Goal: Information Seeking & Learning: Learn about a topic

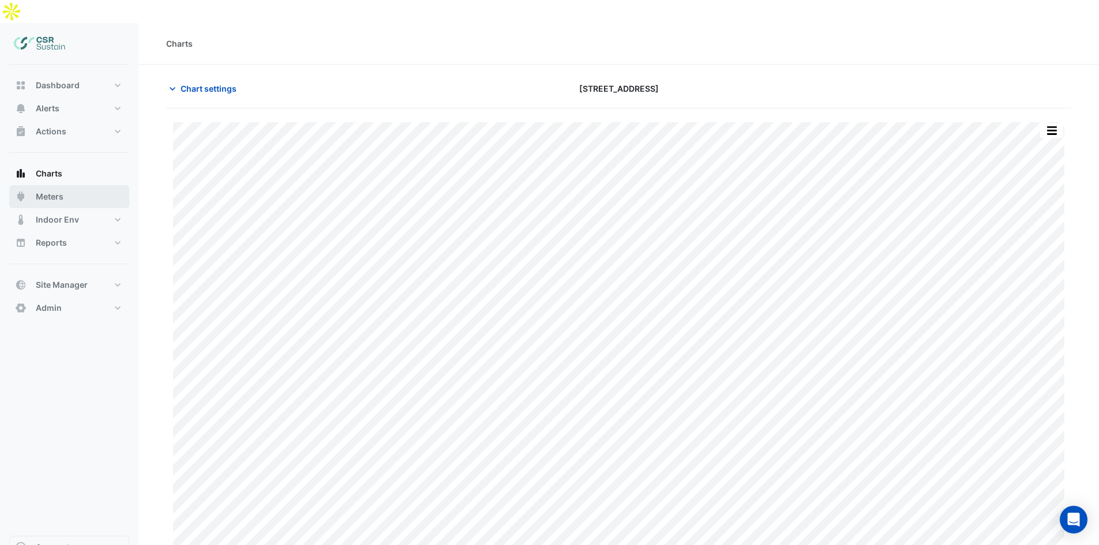
click at [73, 185] on button "Meters" at bounding box center [69, 196] width 120 height 23
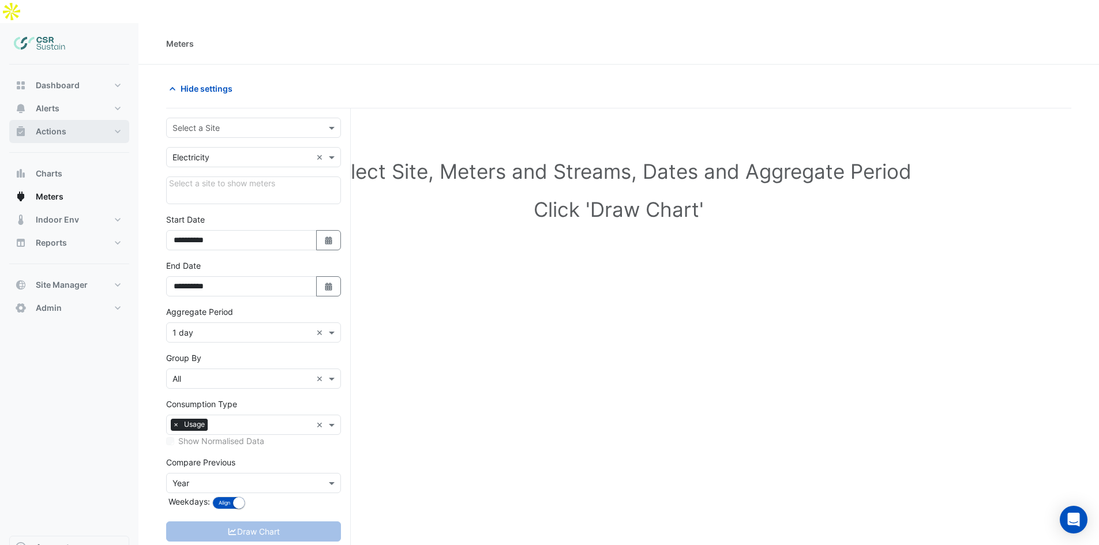
click at [69, 120] on button "Actions" at bounding box center [69, 131] width 120 height 23
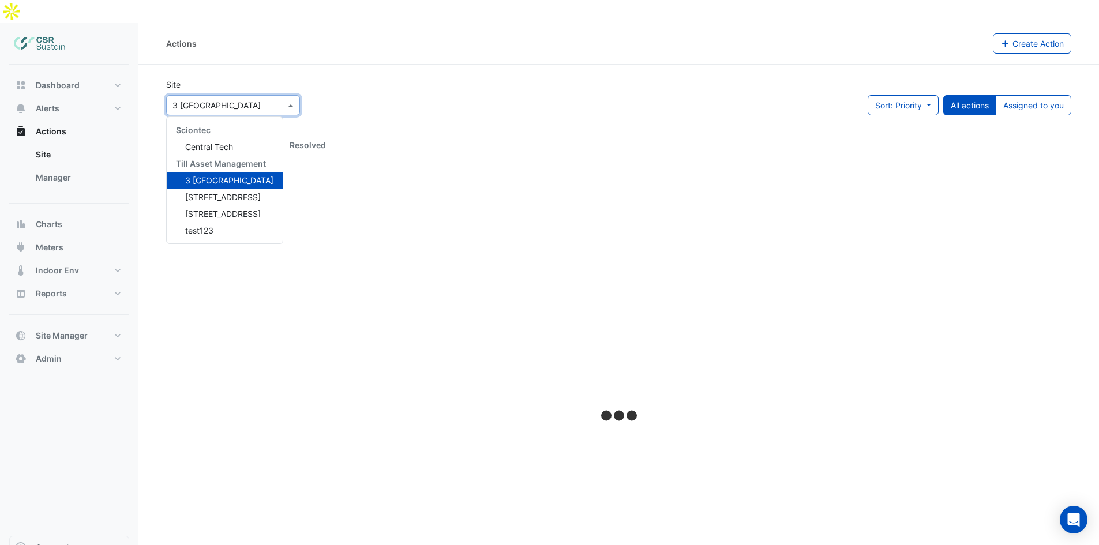
click at [227, 100] on input "text" at bounding box center [221, 106] width 98 height 12
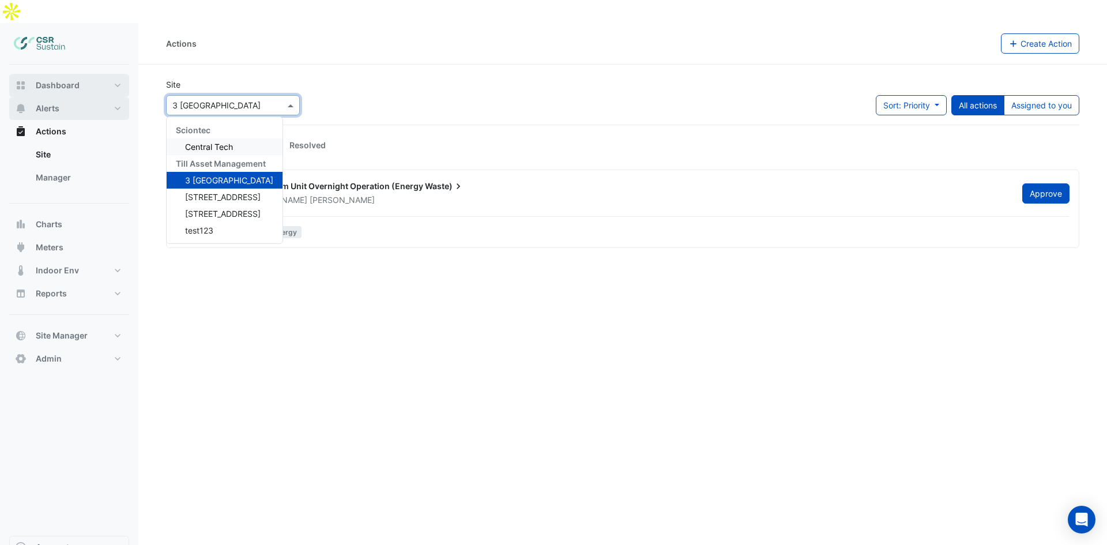
click at [73, 74] on div "Dashboard Portfolio Ratings Performance Alerts Site Rules Templates Actions Sit…" at bounding box center [69, 222] width 120 height 296
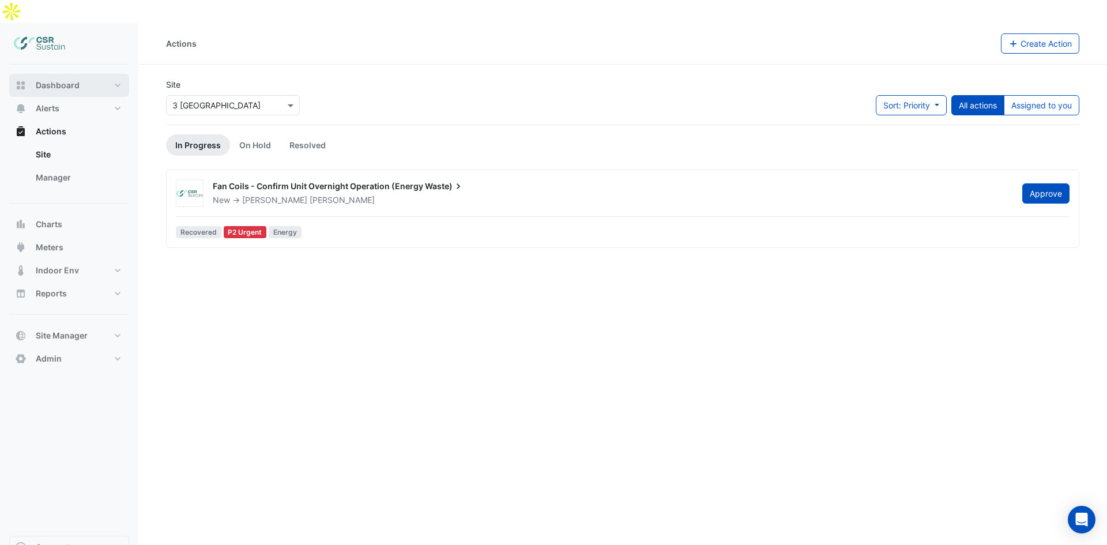
click at [74, 80] on span "Dashboard" at bounding box center [58, 86] width 44 height 12
select select "**"
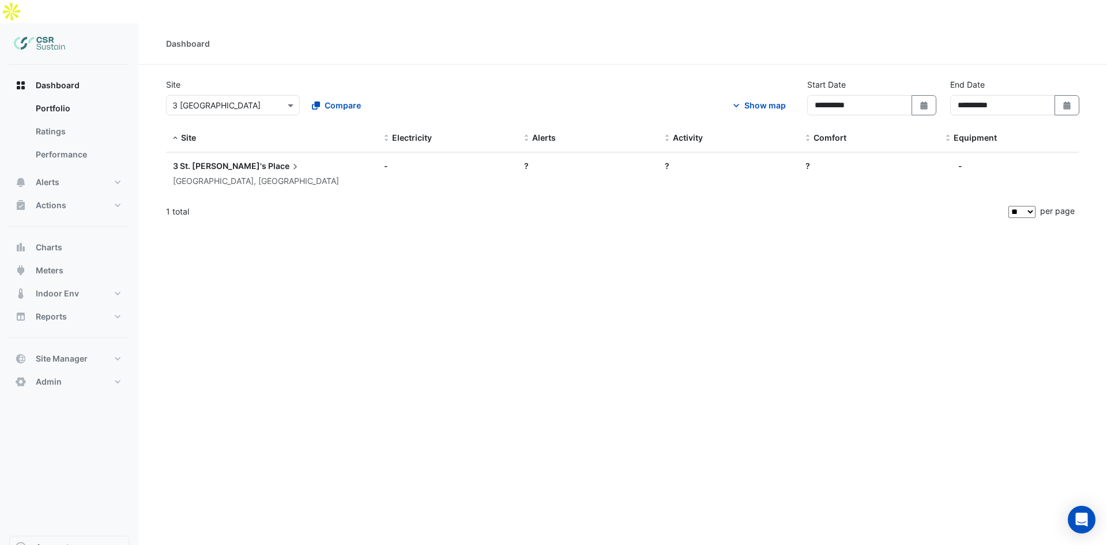
click at [235, 175] on div "[GEOGRAPHIC_DATA], [GEOGRAPHIC_DATA]" at bounding box center [271, 181] width 197 height 13
click at [238, 89] on ngb-offcanvas-backdrop at bounding box center [553, 272] width 1107 height 545
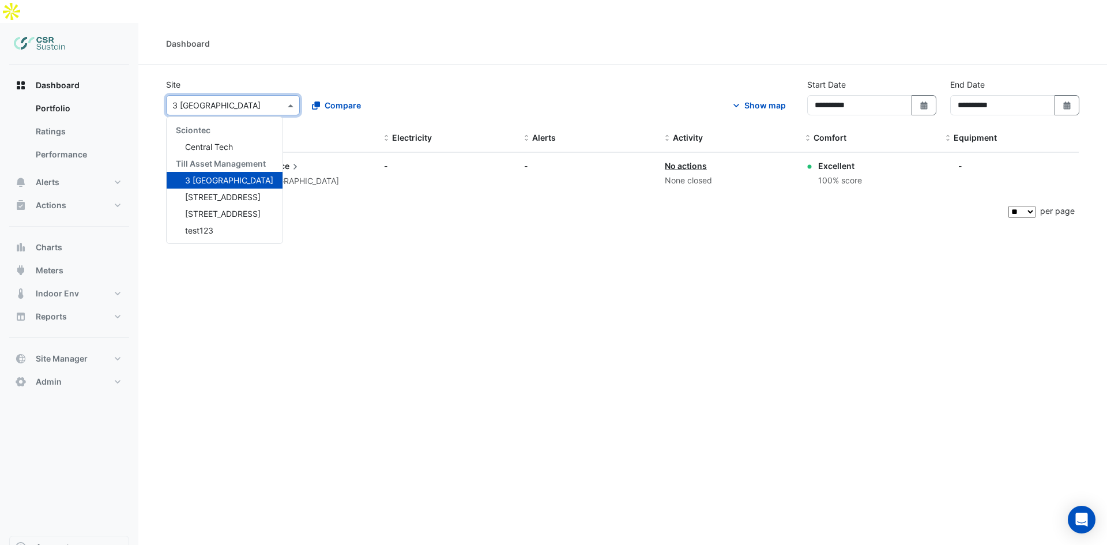
click at [249, 100] on input "text" at bounding box center [221, 106] width 98 height 12
click at [216, 192] on span "5 Exchange Quay" at bounding box center [223, 197] width 76 height 10
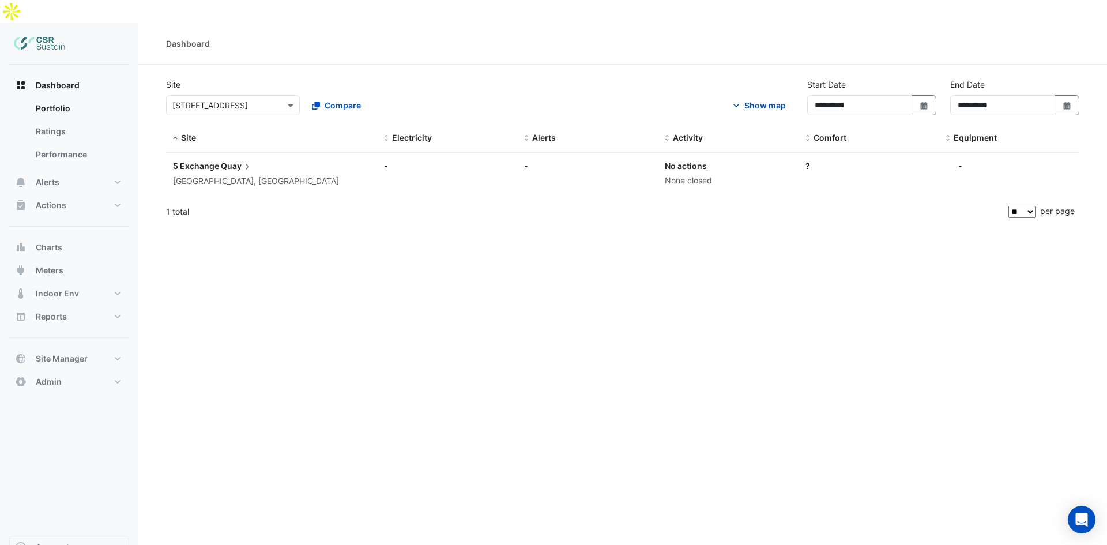
click at [283, 175] on div "Salford, England" at bounding box center [271, 181] width 197 height 13
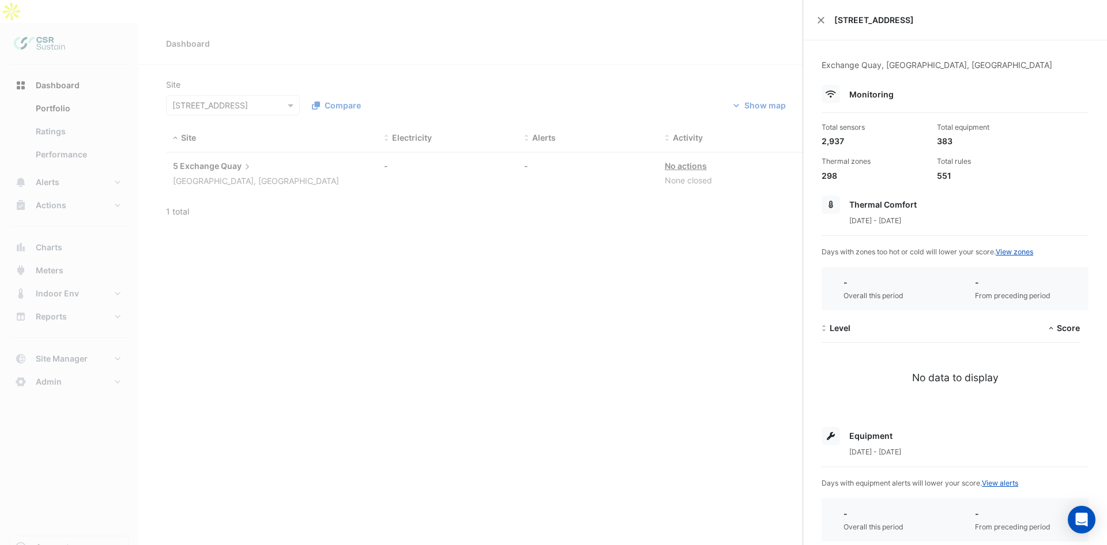
click at [225, 205] on ngb-offcanvas-backdrop at bounding box center [553, 272] width 1107 height 545
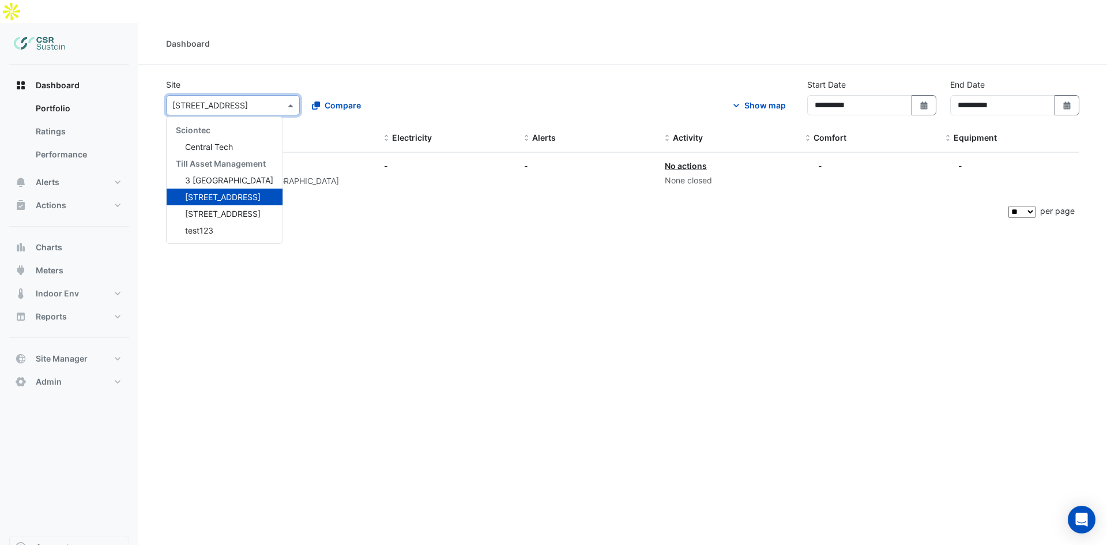
click at [228, 95] on div "Select a Site × 5 Exchange Quay" at bounding box center [233, 105] width 134 height 20
click at [210, 205] on div "8 Exchange Quay" at bounding box center [225, 213] width 116 height 17
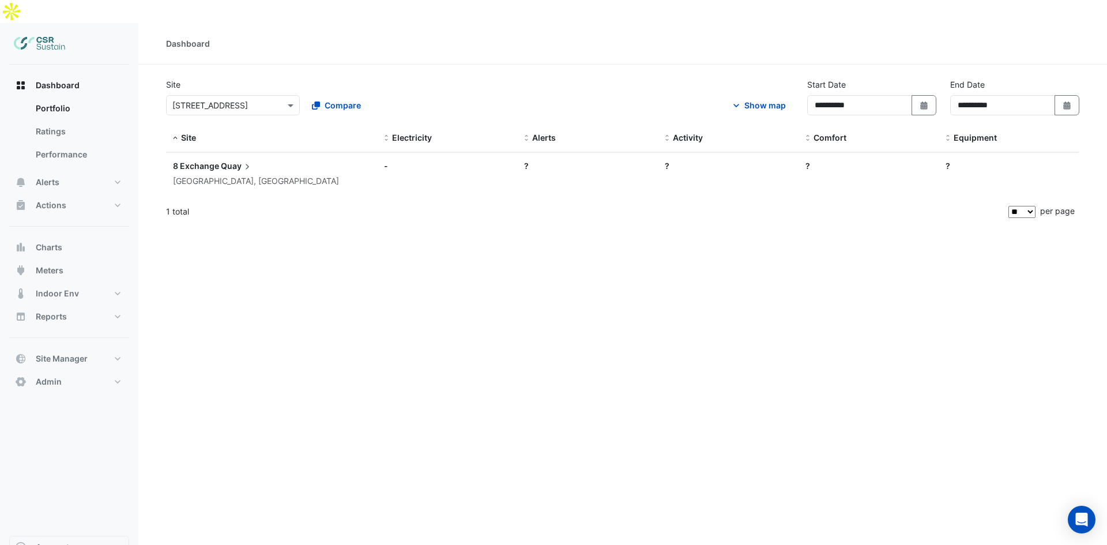
click at [240, 160] on span "Quay" at bounding box center [237, 166] width 32 height 13
click at [218, 93] on ngb-offcanvas-backdrop at bounding box center [553, 272] width 1107 height 545
click at [216, 131] on div "Site" at bounding box center [271, 137] width 197 height 13
click at [72, 171] on button "Alerts" at bounding box center [69, 182] width 120 height 23
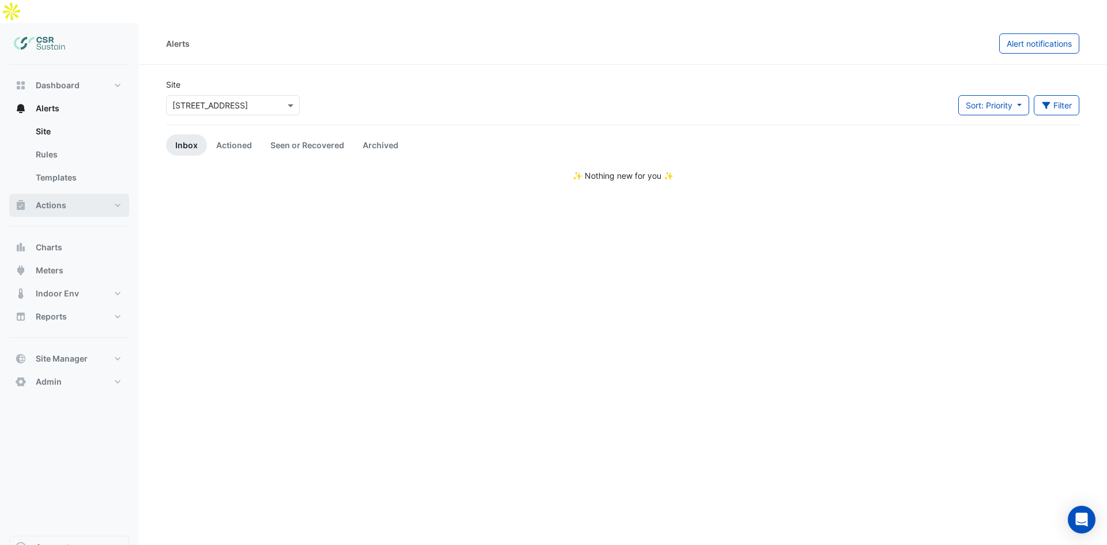
click at [83, 194] on button "Actions" at bounding box center [69, 205] width 120 height 23
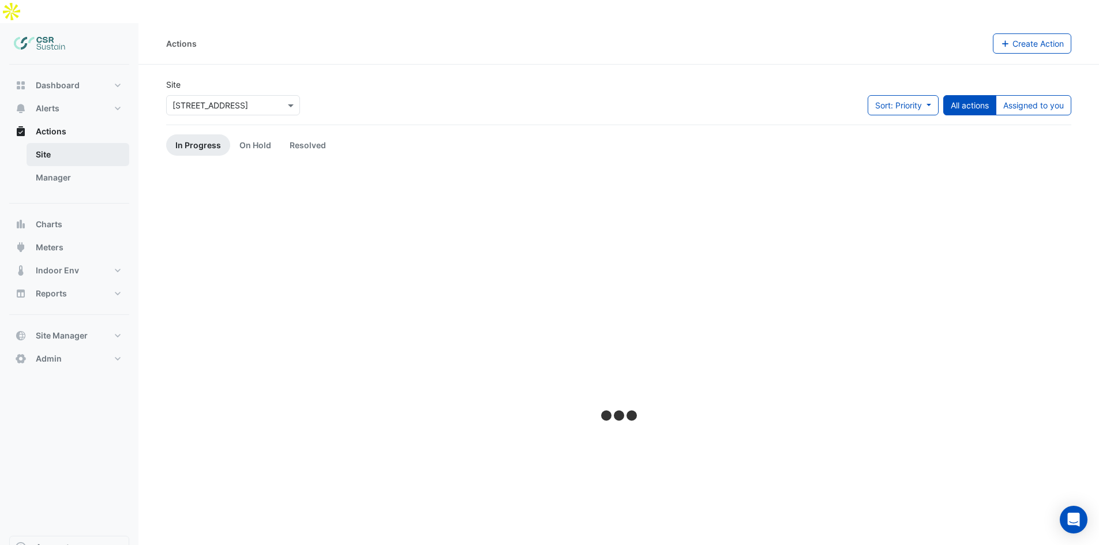
click at [96, 143] on link "Site" at bounding box center [78, 154] width 103 height 23
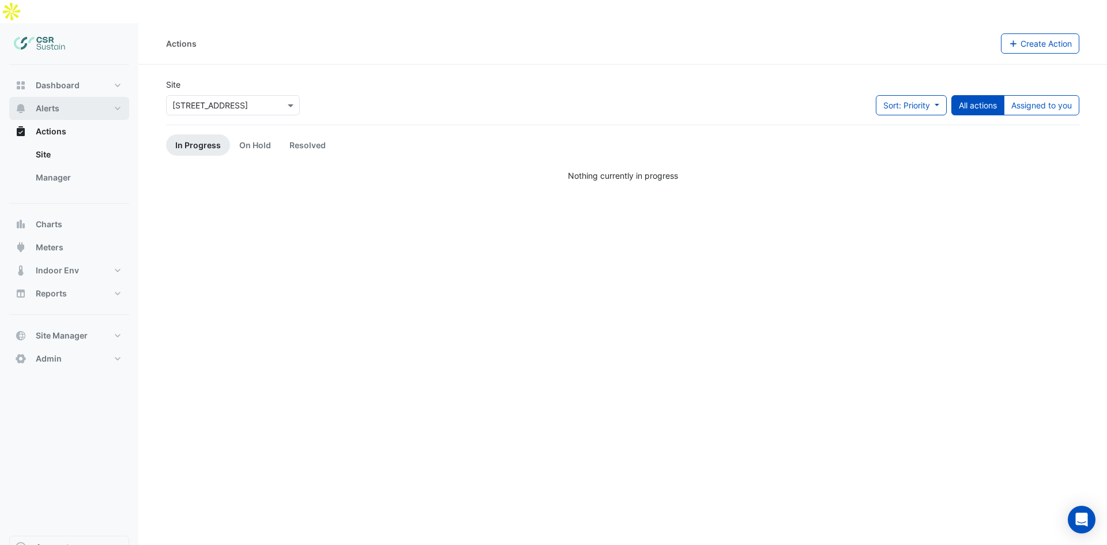
click at [84, 97] on button "Alerts" at bounding box center [69, 108] width 120 height 23
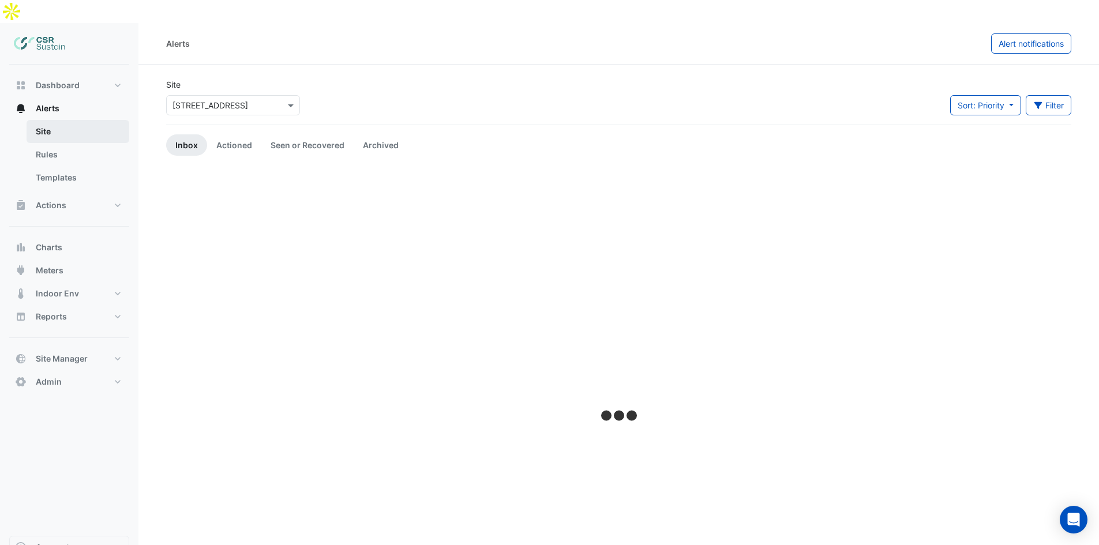
click at [72, 120] on link "Site" at bounding box center [78, 131] width 103 height 23
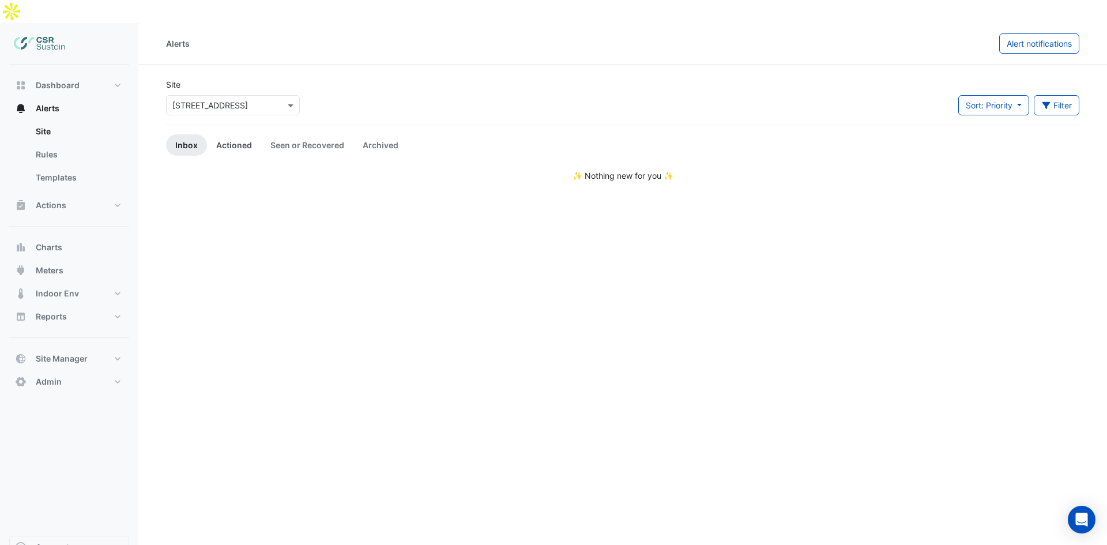
click at [213, 134] on link "Actioned" at bounding box center [234, 144] width 54 height 21
click at [187, 134] on link "Inbox" at bounding box center [186, 144] width 41 height 21
click at [86, 120] on link "Site" at bounding box center [78, 131] width 103 height 23
click at [67, 143] on link "Rules" at bounding box center [78, 154] width 103 height 23
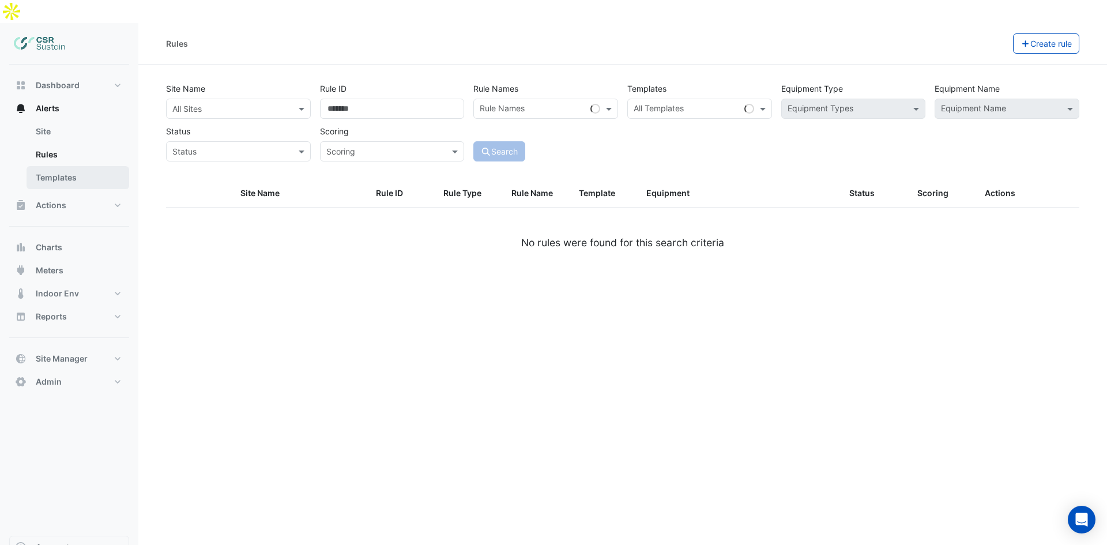
click at [97, 166] on link "Templates" at bounding box center [78, 177] width 103 height 23
select select
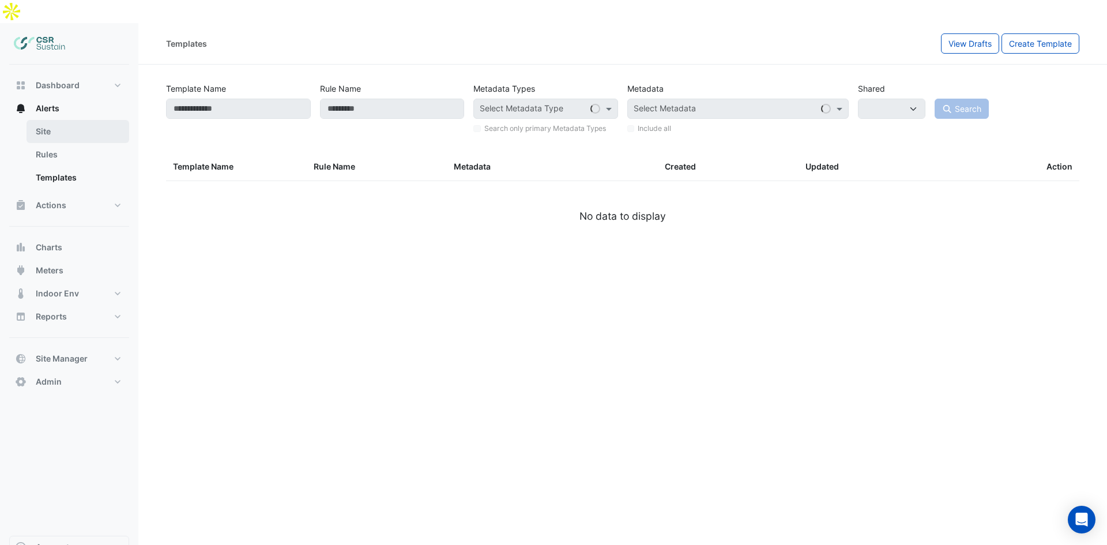
click at [96, 120] on link "Site" at bounding box center [78, 131] width 103 height 23
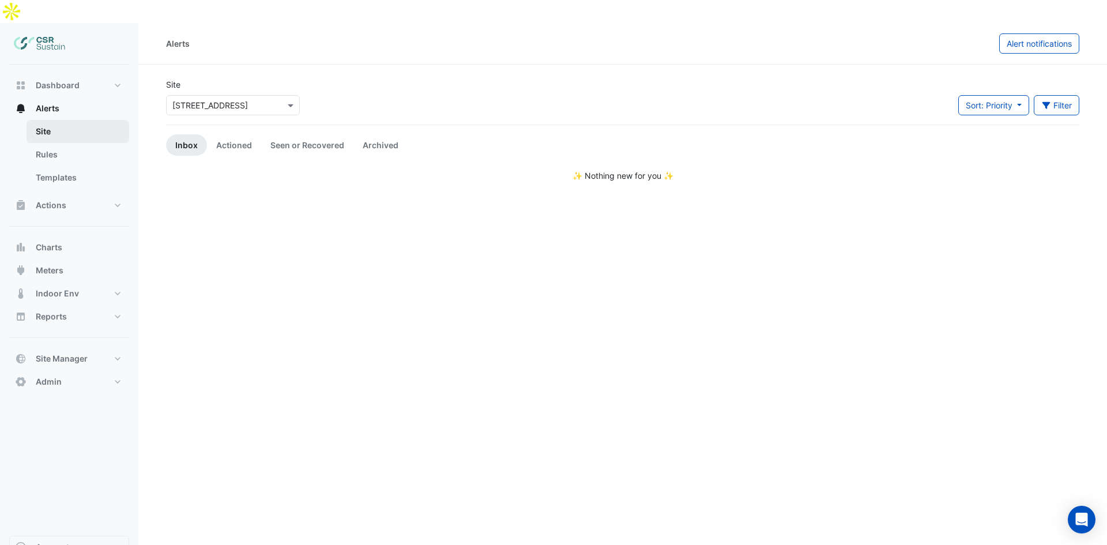
click at [63, 120] on link "Site" at bounding box center [78, 131] width 103 height 23
click at [177, 100] on input "text" at bounding box center [221, 106] width 98 height 12
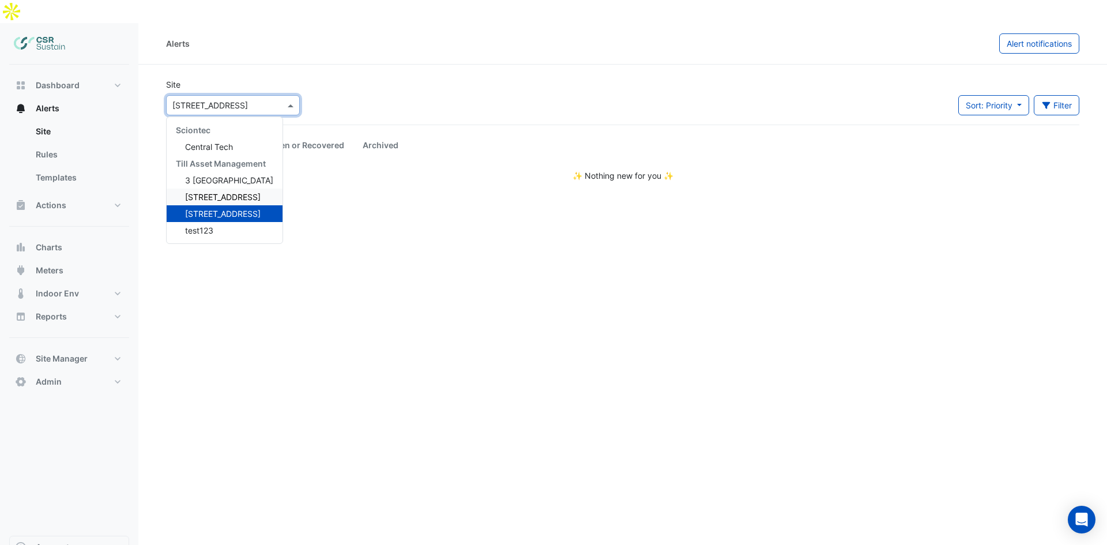
click at [218, 192] on span "[STREET_ADDRESS]" at bounding box center [223, 197] width 76 height 10
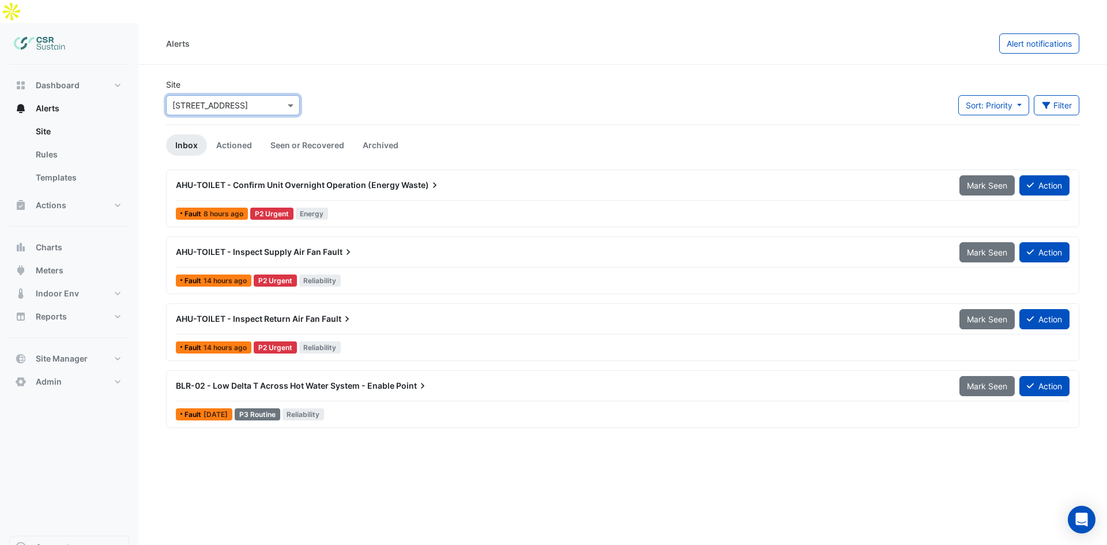
click at [332, 180] on span "AHU-TOILET - Confirm Unit Overnight Operation (Energy" at bounding box center [288, 185] width 224 height 10
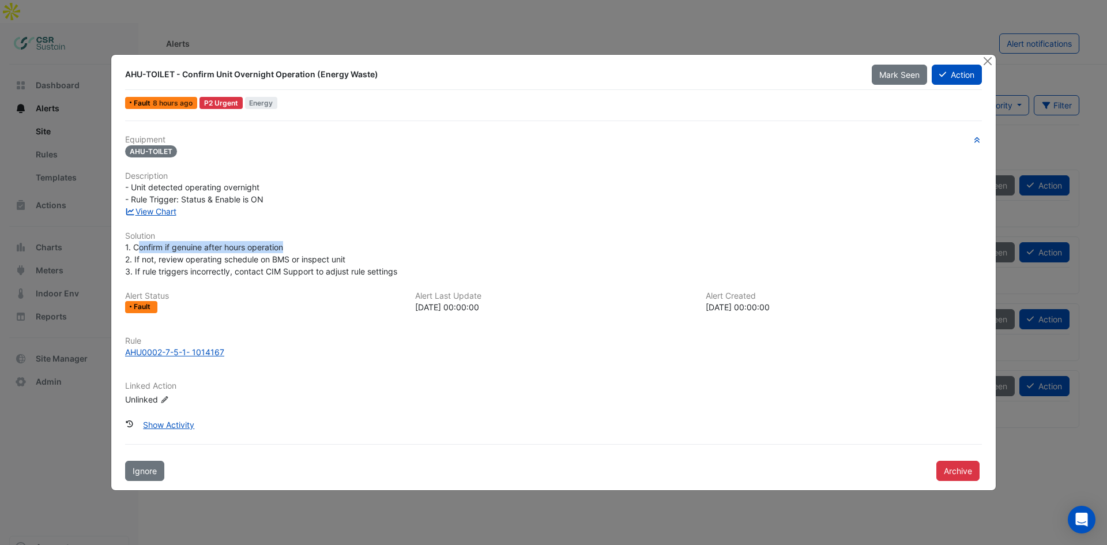
drag, startPoint x: 137, startPoint y: 245, endPoint x: 284, endPoint y: 246, distance: 147.1
click at [284, 246] on span "1. Confirm if genuine after hours operation 2. If not, review operating schedul…" at bounding box center [261, 259] width 272 height 34
click at [282, 249] on span "1. Confirm if genuine after hours operation 2. If not, review operating schedul…" at bounding box center [261, 259] width 272 height 34
click at [155, 208] on link "View Chart" at bounding box center [150, 211] width 51 height 10
click at [989, 60] on button "Close" at bounding box center [988, 61] width 12 height 12
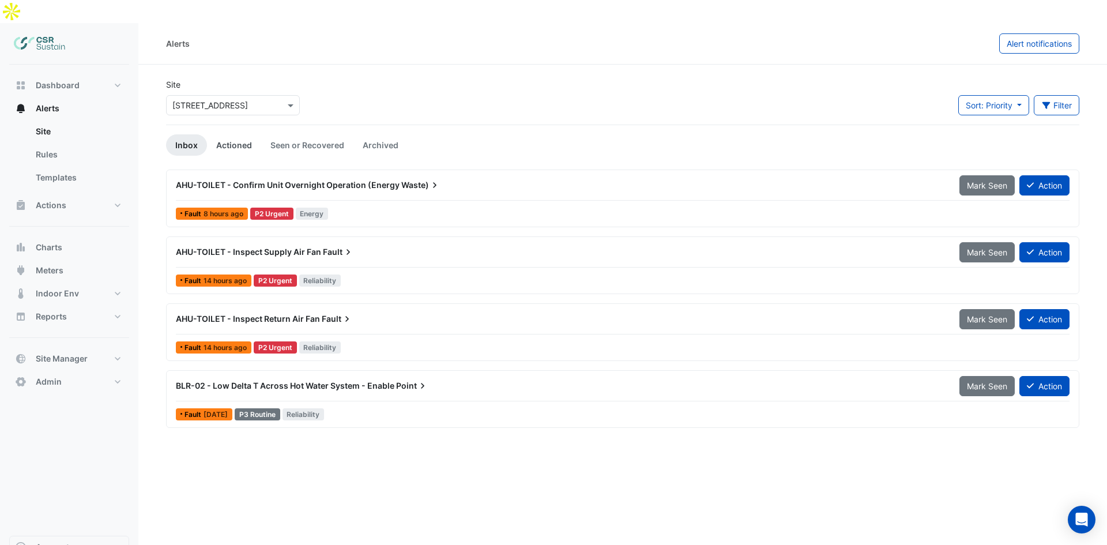
click at [229, 134] on link "Actioned" at bounding box center [234, 144] width 54 height 21
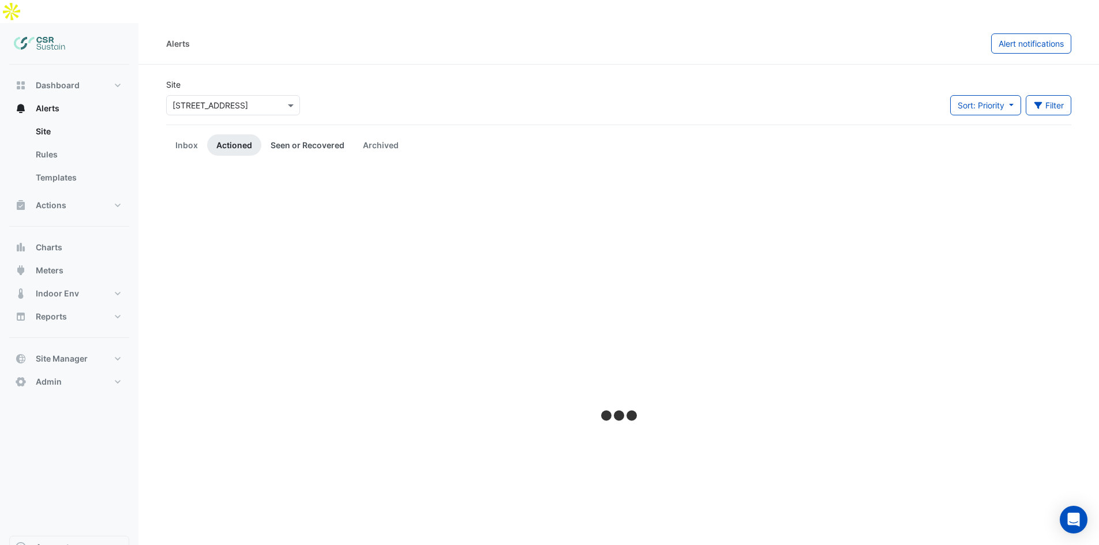
click at [290, 134] on link "Seen or Recovered" at bounding box center [307, 144] width 92 height 21
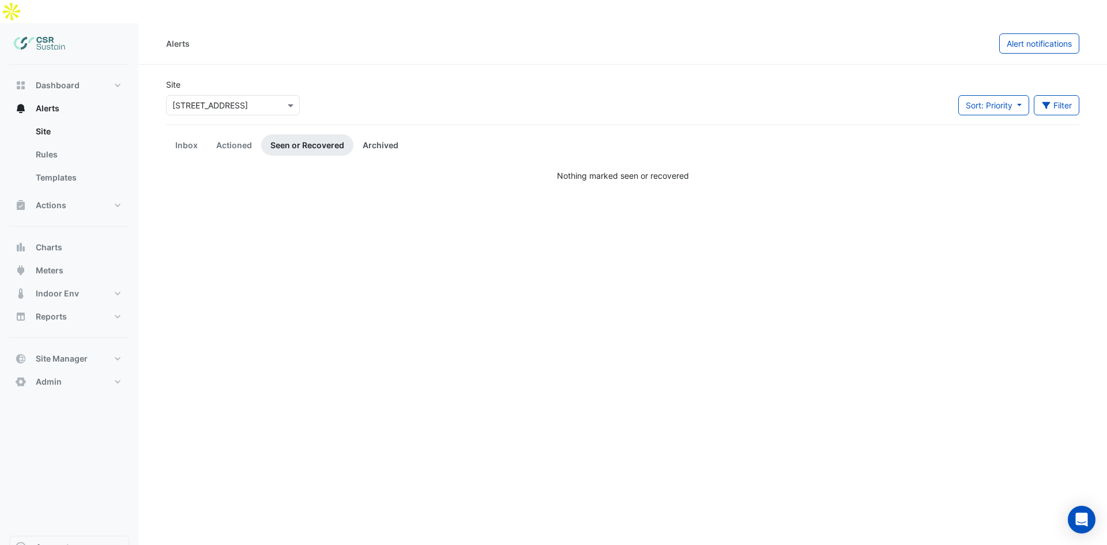
click at [391, 134] on link "Archived" at bounding box center [381, 144] width 54 height 21
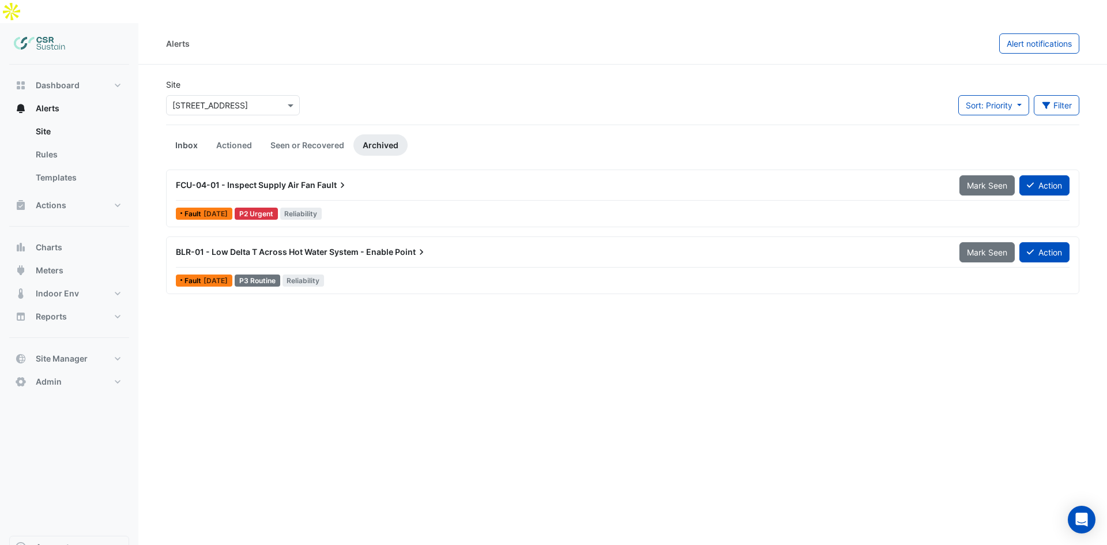
click at [183, 134] on link "Inbox" at bounding box center [186, 144] width 41 height 21
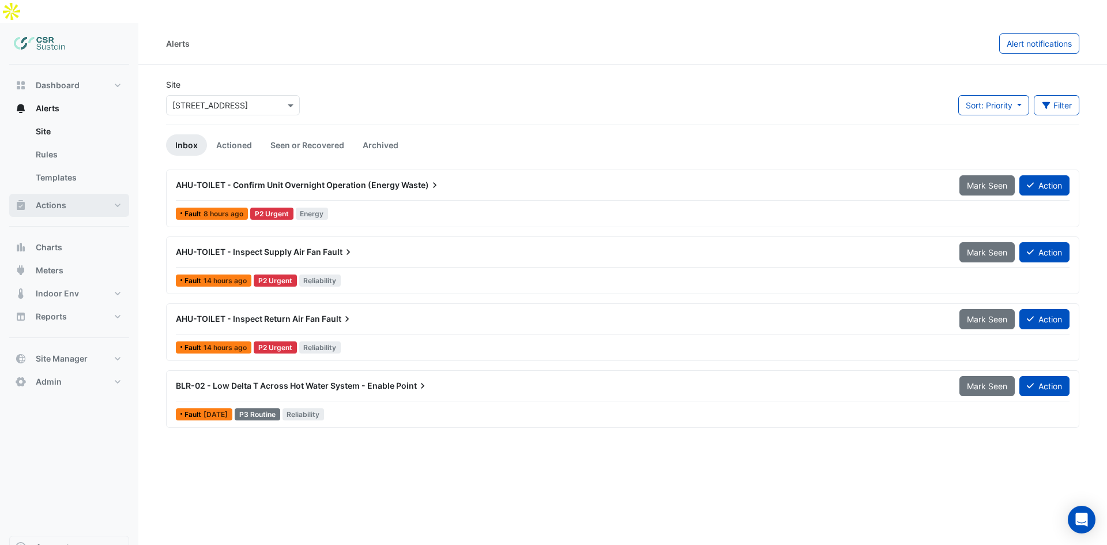
click at [51, 200] on span "Actions" at bounding box center [51, 206] width 31 height 12
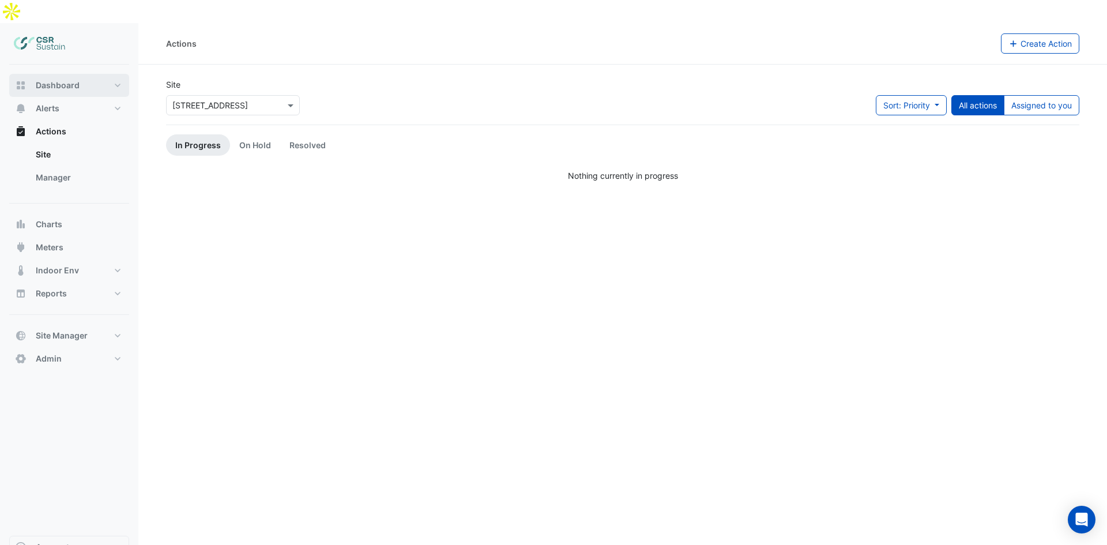
click at [90, 74] on button "Dashboard" at bounding box center [69, 85] width 120 height 23
select select "**"
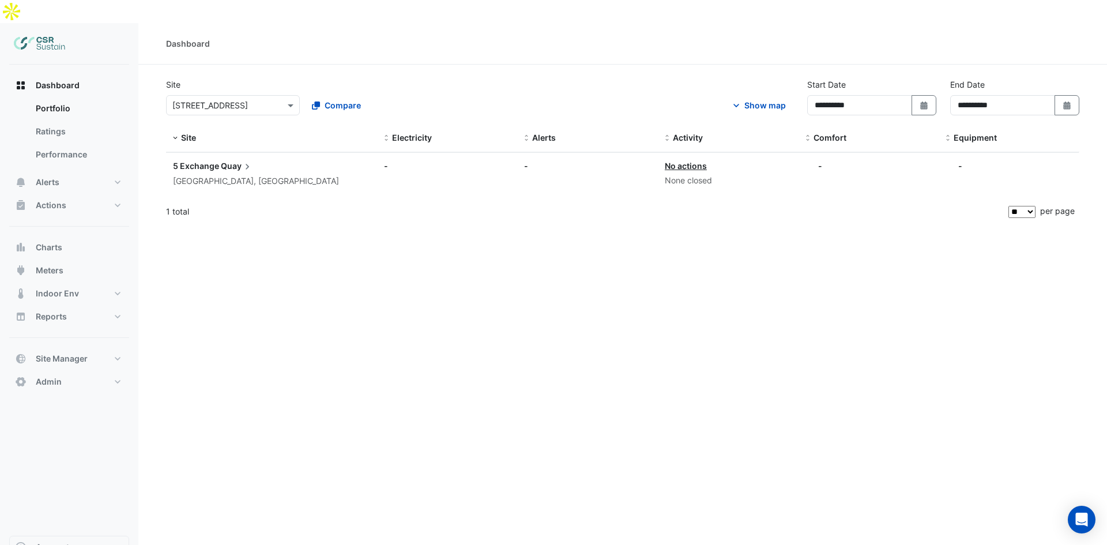
drag, startPoint x: 168, startPoint y: 191, endPoint x: 201, endPoint y: 191, distance: 32.9
click at [201, 197] on div "1 total" at bounding box center [586, 211] width 840 height 29
click at [79, 194] on button "Actions" at bounding box center [69, 205] width 120 height 23
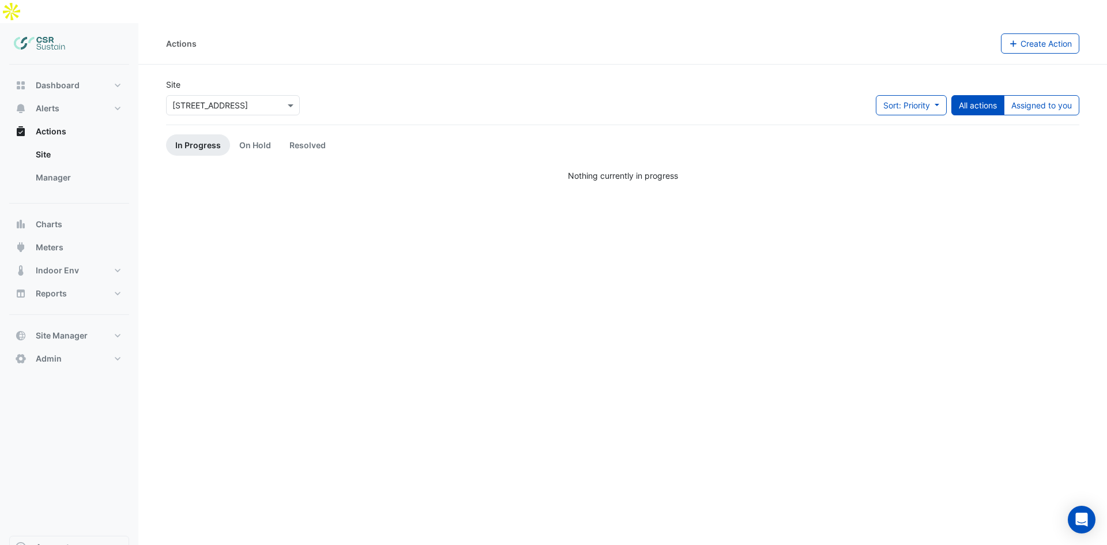
click at [235, 95] on div "Select a Site × 5 Exchange Quay" at bounding box center [233, 105] width 134 height 20
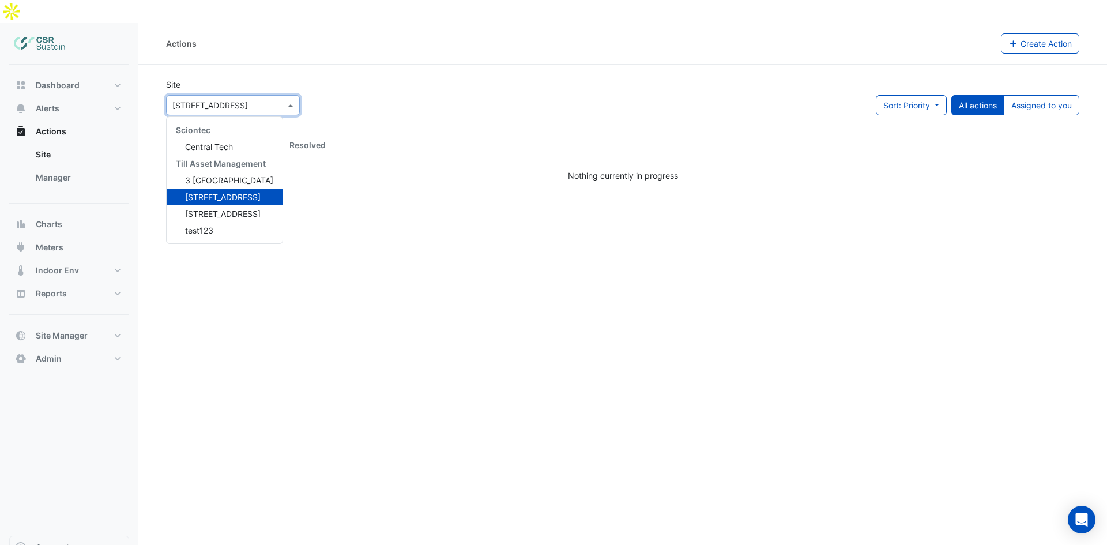
click at [228, 192] on span "[STREET_ADDRESS]" at bounding box center [223, 197] width 76 height 10
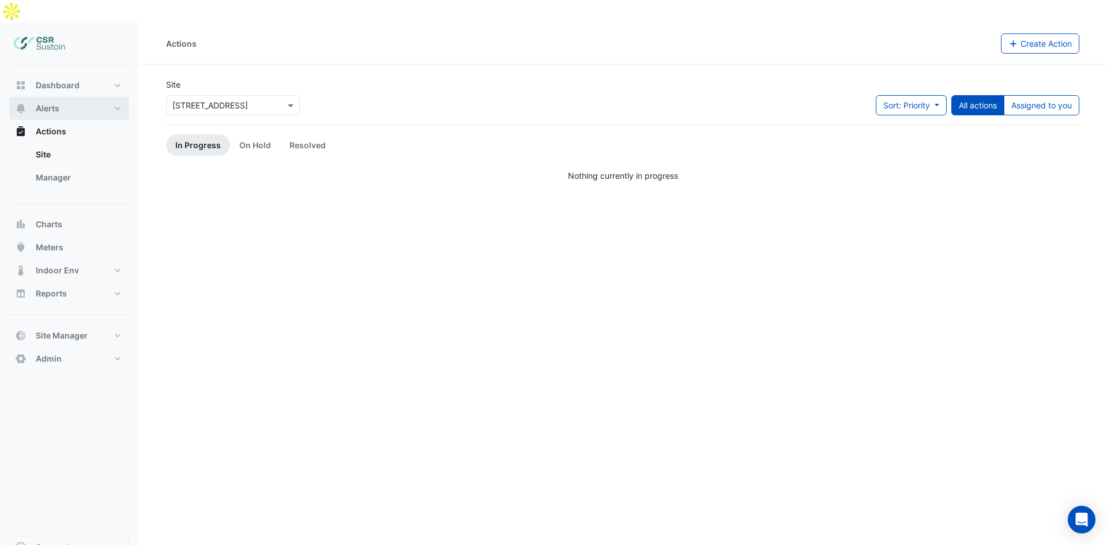
click at [73, 97] on button "Alerts" at bounding box center [69, 108] width 120 height 23
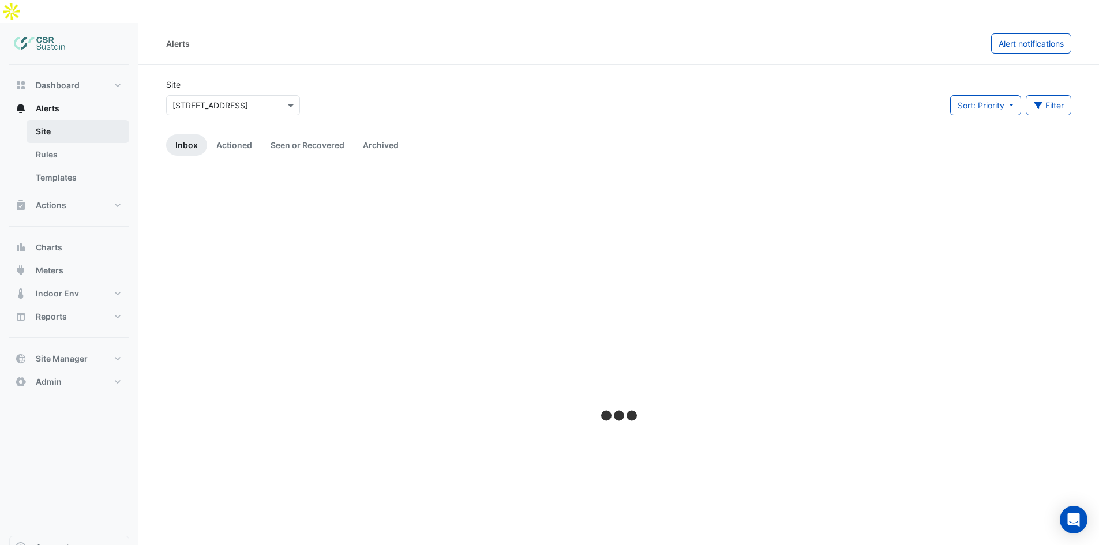
click at [72, 120] on link "Site" at bounding box center [78, 131] width 103 height 23
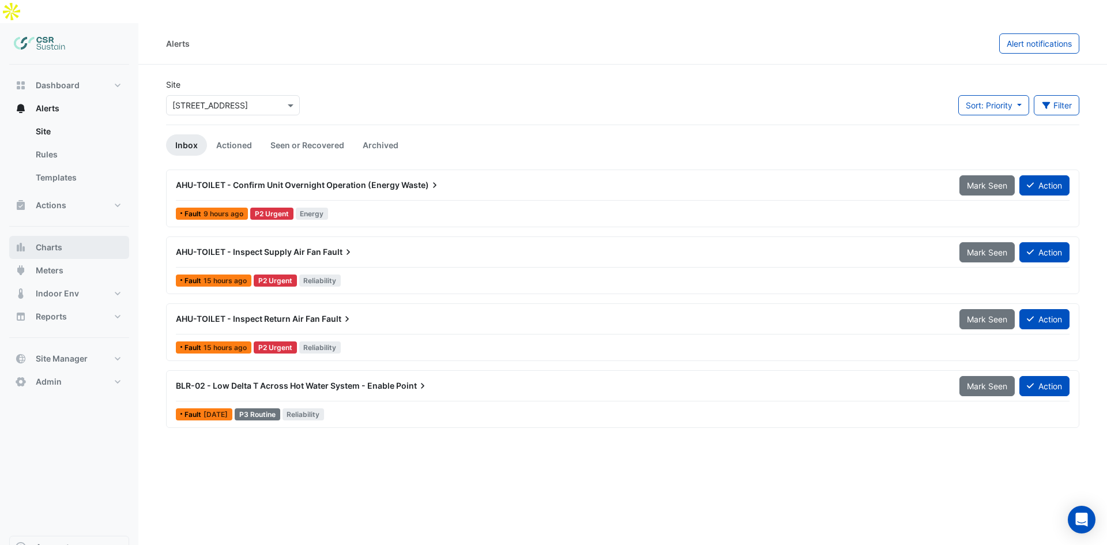
click at [87, 236] on button "Charts" at bounding box center [69, 247] width 120 height 23
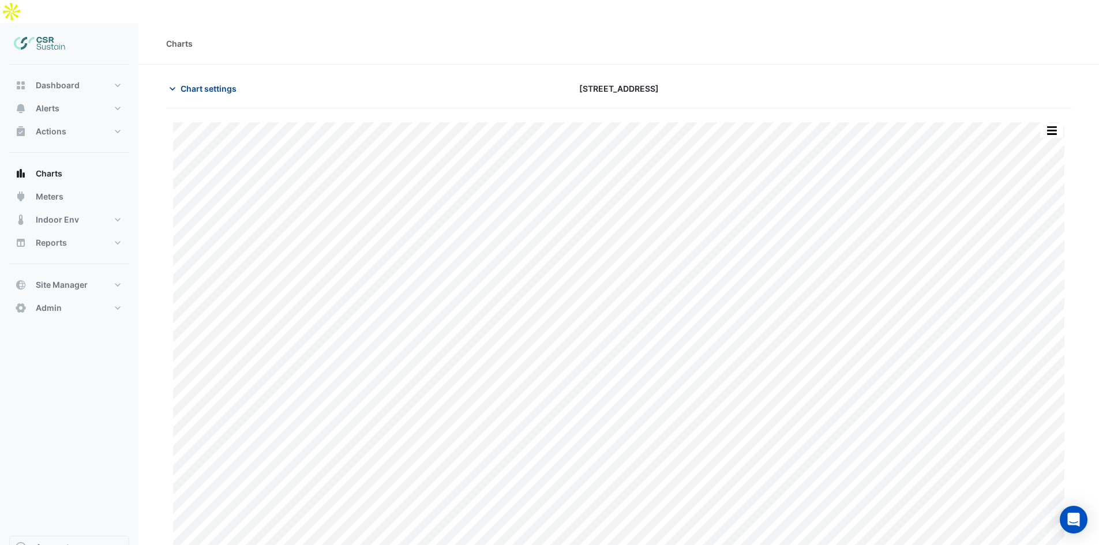
click at [232, 78] on button "Chart settings" at bounding box center [205, 88] width 78 height 20
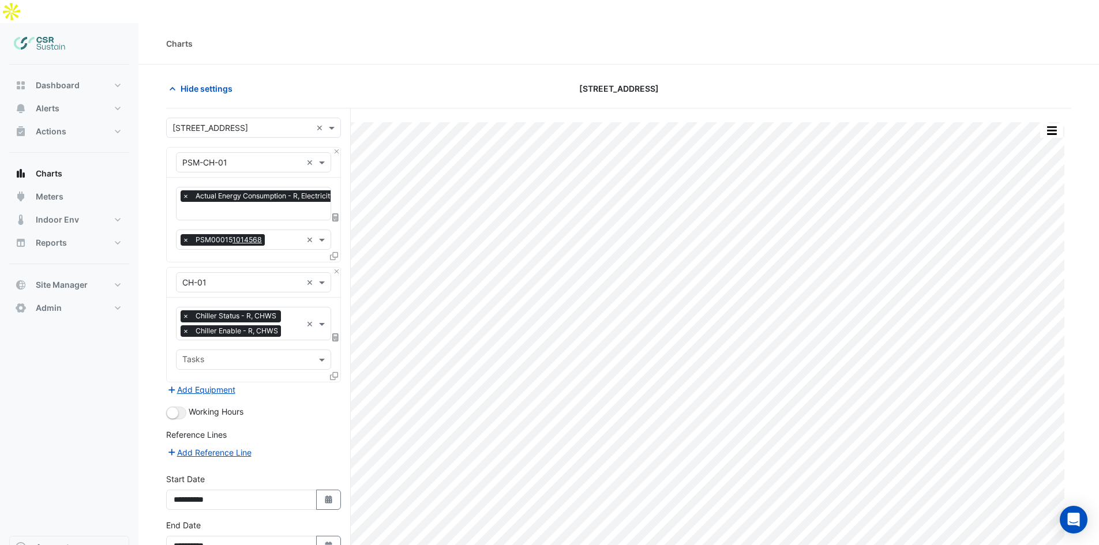
click at [555, 84] on div "Hide settings 5 Exchange Quay" at bounding box center [618, 93] width 905 height 30
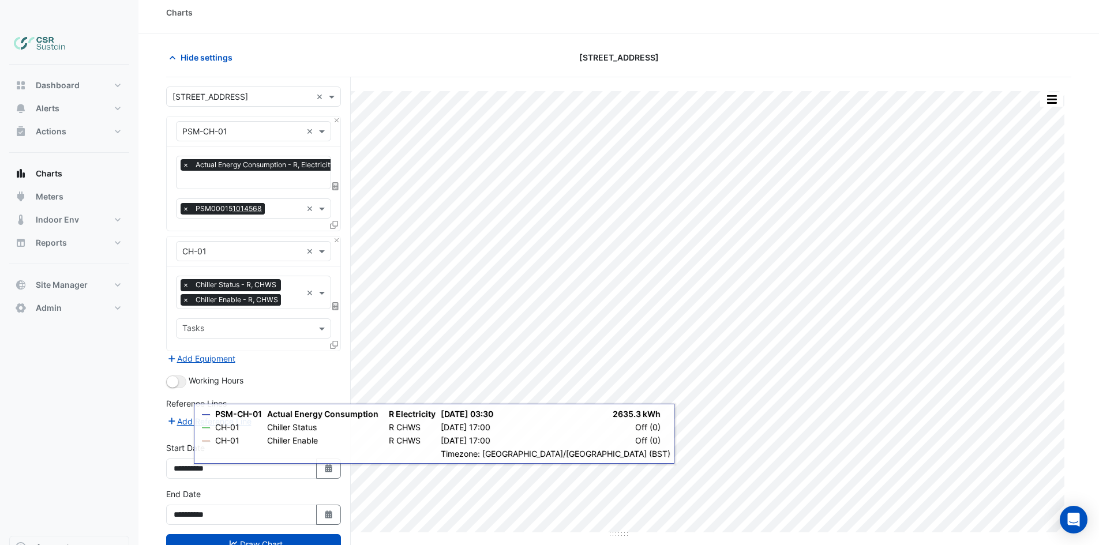
scroll to position [48, 0]
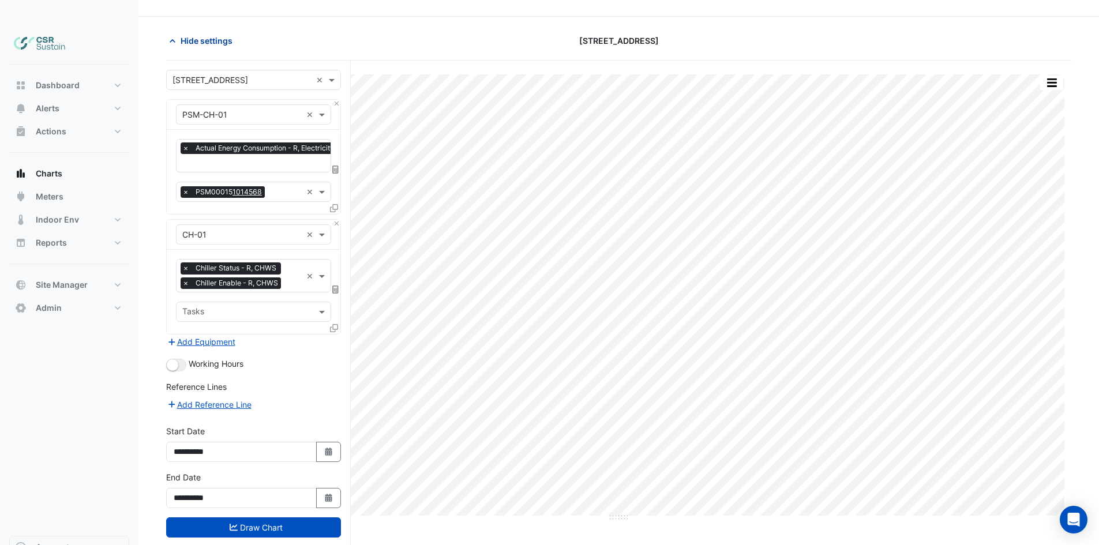
click at [212, 35] on span "Hide settings" at bounding box center [207, 41] width 52 height 12
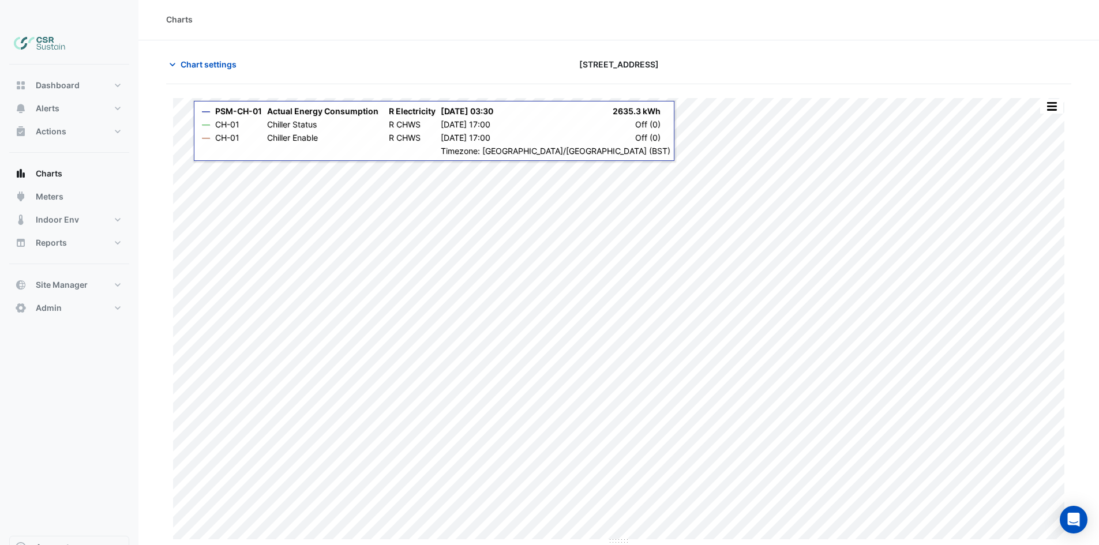
scroll to position [1, 0]
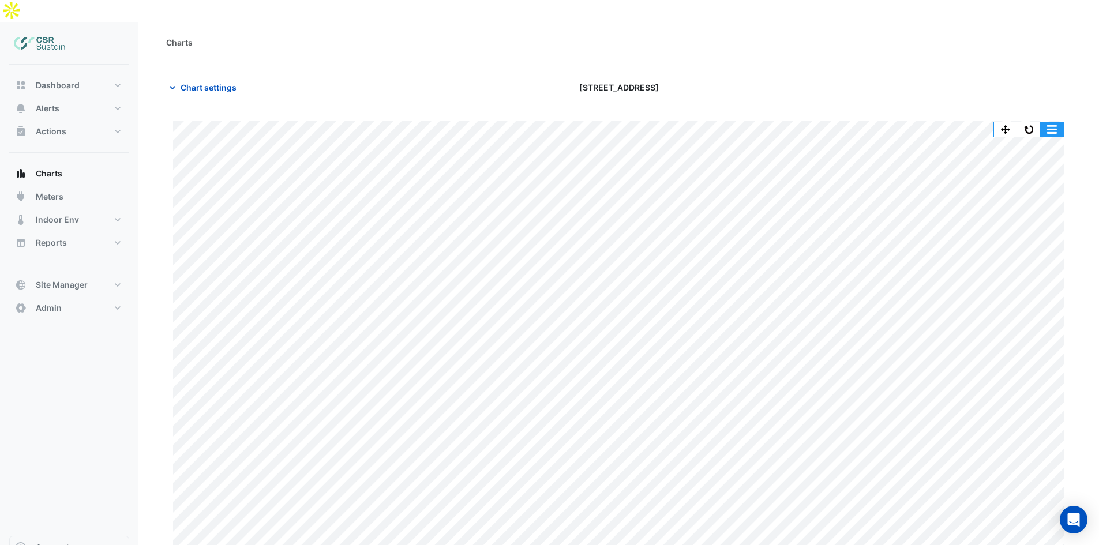
click at [1043, 122] on button "button" at bounding box center [1051, 129] width 23 height 14
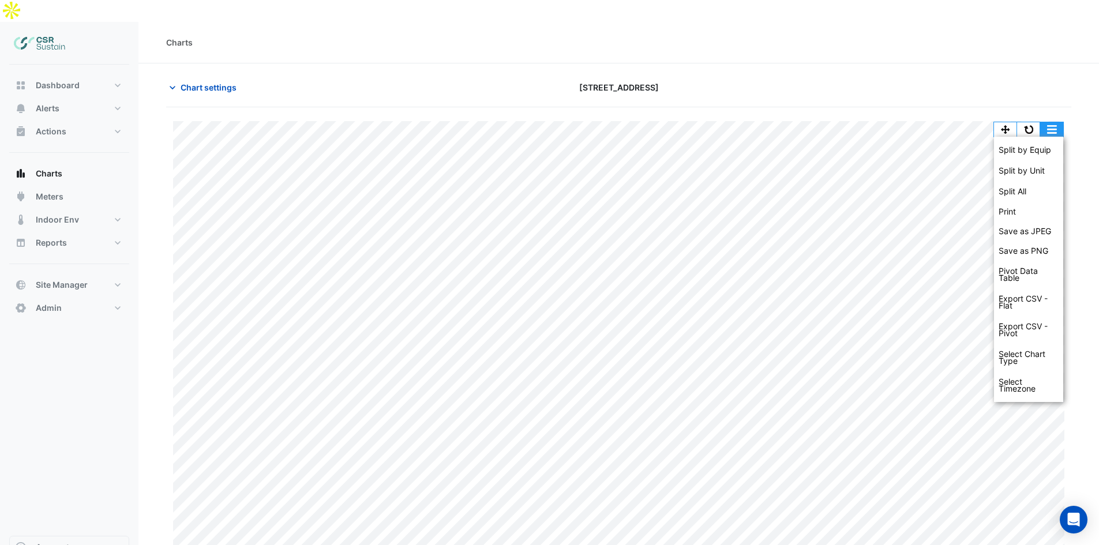
click at [1036, 122] on button "button" at bounding box center [1028, 129] width 23 height 14
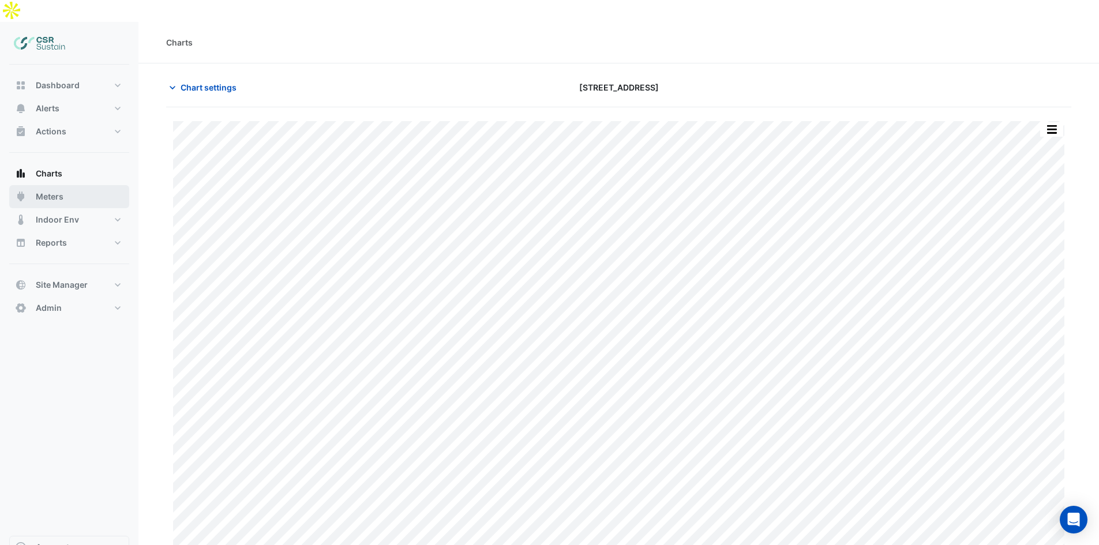
click at [50, 191] on span "Meters" at bounding box center [50, 197] width 28 height 12
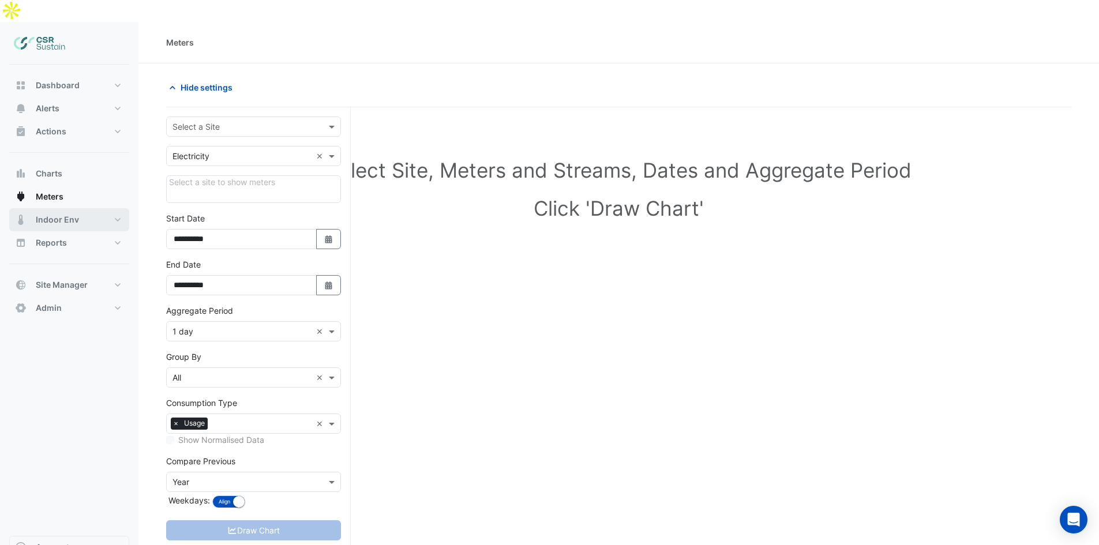
click at [62, 214] on span "Indoor Env" at bounding box center [57, 220] width 43 height 12
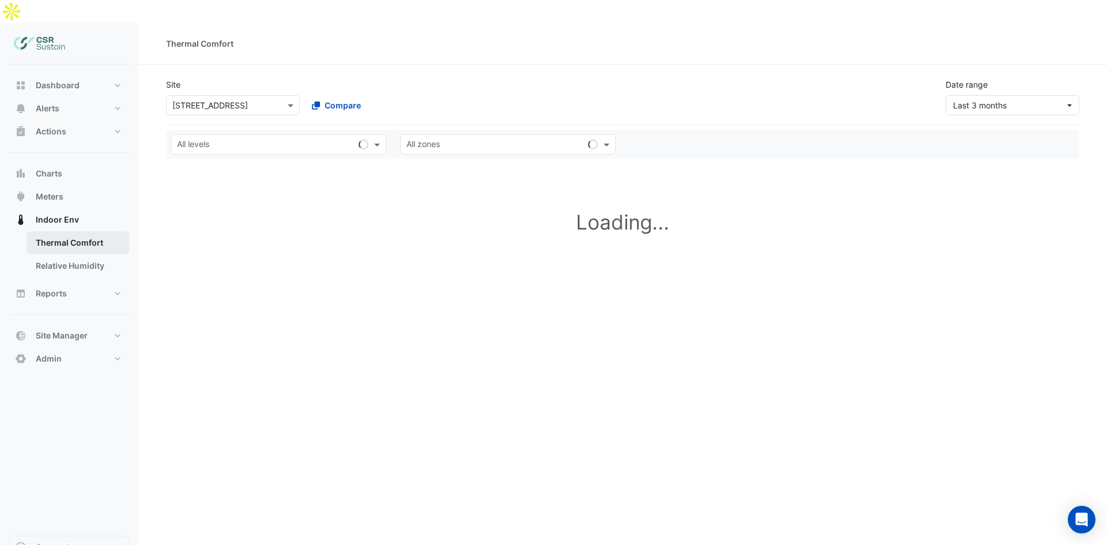
click at [59, 231] on link "Thermal Comfort" at bounding box center [78, 242] width 103 height 23
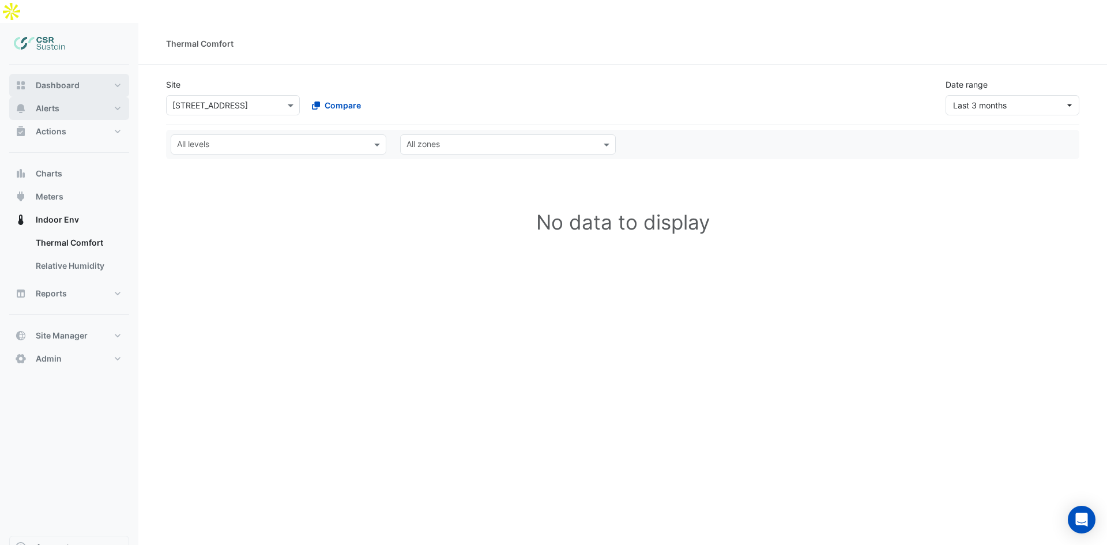
click at [59, 97] on button "Alerts" at bounding box center [69, 108] width 120 height 23
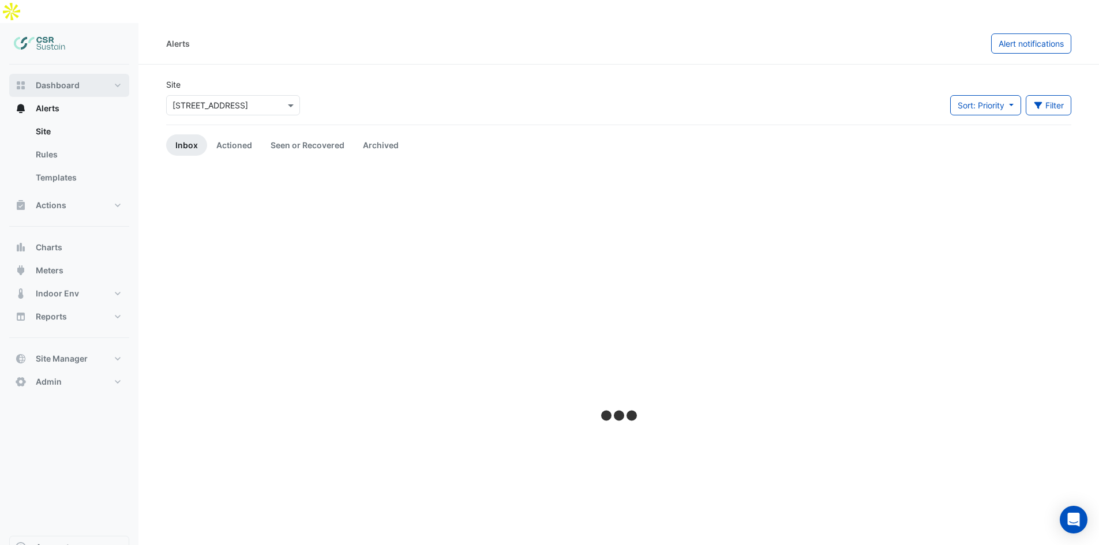
click at [60, 80] on span "Dashboard" at bounding box center [58, 86] width 44 height 12
select select "**"
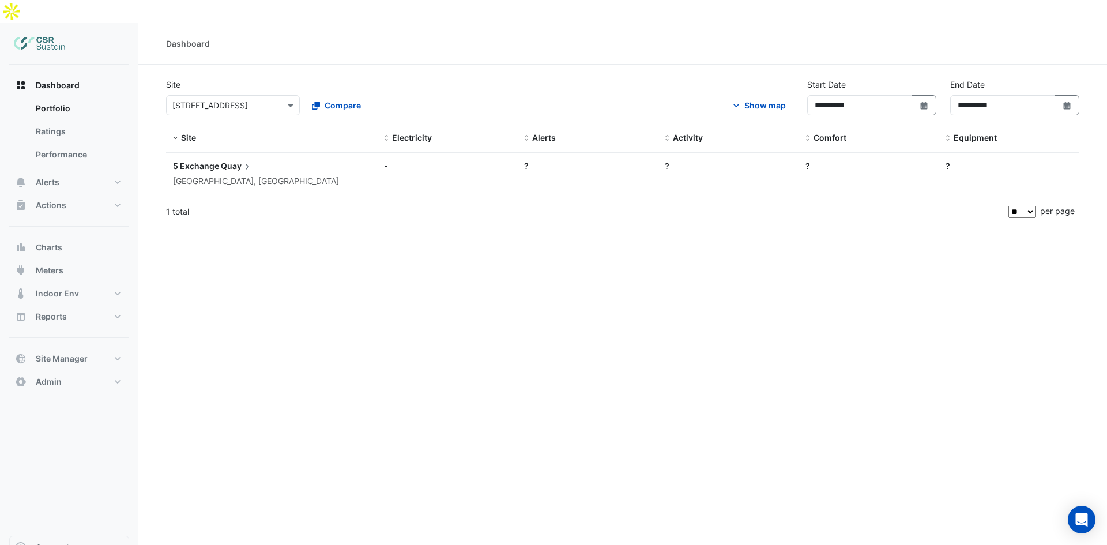
click at [212, 175] on div "[GEOGRAPHIC_DATA], [GEOGRAPHIC_DATA]" at bounding box center [271, 181] width 197 height 13
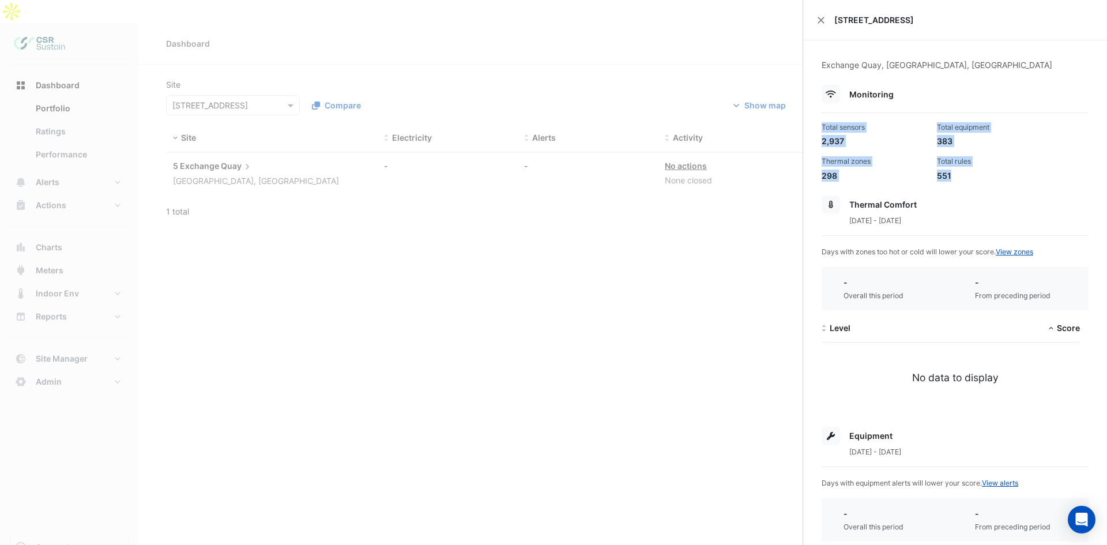
drag, startPoint x: 950, startPoint y: 180, endPoint x: 823, endPoint y: 126, distance: 138.0
click at [823, 126] on div "Total sensors 2,937 Total equipment 383 Thermal zones 298 Total rules 551" at bounding box center [955, 147] width 276 height 69
click at [833, 143] on div "2,937" at bounding box center [875, 141] width 106 height 12
drag, startPoint x: 822, startPoint y: 128, endPoint x: 1023, endPoint y: 169, distance: 205.4
click at [1031, 168] on div "Total sensors 2,937 Total equipment 383 Thermal zones 298 Total rules 551" at bounding box center [955, 147] width 276 height 69
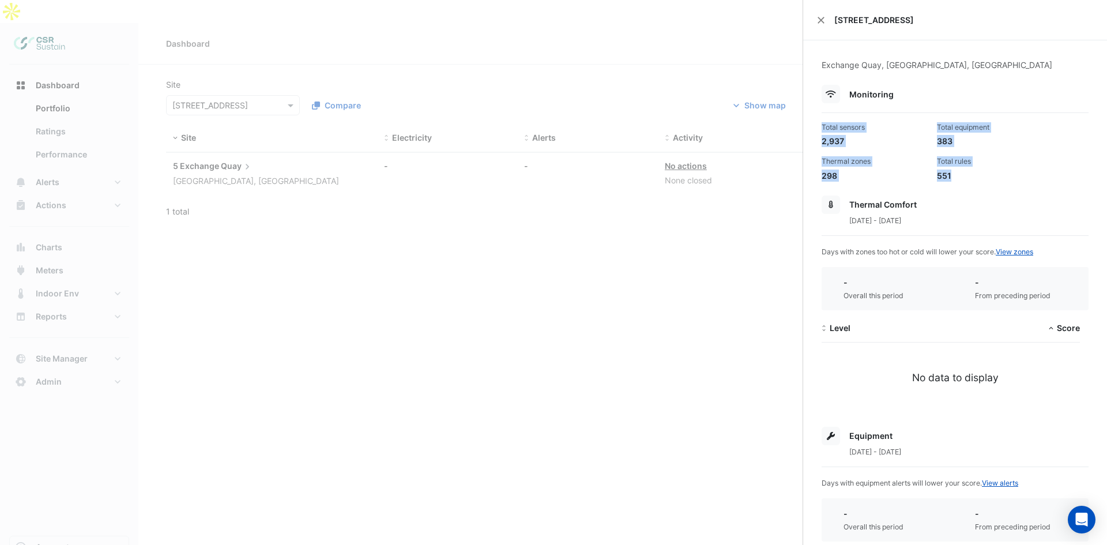
click at [974, 170] on div "551" at bounding box center [990, 176] width 106 height 12
click at [433, 235] on ngb-offcanvas-backdrop at bounding box center [553, 272] width 1107 height 545
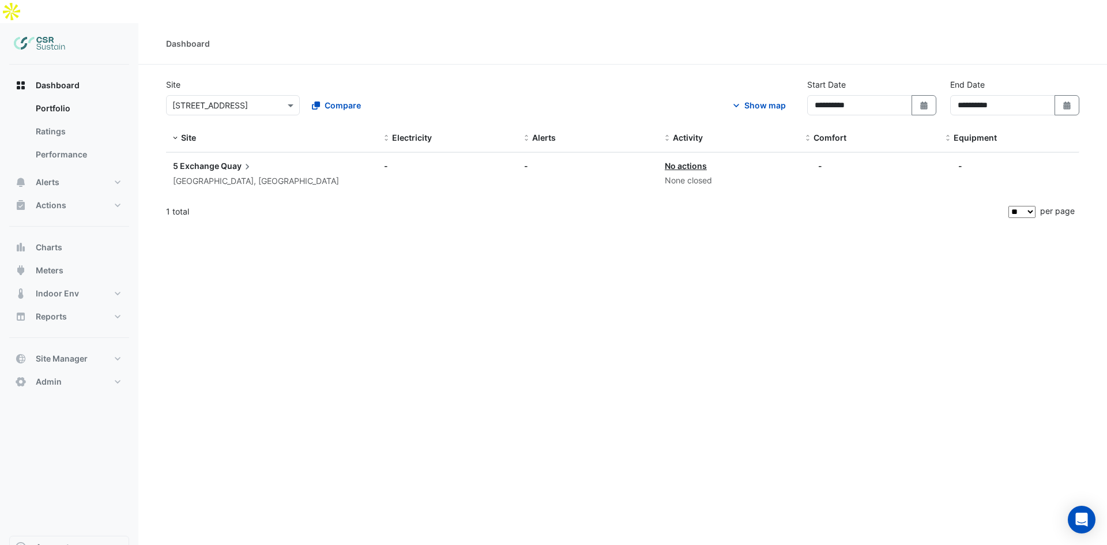
click at [231, 160] on span "Quay" at bounding box center [237, 166] width 32 height 13
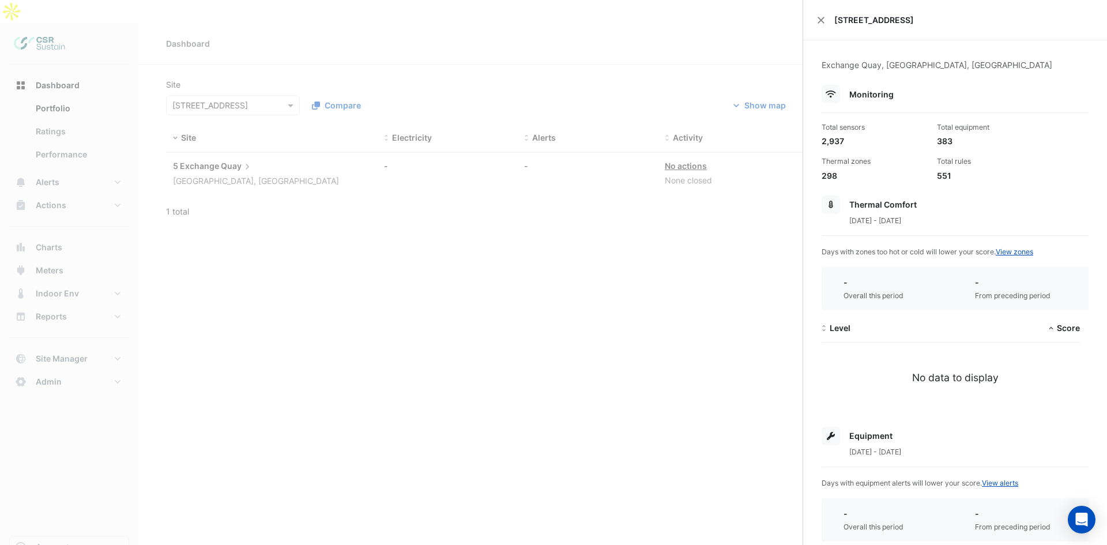
drag, startPoint x: 350, startPoint y: 232, endPoint x: 340, endPoint y: 207, distance: 27.4
click at [346, 220] on ngb-offcanvas-backdrop at bounding box center [553, 272] width 1107 height 545
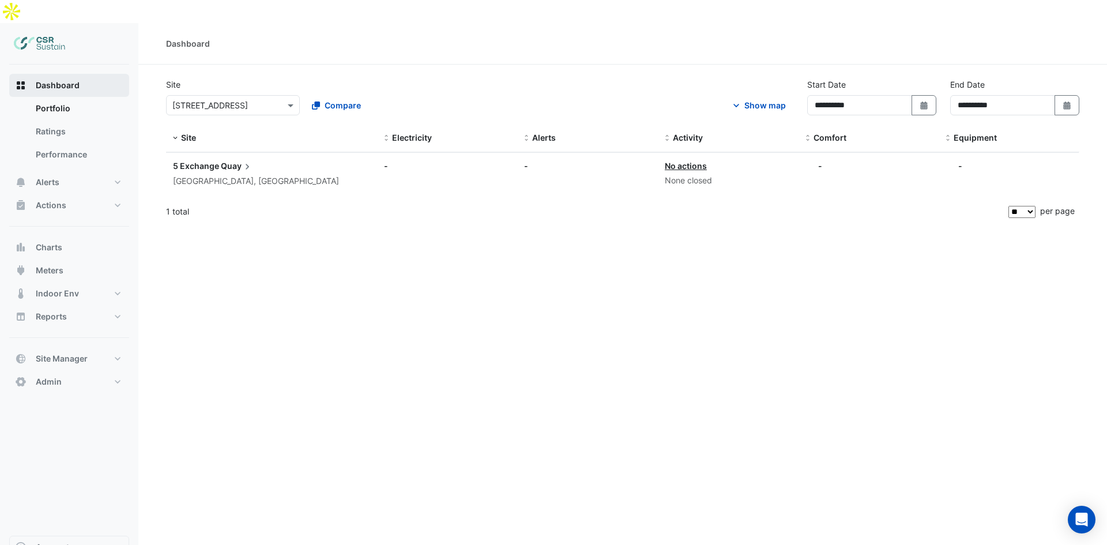
click at [73, 74] on button "Dashboard" at bounding box center [69, 85] width 120 height 23
click at [210, 161] on span "5 Exchange" at bounding box center [196, 166] width 46 height 10
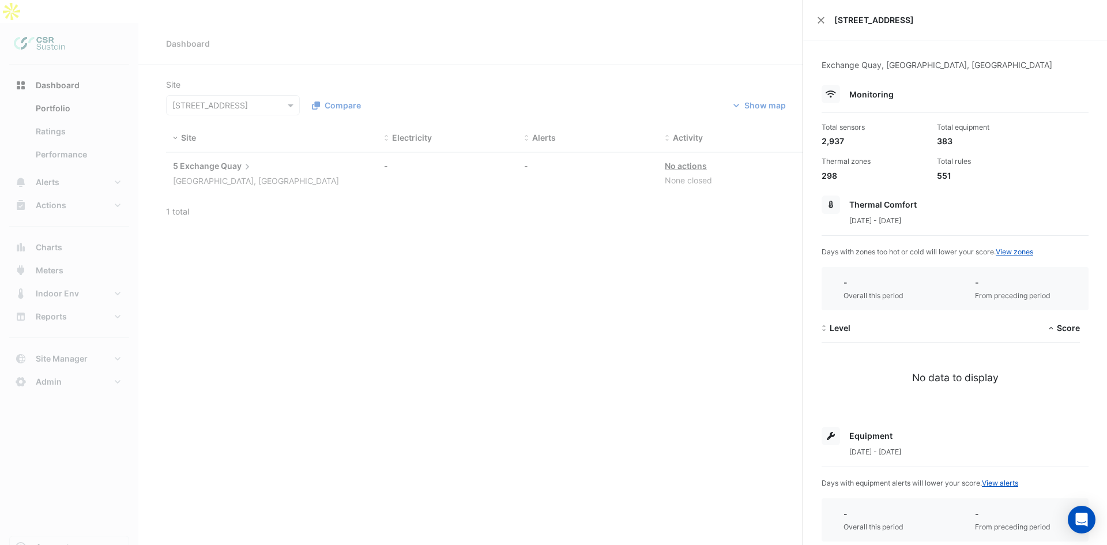
drag, startPoint x: 818, startPoint y: 18, endPoint x: 731, endPoint y: 40, distance: 89.7
click at [815, 22] on div "[STREET_ADDRESS]" at bounding box center [955, 20] width 304 height 40
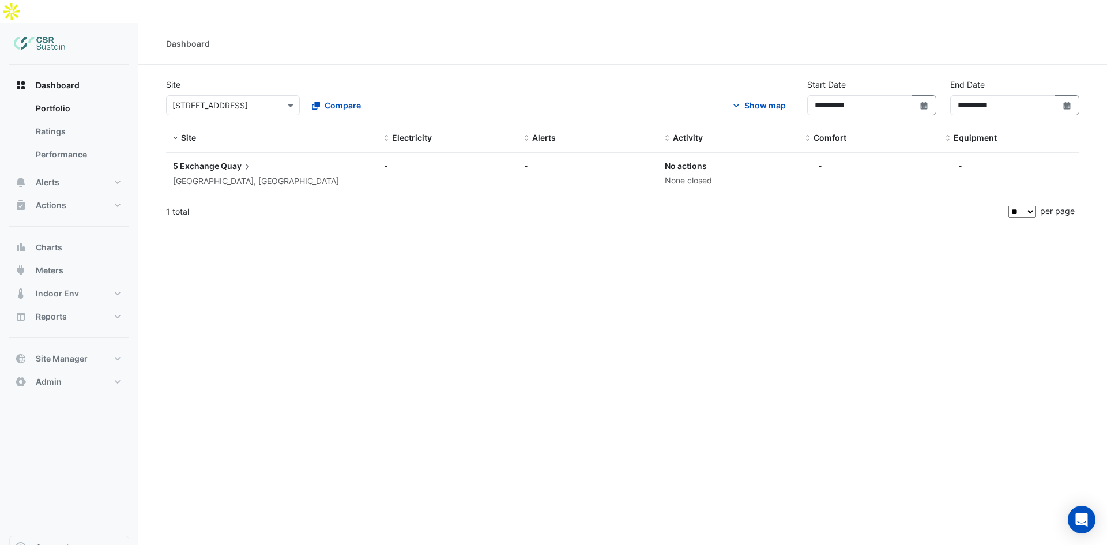
click at [416, 182] on ngb-offcanvas-backdrop at bounding box center [553, 272] width 1107 height 545
click at [764, 99] on div "Show map" at bounding box center [766, 105] width 42 height 12
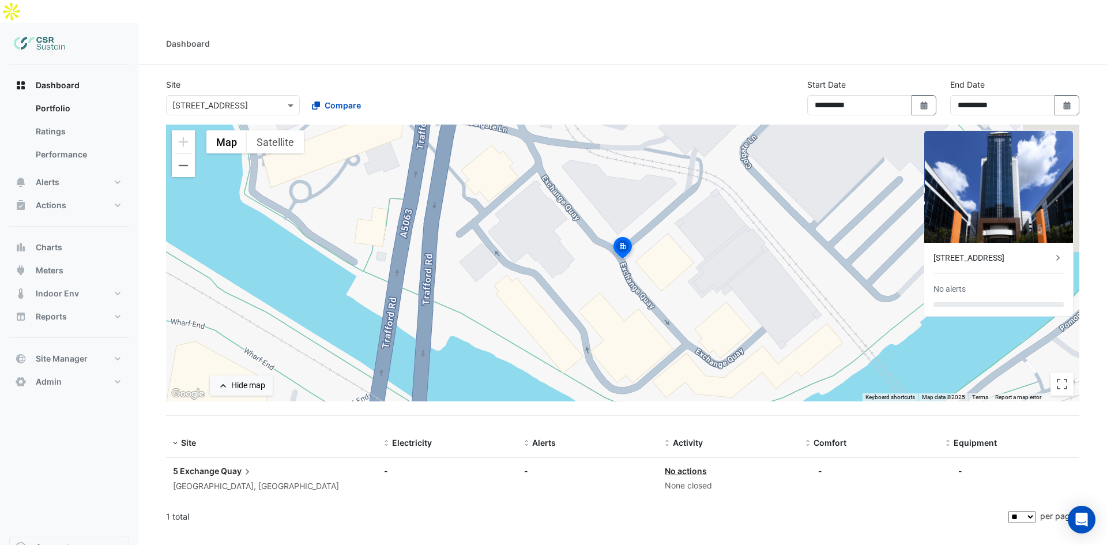
click at [518, 390] on app-tabular-dashboard "**********" at bounding box center [622, 304] width 913 height 453
drag, startPoint x: 70, startPoint y: 139, endPoint x: 69, endPoint y: 145, distance: 5.9
click at [69, 143] on link "Performance" at bounding box center [78, 154] width 103 height 23
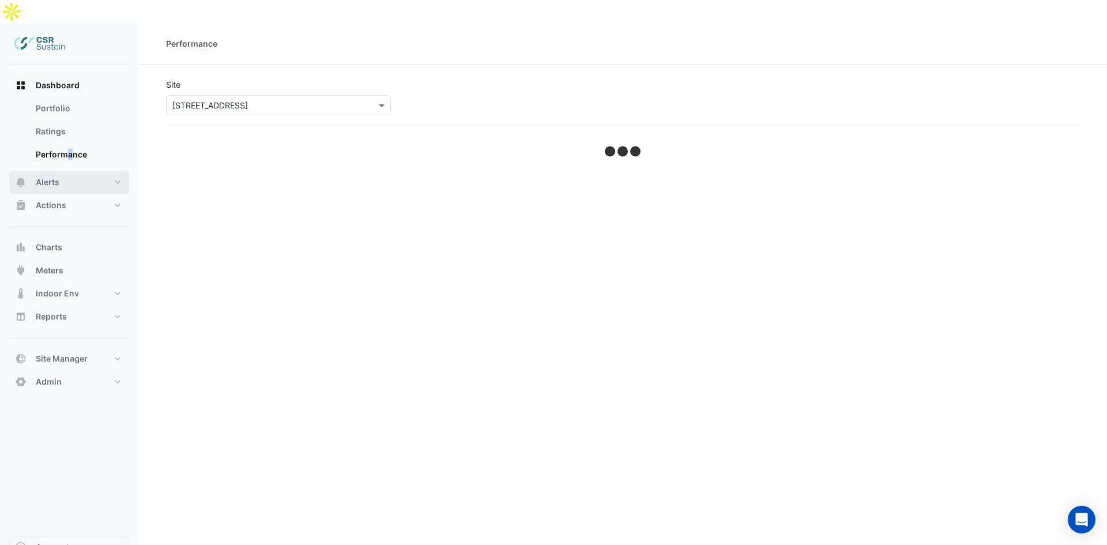
click at [68, 171] on button "Alerts" at bounding box center [69, 182] width 120 height 23
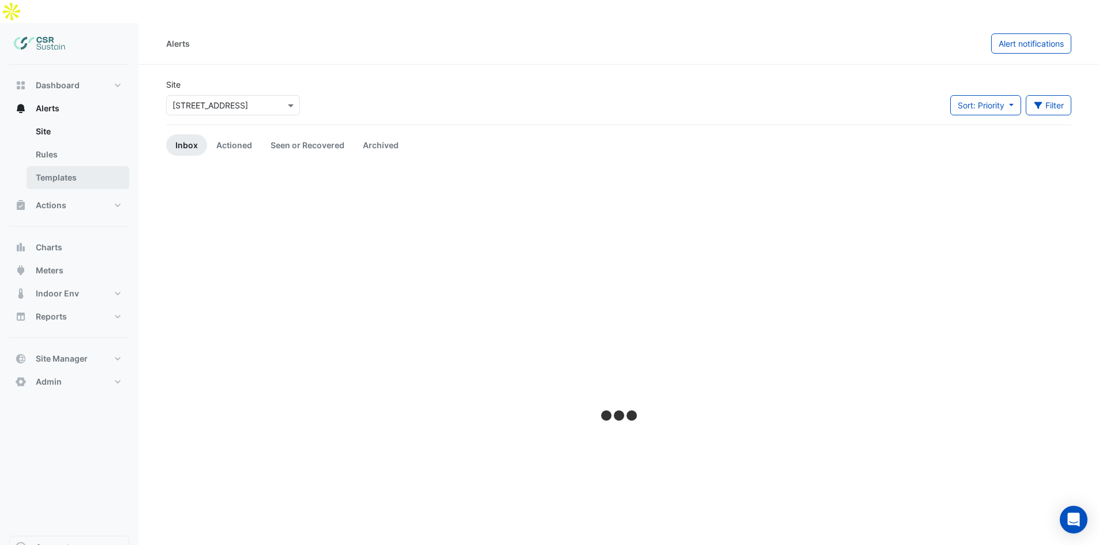
click at [74, 166] on link "Templates" at bounding box center [78, 177] width 103 height 23
select select
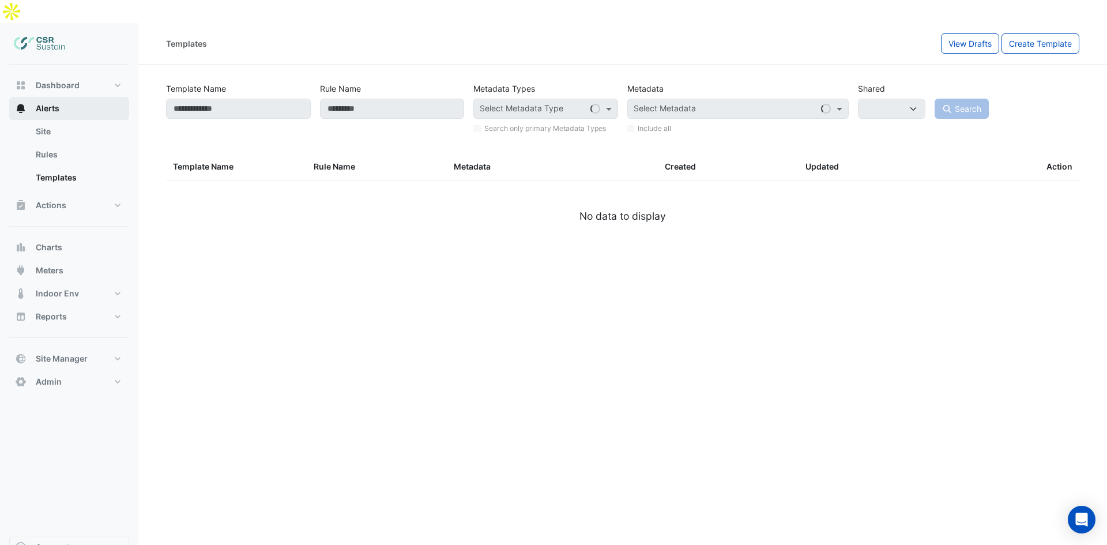
click at [69, 97] on button "Alerts" at bounding box center [69, 108] width 120 height 23
click at [69, 74] on button "Dashboard" at bounding box center [69, 85] width 120 height 23
select select "**"
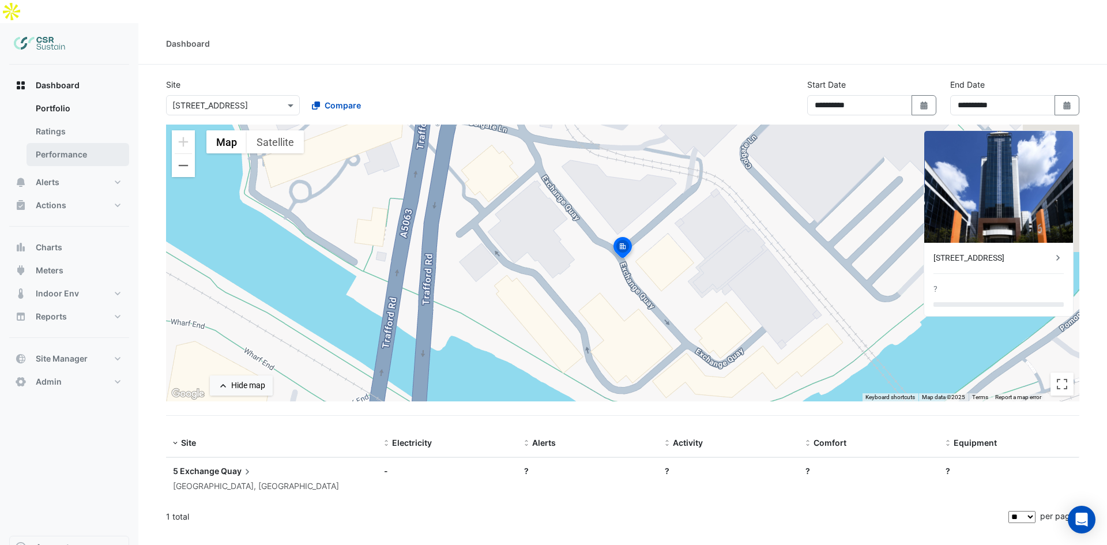
click at [74, 143] on link "Performance" at bounding box center [78, 154] width 103 height 23
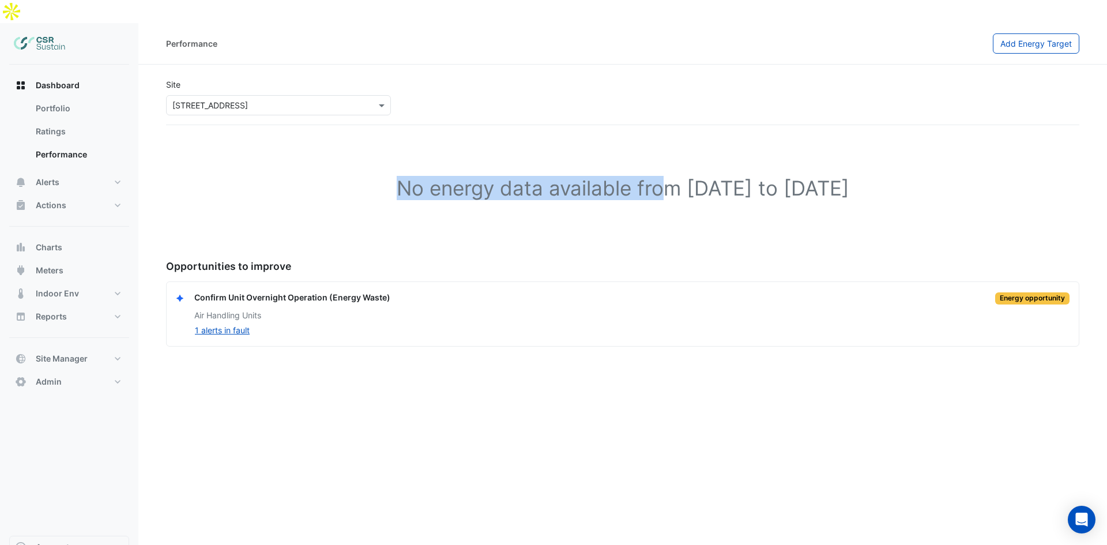
drag, startPoint x: 310, startPoint y: 163, endPoint x: 610, endPoint y: 164, distance: 300.5
click at [610, 176] on h1 "No energy data available from 01 Sep 2023 to 31 Aug 2025" at bounding box center [623, 188] width 877 height 24
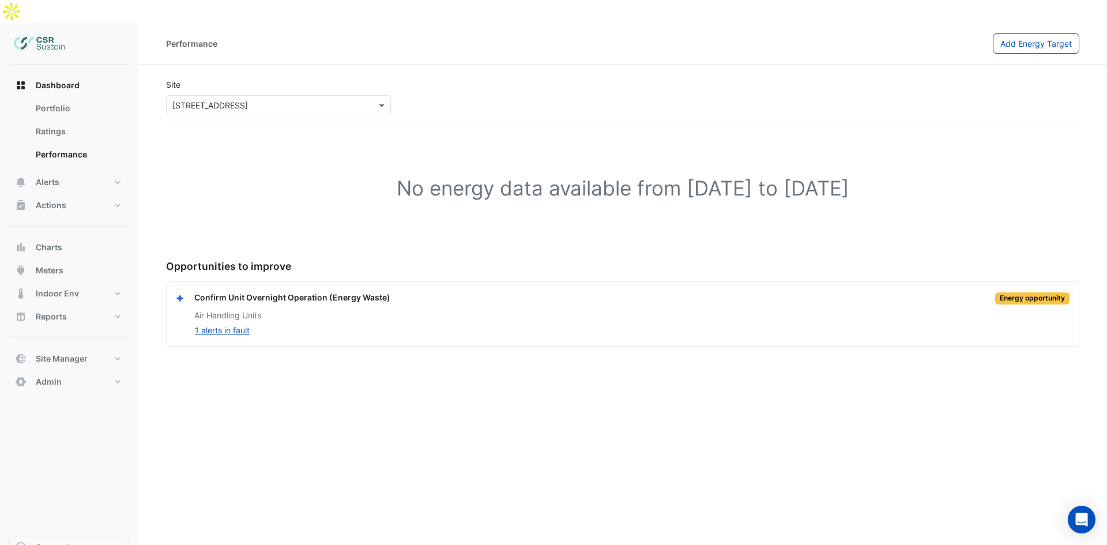
drag, startPoint x: 706, startPoint y: 166, endPoint x: 833, endPoint y: 166, distance: 126.9
click at [706, 176] on h1 "No energy data available from 01 Sep 2023 to 31 Aug 2025" at bounding box center [623, 188] width 877 height 24
click at [839, 176] on h1 "No energy data available from 01 Sep 2023 to 31 Aug 2025" at bounding box center [623, 188] width 877 height 24
click at [864, 176] on h1 "No energy data available from 01 Sep 2023 to 31 Aug 2025" at bounding box center [623, 188] width 877 height 24
drag, startPoint x: 874, startPoint y: 167, endPoint x: 743, endPoint y: 164, distance: 130.9
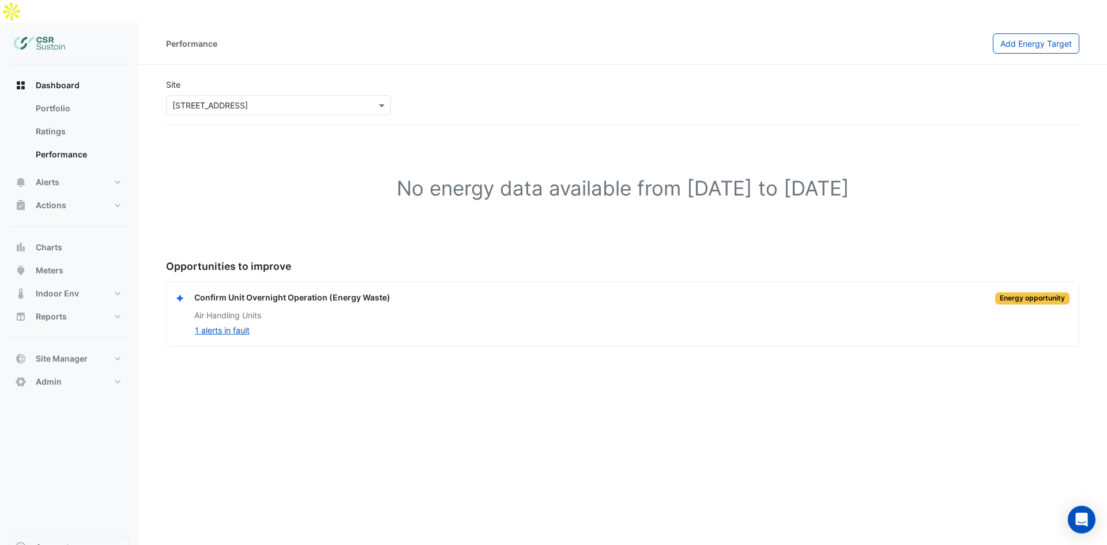
click at [835, 176] on h1 "No energy data available from 01 Sep 2023 to 31 Aug 2025" at bounding box center [623, 188] width 877 height 24
drag, startPoint x: 384, startPoint y: 170, endPoint x: 345, endPoint y: 176, distance: 39.7
click at [336, 176] on h1 "No energy data available from 01 Sep 2023 to 31 Aug 2025" at bounding box center [623, 188] width 877 height 24
drag, startPoint x: 519, startPoint y: 176, endPoint x: 927, endPoint y: 177, distance: 408.3
click at [927, 177] on div "No energy data available from 01 Sep 2023 to 31 Aug 2025" at bounding box center [622, 190] width 913 height 103
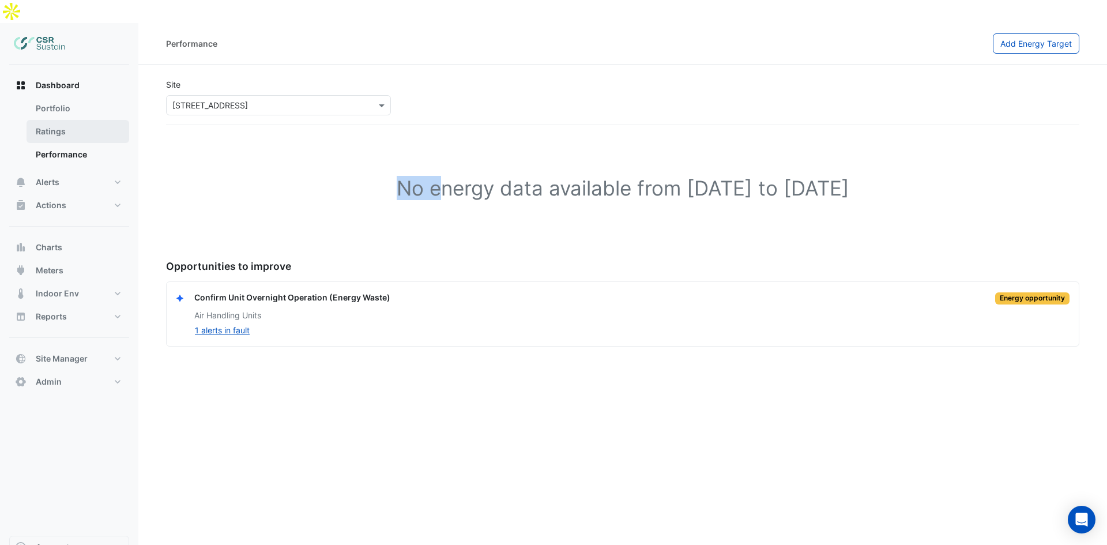
click at [84, 120] on link "Ratings" at bounding box center [78, 131] width 103 height 23
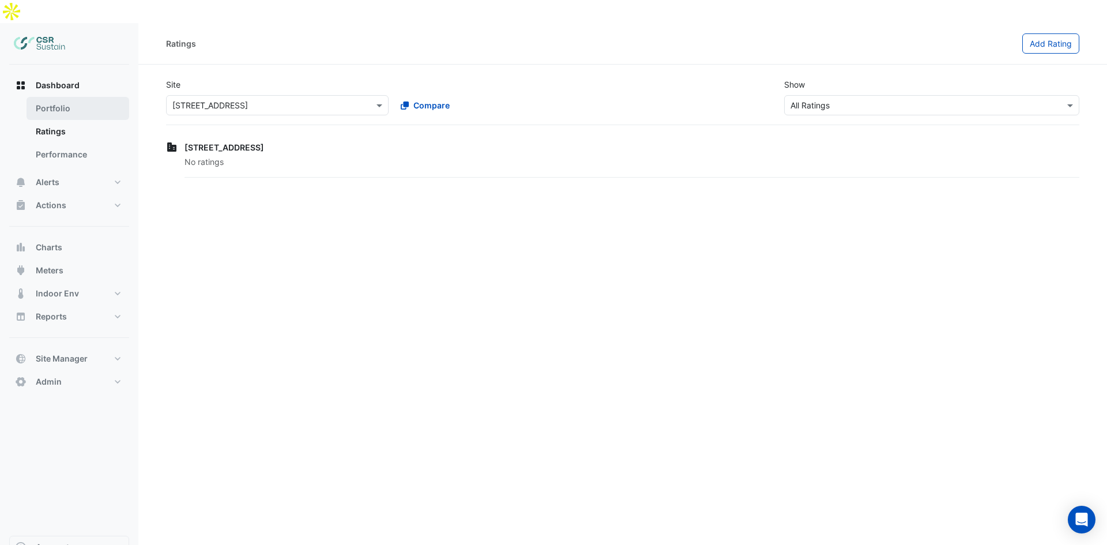
click at [78, 97] on link "Portfolio" at bounding box center [78, 108] width 103 height 23
select select "**"
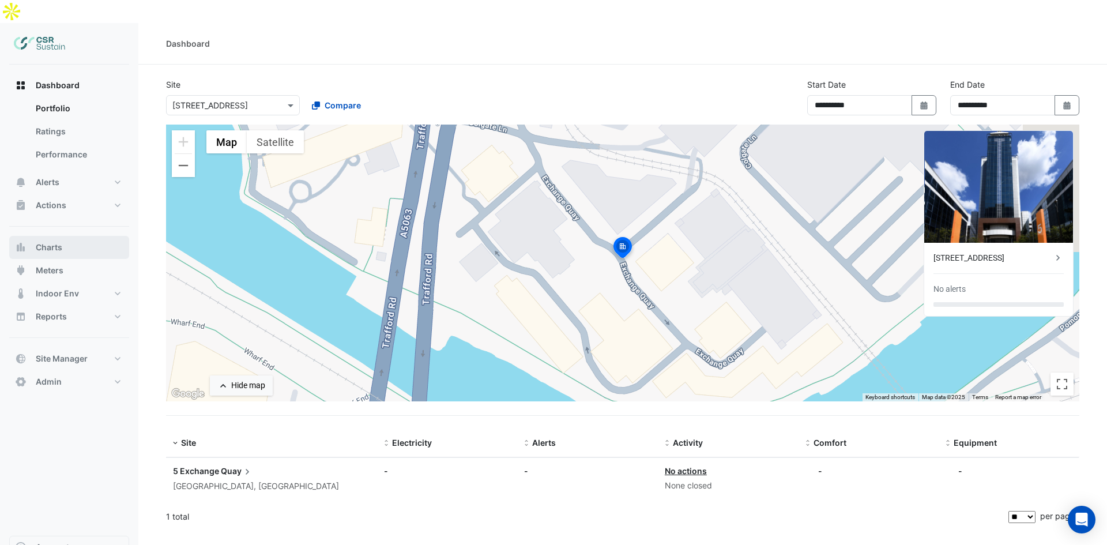
click at [58, 242] on span "Charts" at bounding box center [49, 248] width 27 height 12
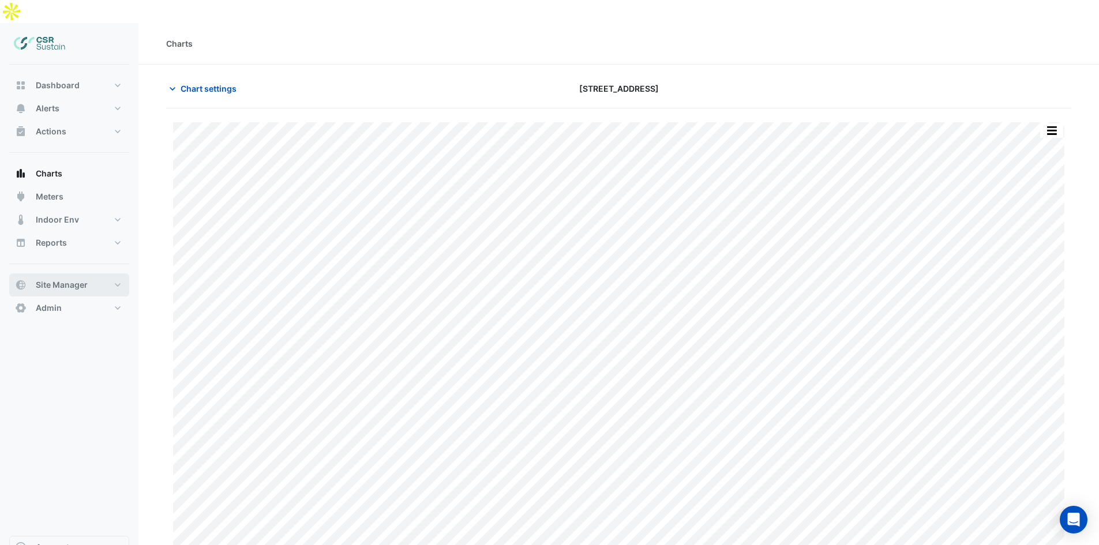
click at [72, 279] on span "Site Manager" at bounding box center [62, 285] width 52 height 12
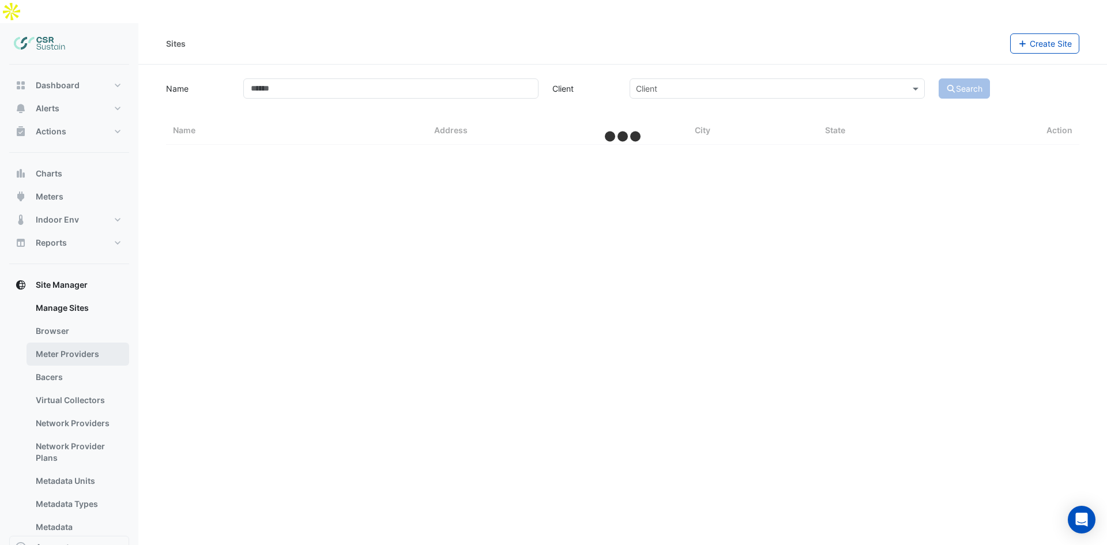
select select "**"
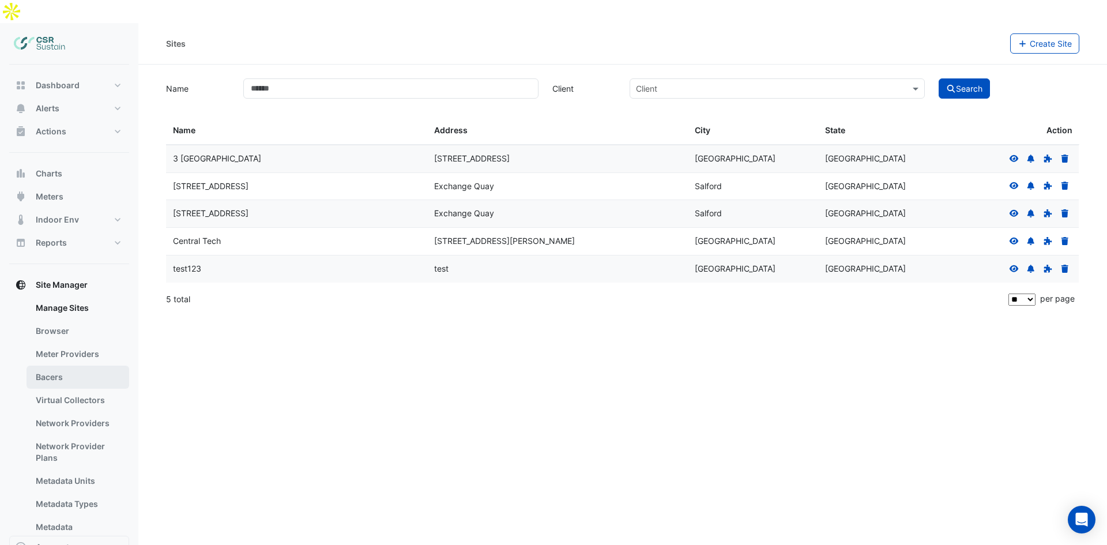
click at [76, 366] on link "Bacers" at bounding box center [78, 377] width 103 height 23
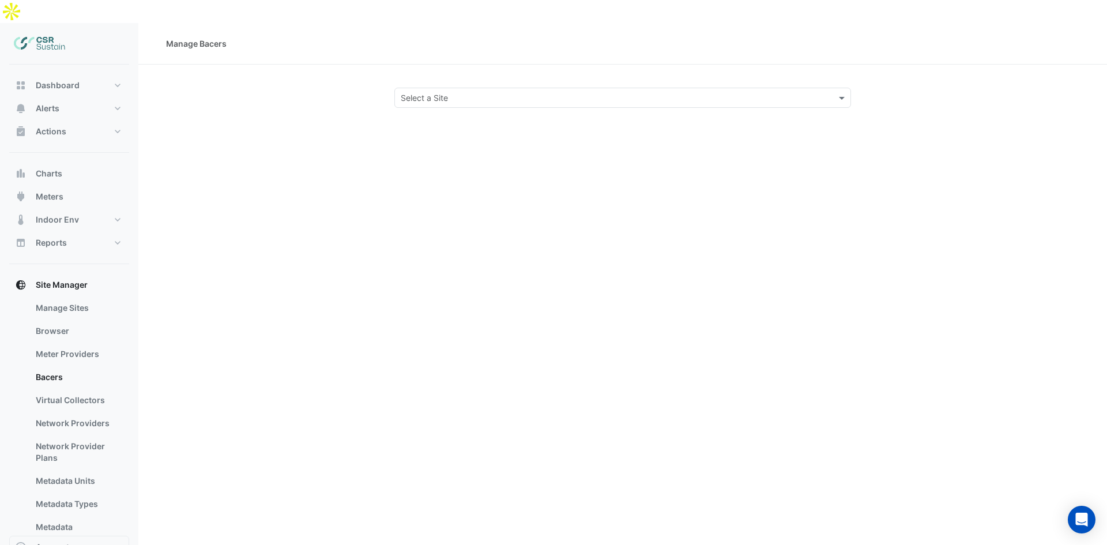
click at [509, 92] on input "text" at bounding box center [611, 98] width 421 height 12
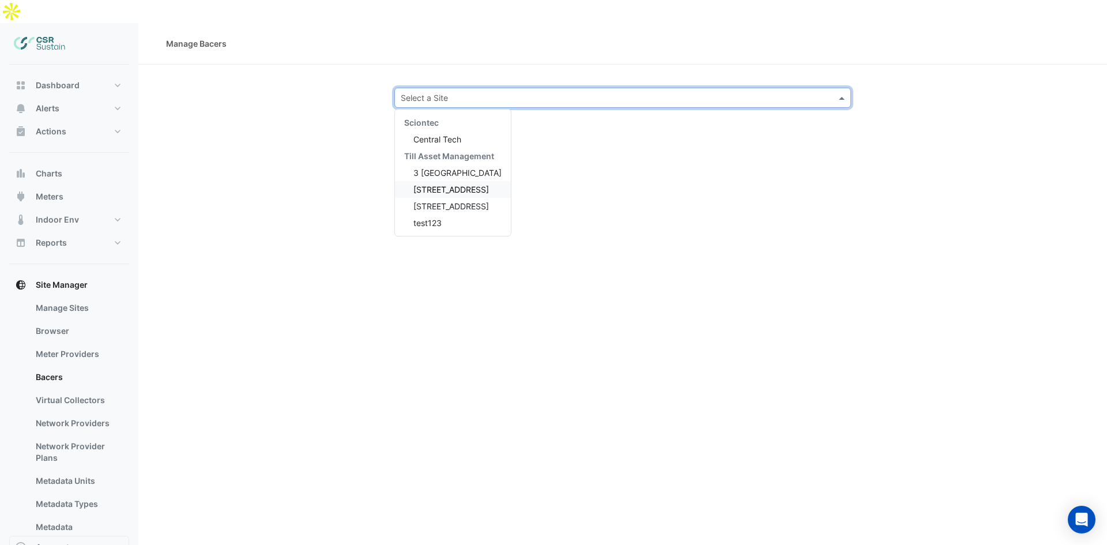
click at [449, 185] on span "[STREET_ADDRESS]" at bounding box center [451, 190] width 76 height 10
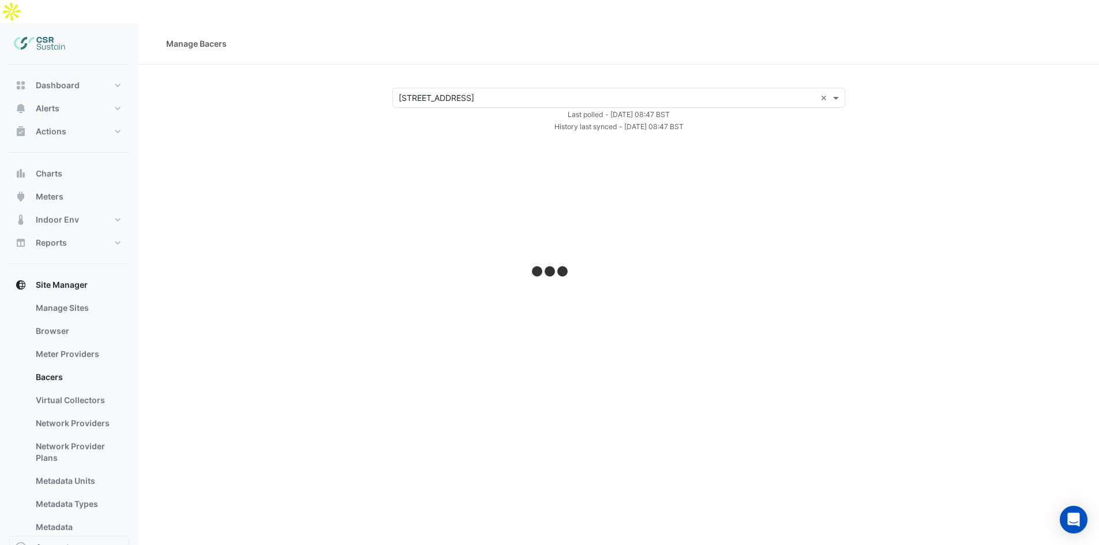
select select "**"
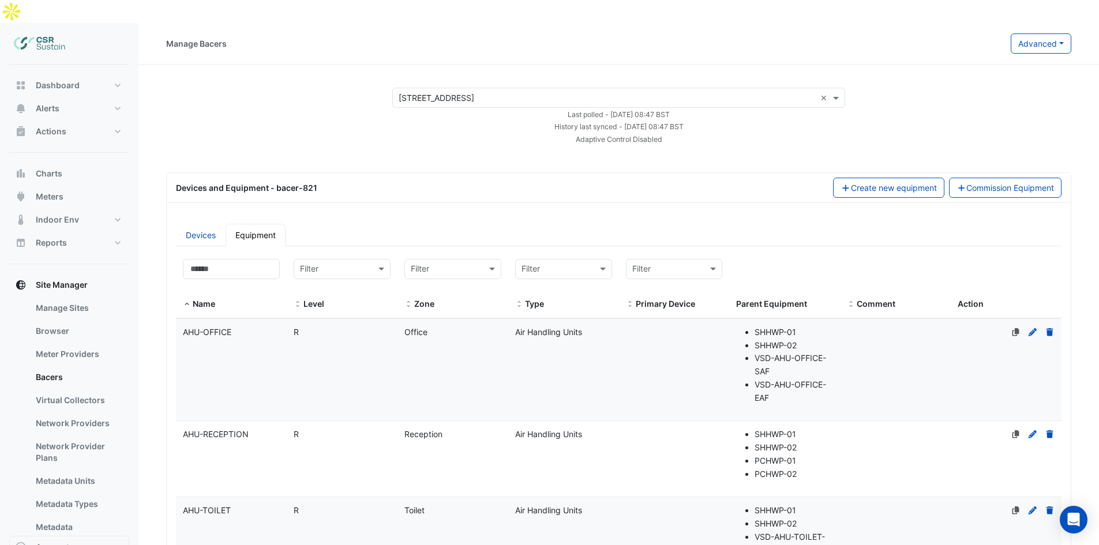
click at [265, 349] on datatable-body-cell "Name AHU-OFFICE" at bounding box center [231, 370] width 111 height 102
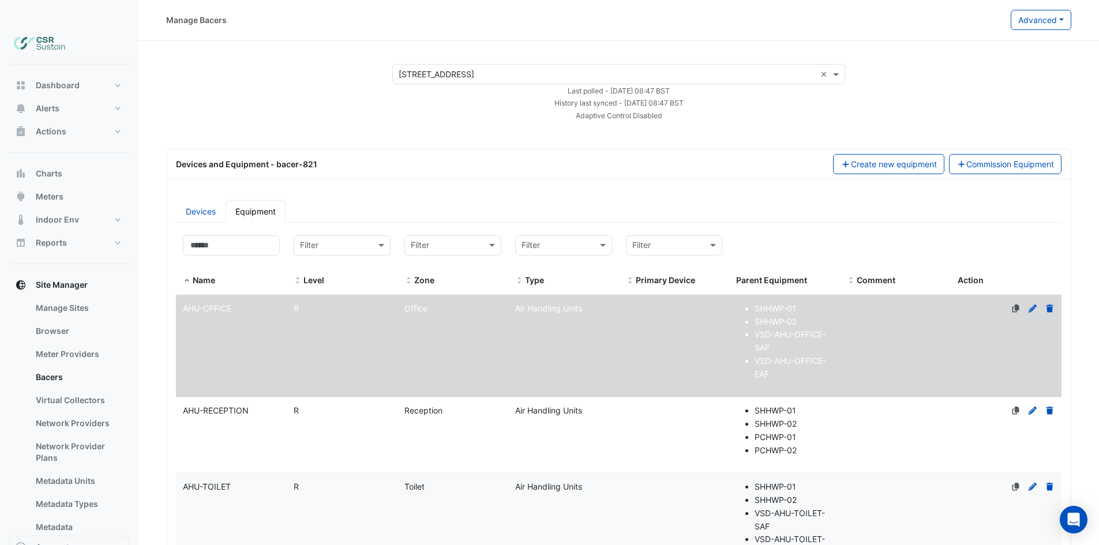
select select "**"
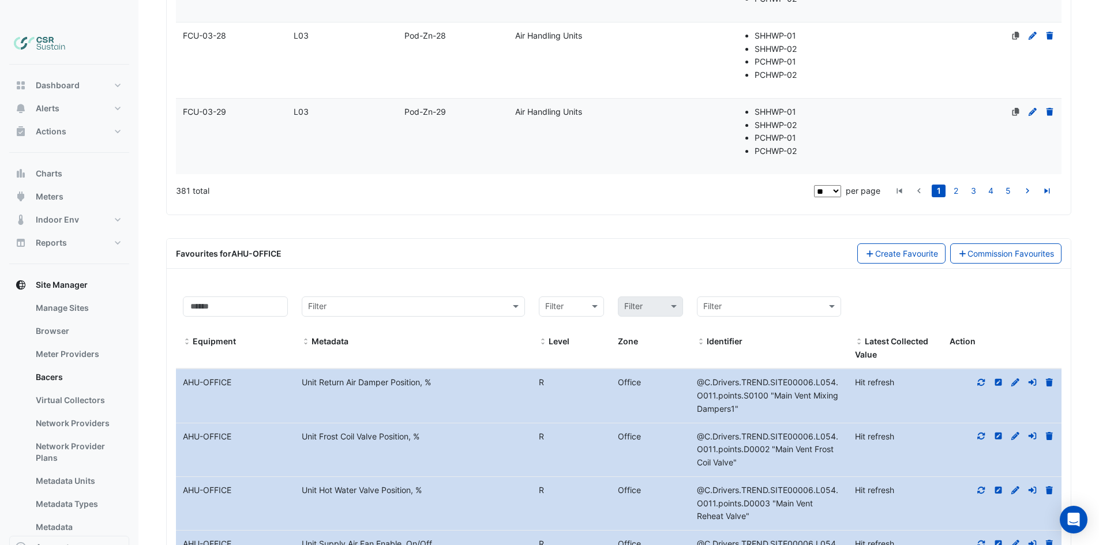
scroll to position [1723, 0]
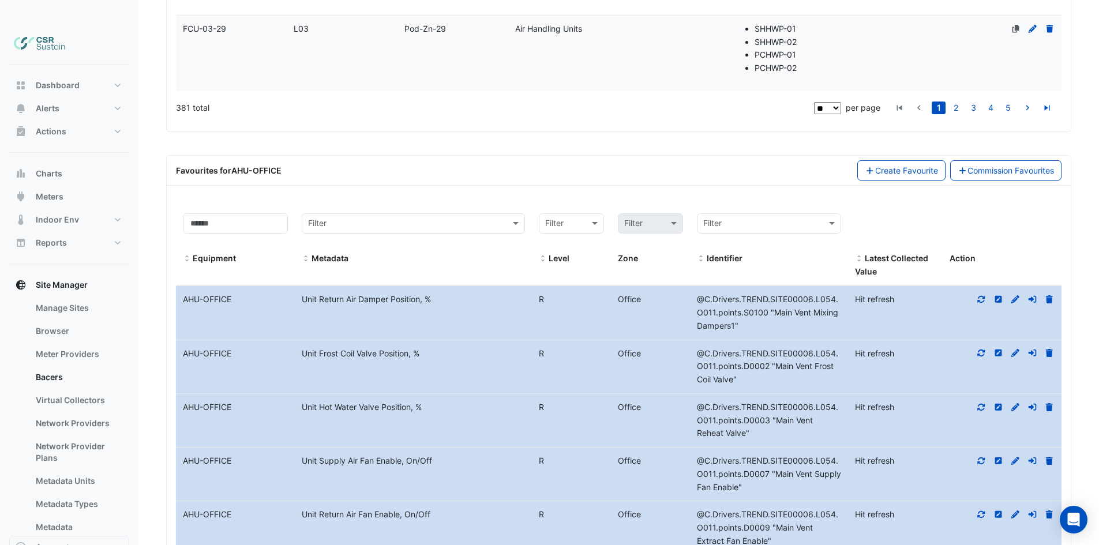
click at [980, 295] on icon at bounding box center [981, 299] width 10 height 8
drag, startPoint x: 648, startPoint y: 235, endPoint x: 545, endPoint y: 236, distance: 103.2
click at [545, 252] on div "Level Zone" at bounding box center [611, 258] width 158 height 13
click at [544, 254] on span at bounding box center [543, 258] width 8 height 9
click at [540, 254] on span at bounding box center [543, 258] width 8 height 9
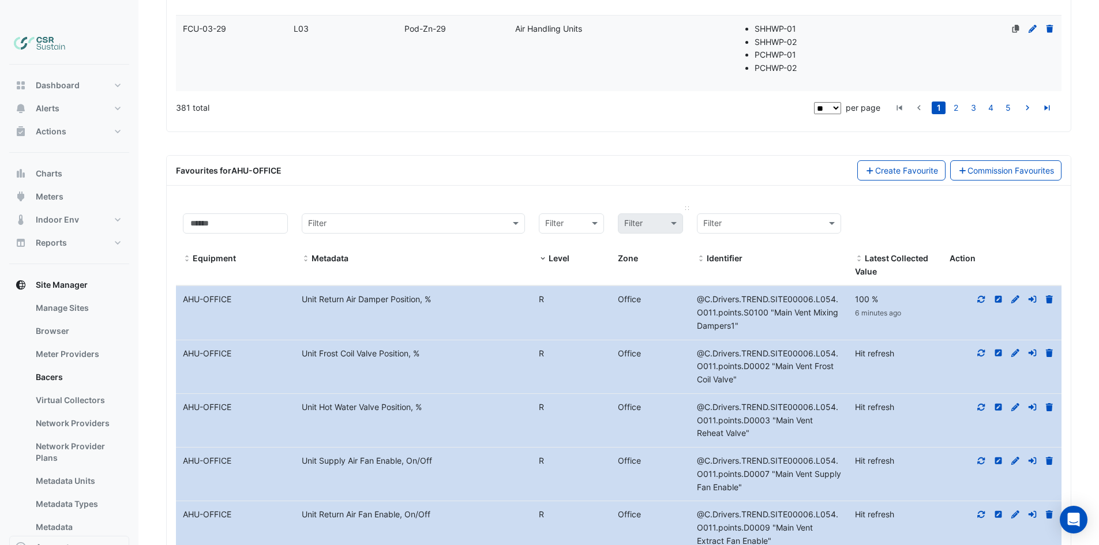
drag, startPoint x: 576, startPoint y: 236, endPoint x: 584, endPoint y: 238, distance: 8.2
click at [577, 252] on div "Level" at bounding box center [571, 258] width 79 height 13
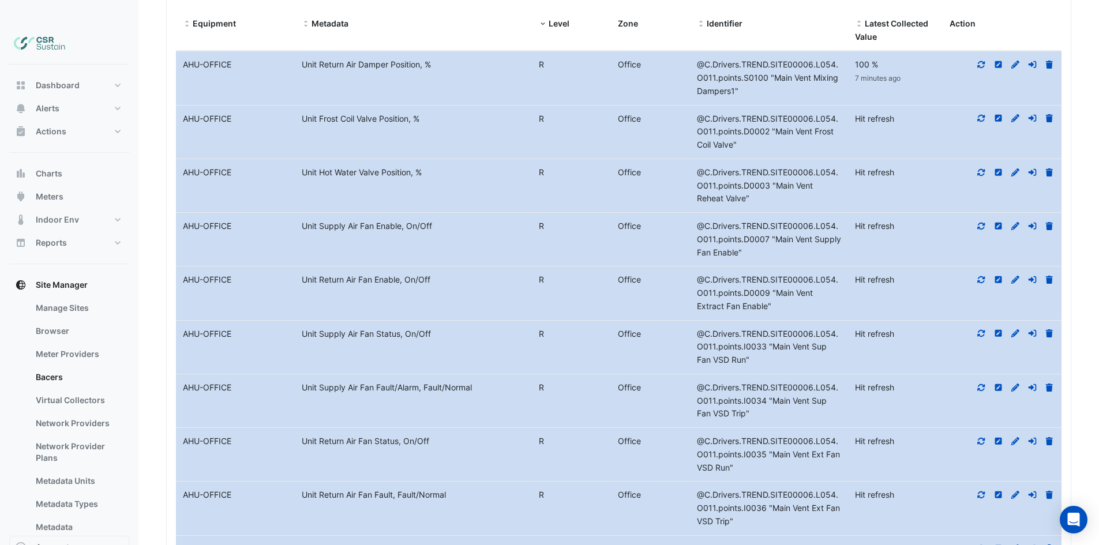
scroll to position [1915, 0]
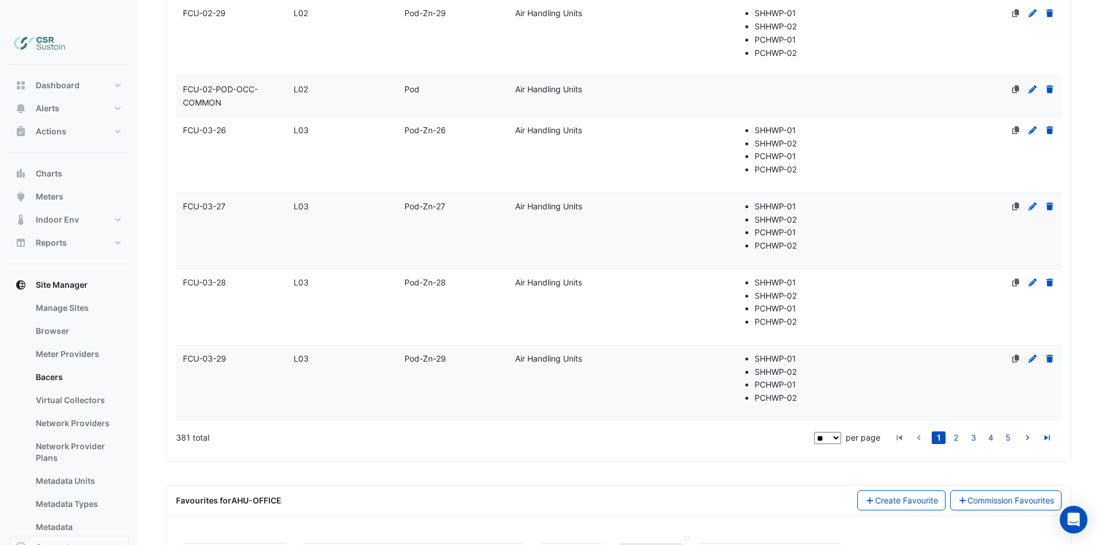
drag, startPoint x: 573, startPoint y: 242, endPoint x: 561, endPoint y: 212, distance: 32.3
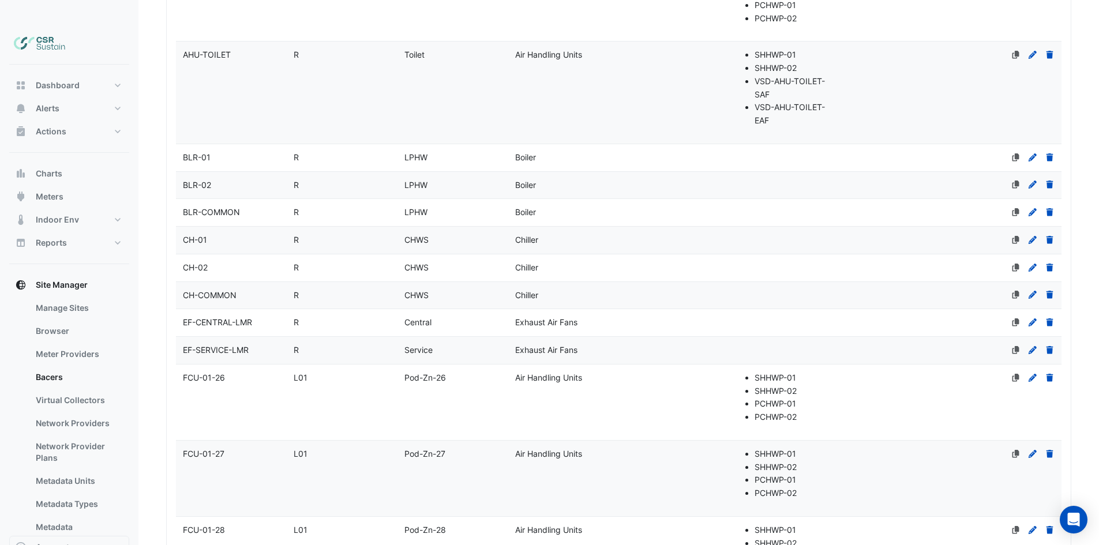
scroll to position [0, 0]
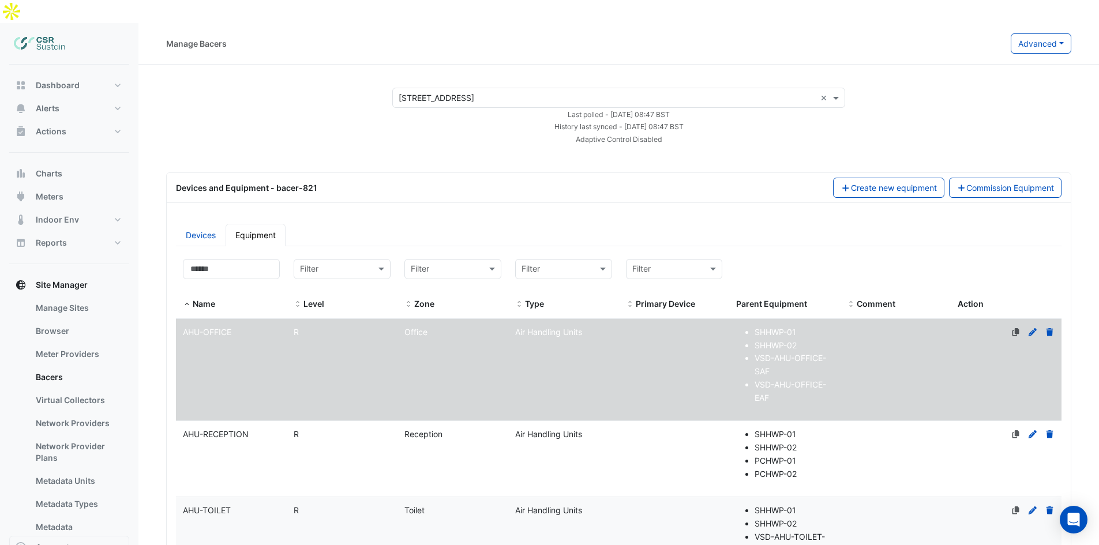
drag, startPoint x: 633, startPoint y: 226, endPoint x: 630, endPoint y: 213, distance: 13.0
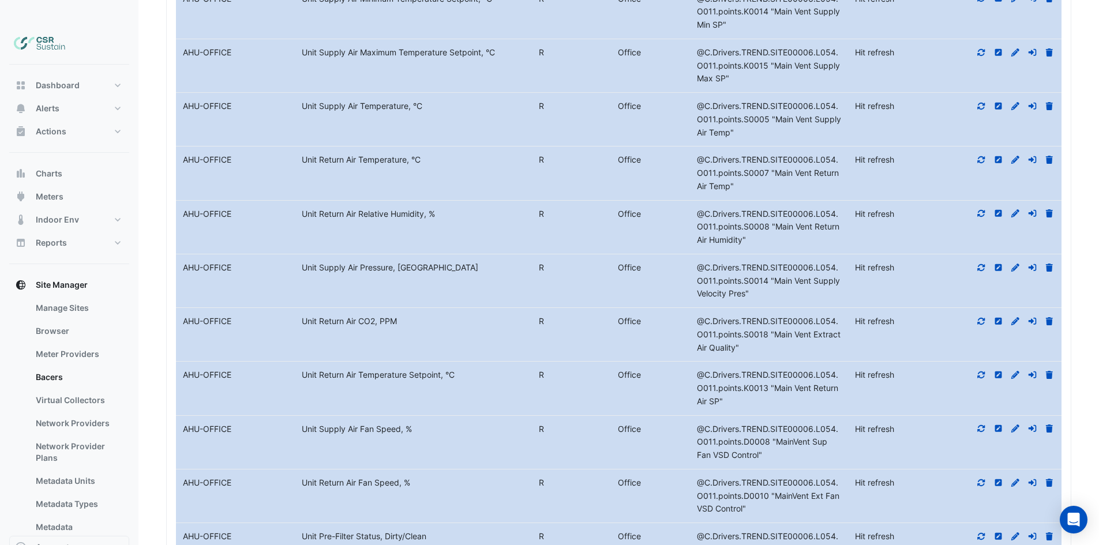
scroll to position [2754, 0]
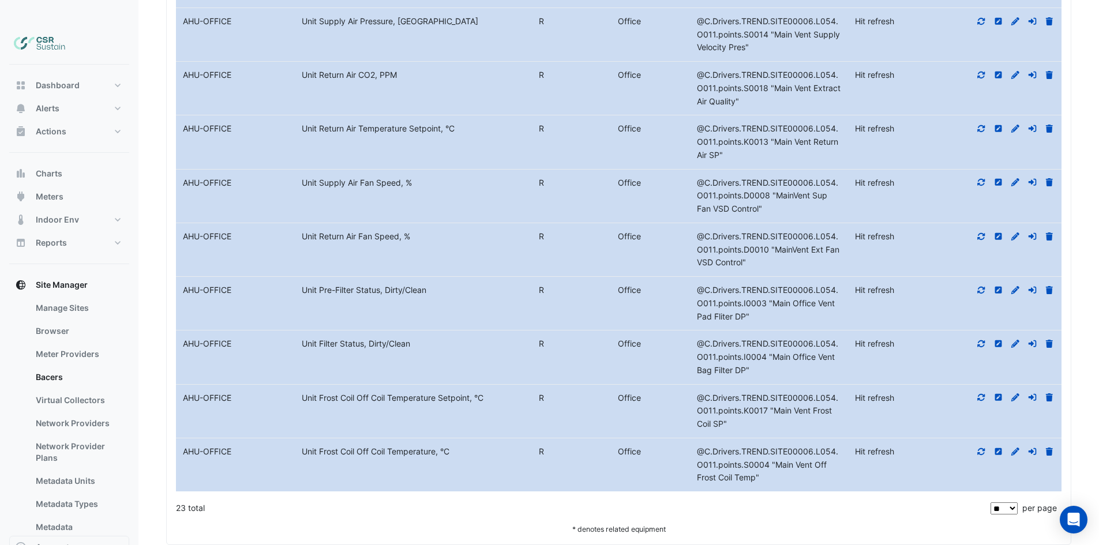
drag, startPoint x: 657, startPoint y: 221, endPoint x: 659, endPoint y: 343, distance: 121.1
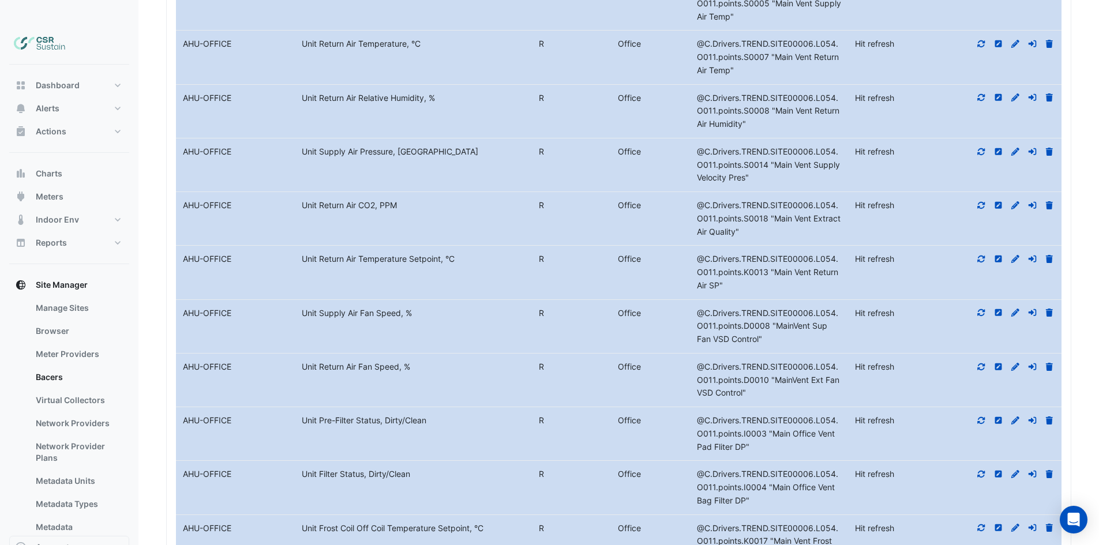
drag, startPoint x: 648, startPoint y: 437, endPoint x: 637, endPoint y: 382, distance: 56.0
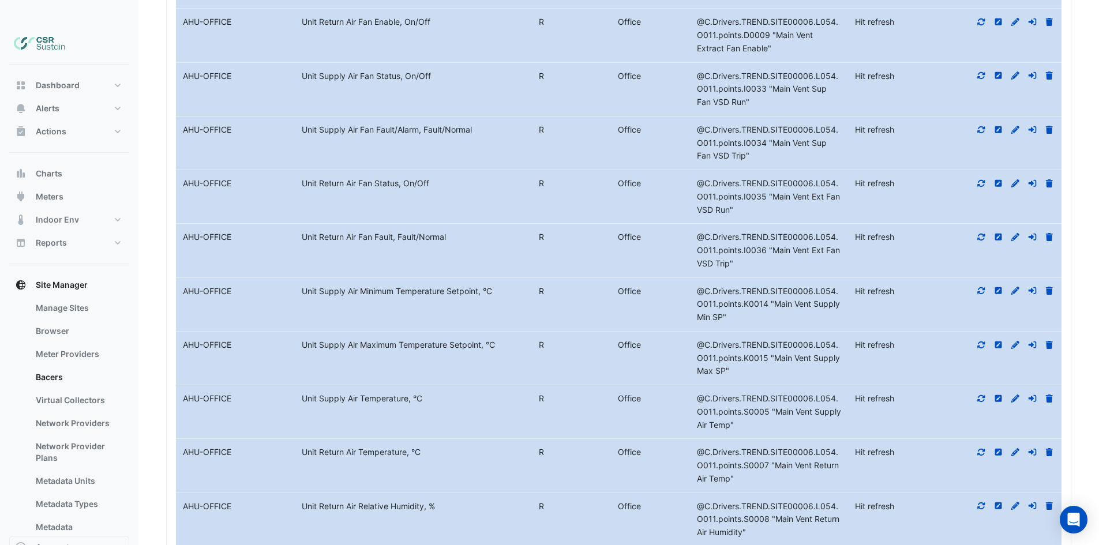
drag, startPoint x: 633, startPoint y: 352, endPoint x: 636, endPoint y: 338, distance: 14.1
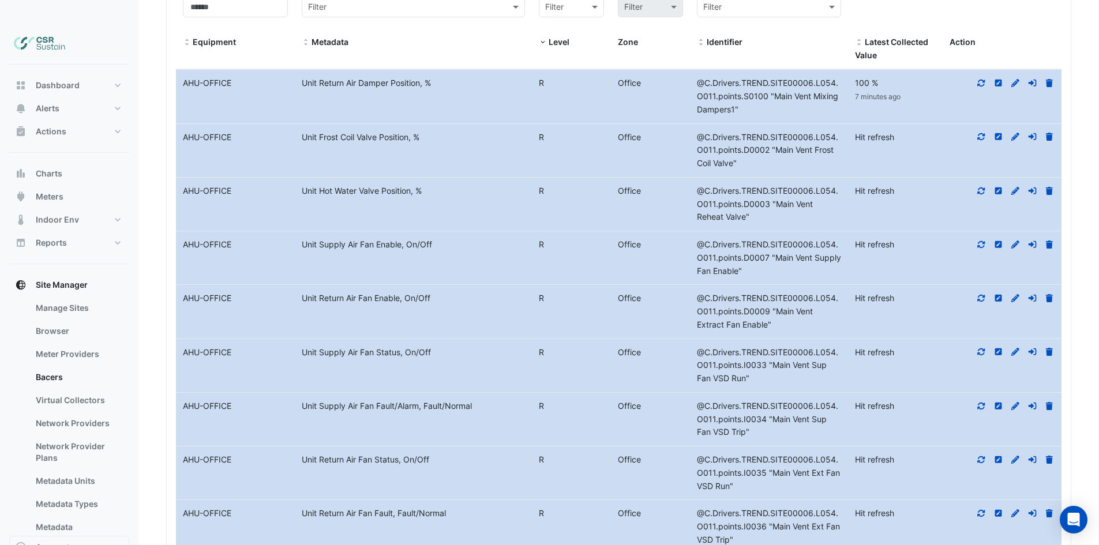
drag, startPoint x: 946, startPoint y: 283, endPoint x: 939, endPoint y: 231, distance: 51.8
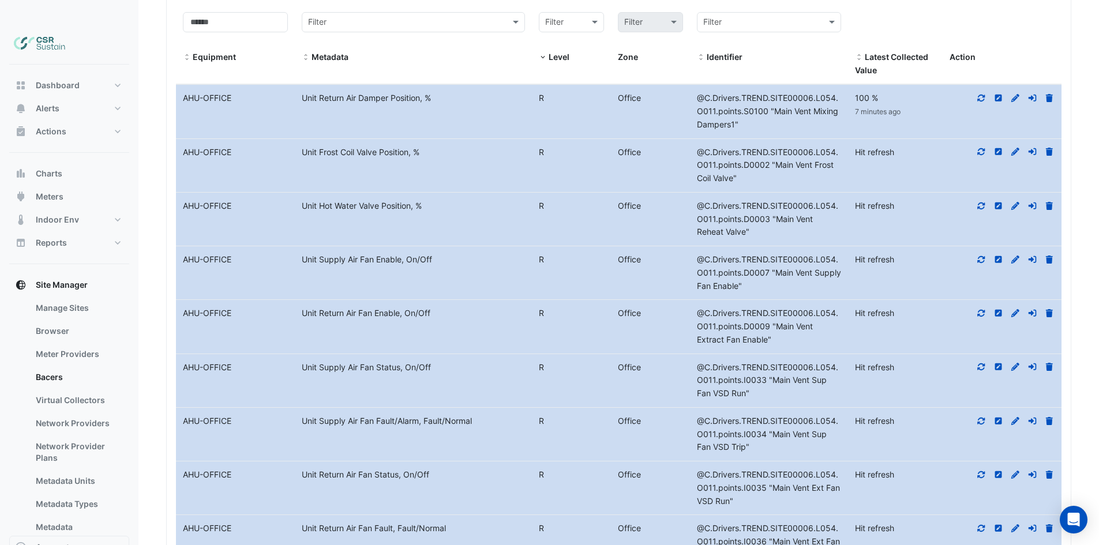
click at [981, 202] on icon at bounding box center [981, 206] width 10 height 8
click at [979, 148] on icon at bounding box center [981, 152] width 10 height 8
click at [983, 256] on icon at bounding box center [981, 259] width 7 height 7
click at [980, 309] on icon at bounding box center [981, 313] width 10 height 8
click at [979, 363] on icon at bounding box center [981, 367] width 10 height 8
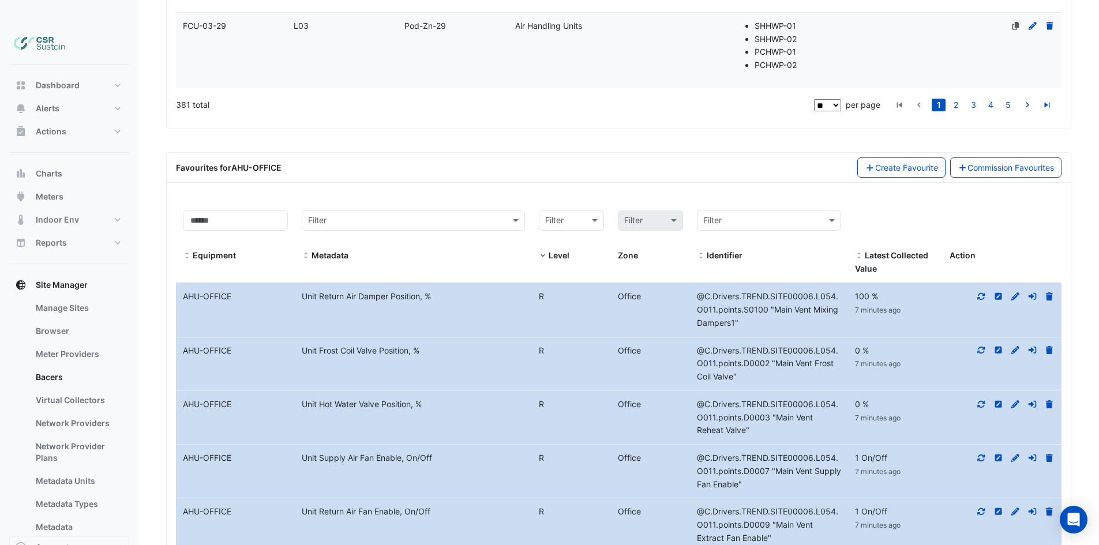
drag, startPoint x: 257, startPoint y: 198, endPoint x: 243, endPoint y: 108, distance: 91.7
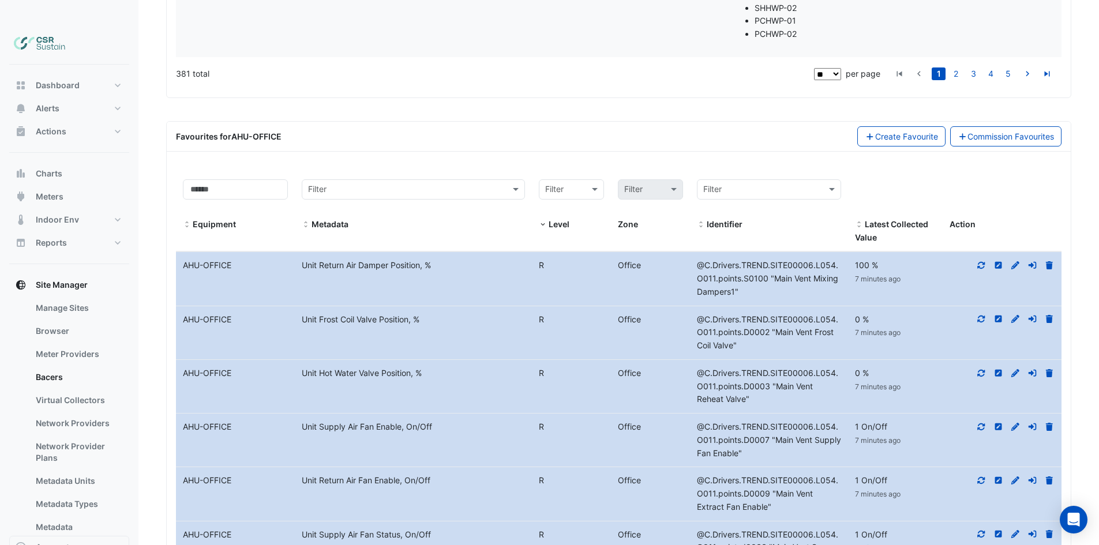
scroll to position [1930, 0]
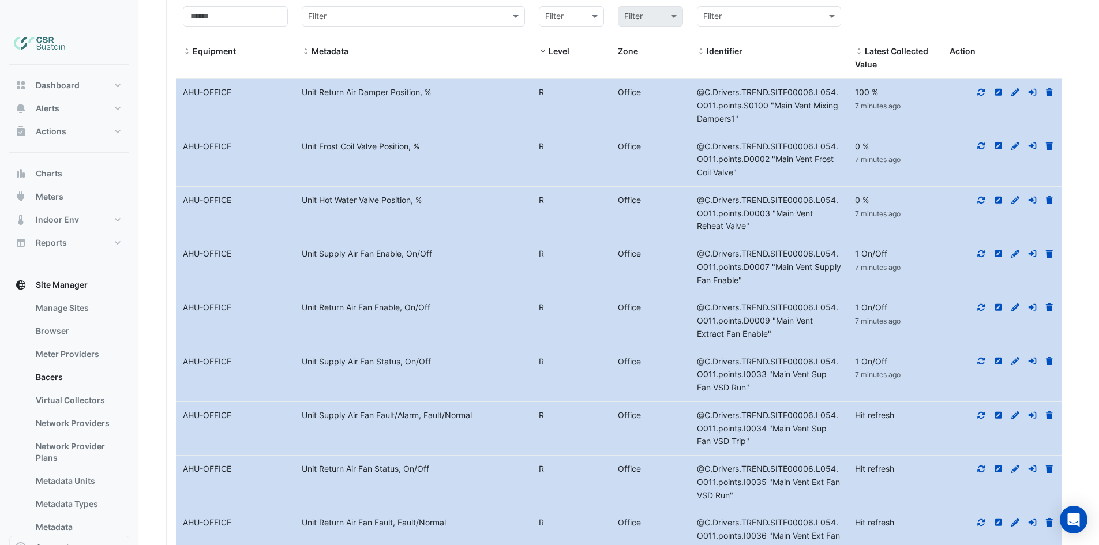
drag, startPoint x: 398, startPoint y: 349, endPoint x: 392, endPoint y: 374, distance: 25.5
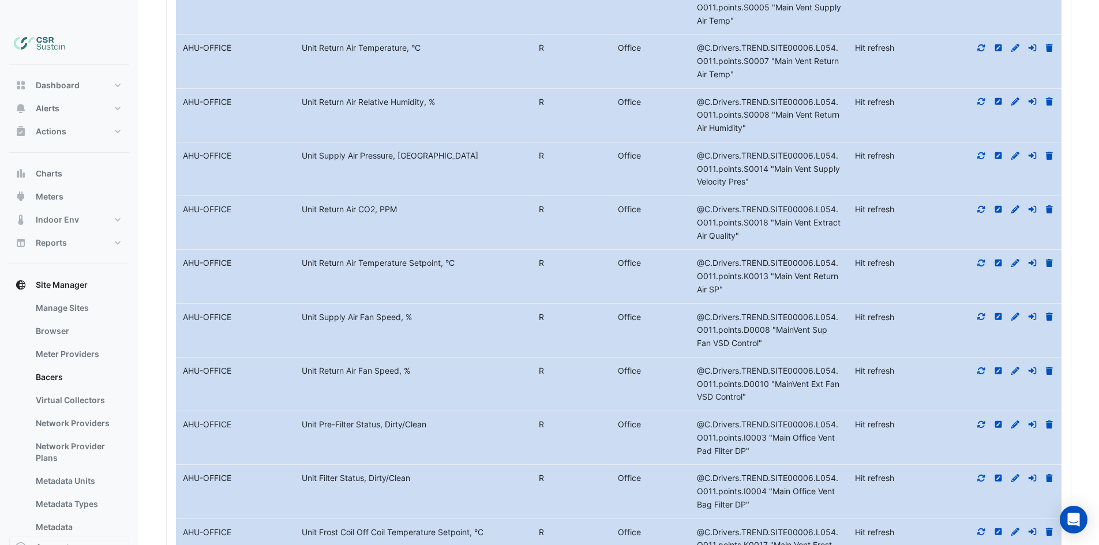
scroll to position [2754, 0]
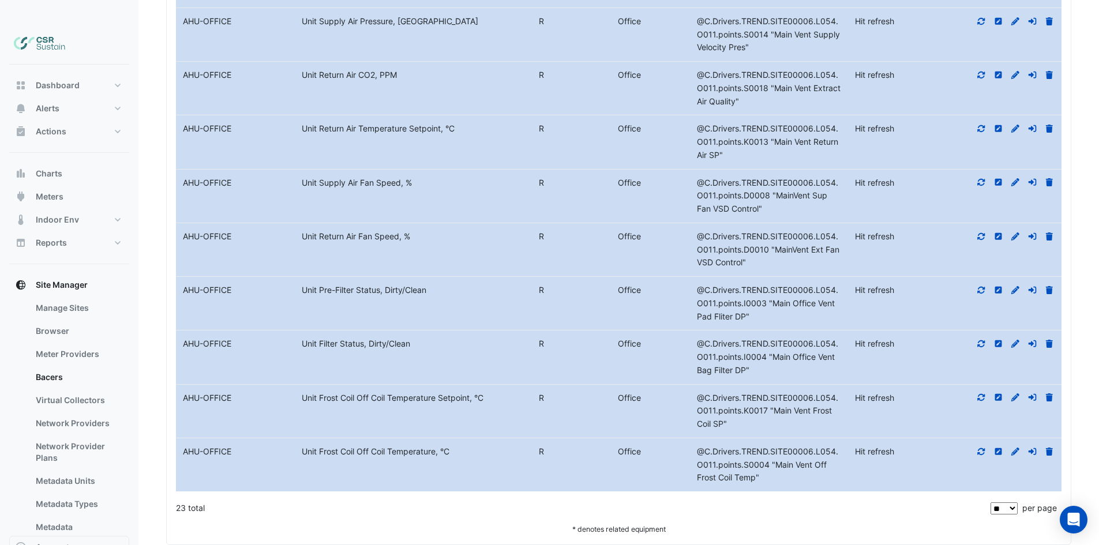
click at [981, 448] on icon at bounding box center [981, 452] width 10 height 8
click at [979, 394] on icon at bounding box center [981, 397] width 7 height 7
click at [982, 340] on icon at bounding box center [981, 343] width 7 height 7
click at [982, 286] on icon at bounding box center [981, 290] width 10 height 8
click at [979, 232] on icon at bounding box center [981, 235] width 7 height 7
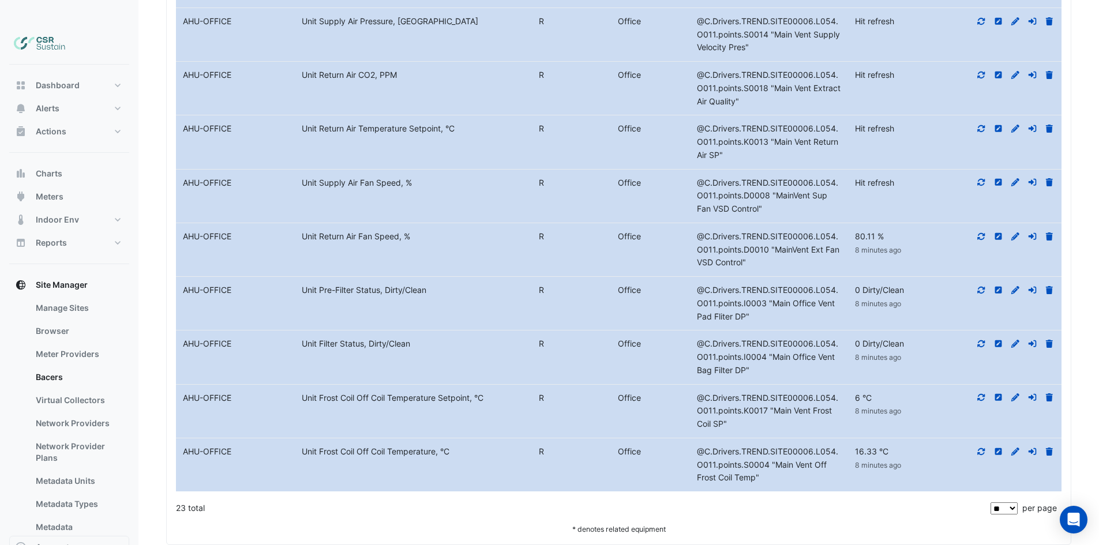
click at [979, 178] on icon at bounding box center [981, 182] width 10 height 8
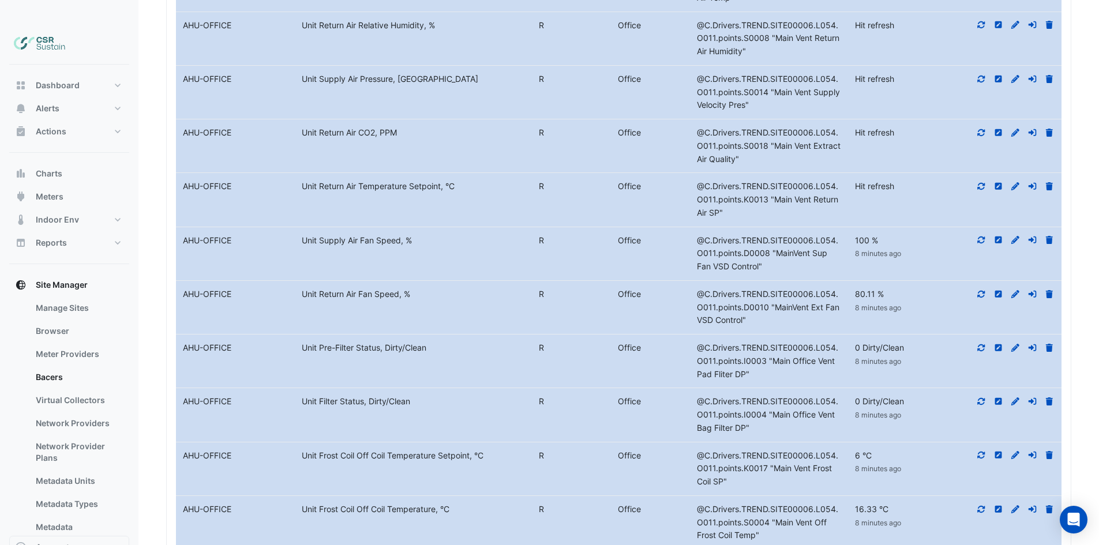
click at [984, 182] on icon at bounding box center [981, 186] width 10 height 8
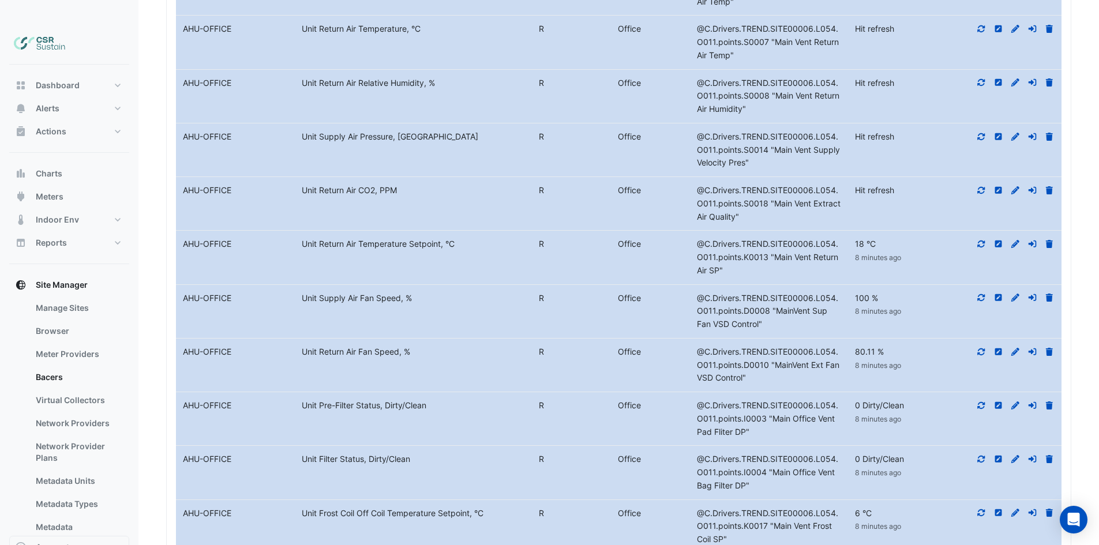
click at [979, 186] on icon at bounding box center [981, 190] width 10 height 8
click at [982, 133] on icon at bounding box center [981, 137] width 10 height 8
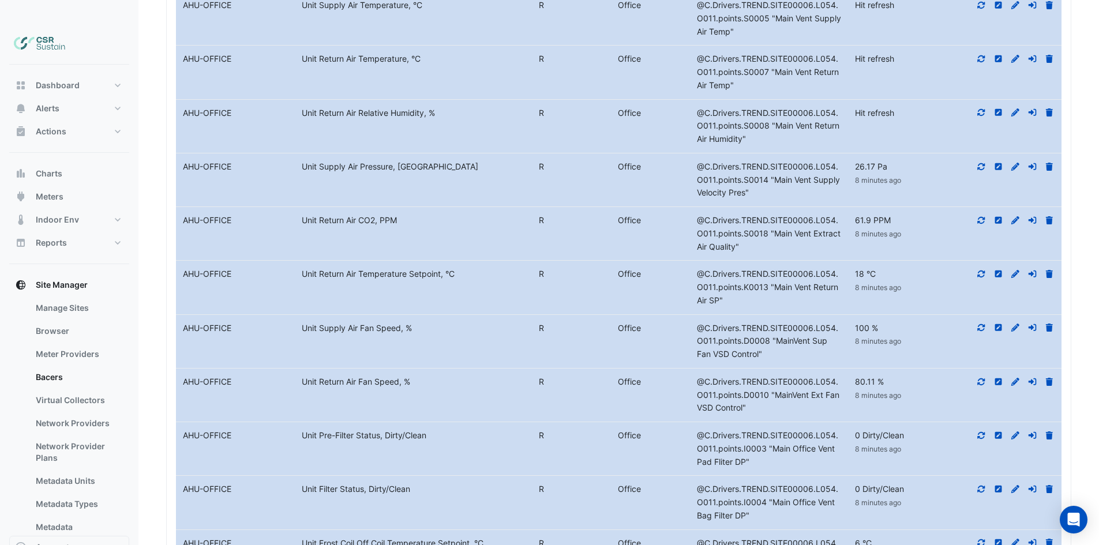
scroll to position [2581, 0]
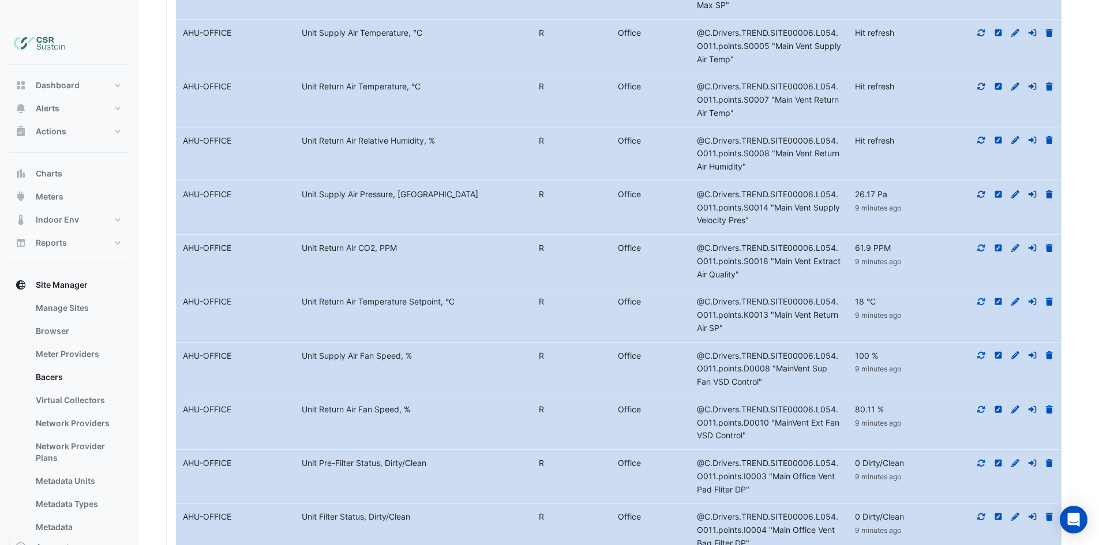
click at [985, 136] on icon at bounding box center [981, 140] width 10 height 8
click at [982, 82] on icon at bounding box center [981, 86] width 10 height 8
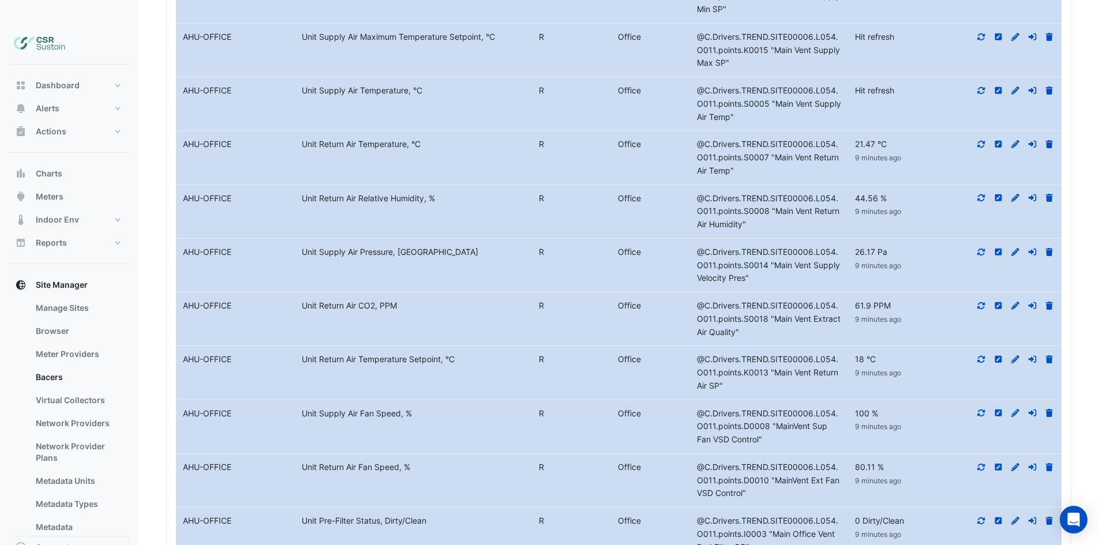
click at [978, 87] on icon at bounding box center [981, 91] width 10 height 8
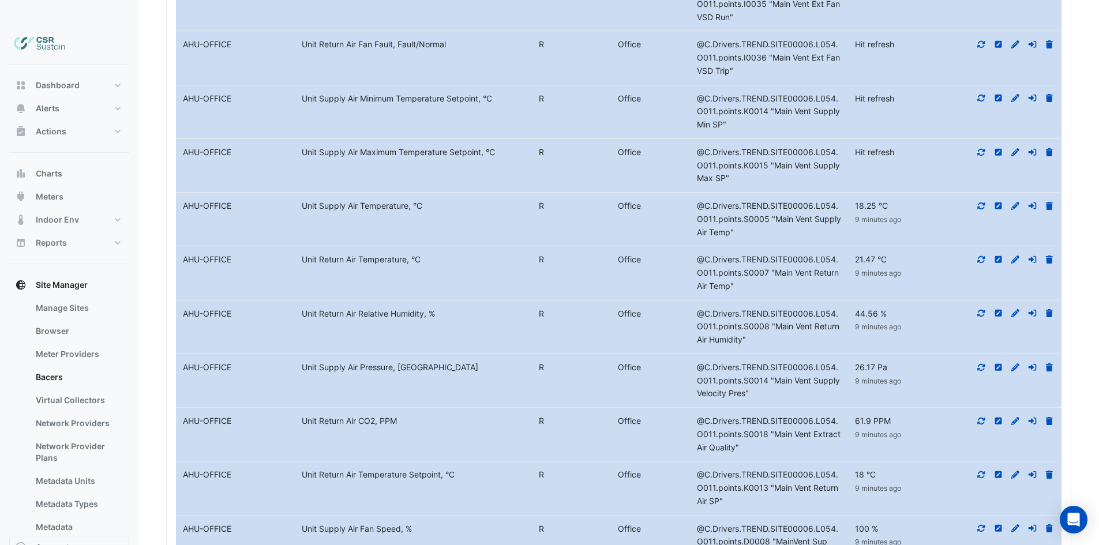
scroll to position [2420, 0]
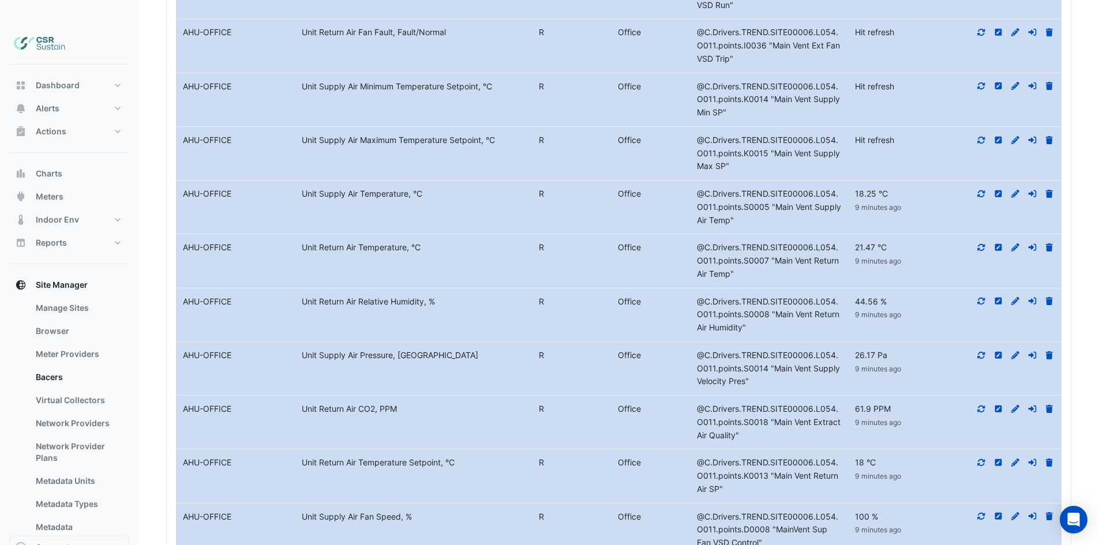
click at [979, 190] on icon at bounding box center [981, 193] width 7 height 7
click at [984, 134] on div at bounding box center [1001, 140] width 119 height 13
click at [984, 135] on fa-icon at bounding box center [981, 140] width 10 height 10
click at [957, 134] on div at bounding box center [1001, 140] width 119 height 13
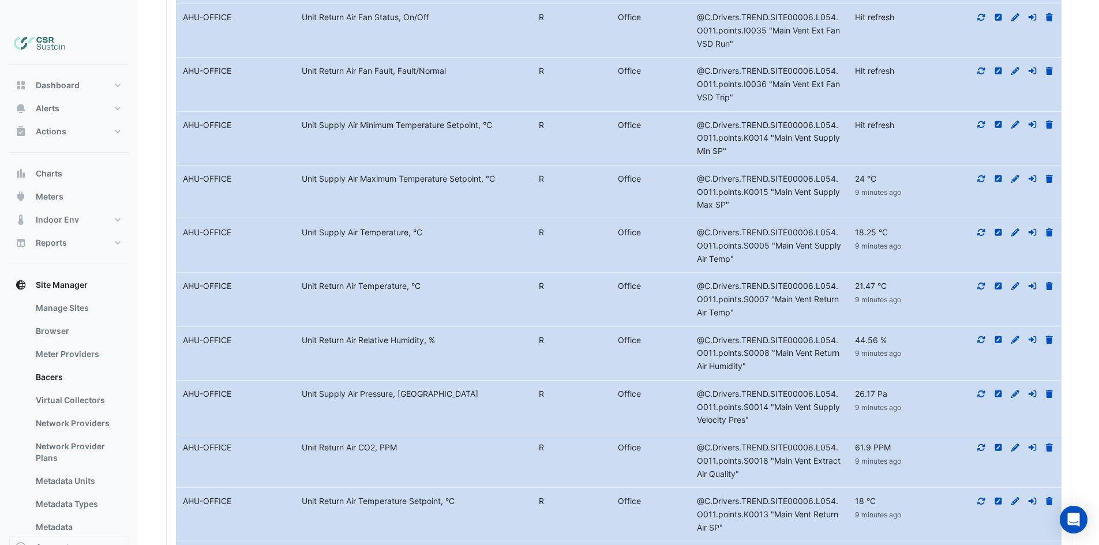
scroll to position [2478, 0]
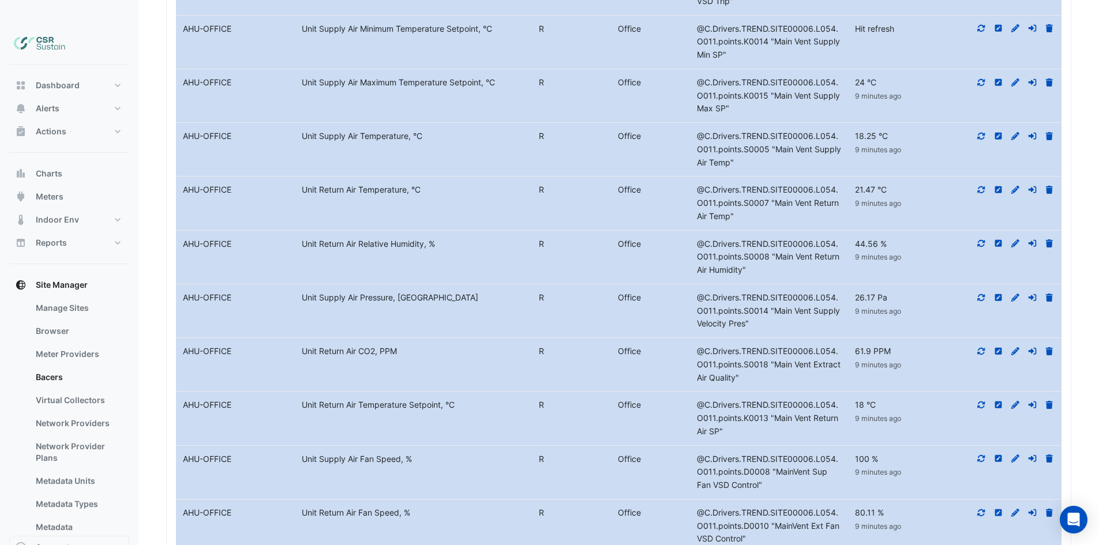
click at [920, 89] on div "9 minutes ago" at bounding box center [895, 95] width 81 height 13
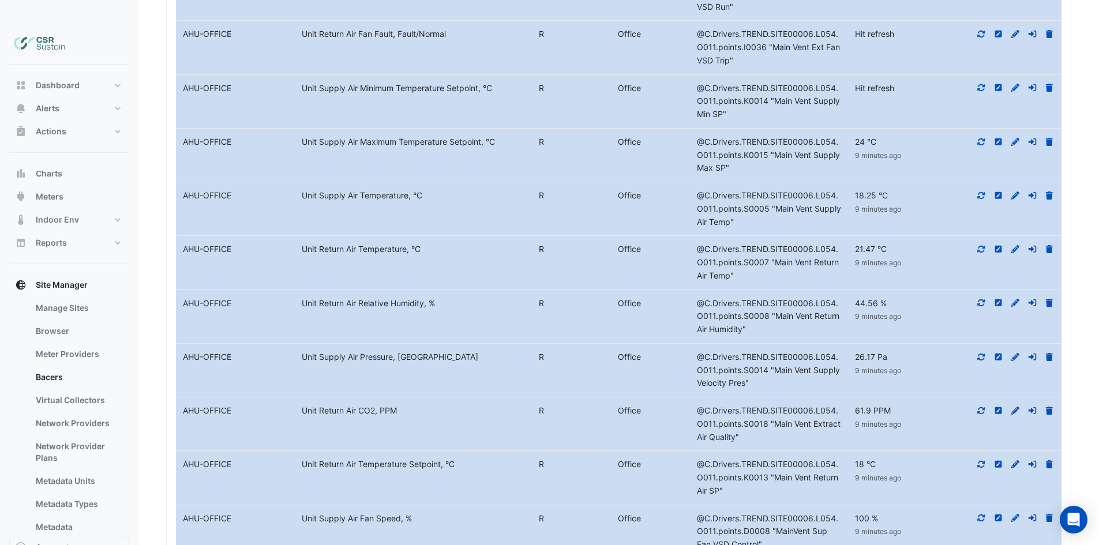
scroll to position [2363, 0]
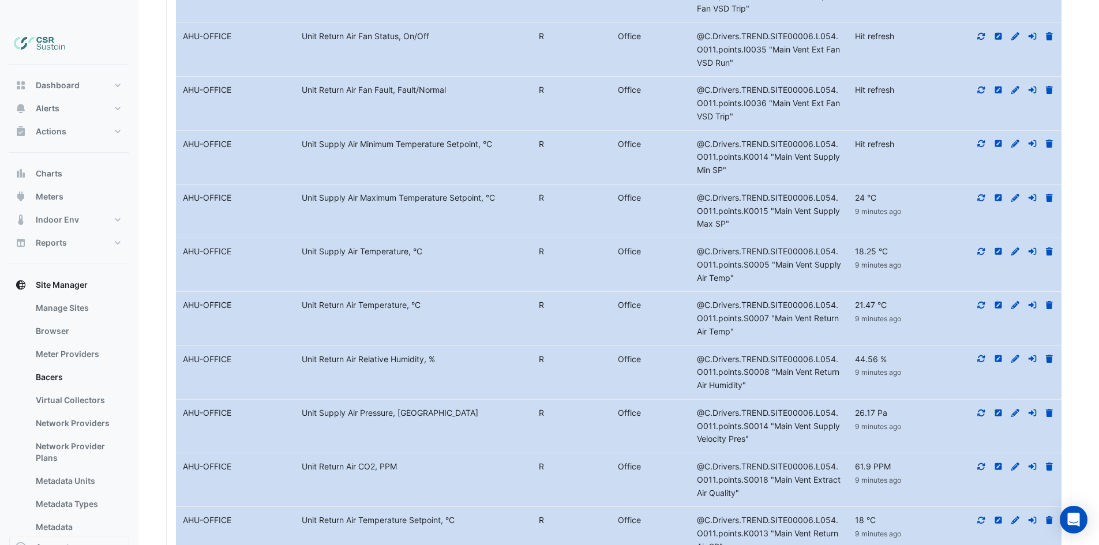
click at [979, 140] on icon at bounding box center [981, 144] width 10 height 8
click at [984, 87] on icon at bounding box center [981, 90] width 7 height 7
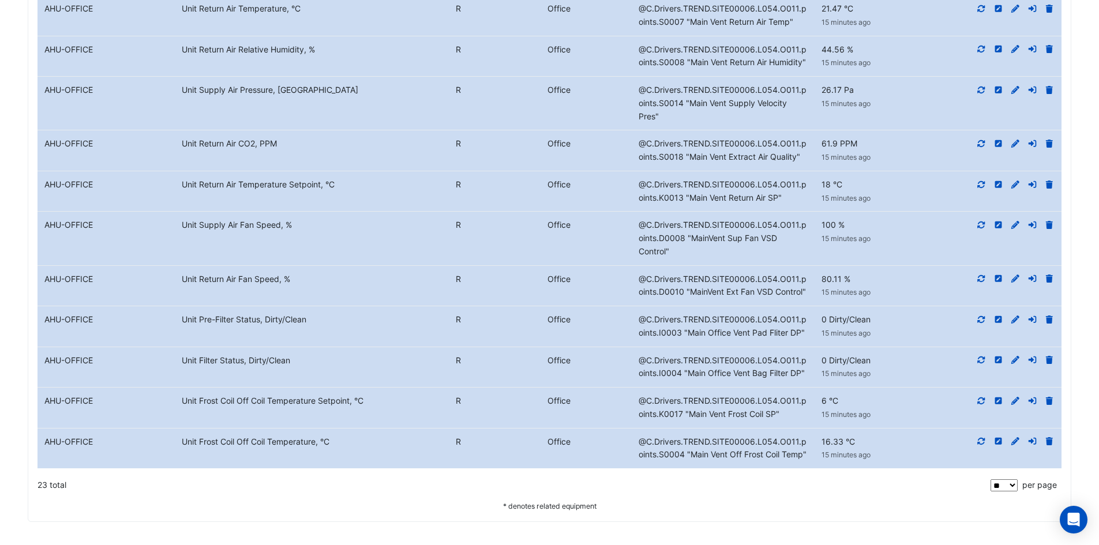
scroll to position [2452, 0]
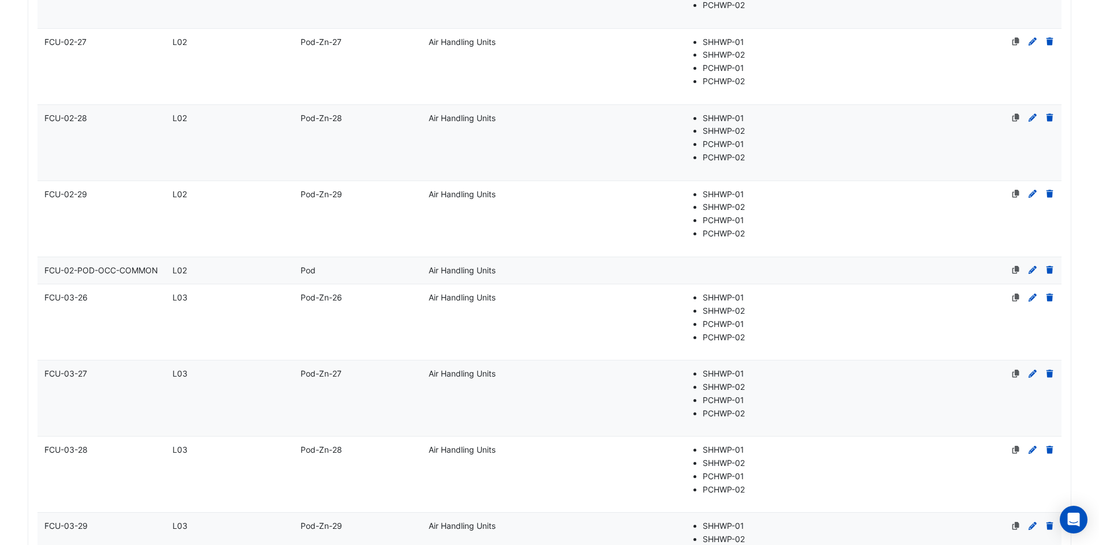
drag, startPoint x: 366, startPoint y: 89, endPoint x: 362, endPoint y: 18, distance: 71.1
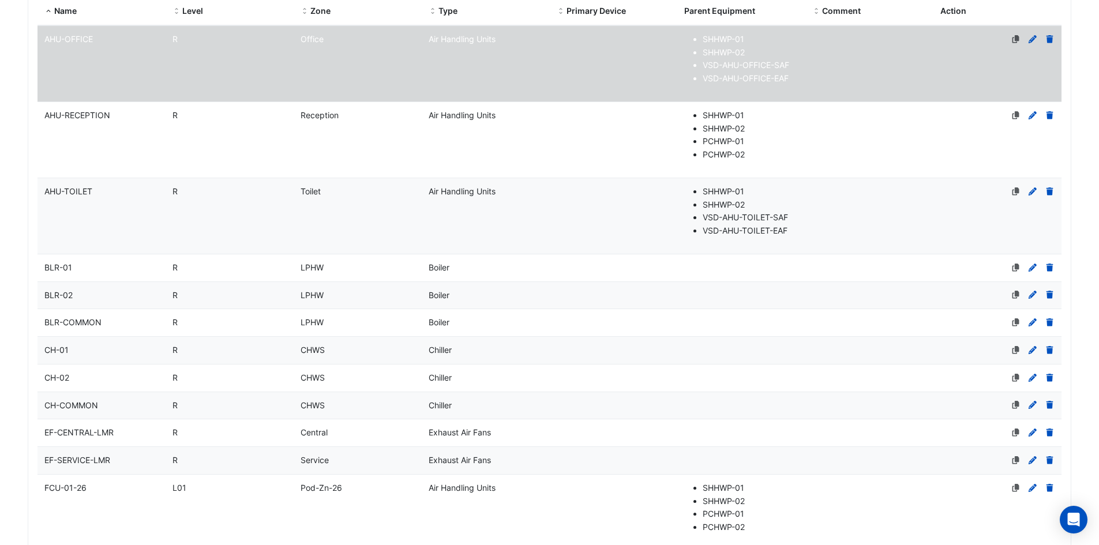
scroll to position [0, 0]
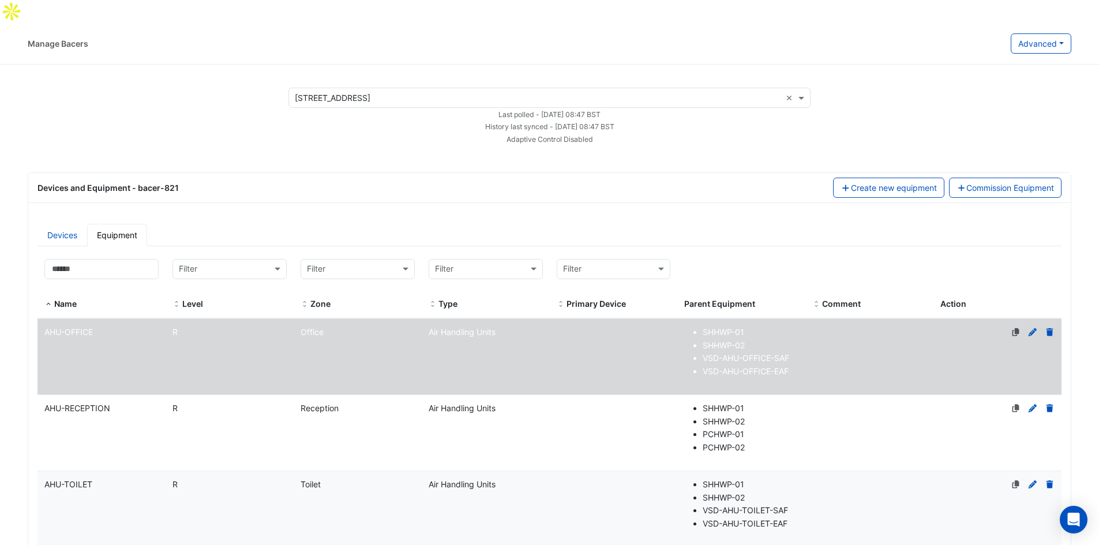
drag, startPoint x: 301, startPoint y: 216, endPoint x: 92, endPoint y: 49, distance: 267.9
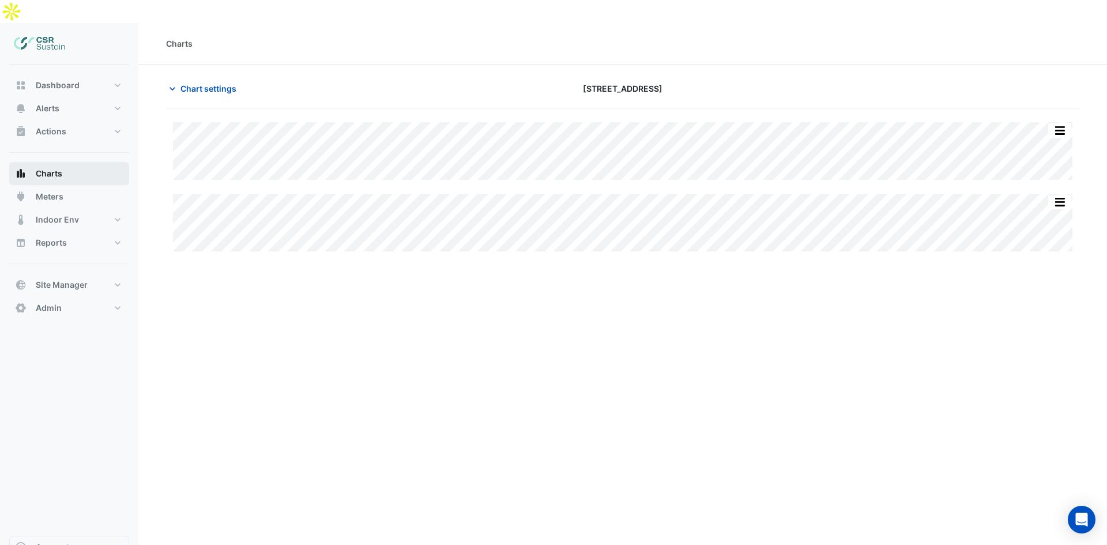
click at [67, 162] on button "Charts" at bounding box center [69, 173] width 120 height 23
click at [92, 120] on button "Actions" at bounding box center [69, 131] width 120 height 23
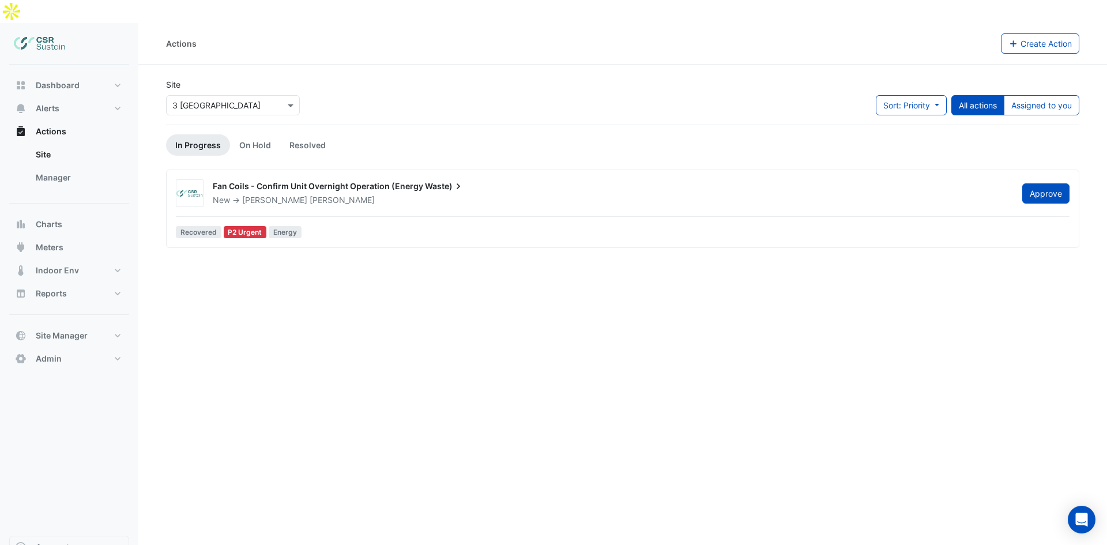
click at [194, 100] on input "text" at bounding box center [221, 106] width 98 height 12
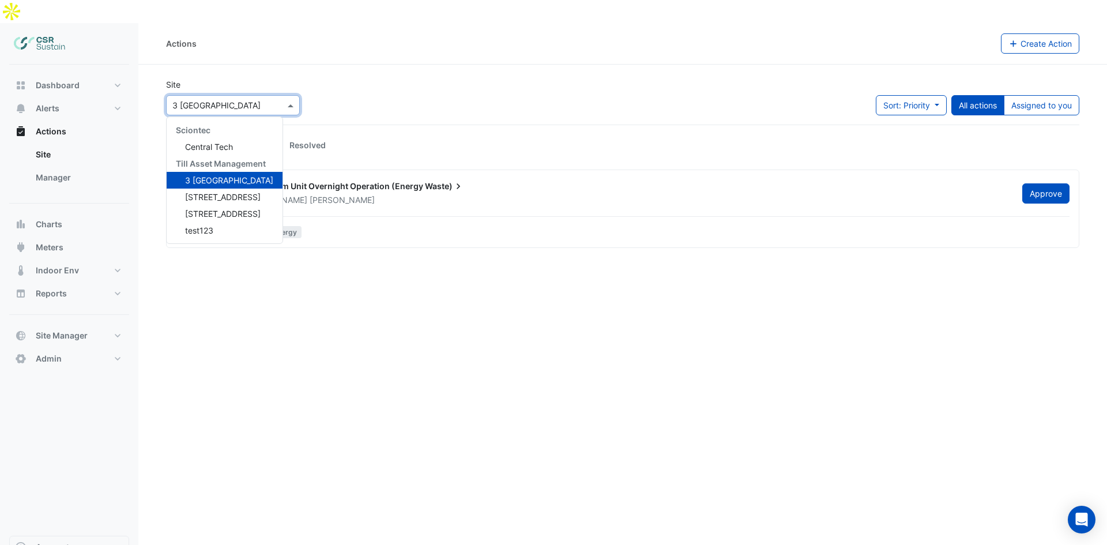
click at [194, 100] on input "text" at bounding box center [221, 106] width 98 height 12
click at [85, 143] on link "Site" at bounding box center [78, 154] width 103 height 23
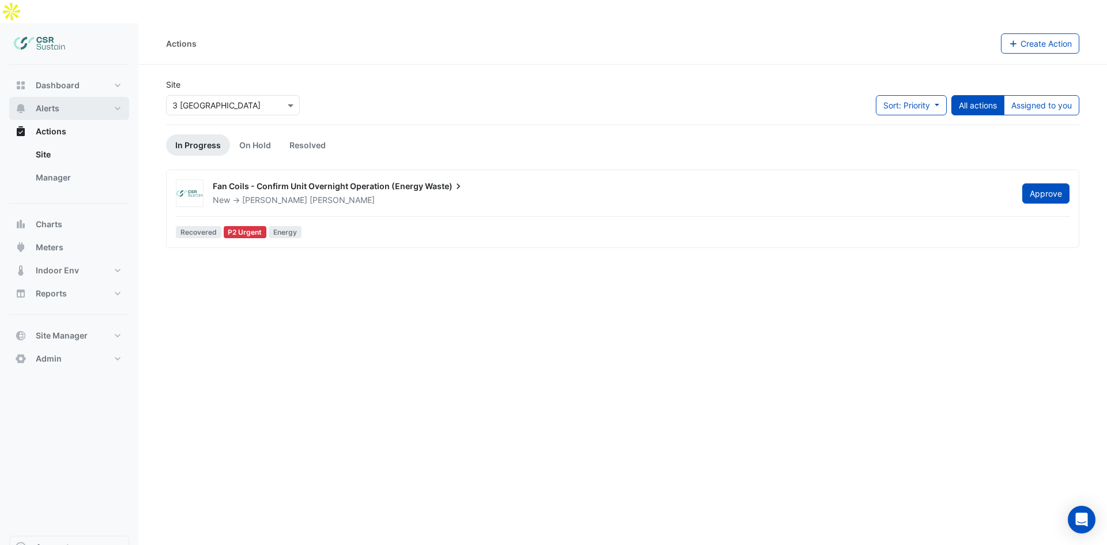
drag, startPoint x: 80, startPoint y: 111, endPoint x: 81, endPoint y: 93, distance: 17.3
click at [80, 120] on button "Actions" at bounding box center [69, 131] width 120 height 23
click at [81, 97] on button "Alerts" at bounding box center [69, 108] width 120 height 23
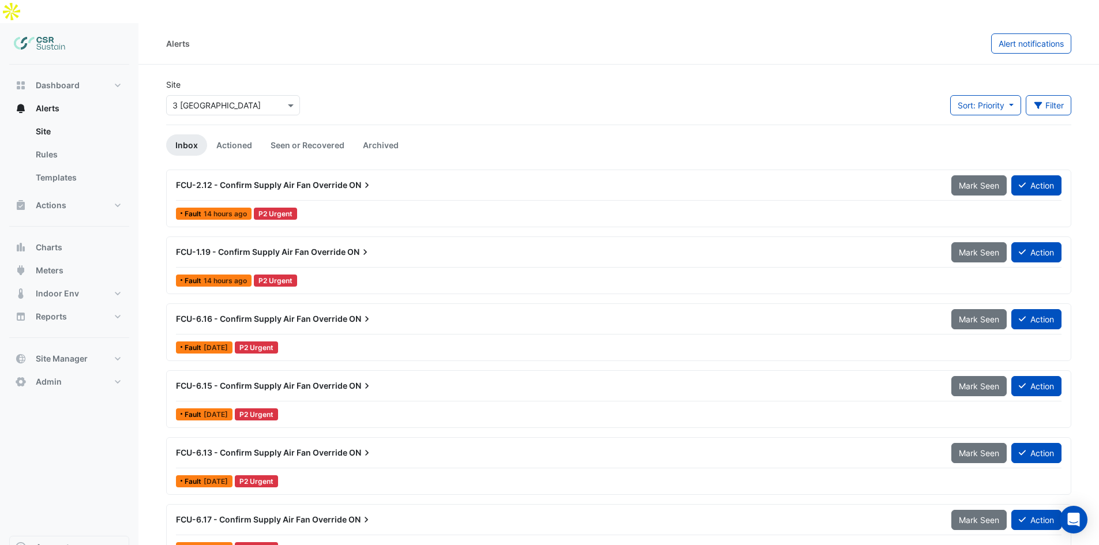
scroll to position [3, 0]
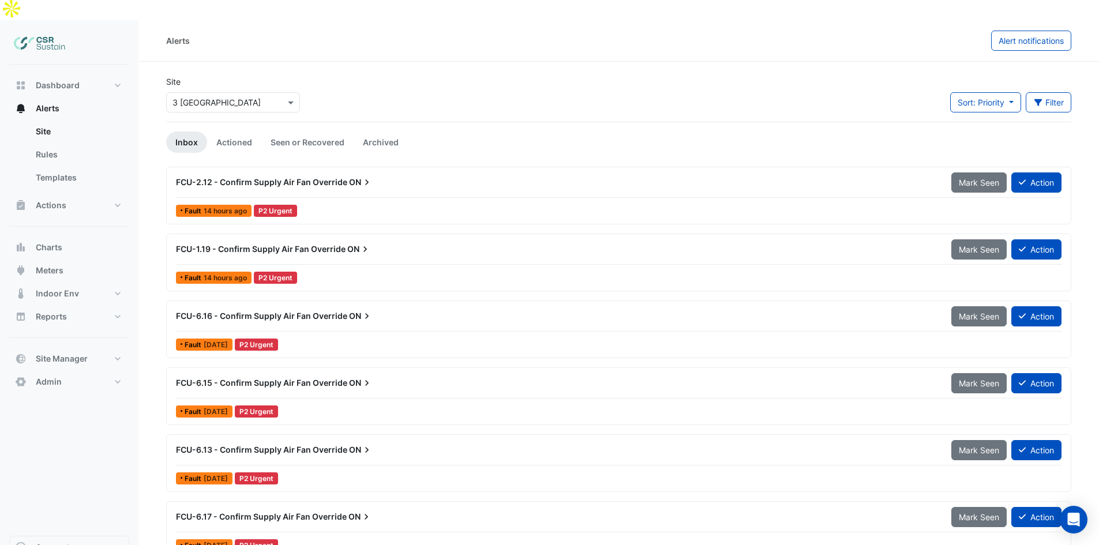
drag, startPoint x: 426, startPoint y: 262, endPoint x: 253, endPoint y: 171, distance: 195.3
click at [235, 92] on div "Select a Site × 3 St. Paul's Place" at bounding box center [233, 102] width 134 height 20
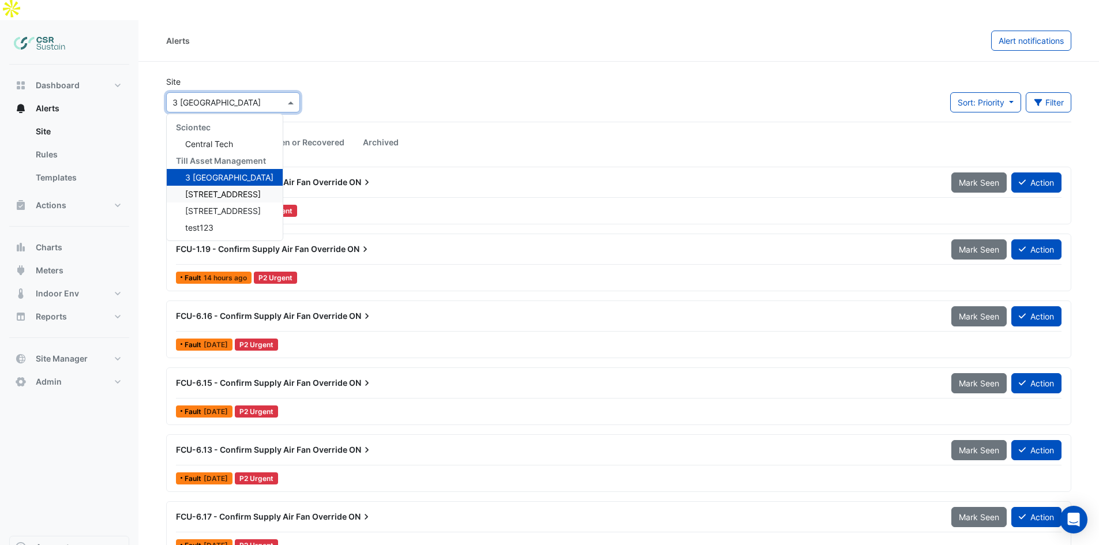
click at [219, 189] on span "5 Exchange Quay" at bounding box center [223, 194] width 76 height 10
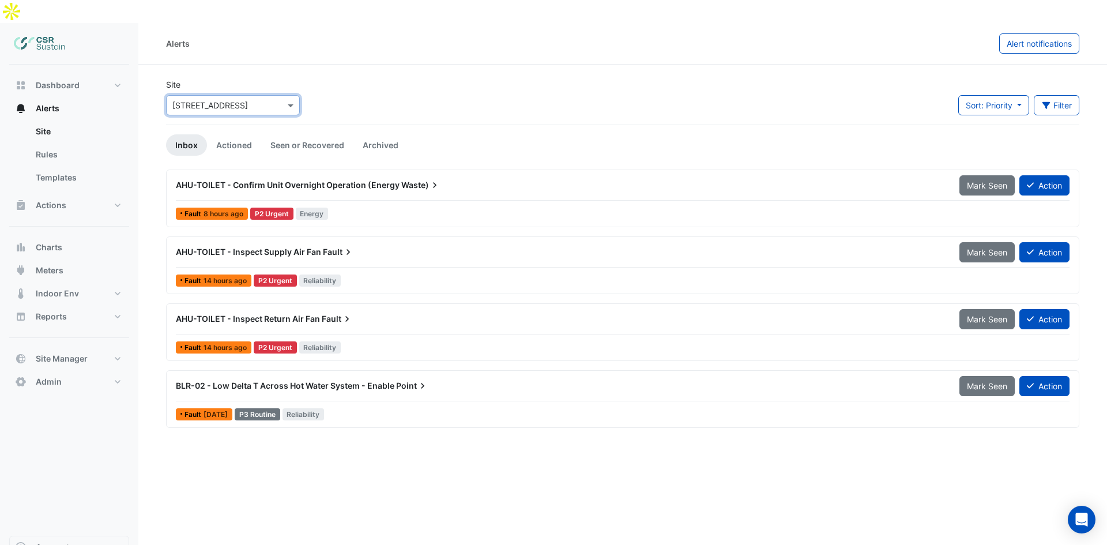
click at [196, 95] on div "Select a Site × 5 Exchange Quay" at bounding box center [233, 105] width 134 height 20
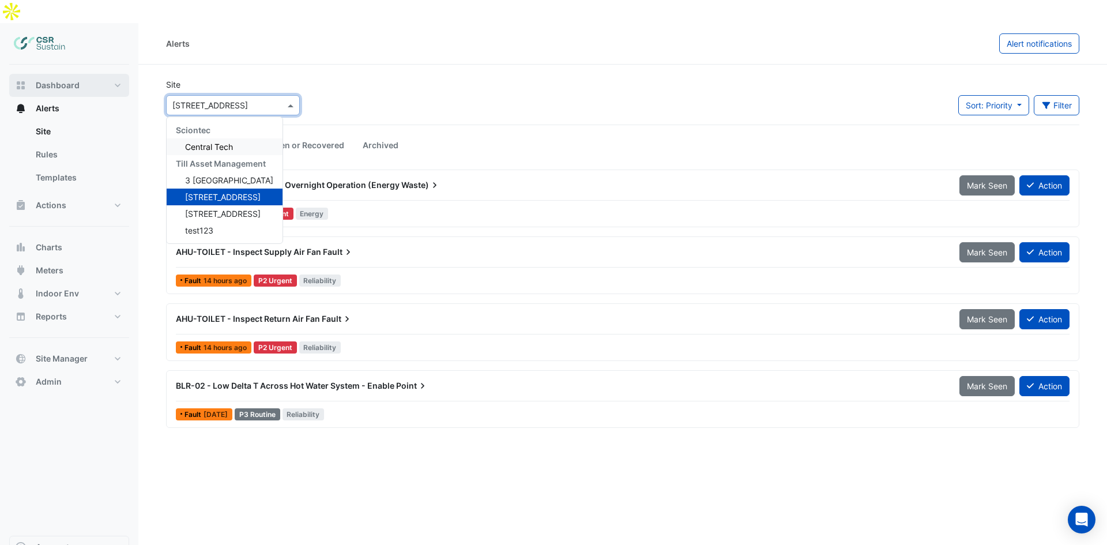
click at [105, 74] on button "Dashboard" at bounding box center [69, 85] width 120 height 23
select select "**"
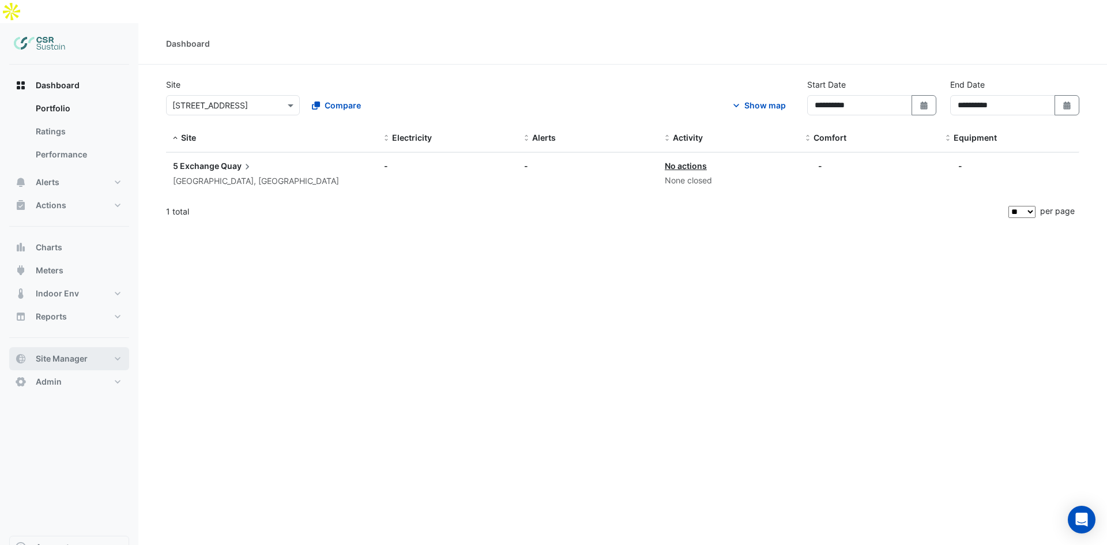
click at [62, 353] on span "Site Manager" at bounding box center [62, 359] width 52 height 12
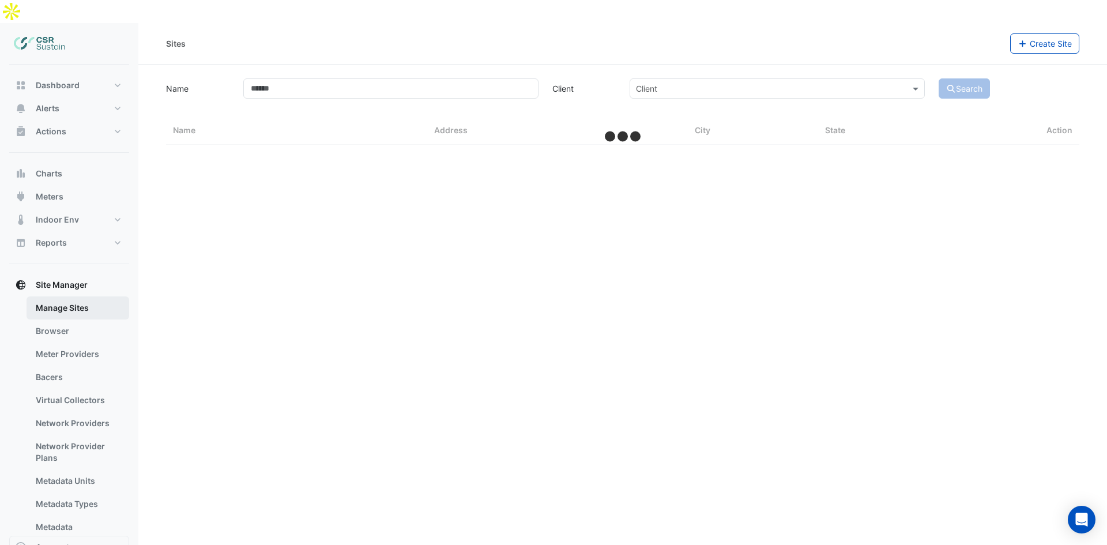
click at [63, 296] on link "Manage Sites" at bounding box center [78, 307] width 103 height 23
select select "**"
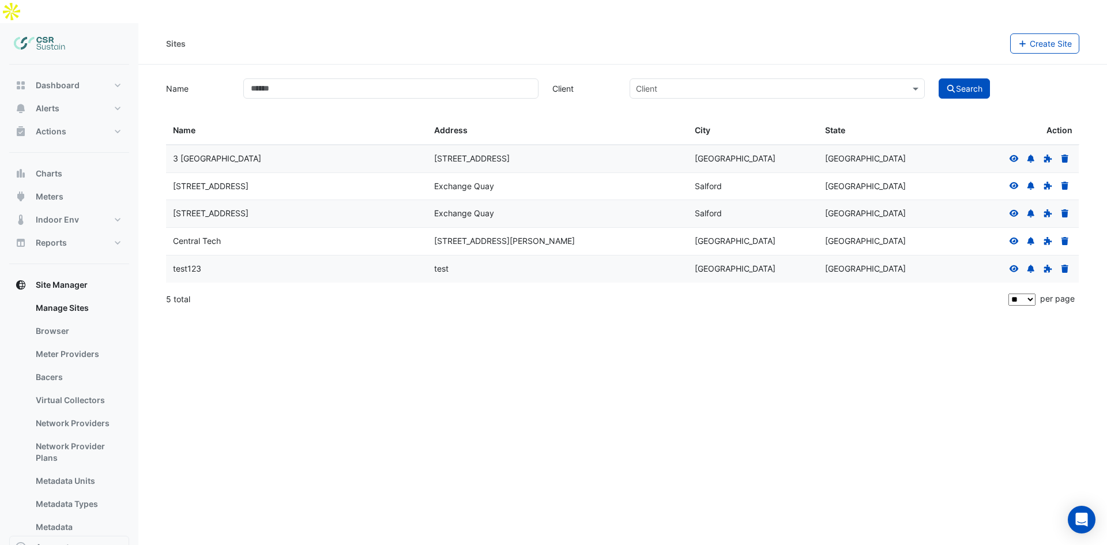
click at [1064, 265] on icon at bounding box center [1065, 269] width 7 height 8
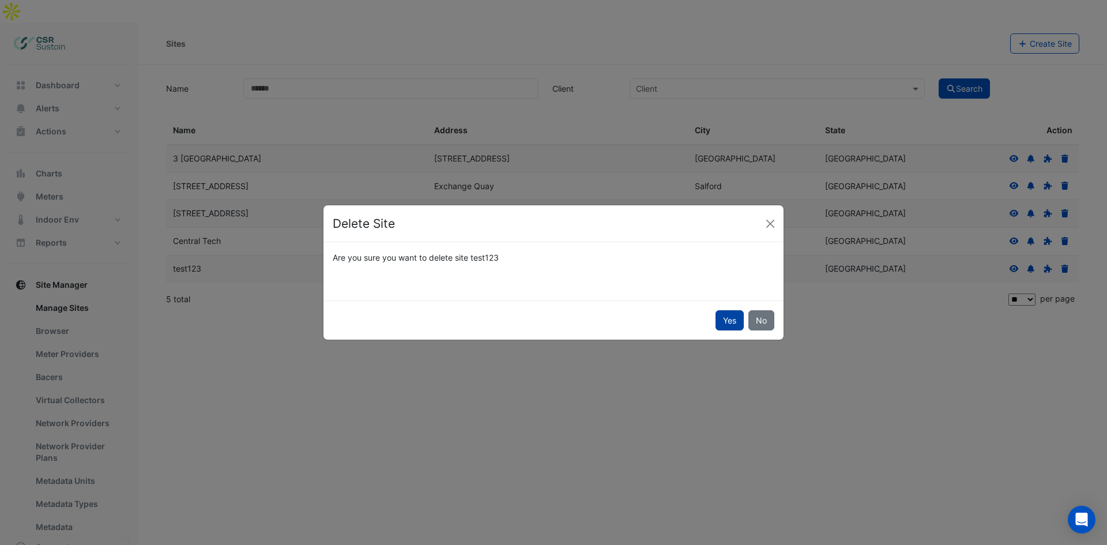
click at [728, 321] on button "Yes" at bounding box center [730, 320] width 28 height 20
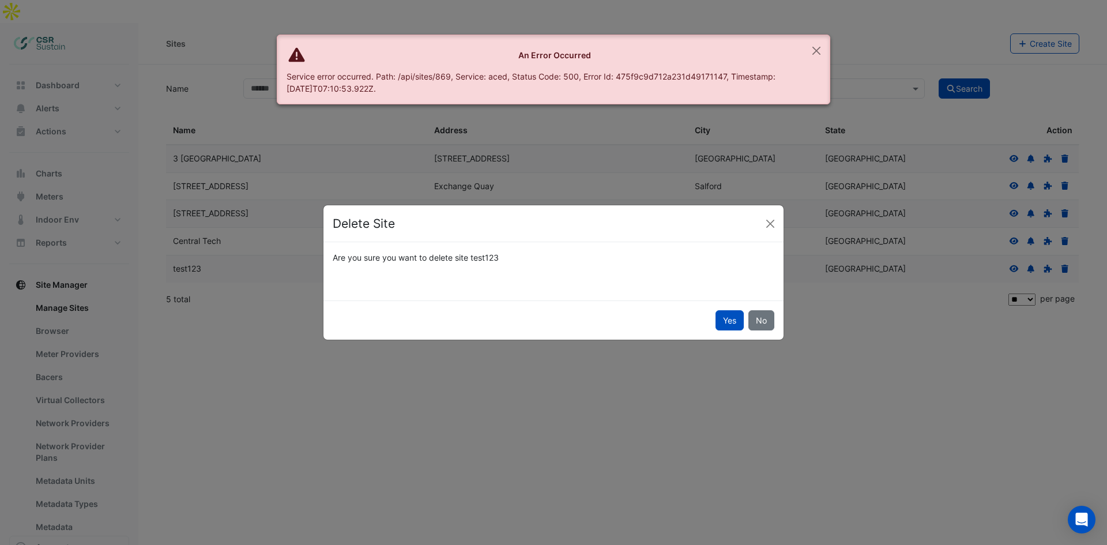
click at [516, 458] on ngb-modal-window "Delete Site Are you sure you want to delete site test123 Yes No" at bounding box center [553, 272] width 1107 height 545
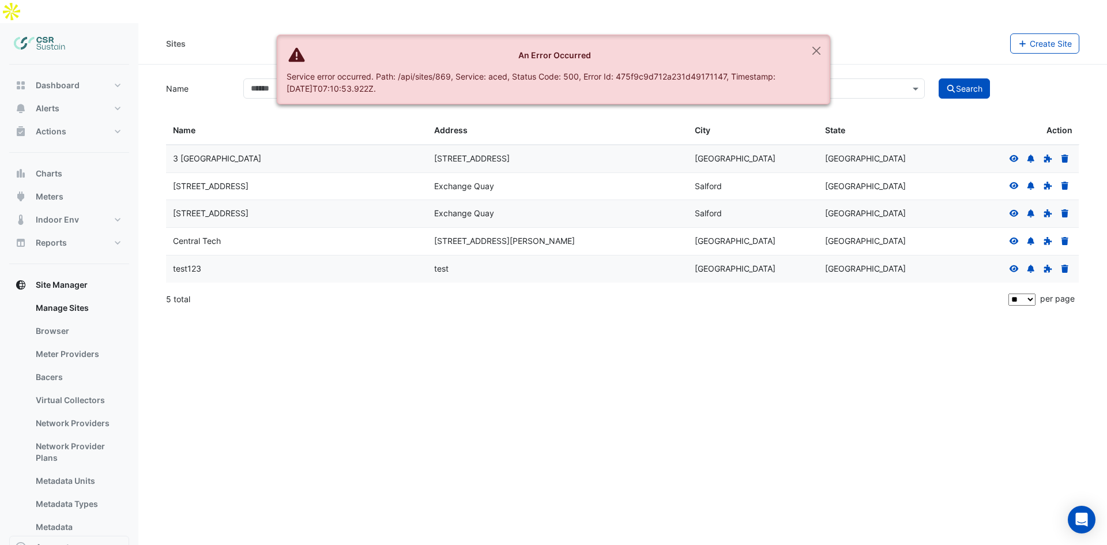
click at [1066, 265] on icon at bounding box center [1065, 269] width 7 height 8
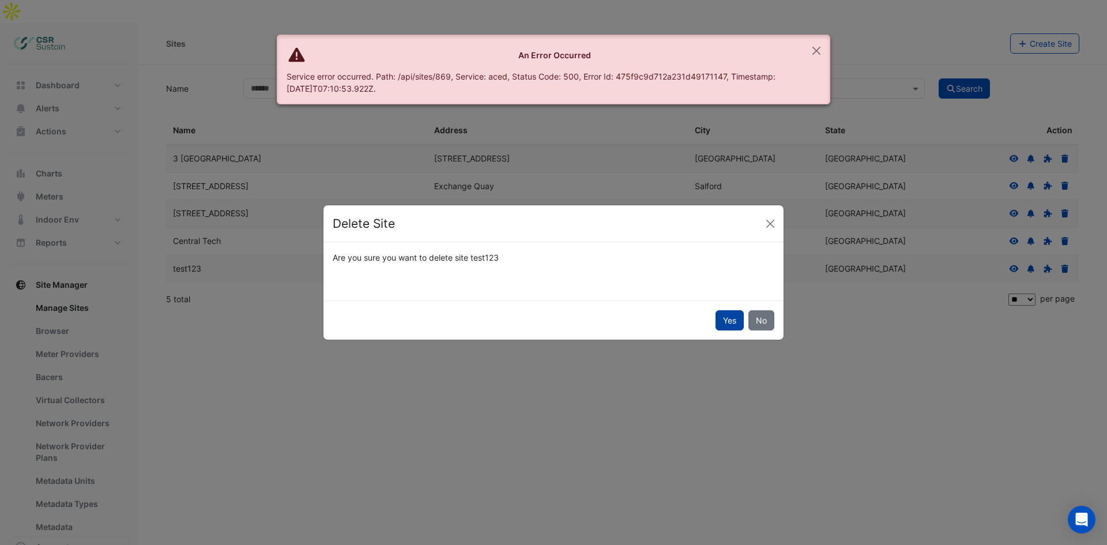
click at [727, 319] on button "Yes" at bounding box center [730, 320] width 28 height 20
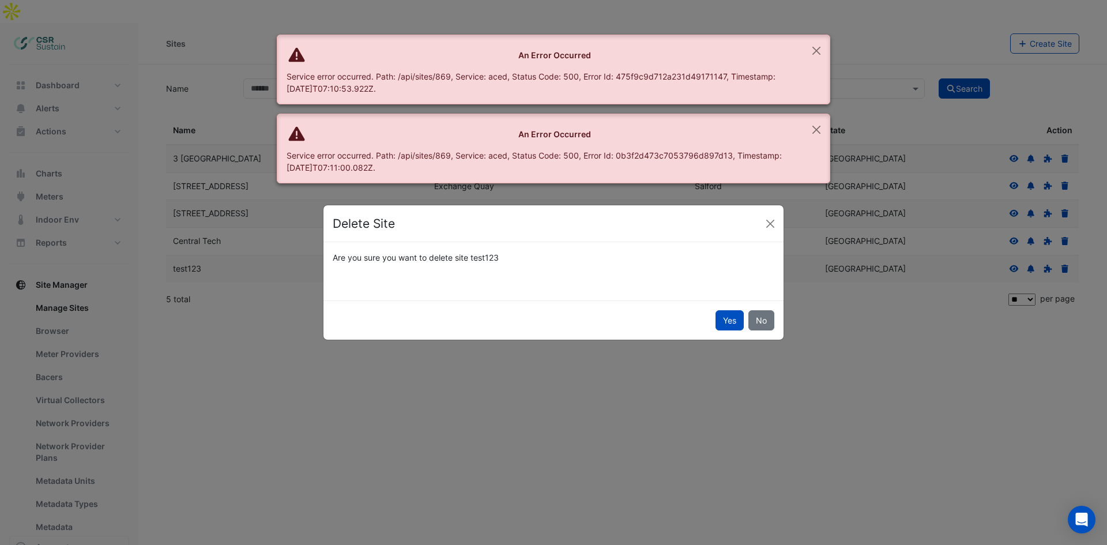
click at [606, 370] on ngb-modal-window "Delete Site Are you sure you want to delete site test123 Yes No" at bounding box center [553, 272] width 1107 height 545
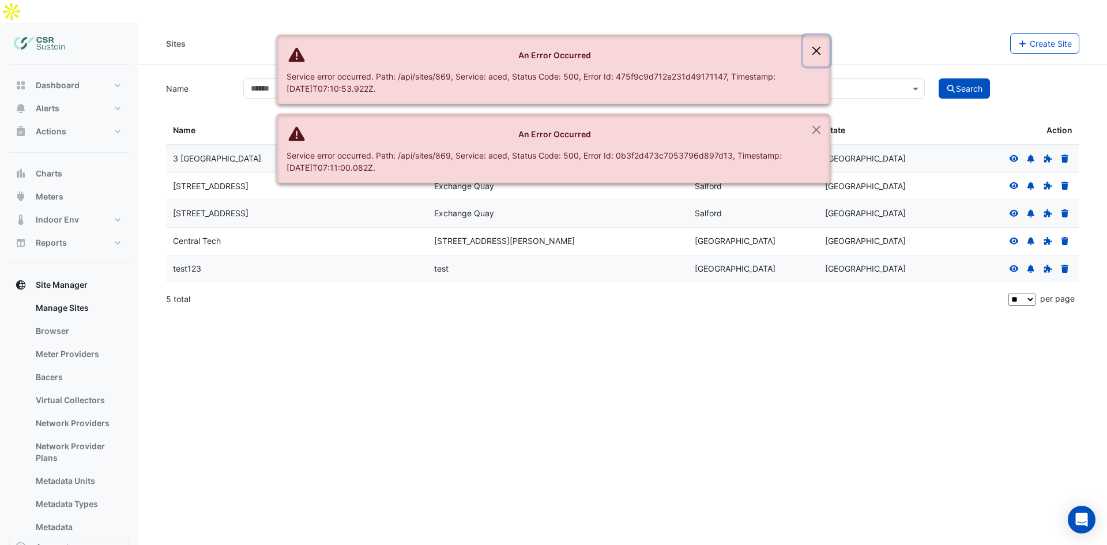
click at [823, 45] on button "Close" at bounding box center [816, 50] width 27 height 31
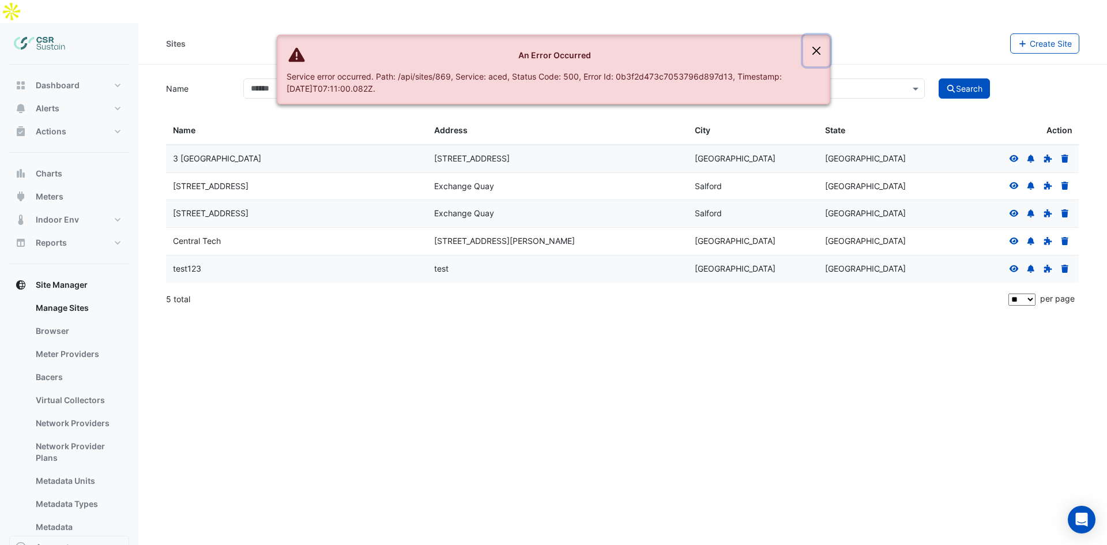
click at [818, 48] on button "Close" at bounding box center [816, 50] width 27 height 31
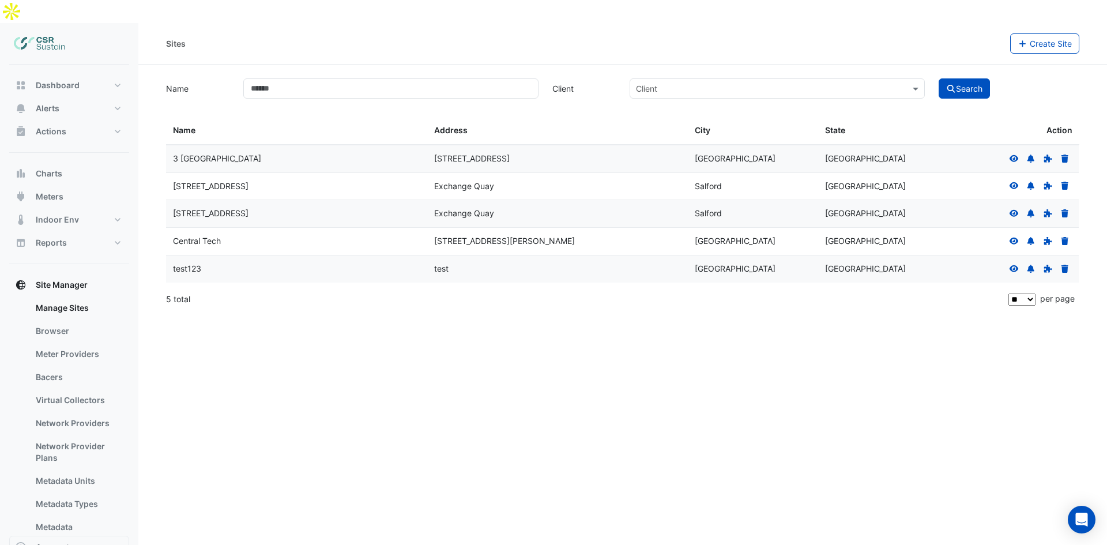
click at [1061, 265] on icon at bounding box center [1065, 269] width 10 height 8
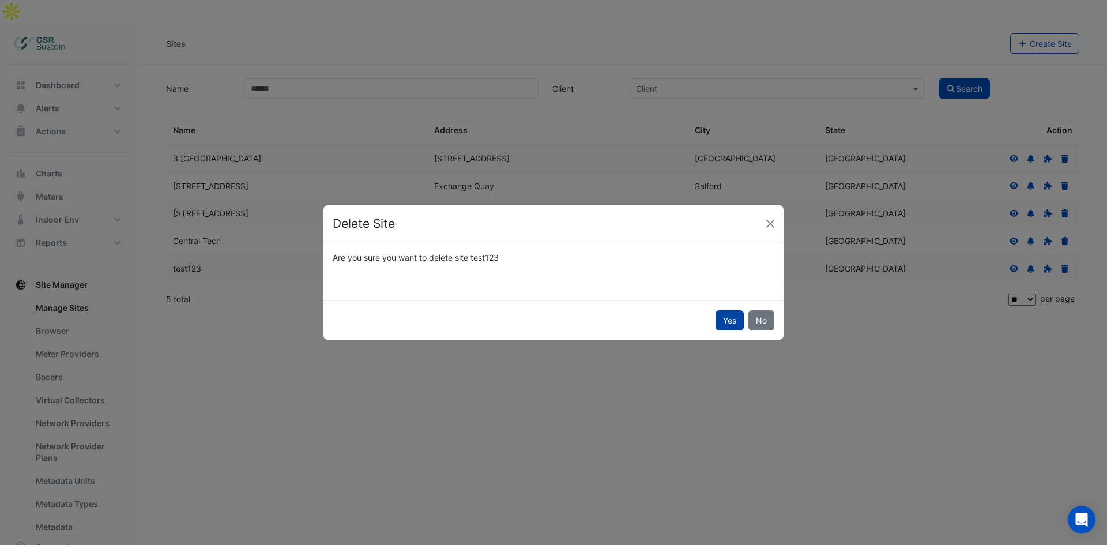
click at [723, 316] on button "Yes" at bounding box center [730, 320] width 28 height 20
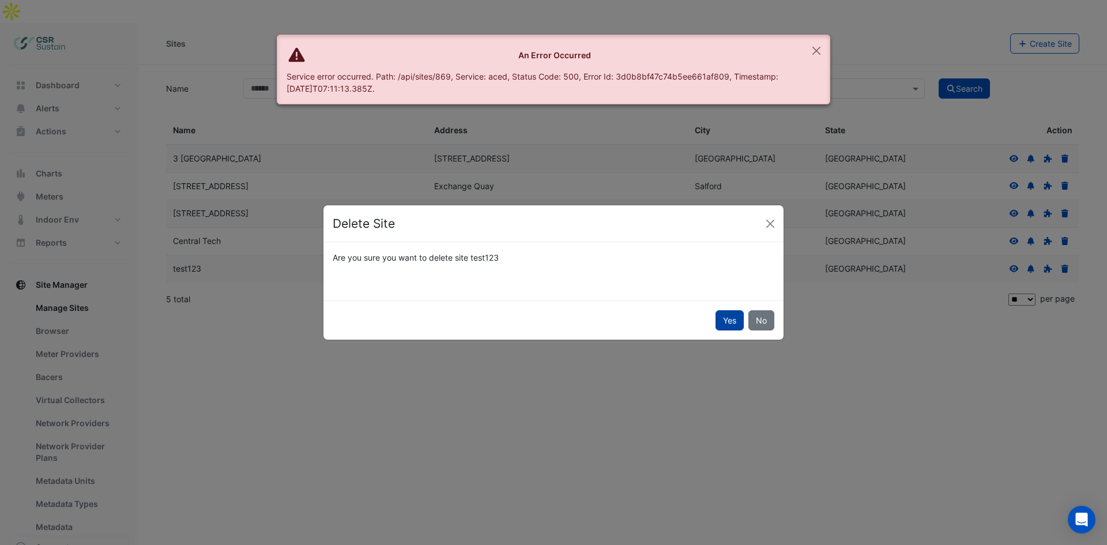
drag, startPoint x: 696, startPoint y: 396, endPoint x: 727, endPoint y: 306, distance: 95.4
click at [695, 396] on ngb-modal-window "Delete Site Are you sure you want to delete site test123 Yes No" at bounding box center [553, 272] width 1107 height 545
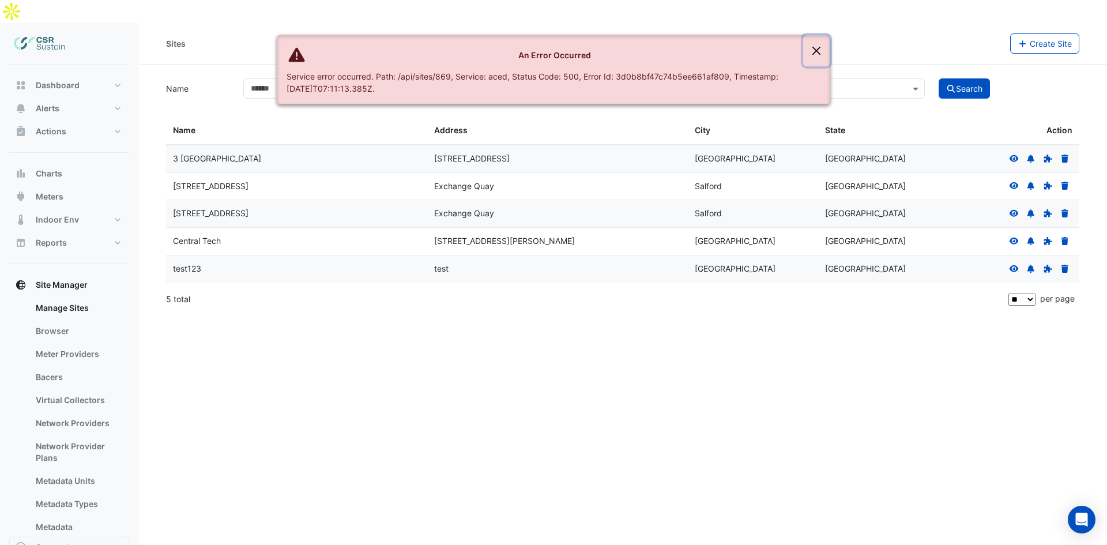
click at [814, 54] on button "Close" at bounding box center [816, 50] width 27 height 31
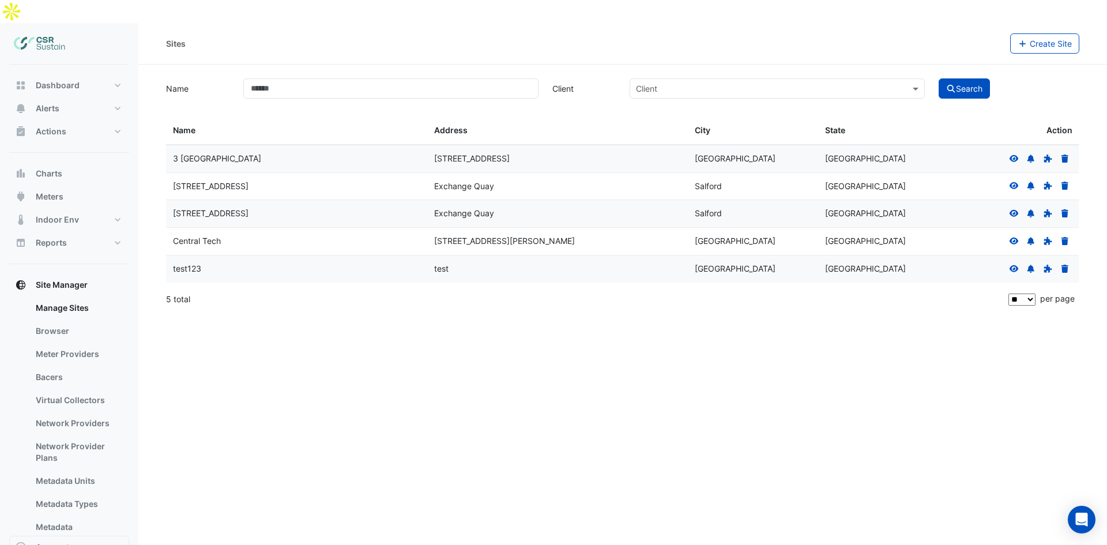
drag, startPoint x: 190, startPoint y: 245, endPoint x: 1072, endPoint y: 255, distance: 882.4
click at [1052, 255] on div "test123 test London England" at bounding box center [622, 268] width 913 height 27
click at [1051, 303] on div "Sites Create Site Name Client Client Search Sites Name Sites Address Sites City…" at bounding box center [622, 295] width 969 height 545
click at [1065, 265] on icon at bounding box center [1065, 269] width 7 height 8
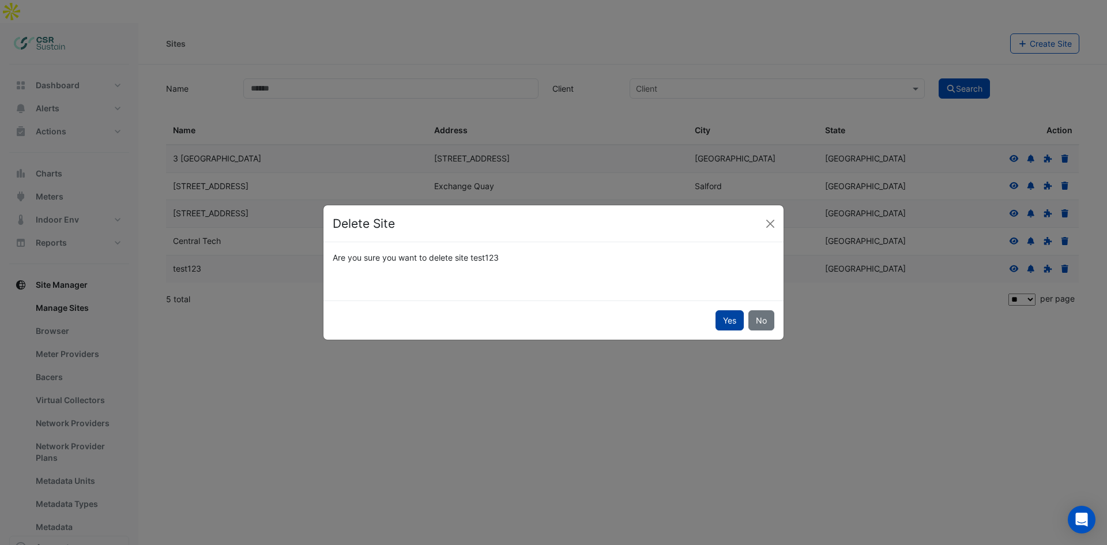
click at [724, 321] on button "Yes" at bounding box center [730, 320] width 28 height 20
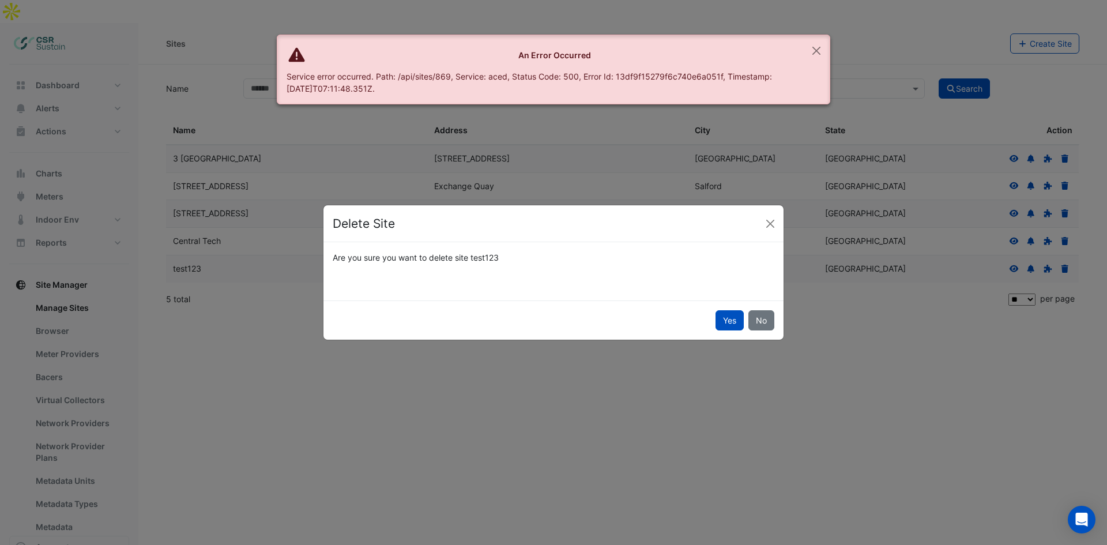
click at [442, 442] on ngb-modal-window "Delete Site Are you sure you want to delete site test123 Yes No" at bounding box center [553, 272] width 1107 height 545
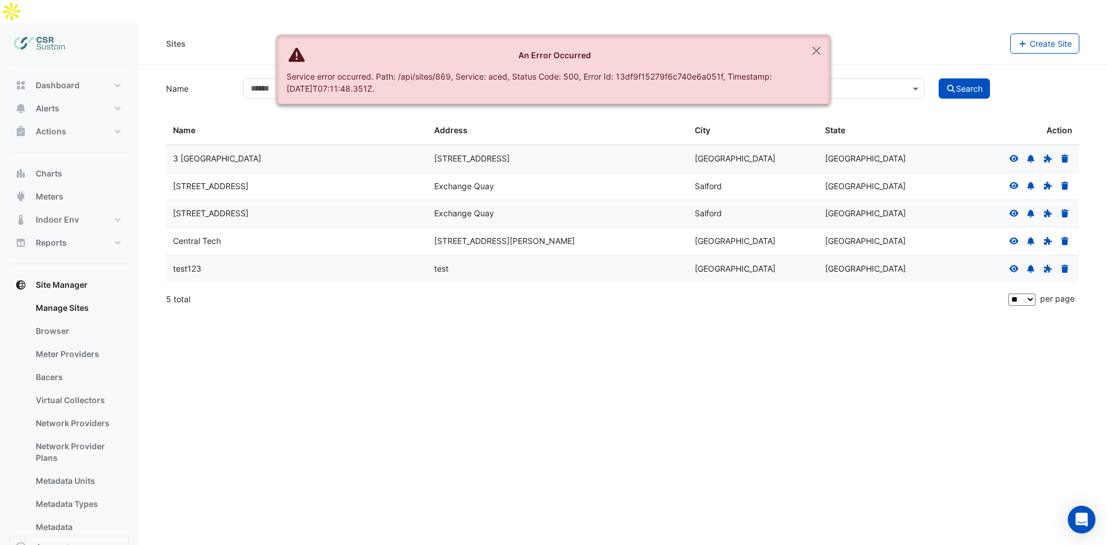
click at [130, 355] on nav "Dashboard Portfolio Ratings Performance Alerts Site Rules Templates Actions Sit…" at bounding box center [69, 295] width 138 height 545
click at [76, 366] on link "Bacers" at bounding box center [78, 377] width 103 height 23
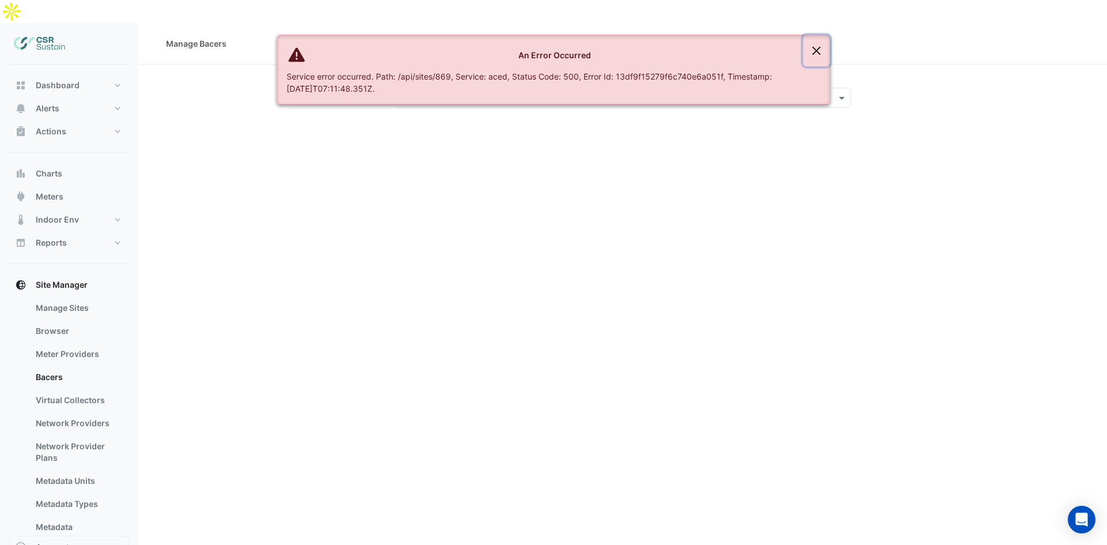
click at [810, 46] on button "Close" at bounding box center [816, 50] width 27 height 31
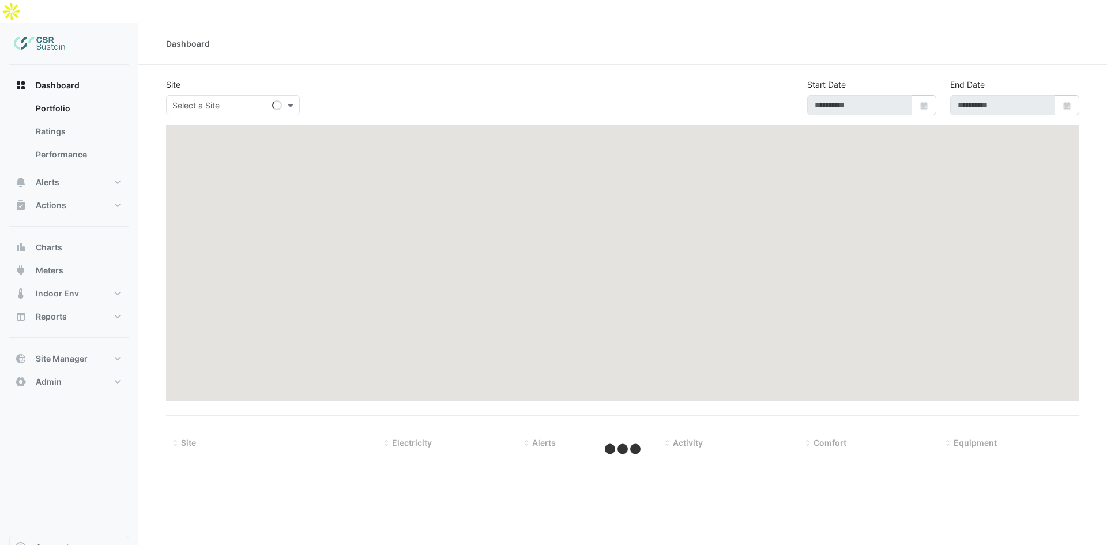
type input "**********"
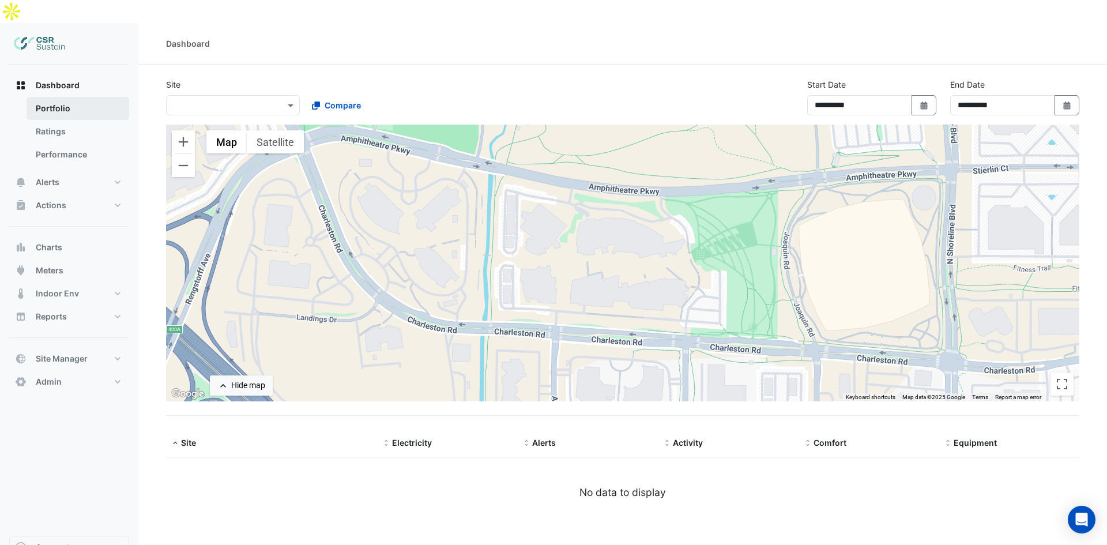
click at [81, 97] on link "Portfolio" at bounding box center [78, 108] width 103 height 23
click at [196, 95] on div "Select a Site ×" at bounding box center [233, 105] width 134 height 20
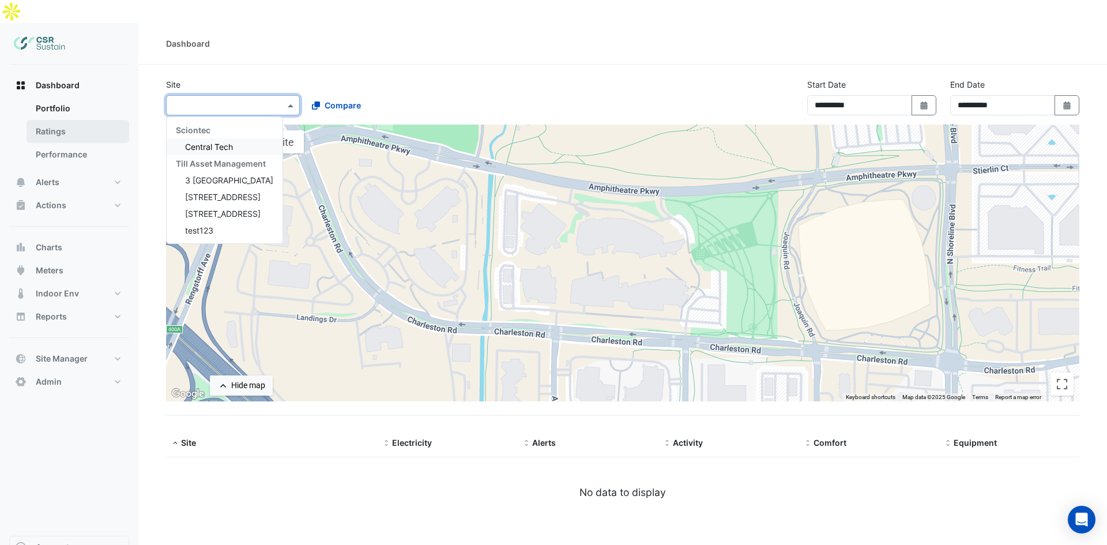
click at [106, 120] on link "Ratings" at bounding box center [78, 131] width 103 height 23
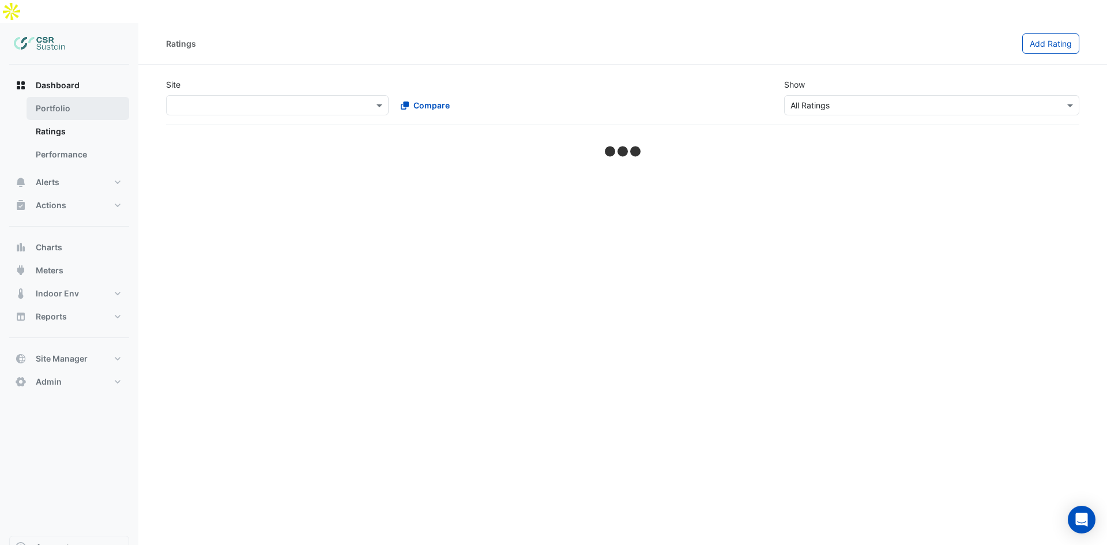
click at [85, 97] on link "Portfolio" at bounding box center [78, 108] width 103 height 23
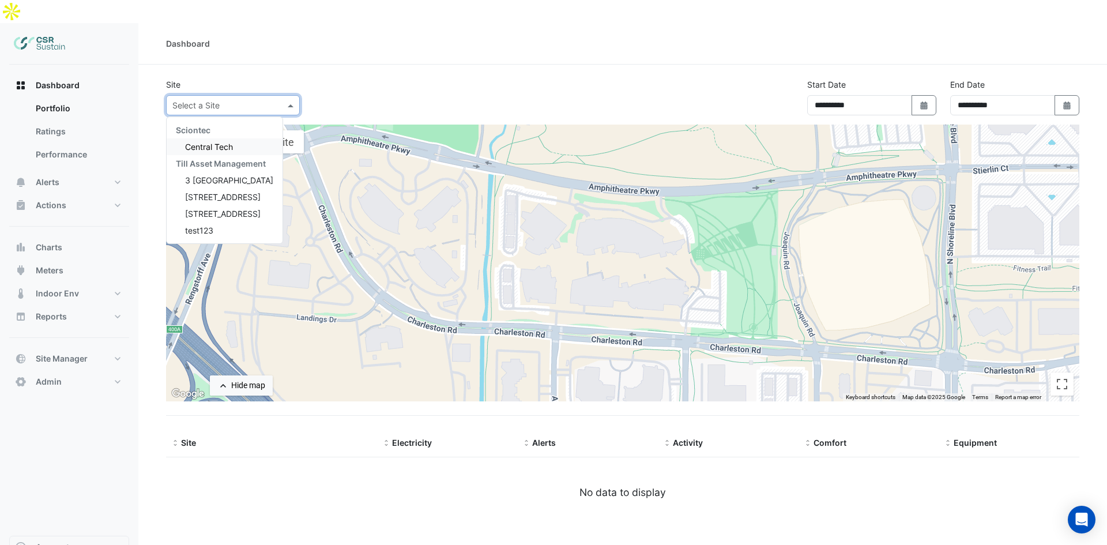
click at [212, 100] on input "text" at bounding box center [221, 106] width 98 height 12
click at [209, 172] on div "3 [GEOGRAPHIC_DATA]" at bounding box center [225, 180] width 116 height 17
select select "**"
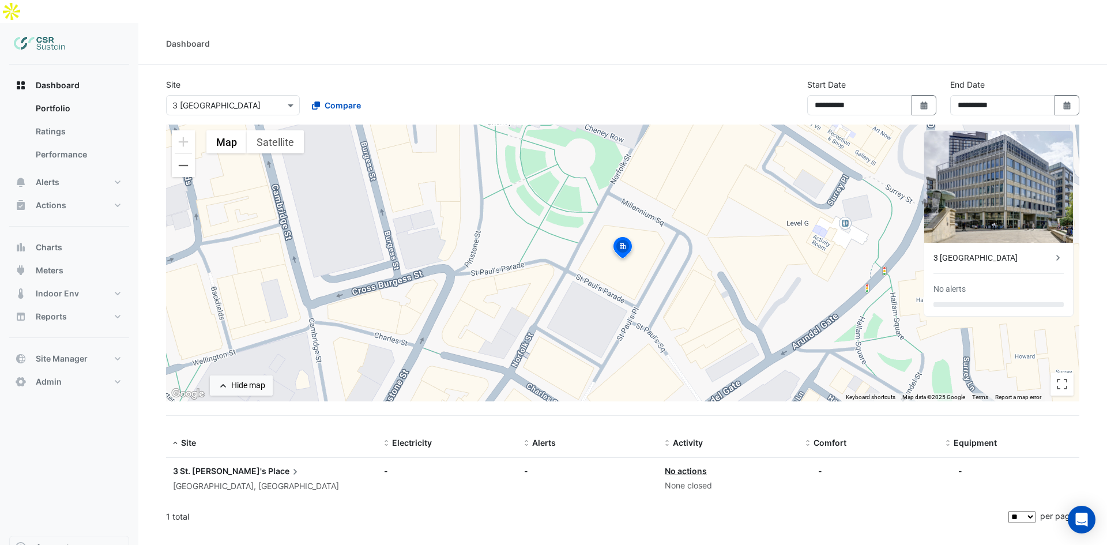
click at [984, 252] on div "3 [GEOGRAPHIC_DATA]" at bounding box center [993, 258] width 119 height 12
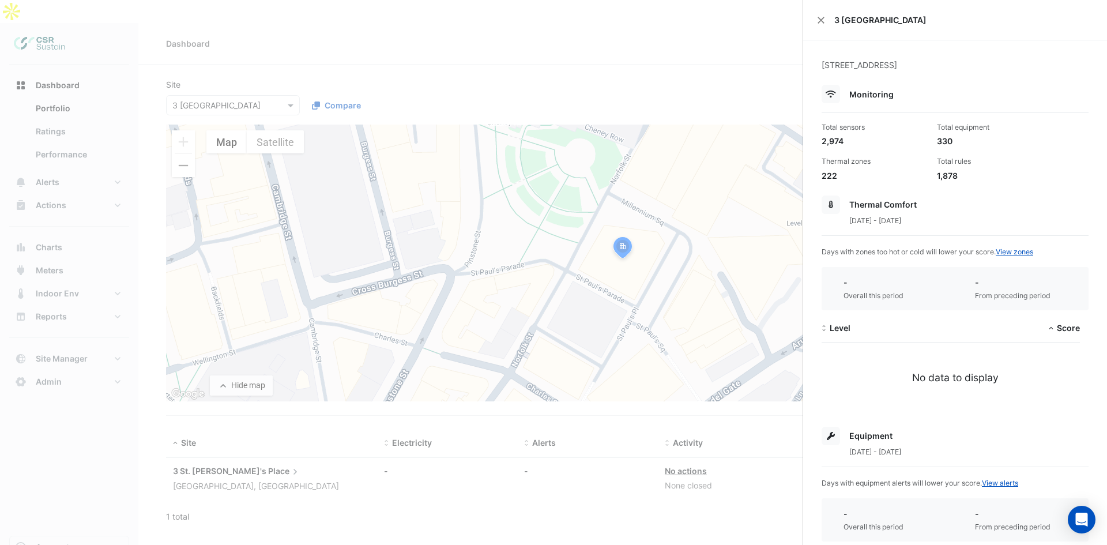
scroll to position [209, 0]
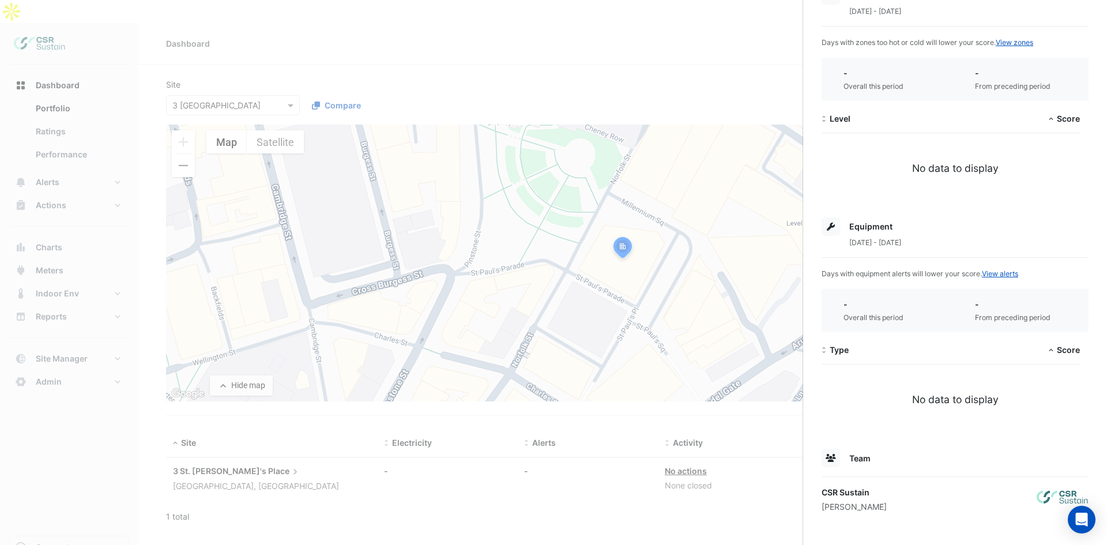
click at [618, 153] on ngb-offcanvas-backdrop at bounding box center [553, 272] width 1107 height 545
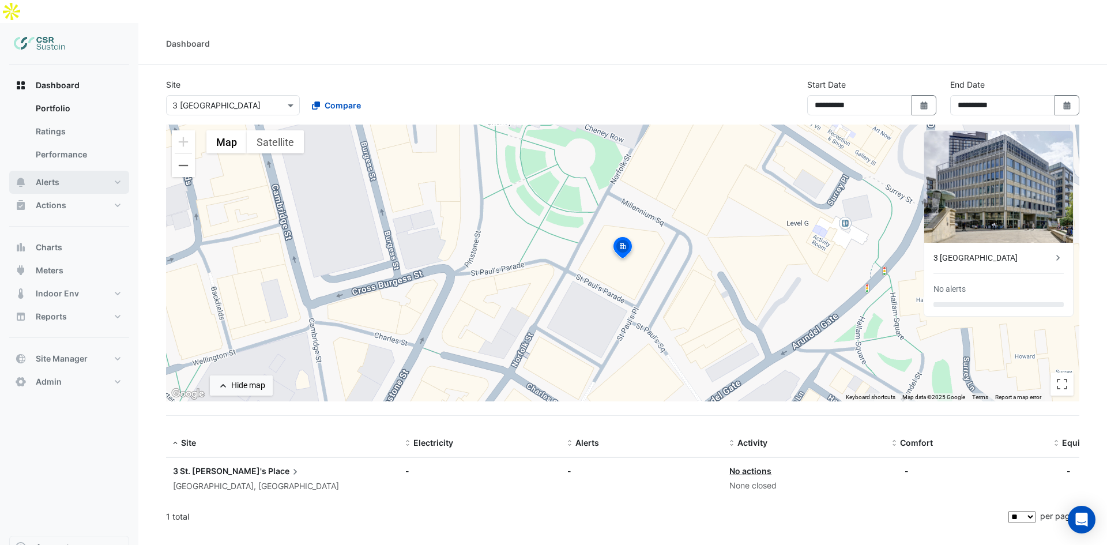
click at [90, 171] on button "Alerts" at bounding box center [69, 182] width 120 height 23
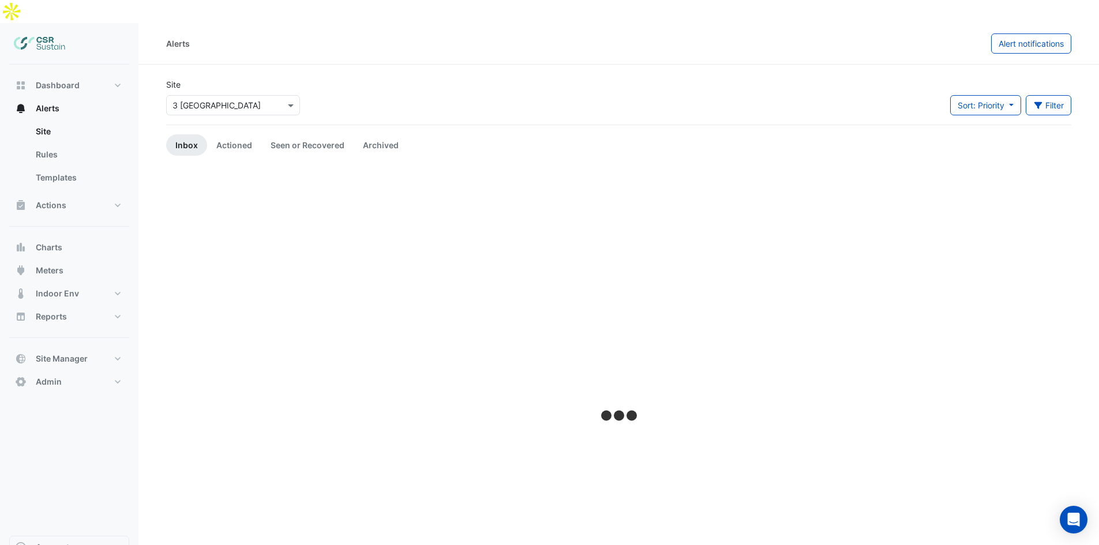
click at [230, 95] on div "Select a Site × 3 St. Paul's Place" at bounding box center [233, 105] width 134 height 20
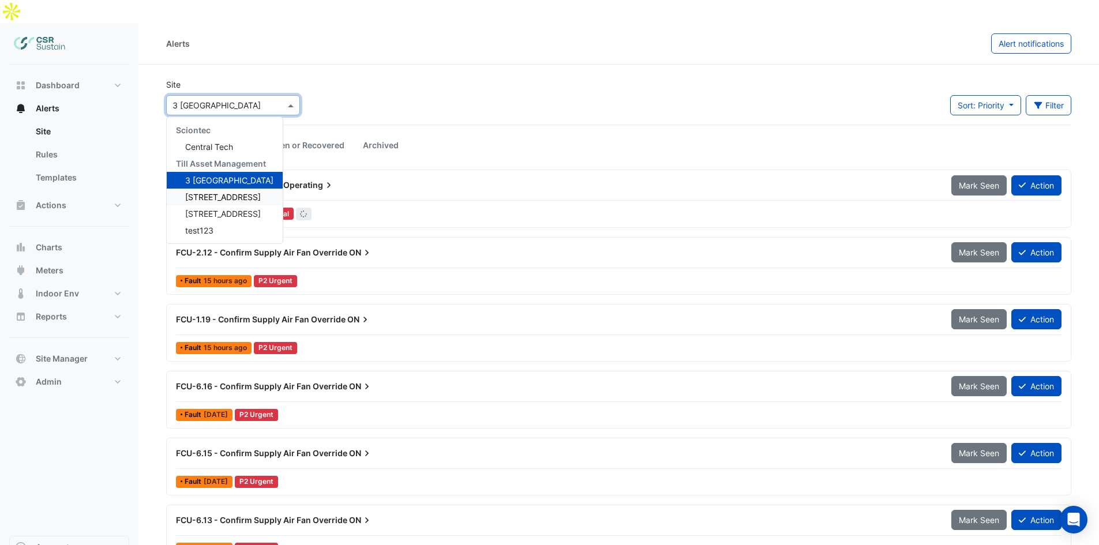
click at [219, 192] on span "[STREET_ADDRESS]" at bounding box center [223, 197] width 76 height 10
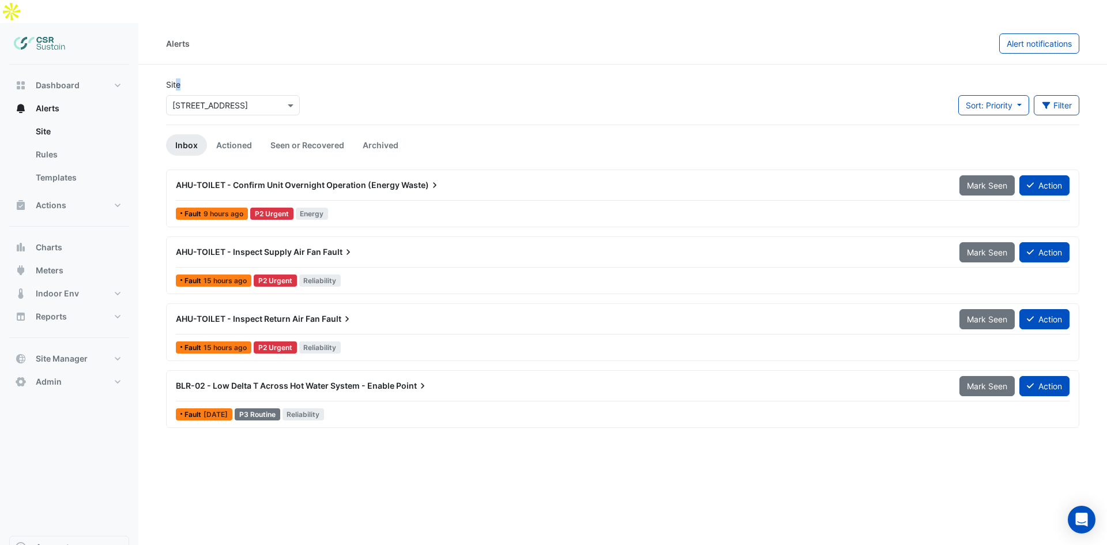
click at [179, 78] on label "Site" at bounding box center [173, 84] width 14 height 12
click at [183, 78] on div "Site Select a Site × 5 Exchange Quay" at bounding box center [233, 96] width 134 height 37
drag, startPoint x: 182, startPoint y: 62, endPoint x: 163, endPoint y: 63, distance: 19.6
click at [163, 78] on div "Site Select a Site × 5 Exchange Quay" at bounding box center [233, 101] width 148 height 46
drag, startPoint x: 166, startPoint y: 62, endPoint x: 187, endPoint y: 63, distance: 21.4
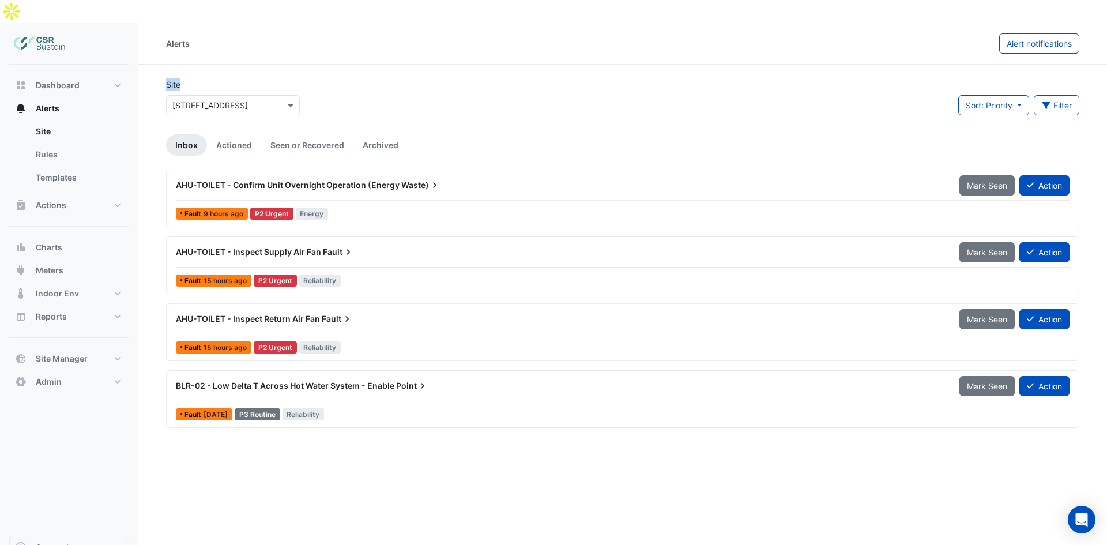
click at [187, 78] on div "Site Select a Site × 5 Exchange Quay" at bounding box center [233, 101] width 148 height 46
click at [187, 78] on div "Site Select a Site × 5 Exchange Quay" at bounding box center [233, 96] width 134 height 37
drag, startPoint x: 183, startPoint y: 62, endPoint x: 154, endPoint y: 63, distance: 29.4
click at [154, 65] on section "Site Select a Site × 5 Exchange Quay Sort: Priority Priority Updated Filter Tit…" at bounding box center [622, 246] width 969 height 363
click at [159, 65] on section "Site Select a Site × 5 Exchange Quay Sort: Priority Priority Updated Filter Tit…" at bounding box center [622, 246] width 969 height 363
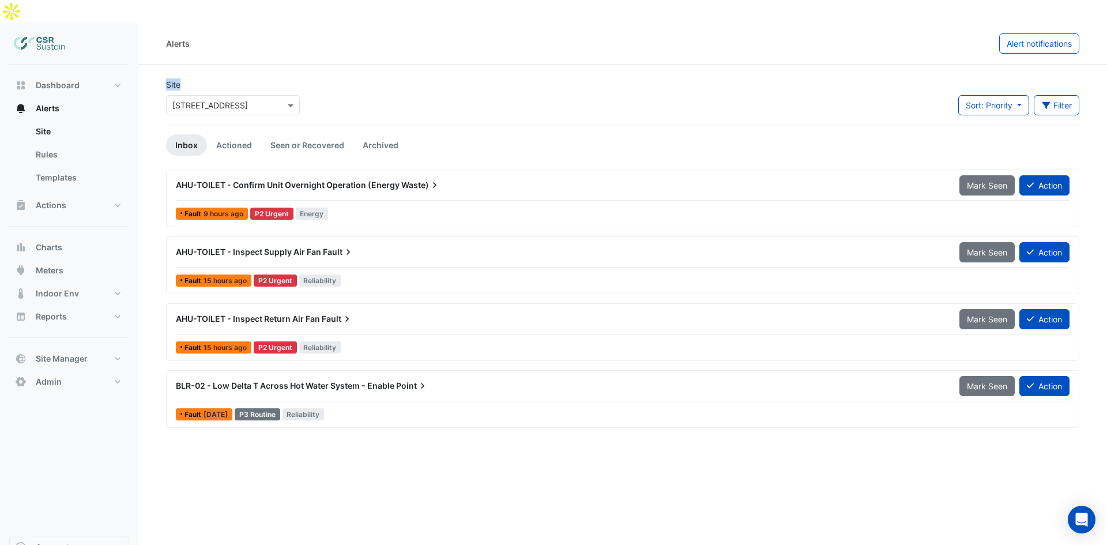
drag, startPoint x: 162, startPoint y: 60, endPoint x: 183, endPoint y: 64, distance: 21.2
click at [183, 78] on div "Site Select a Site × 5 Exchange Quay" at bounding box center [233, 101] width 148 height 46
click at [182, 78] on div "Site Select a Site × 5 Exchange Quay" at bounding box center [233, 96] width 134 height 37
click at [290, 99] on span at bounding box center [292, 105] width 14 height 12
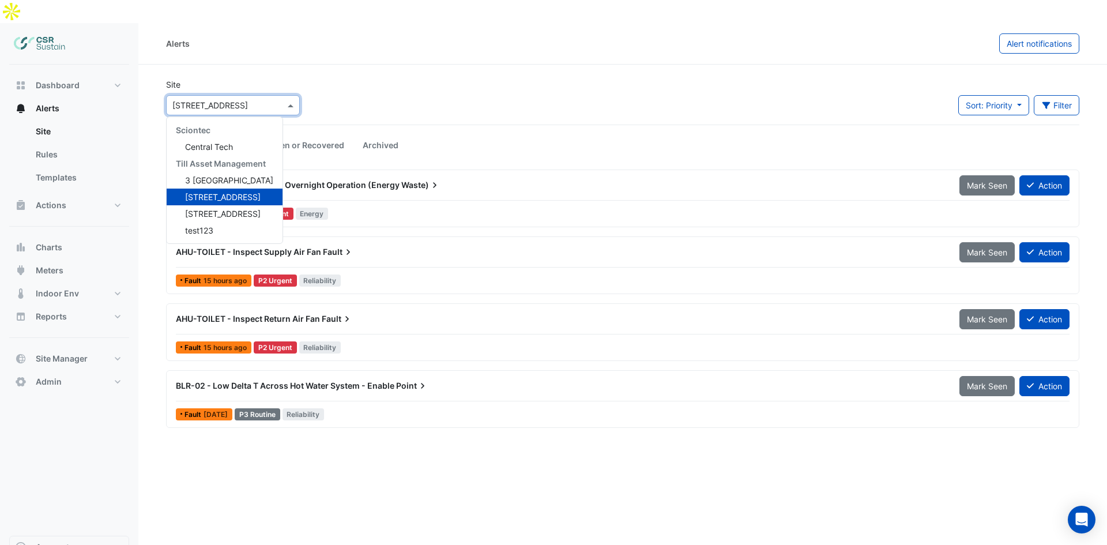
click at [292, 99] on span at bounding box center [292, 105] width 14 height 12
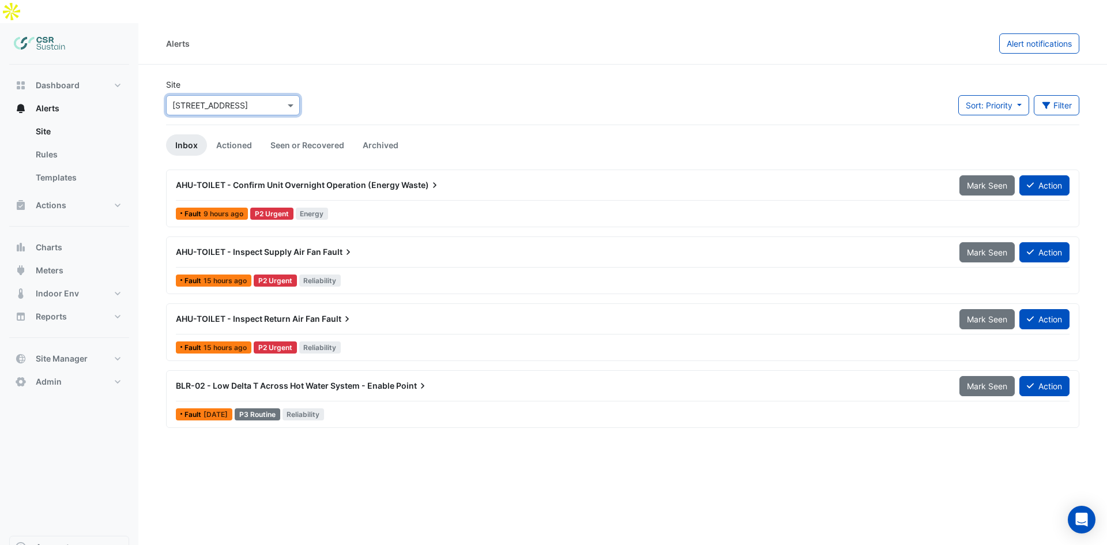
click at [310, 81] on div "Site Select a Site × 5 Exchange Quay Sort: Priority Priority Updated Filter Tit…" at bounding box center [622, 101] width 927 height 46
click at [222, 134] on link "Actioned" at bounding box center [234, 144] width 54 height 21
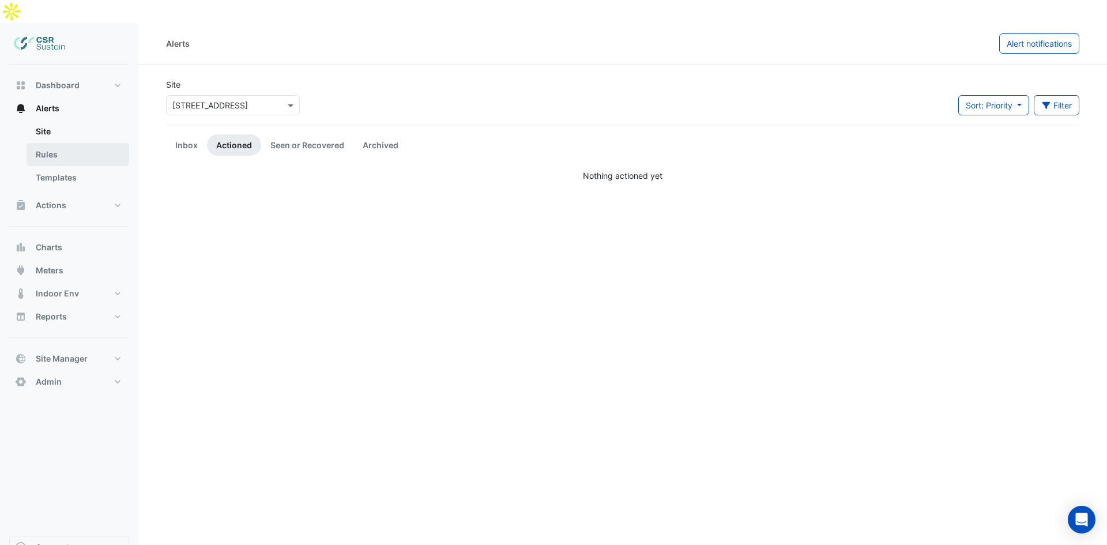
click at [68, 143] on link "Rules" at bounding box center [78, 154] width 103 height 23
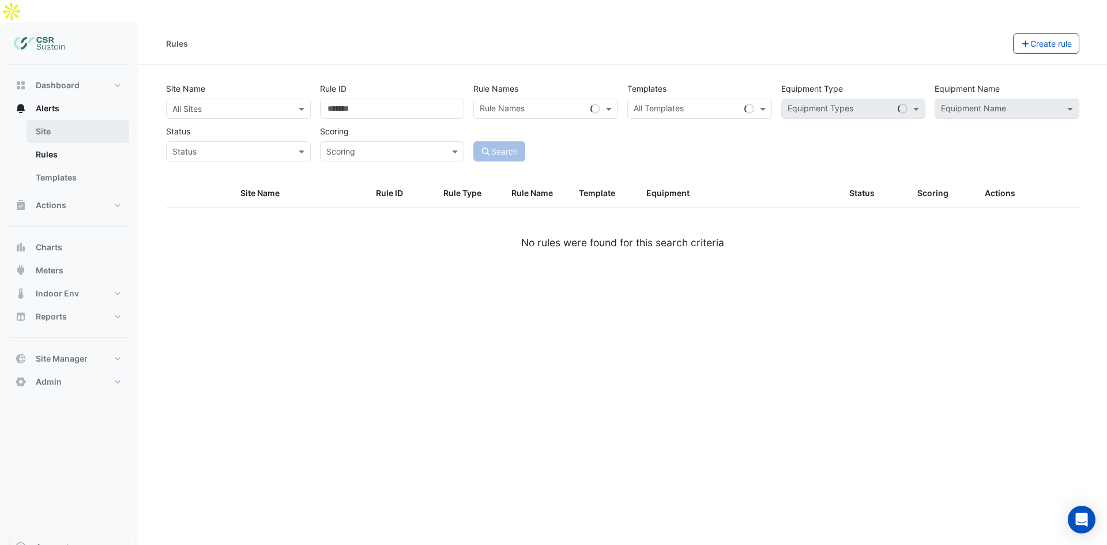
click at [64, 120] on link "Site" at bounding box center [78, 131] width 103 height 23
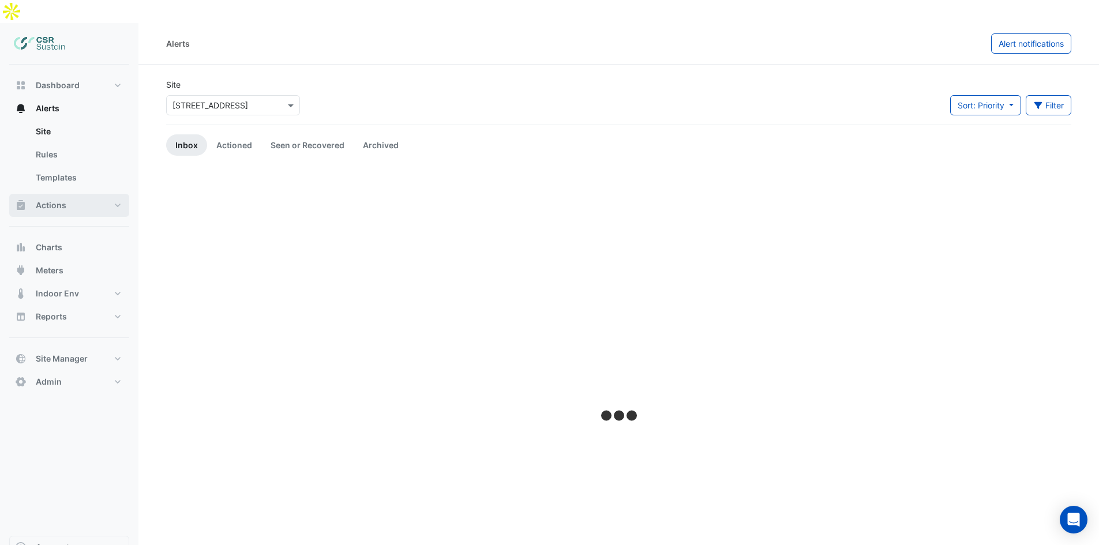
click at [62, 194] on button "Actions" at bounding box center [69, 205] width 120 height 23
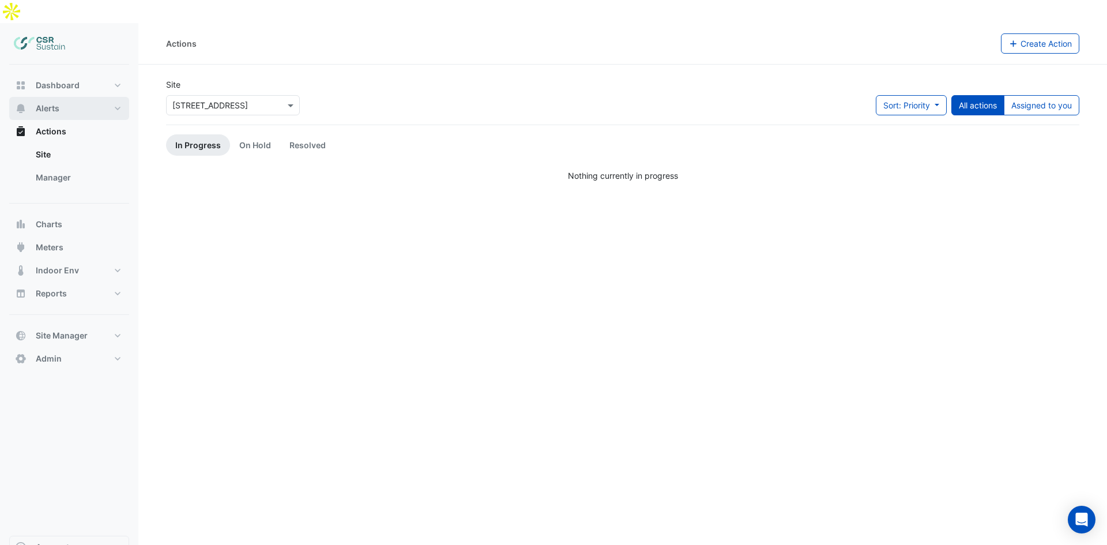
click at [78, 97] on button "Alerts" at bounding box center [69, 108] width 120 height 23
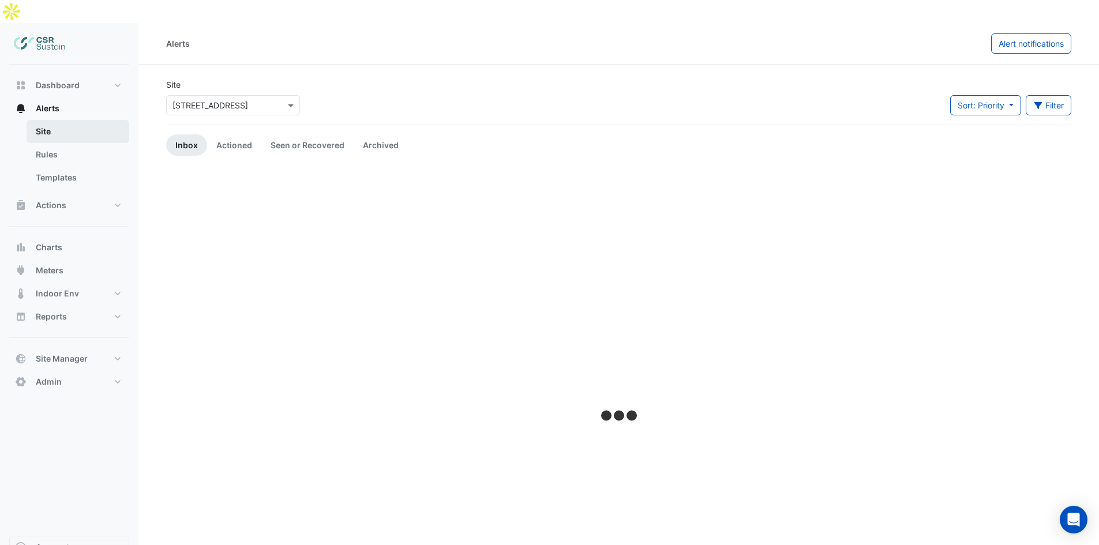
click at [73, 120] on link "Site" at bounding box center [78, 131] width 103 height 23
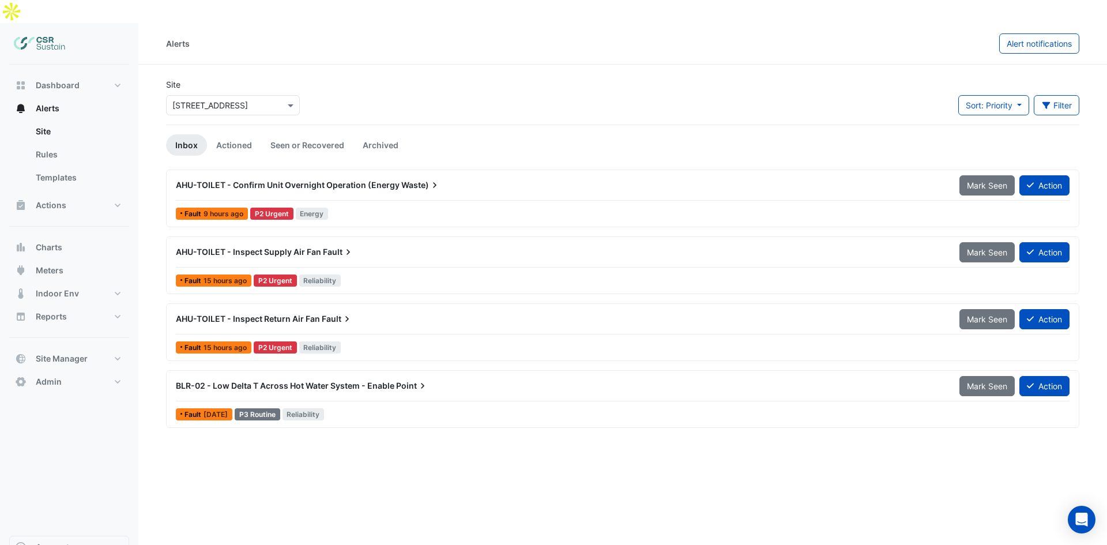
click at [227, 100] on input "text" at bounding box center [221, 106] width 98 height 12
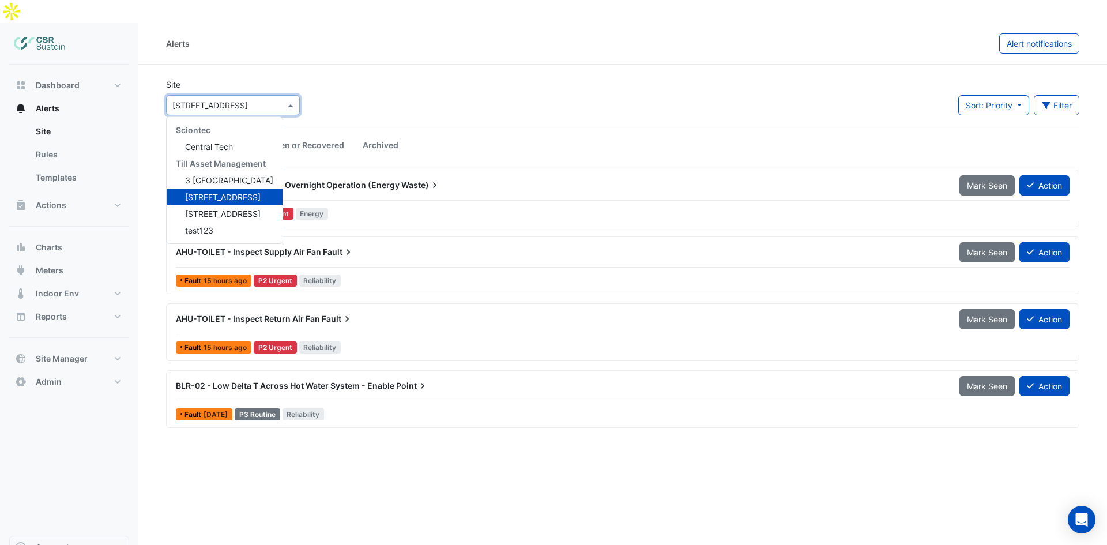
click at [211, 192] on span "[STREET_ADDRESS]" at bounding box center [223, 197] width 76 height 10
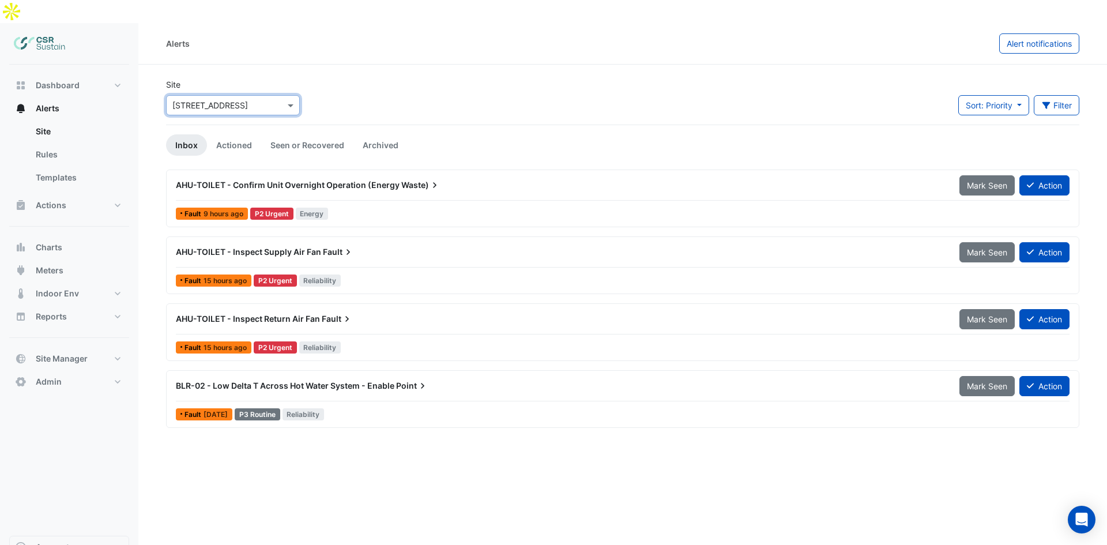
click at [299, 180] on span "AHU-TOILET - Confirm Unit Overnight Operation (Energy" at bounding box center [288, 185] width 224 height 10
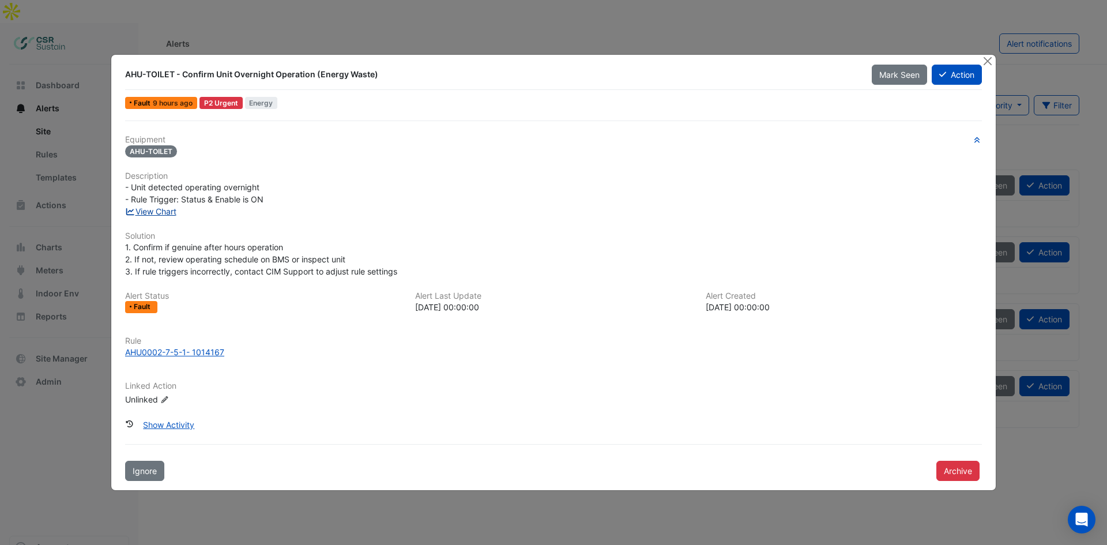
click at [155, 216] on link "View Chart" at bounding box center [150, 211] width 51 height 10
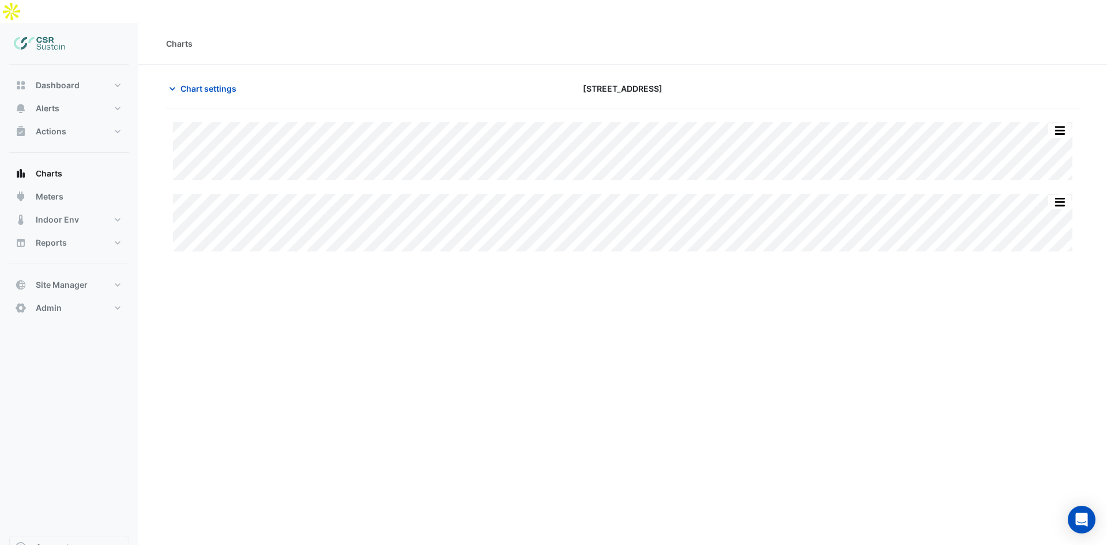
click at [557, 232] on div "Split All Split None Print Save as JPEG Save as PNG Pivot Data Table Export CSV…" at bounding box center [622, 186] width 913 height 157
drag, startPoint x: 86, startPoint y: 106, endPoint x: 87, endPoint y: 112, distance: 6.4
click at [86, 120] on button "Actions" at bounding box center [69, 131] width 120 height 23
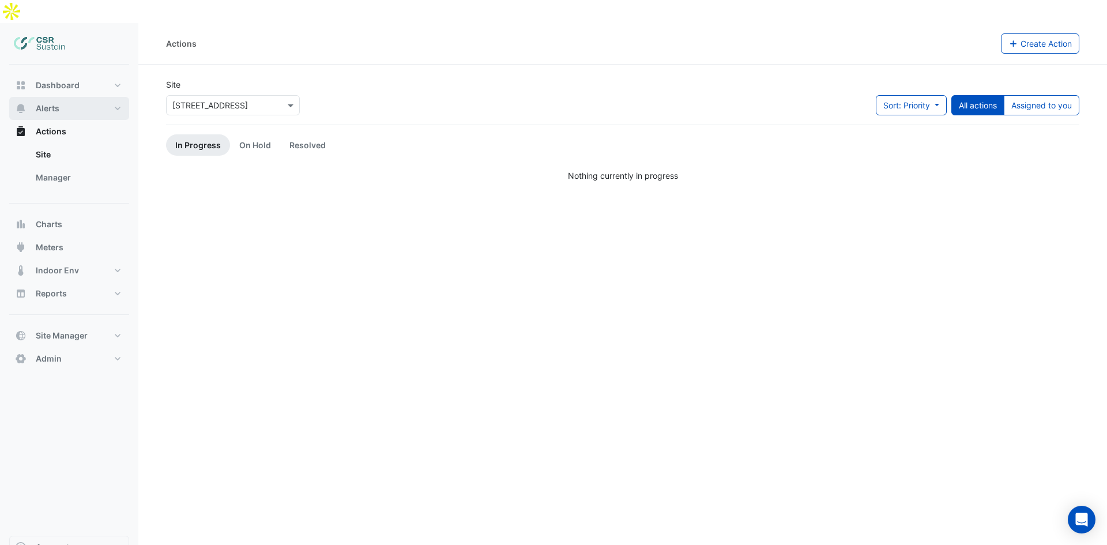
click at [82, 97] on button "Alerts" at bounding box center [69, 108] width 120 height 23
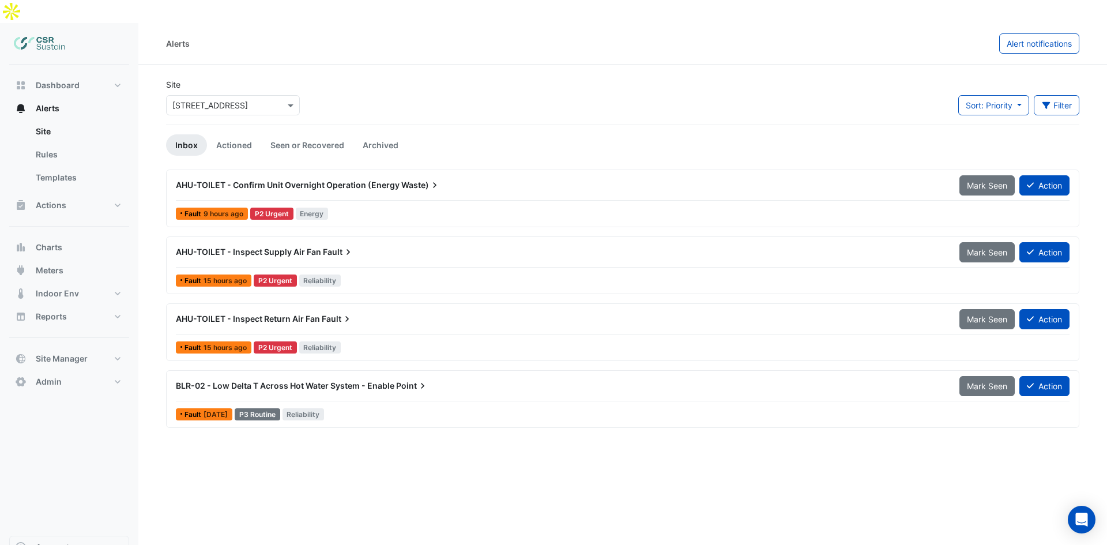
click at [325, 381] on span "BLR-02 - Low Delta T Across Hot Water System - Enable" at bounding box center [285, 386] width 219 height 10
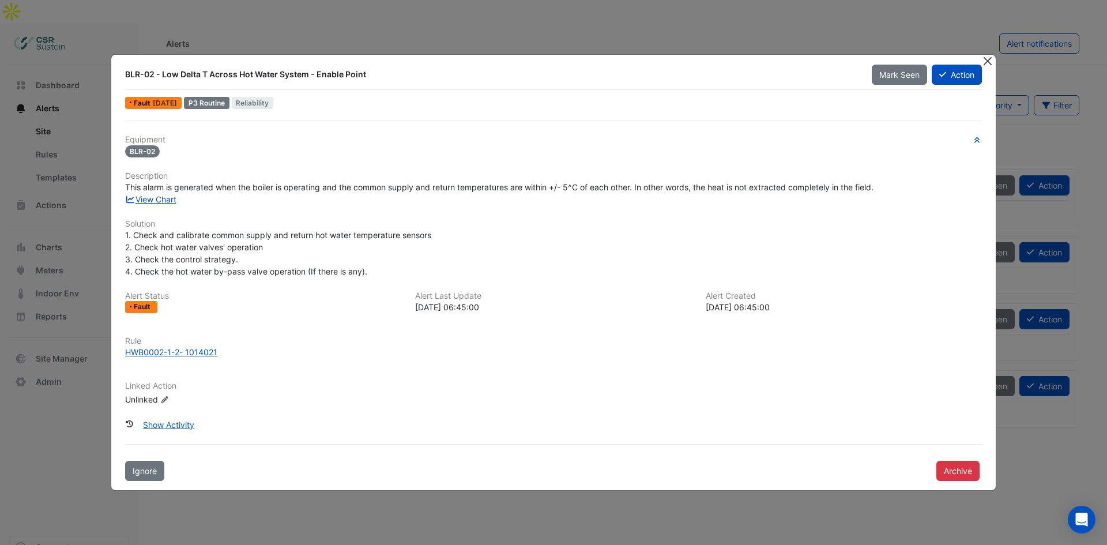
click at [986, 62] on button "Close" at bounding box center [988, 61] width 12 height 12
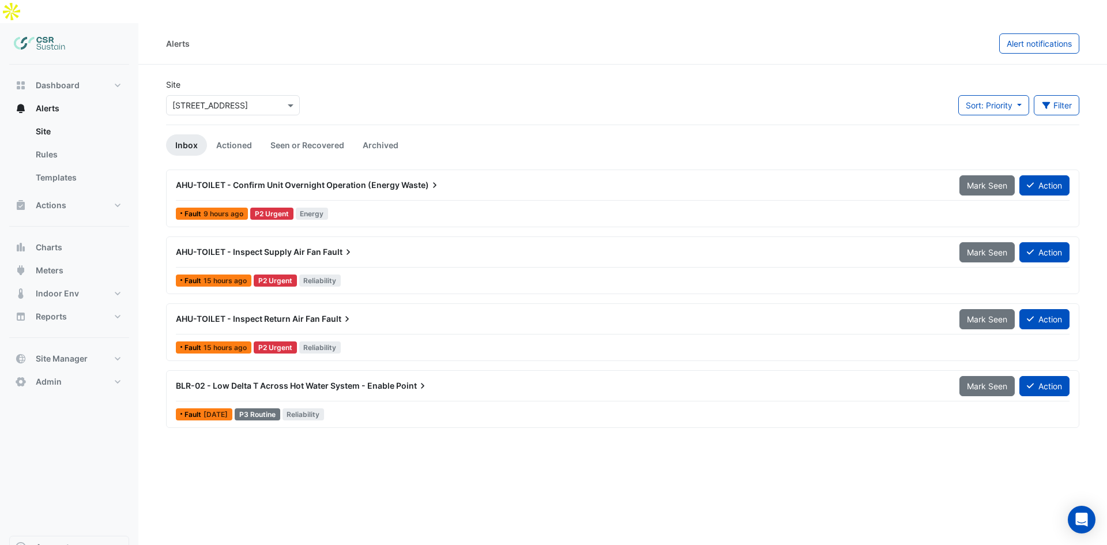
click at [597, 78] on div "Site Select a Site × 5 Exchange Quay Sort: Priority Priority Updated Filter Tit…" at bounding box center [622, 101] width 927 height 46
click at [65, 236] on button "Charts" at bounding box center [69, 247] width 120 height 23
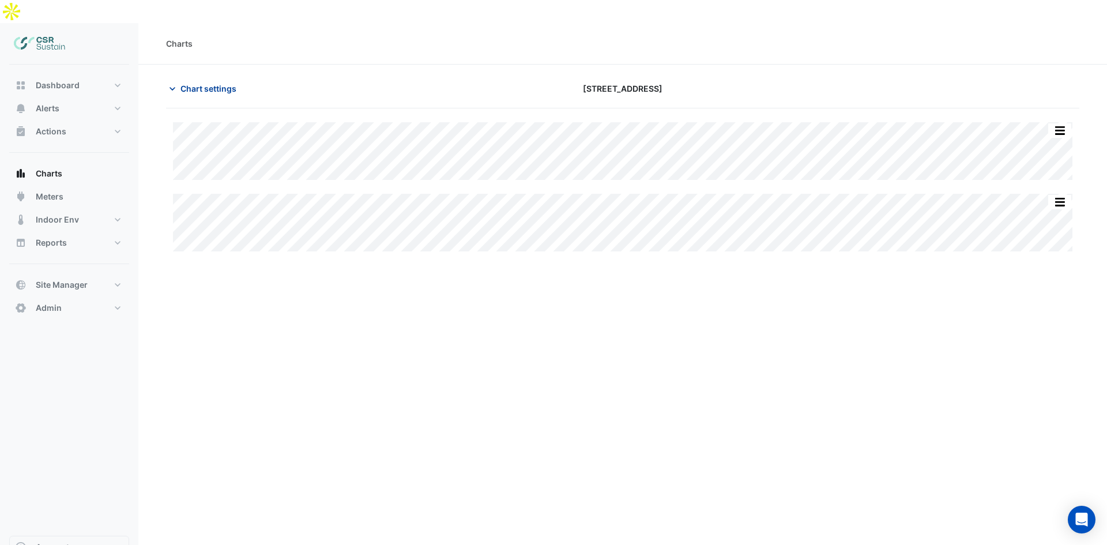
click at [215, 82] on span "Chart settings" at bounding box center [209, 88] width 56 height 12
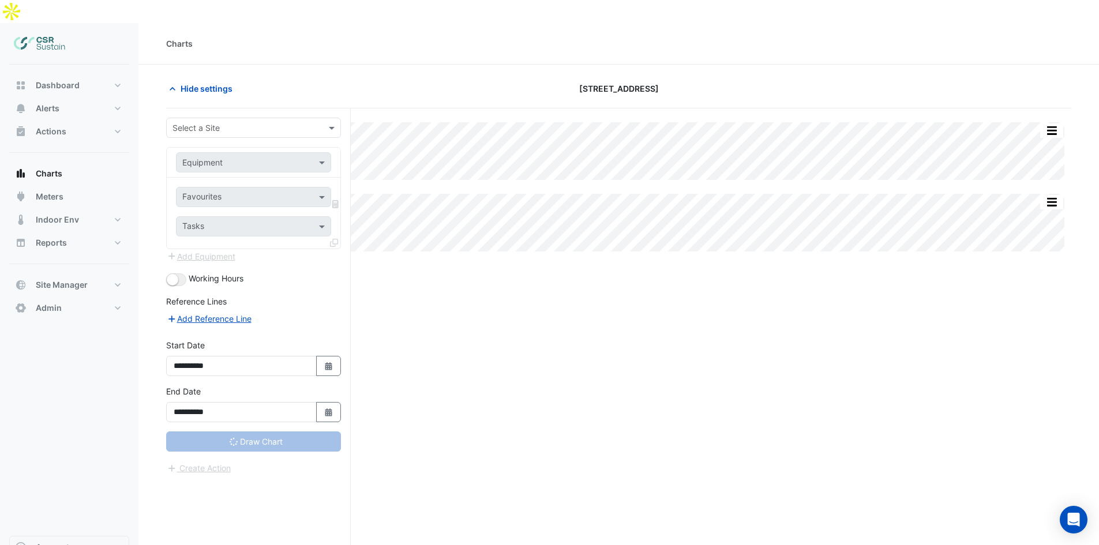
click at [598, 82] on span "[STREET_ADDRESS]" at bounding box center [619, 88] width 80 height 12
click at [192, 82] on span "Hide settings" at bounding box center [207, 88] width 52 height 12
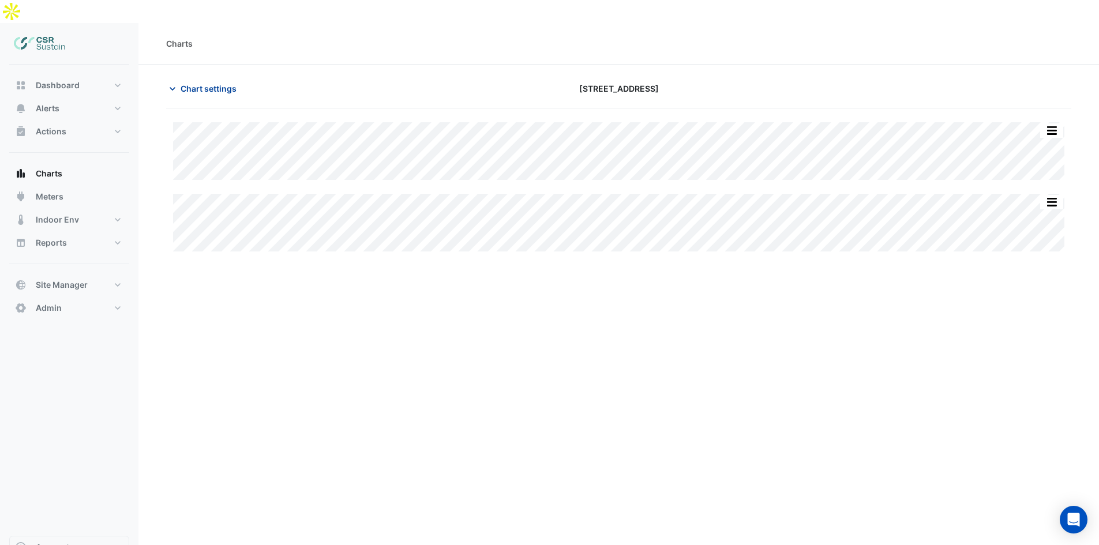
type input "**********"
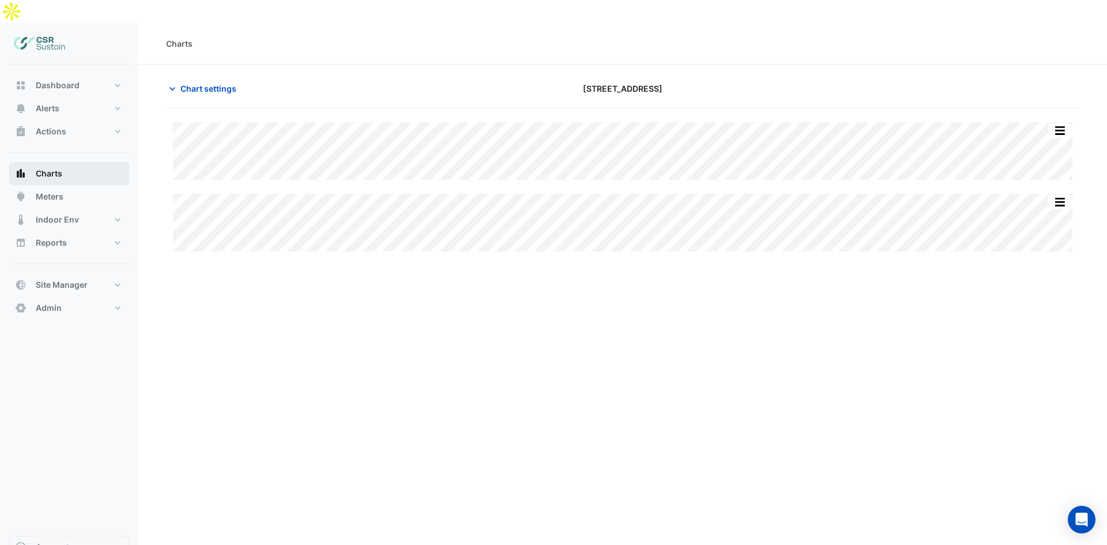
click at [97, 162] on button "Charts" at bounding box center [69, 173] width 120 height 23
click at [194, 82] on span "Chart settings" at bounding box center [209, 88] width 56 height 12
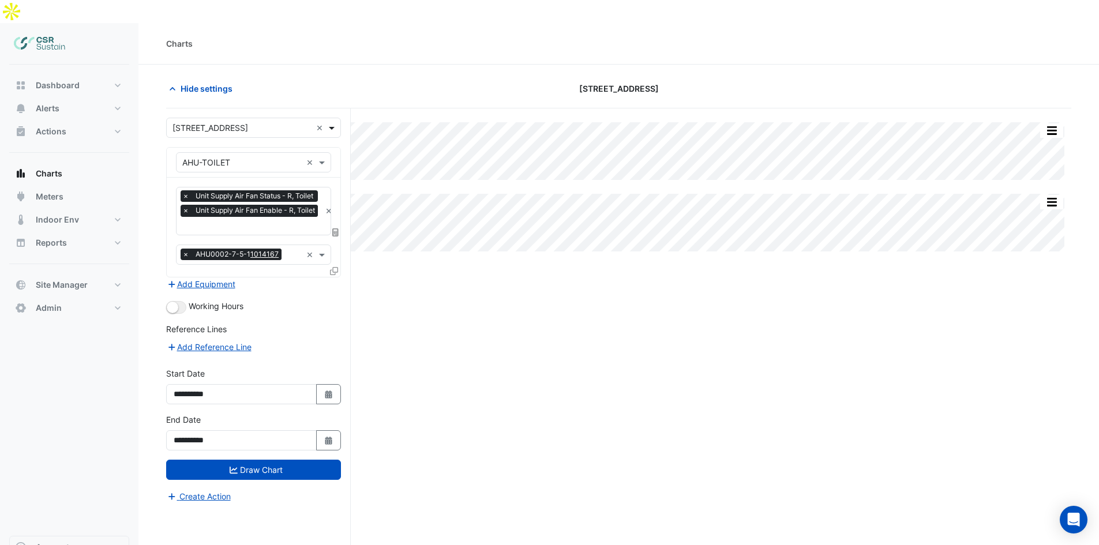
click at [330, 122] on span at bounding box center [333, 128] width 14 height 12
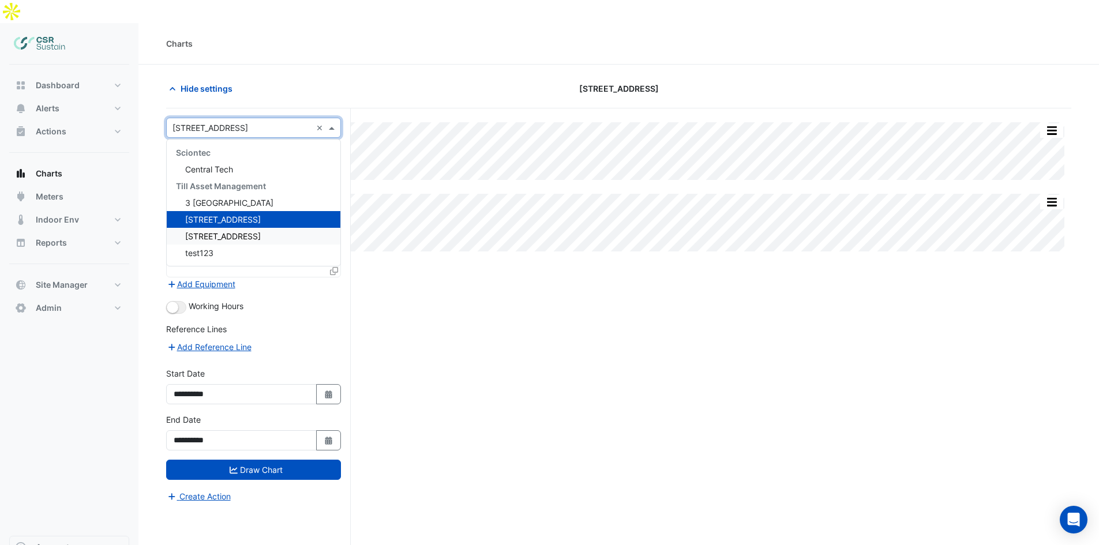
click at [205, 231] on span "[STREET_ADDRESS]" at bounding box center [223, 236] width 76 height 10
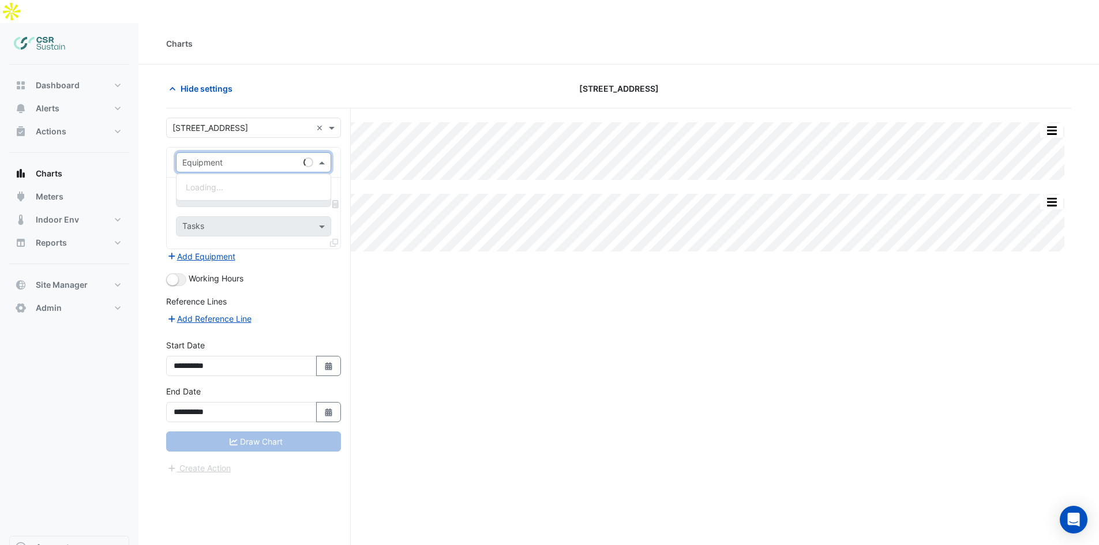
click at [229, 157] on input "text" at bounding box center [241, 163] width 119 height 12
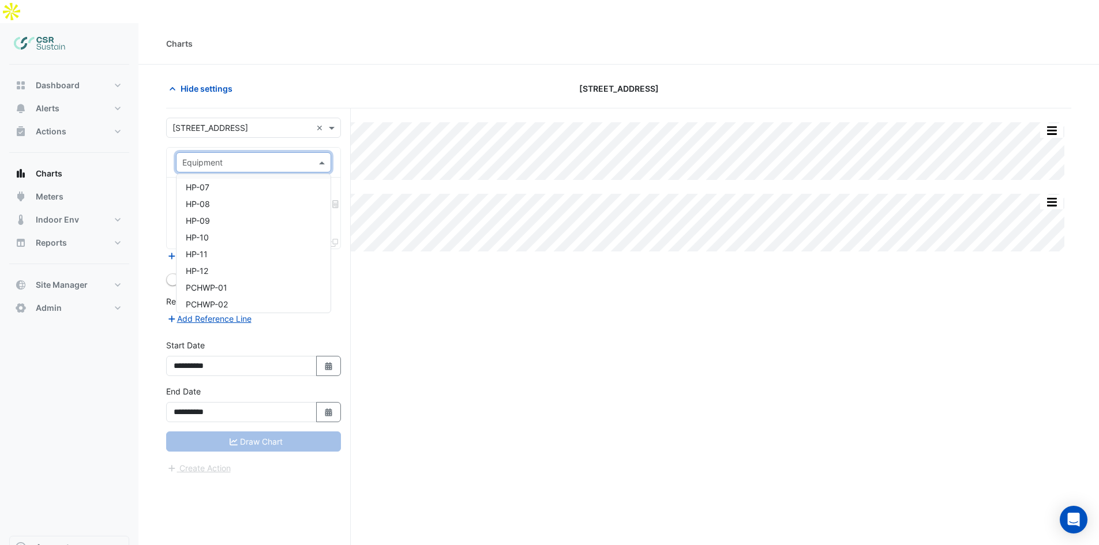
click at [231, 156] on div "Equipment" at bounding box center [243, 162] width 135 height 12
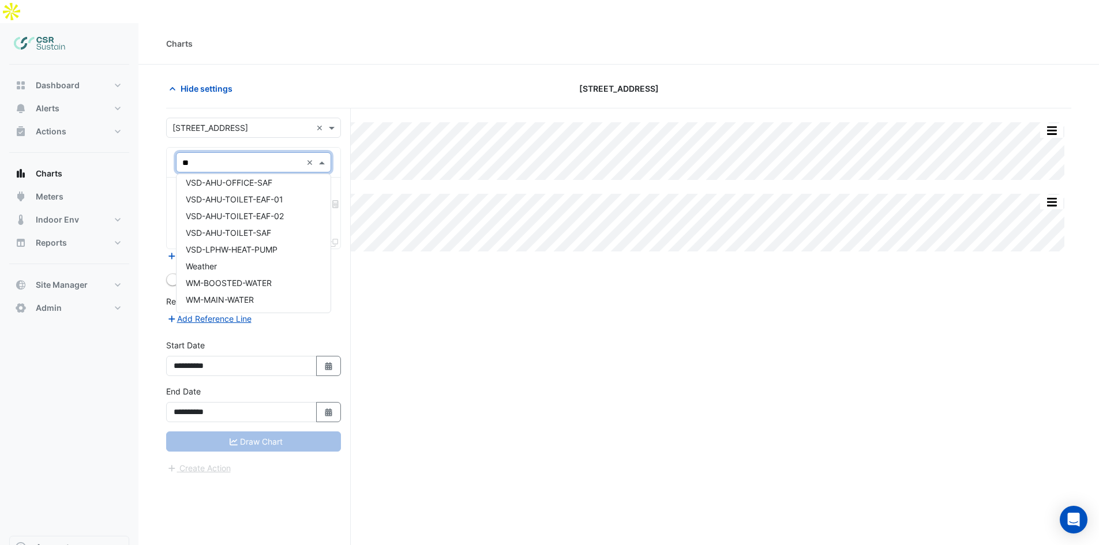
scroll to position [0, 0]
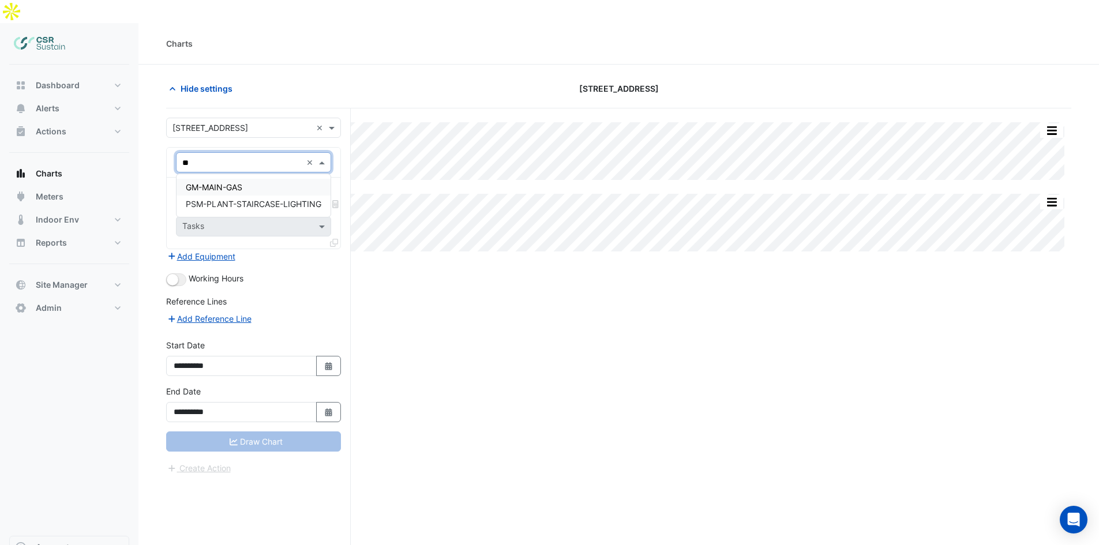
type input "**"
click at [356, 39] on div "Charts" at bounding box center [618, 44] width 960 height 42
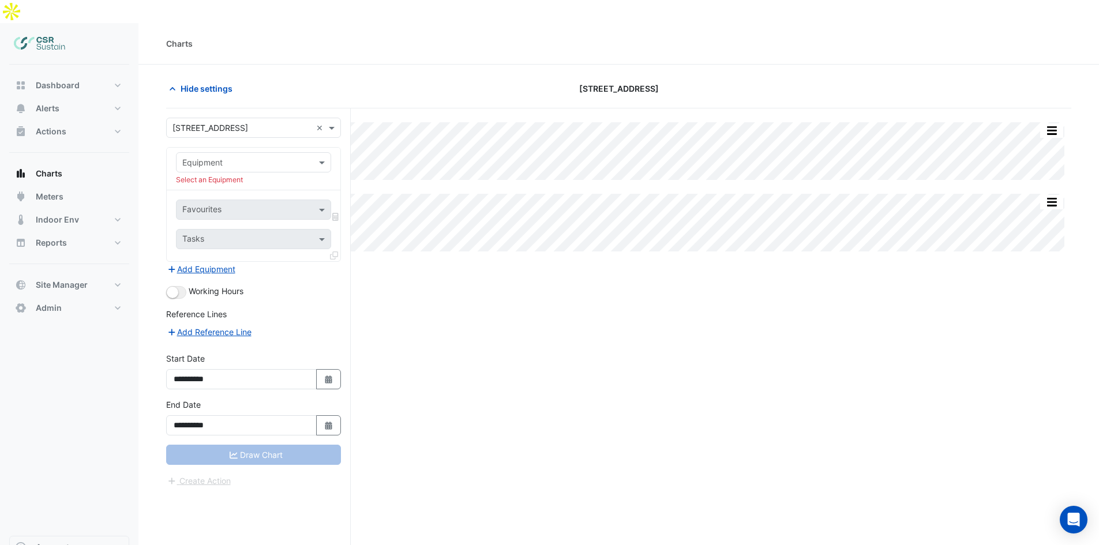
click at [228, 198] on div "Favourites Tasks" at bounding box center [254, 225] width 174 height 71
click at [226, 157] on input "text" at bounding box center [241, 163] width 119 height 12
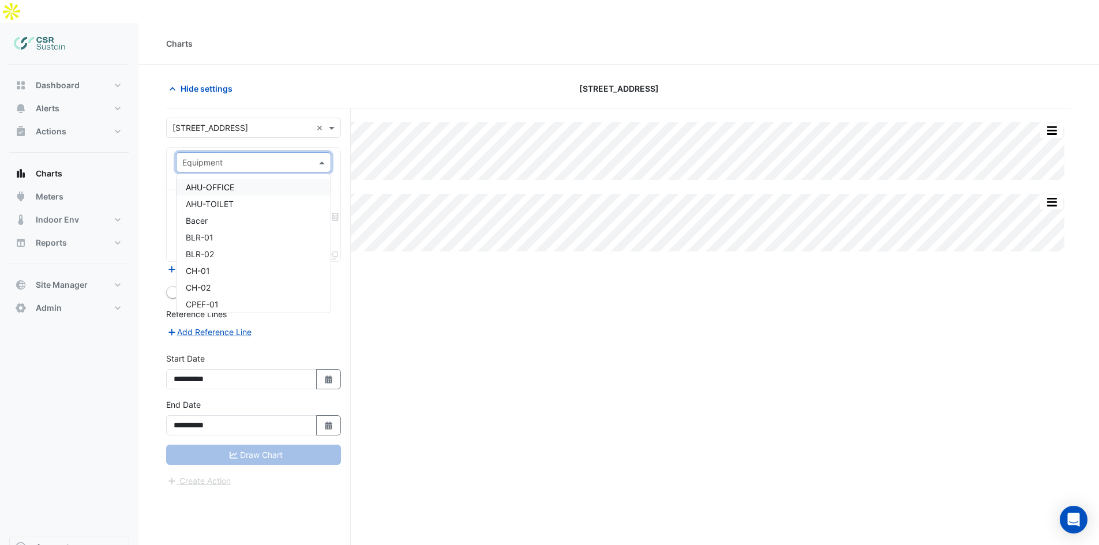
click at [252, 118] on form "**********" at bounding box center [253, 303] width 175 height 370
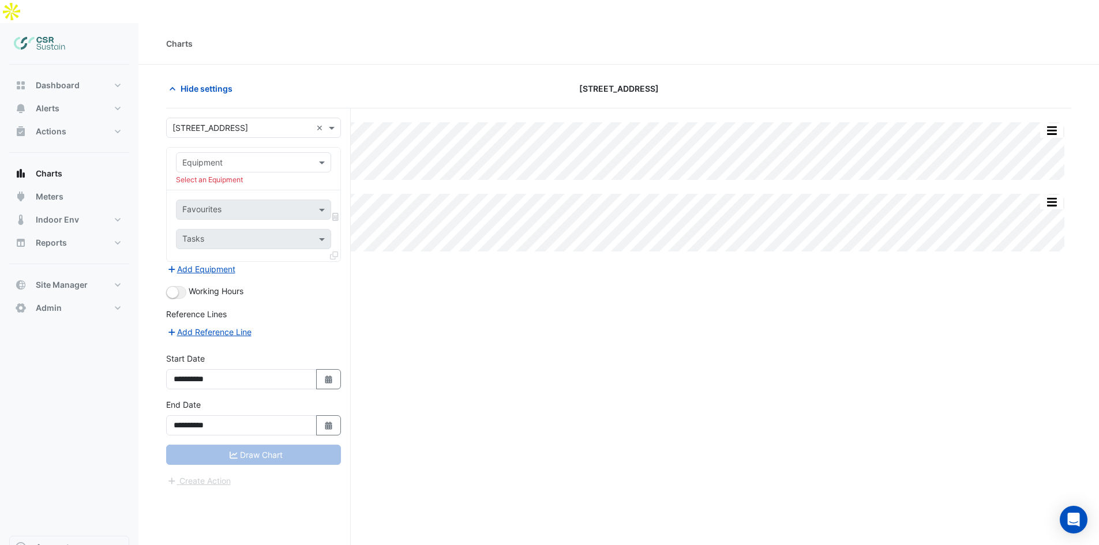
click at [261, 122] on input "text" at bounding box center [241, 128] width 139 height 12
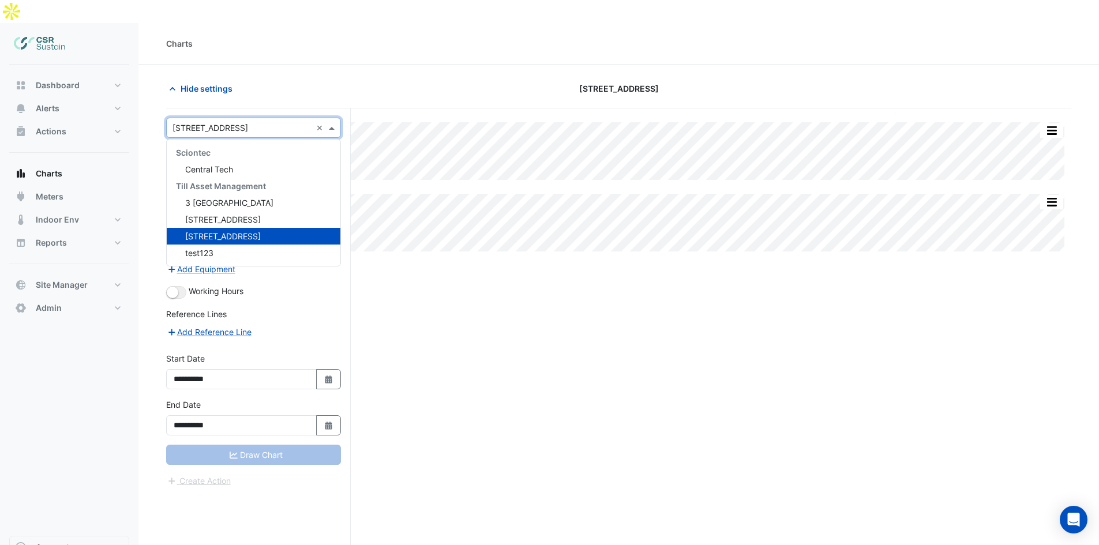
click at [276, 65] on section "Hide settings [STREET_ADDRESS] Split All Split None Print Save as JPEG Save as …" at bounding box center [618, 338] width 960 height 547
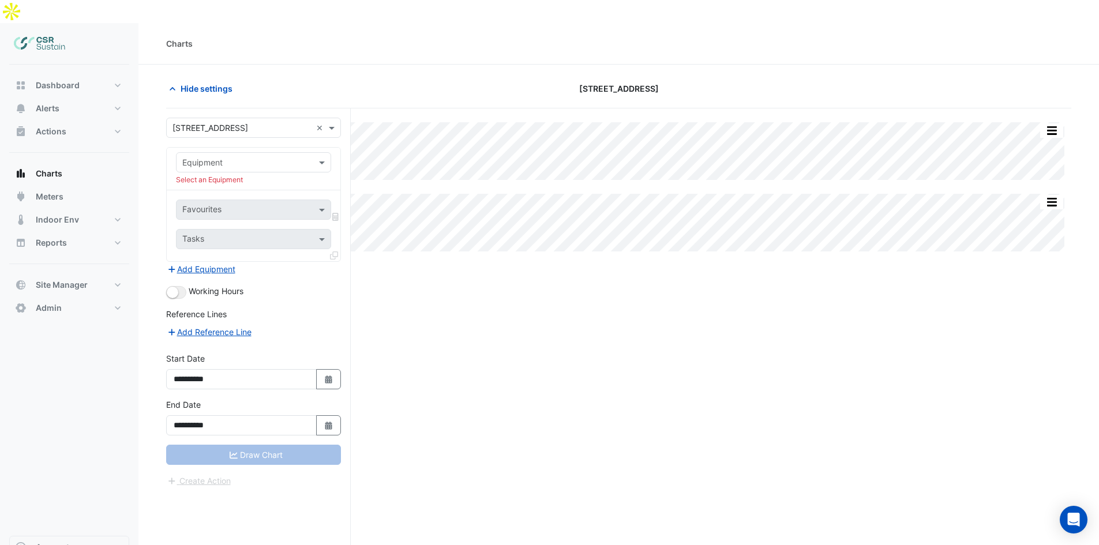
click at [242, 228] on div "Favourites Tasks" at bounding box center [254, 225] width 174 height 71
click at [226, 157] on input "text" at bounding box center [241, 163] width 119 height 12
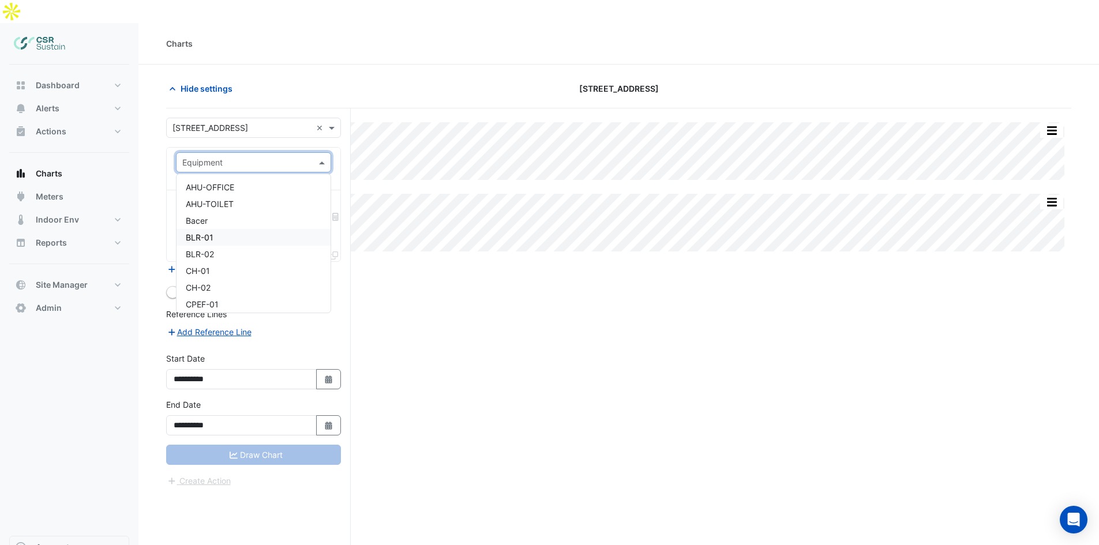
click at [224, 229] on div "BLR-01" at bounding box center [253, 237] width 154 height 17
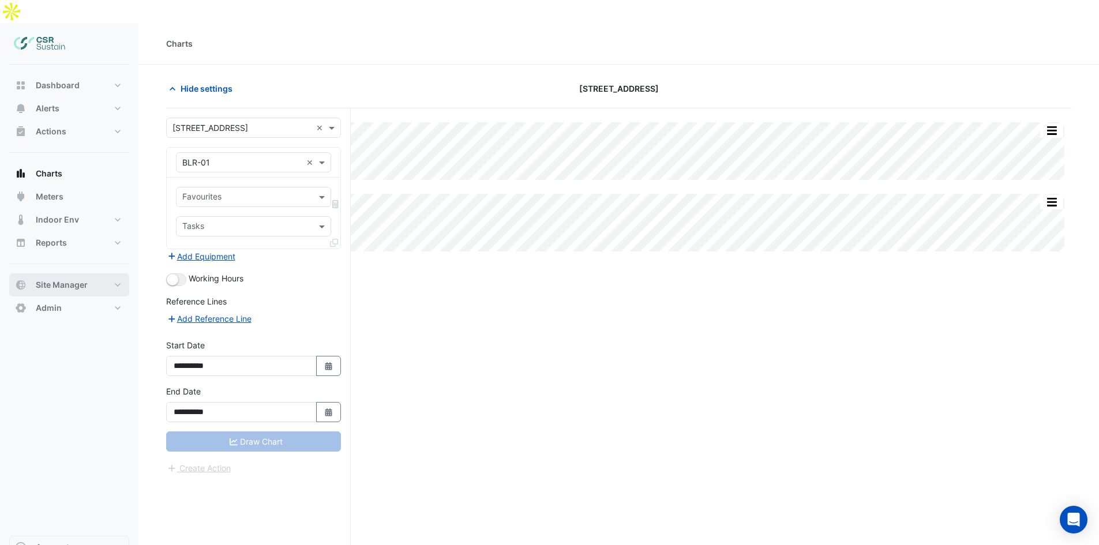
click at [82, 279] on span "Site Manager" at bounding box center [62, 285] width 52 height 12
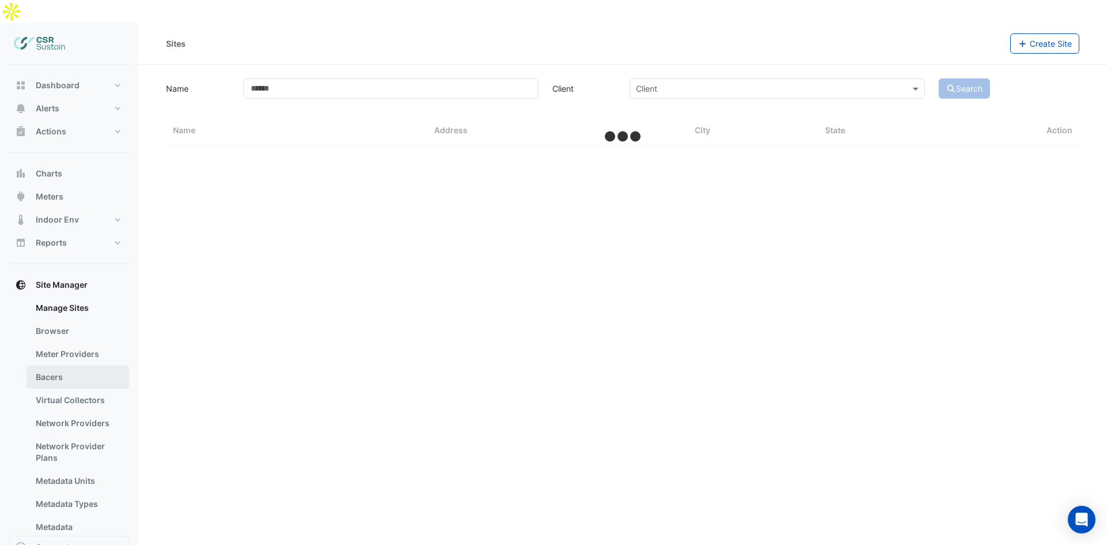
click at [67, 366] on link "Bacers" at bounding box center [78, 377] width 103 height 23
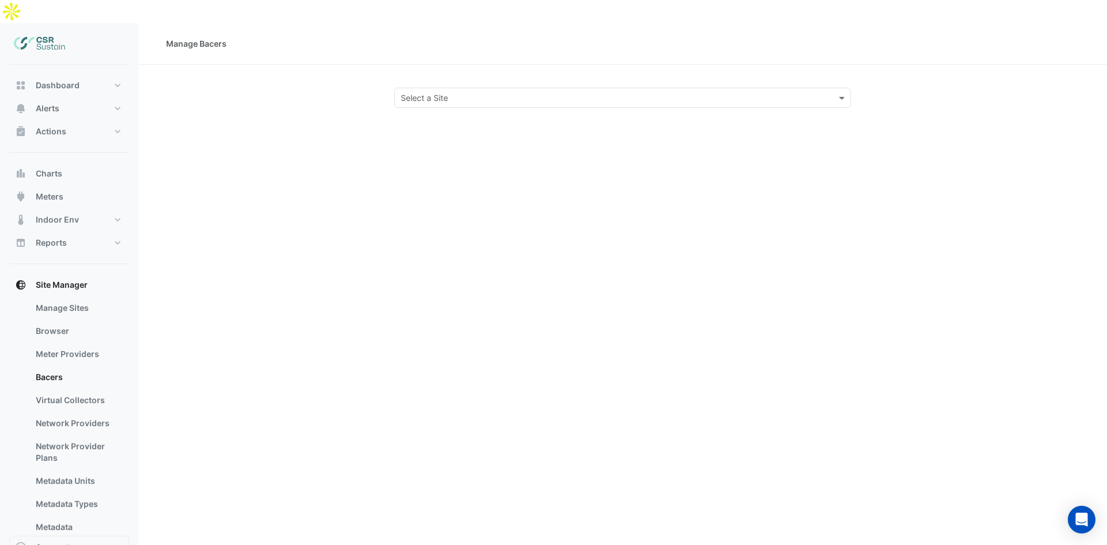
click at [491, 88] on div "Select a Site" at bounding box center [622, 98] width 457 height 20
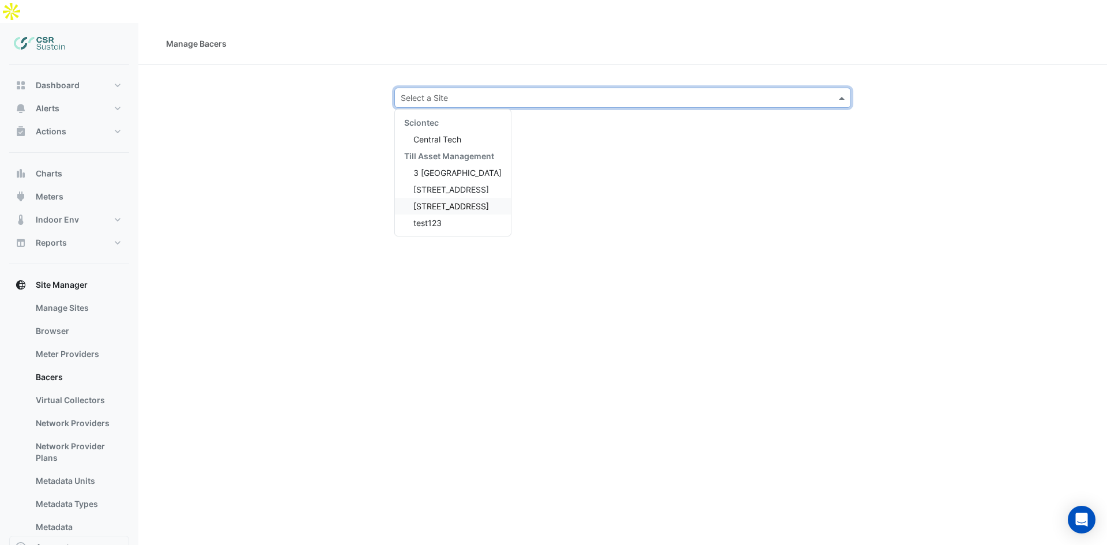
click at [438, 201] on span "[STREET_ADDRESS]" at bounding box center [451, 206] width 76 height 10
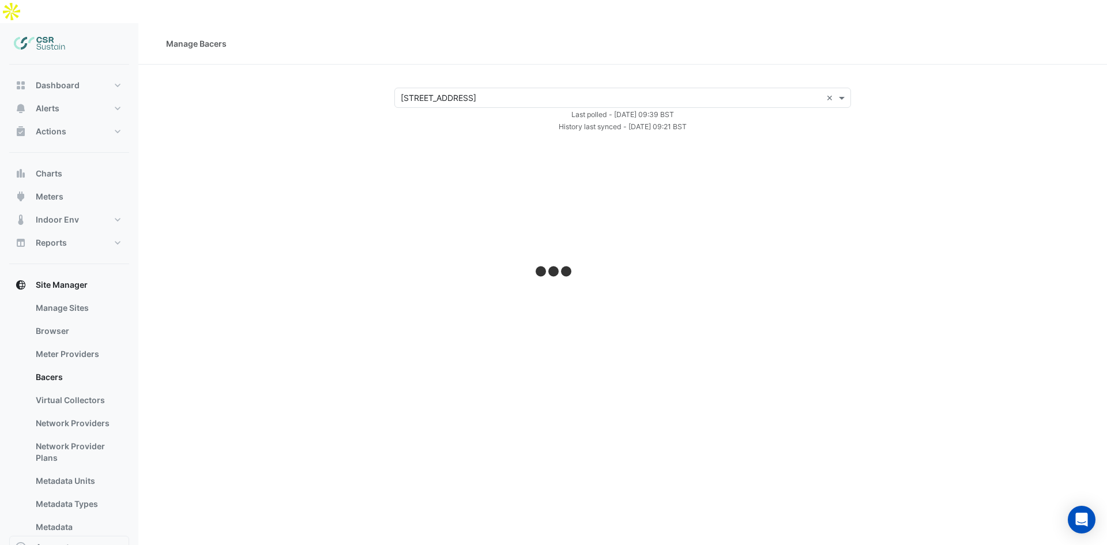
select select "**"
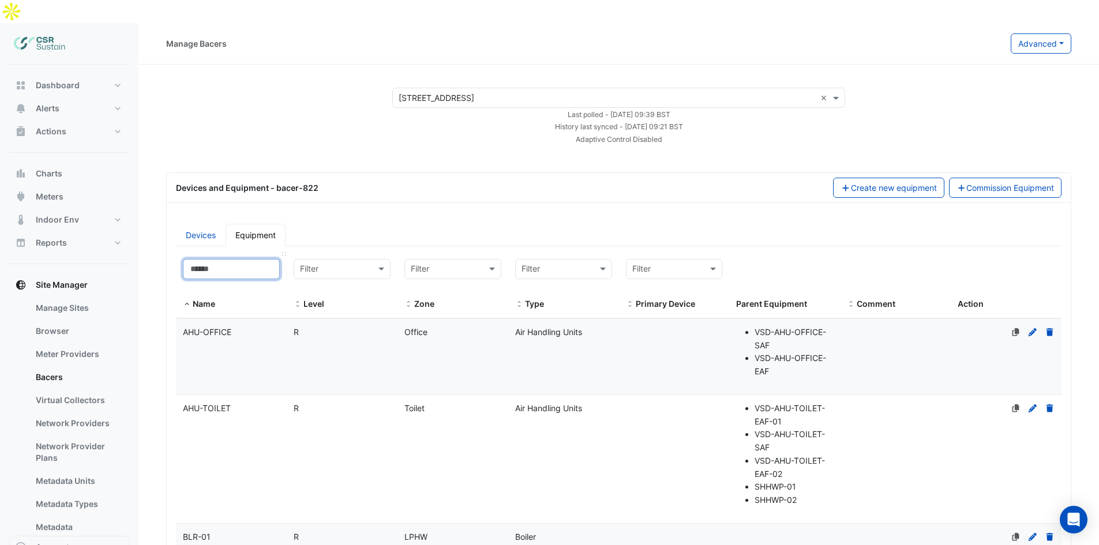
click at [258, 259] on input at bounding box center [231, 269] width 97 height 20
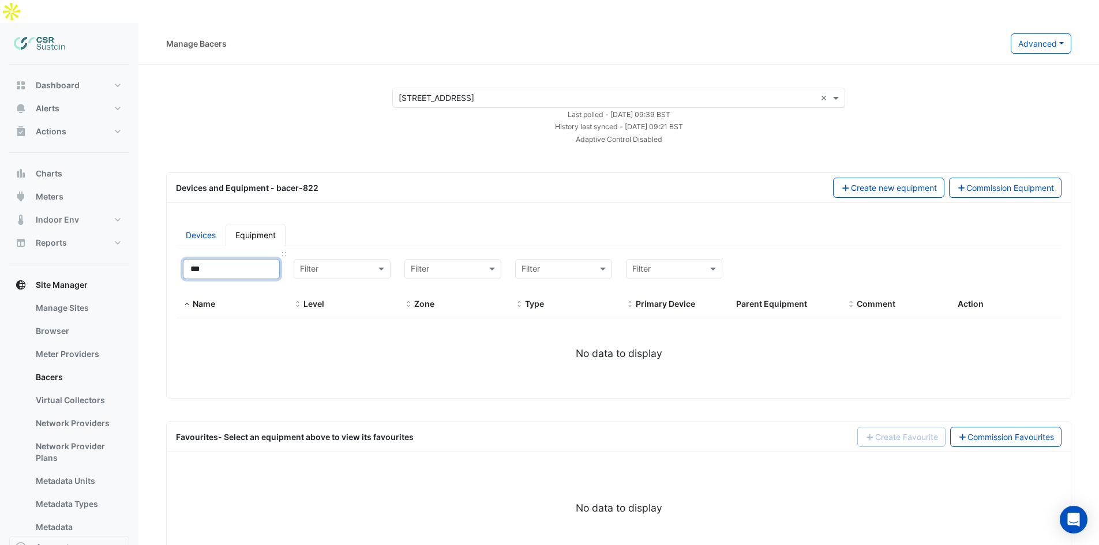
type input "**"
select select "**"
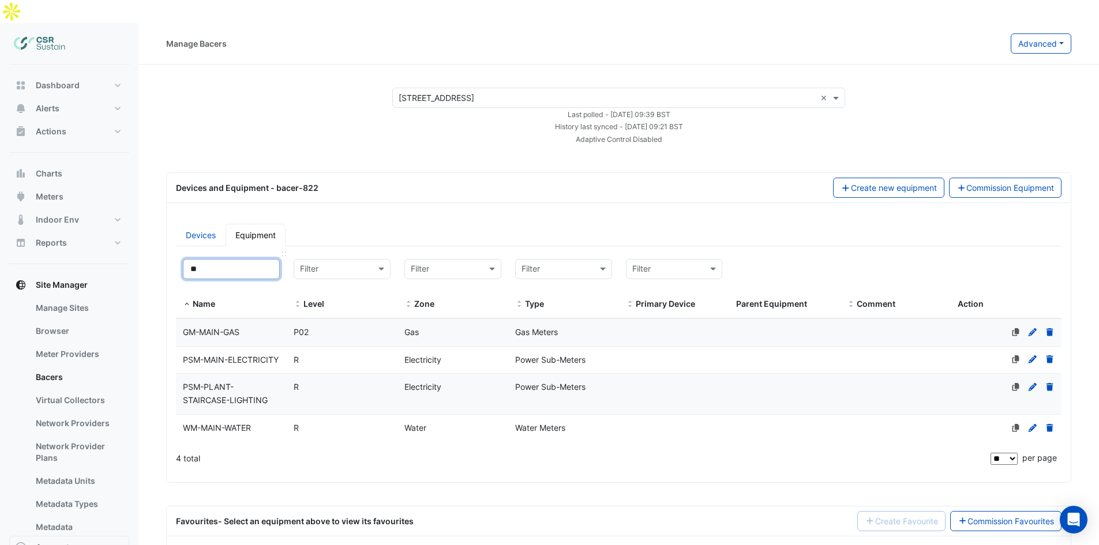
type input "*"
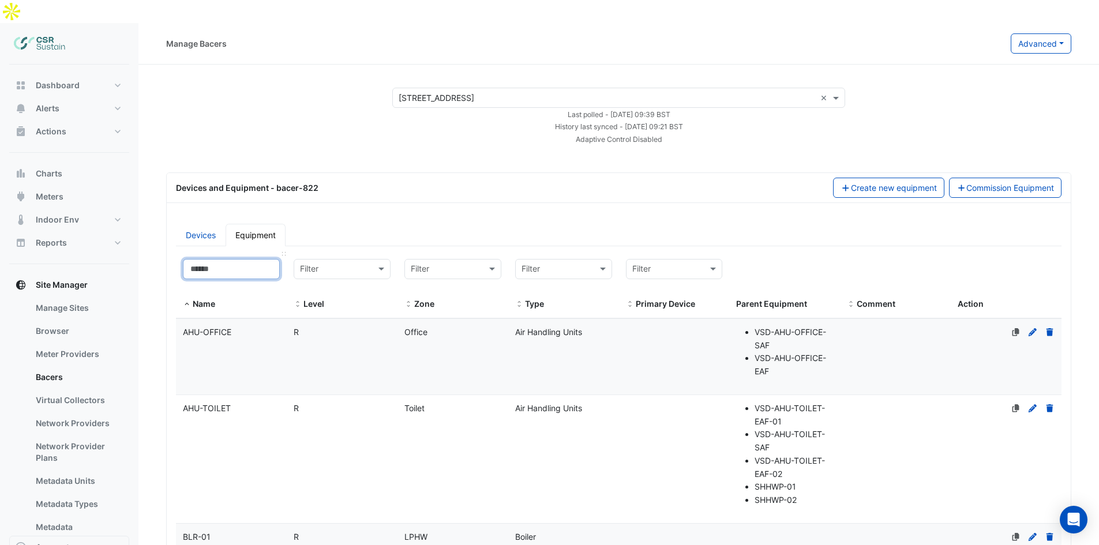
click at [228, 259] on input at bounding box center [231, 269] width 97 height 20
drag, startPoint x: 329, startPoint y: 166, endPoint x: 224, endPoint y: 168, distance: 105.0
click at [224, 182] on div "Devices and Equipment - bacer-822" at bounding box center [497, 188] width 657 height 12
click at [218, 322] on datatable-body-cell "Name AHU-OFFICE" at bounding box center [231, 357] width 111 height 76
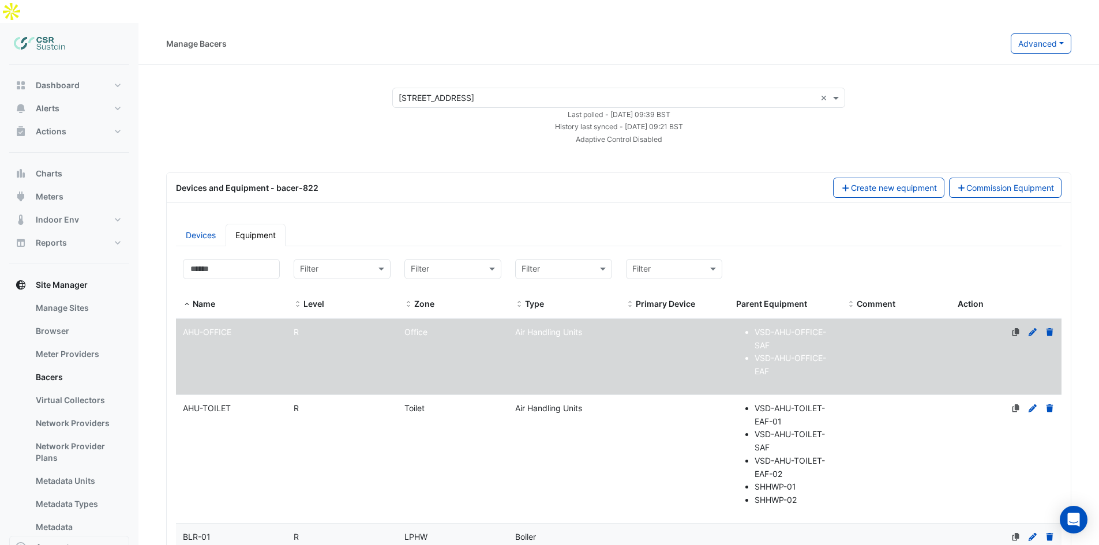
select select "**"
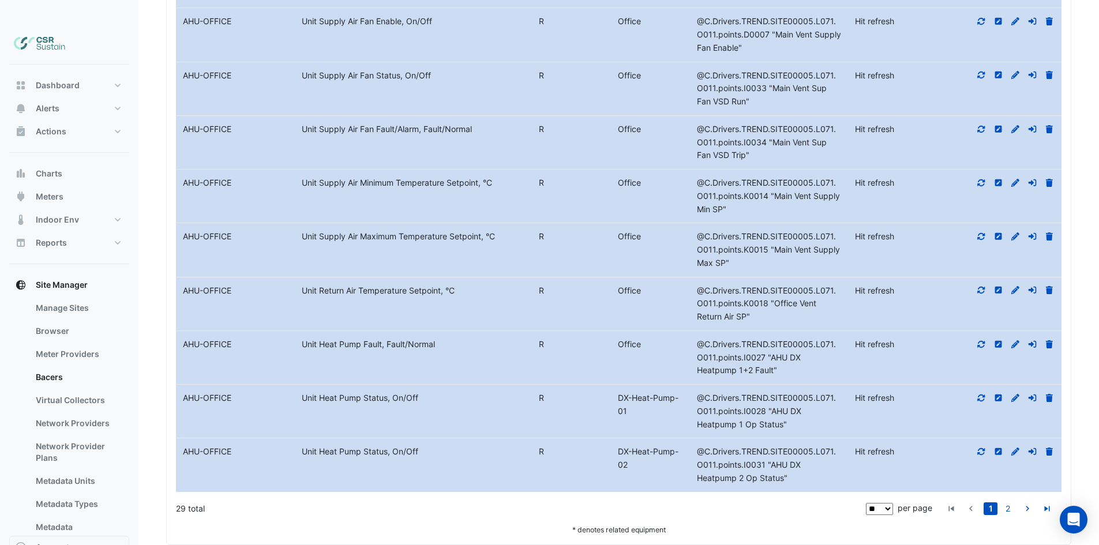
drag, startPoint x: 872, startPoint y: 81, endPoint x: 802, endPoint y: 502, distance: 426.8
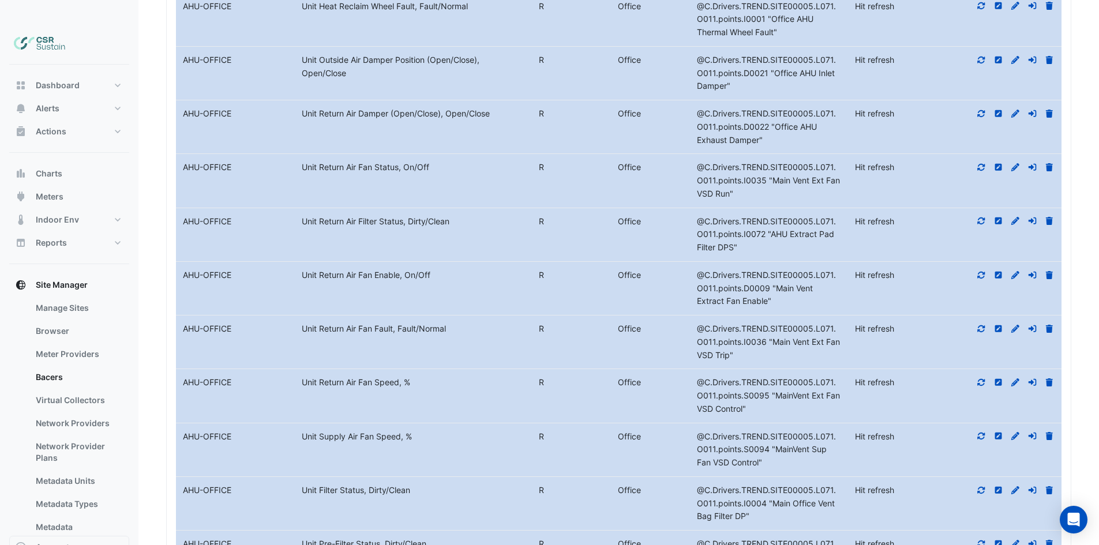
scroll to position [2161, 0]
click at [982, 110] on icon at bounding box center [981, 114] width 10 height 8
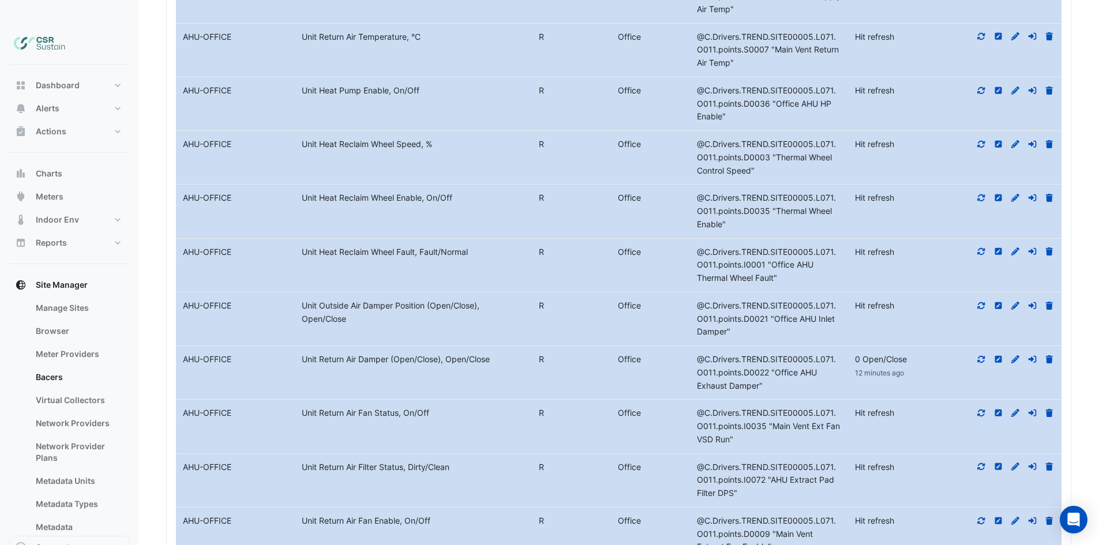
scroll to position [1851, 0]
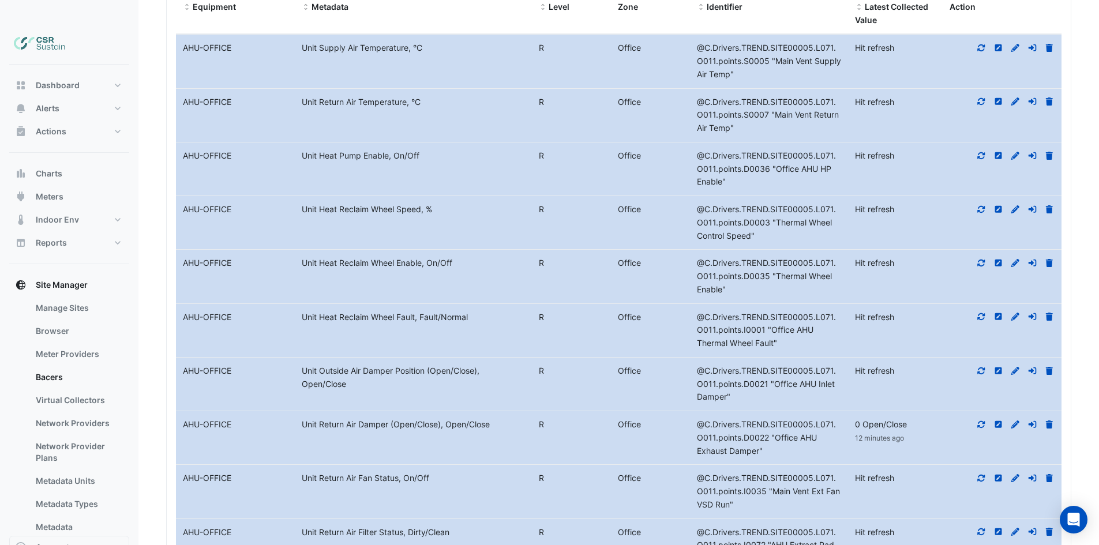
click at [984, 205] on icon at bounding box center [981, 209] width 10 height 8
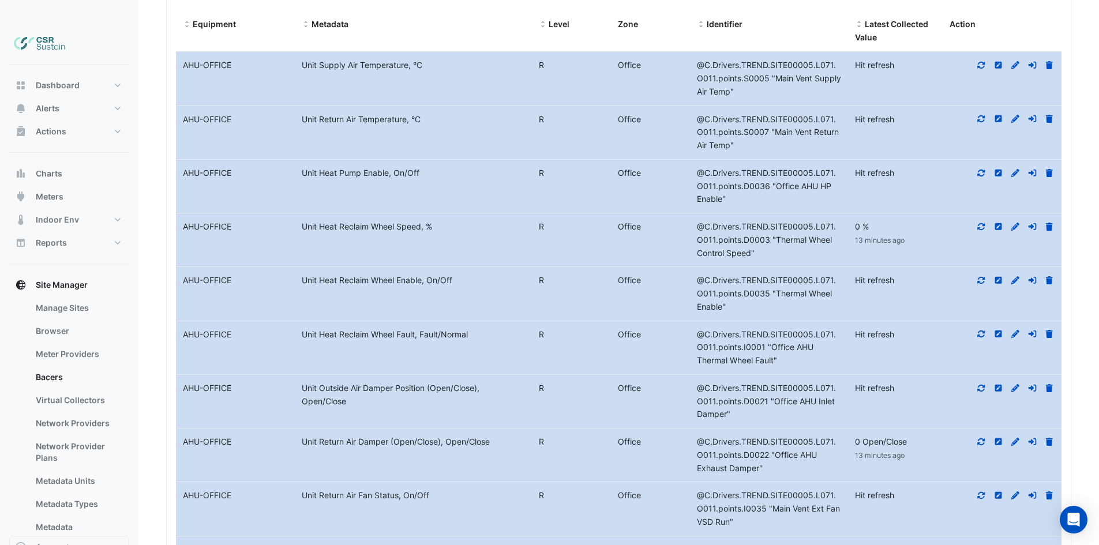
drag, startPoint x: 852, startPoint y: 320, endPoint x: 852, endPoint y: 287, distance: 33.4
click at [982, 61] on icon at bounding box center [981, 65] width 10 height 8
click at [984, 169] on icon at bounding box center [981, 172] width 7 height 7
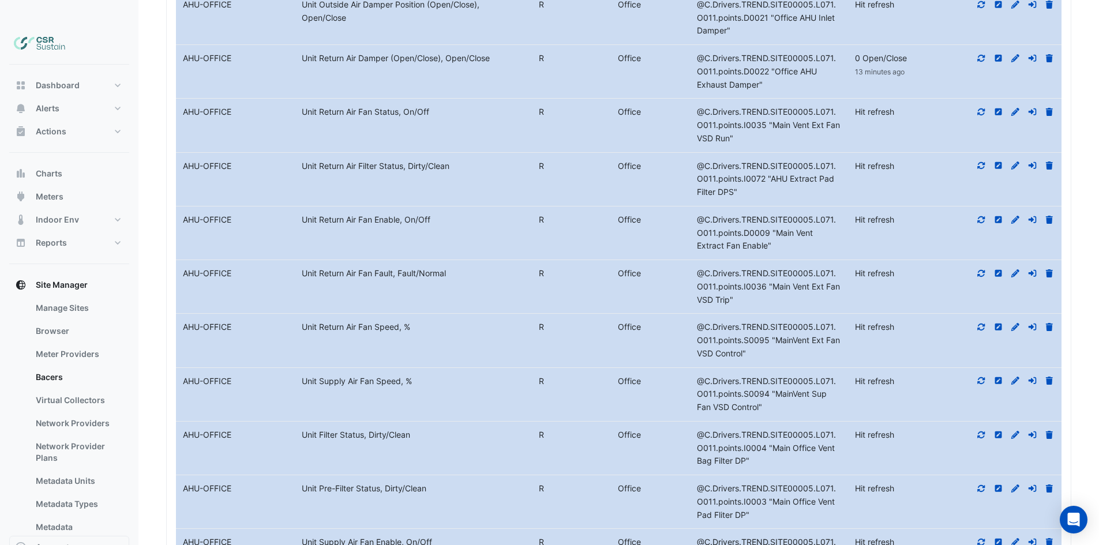
scroll to position [2238, 0]
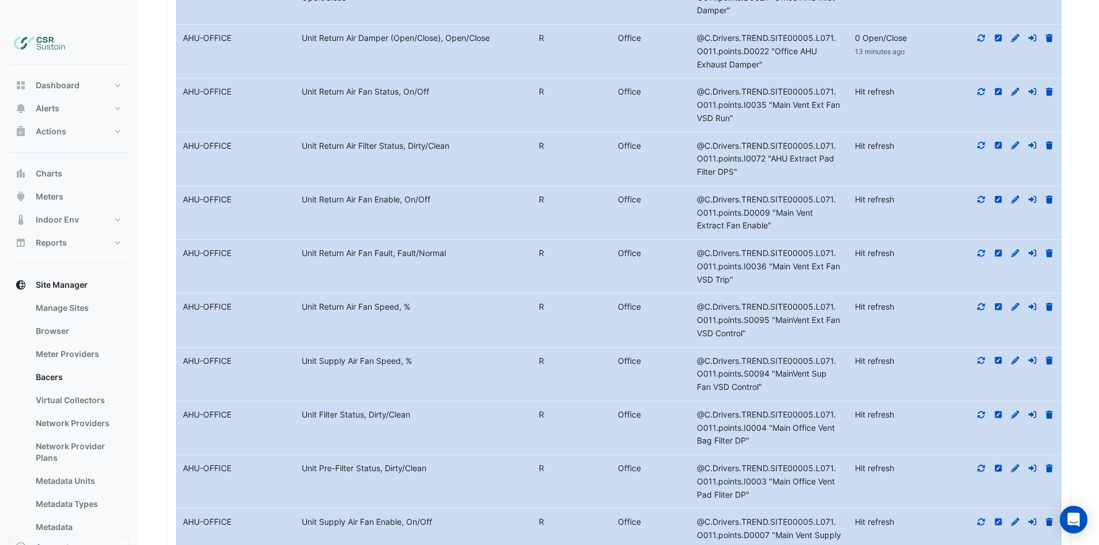
click at [982, 356] on icon at bounding box center [981, 360] width 10 height 8
click at [88, 162] on button "Charts" at bounding box center [69, 173] width 120 height 23
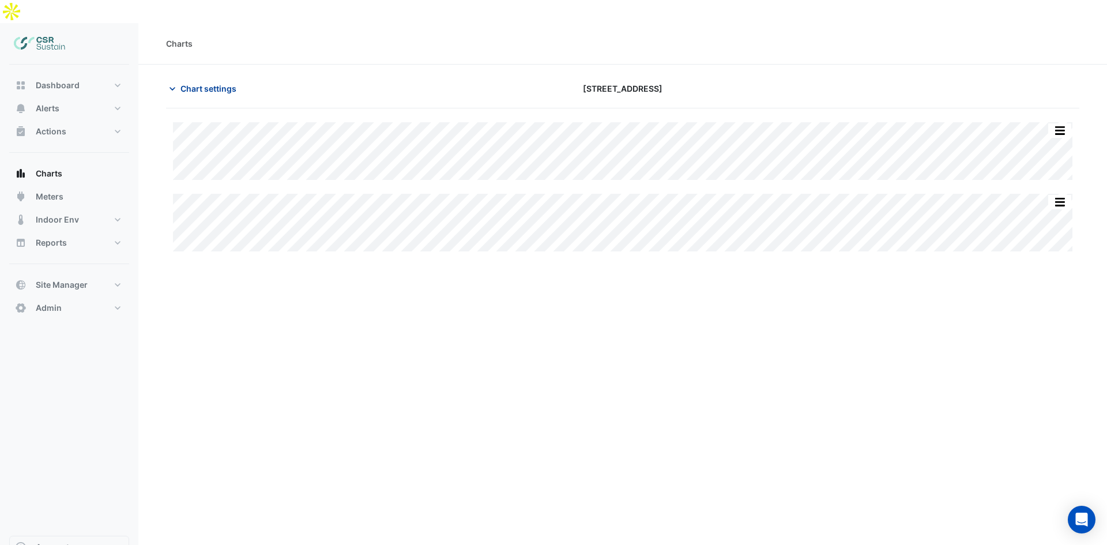
click at [216, 78] on button "Chart settings" at bounding box center [205, 88] width 78 height 20
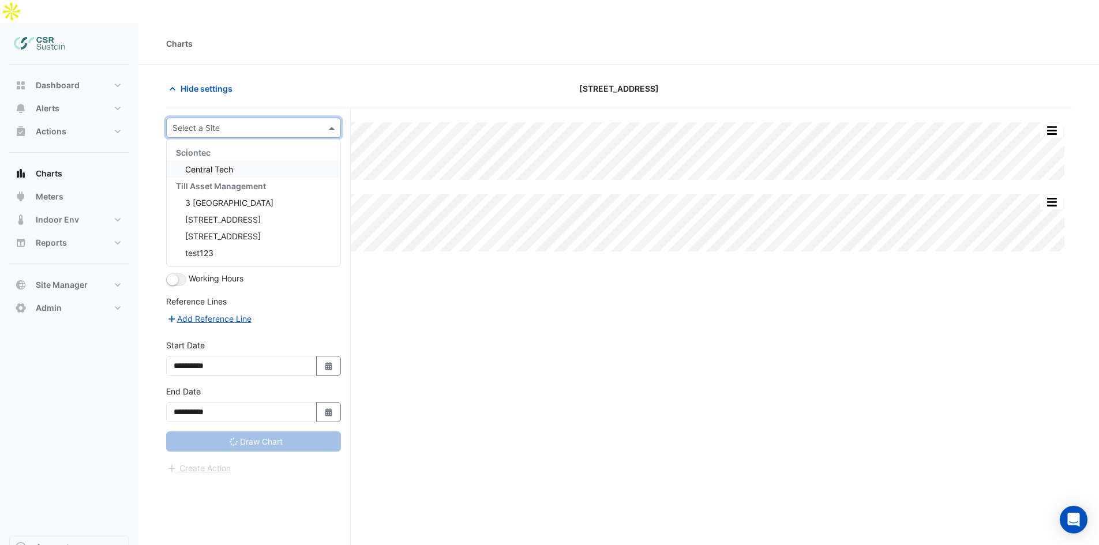
click at [234, 122] on input "text" at bounding box center [241, 128] width 139 height 12
type input "**********"
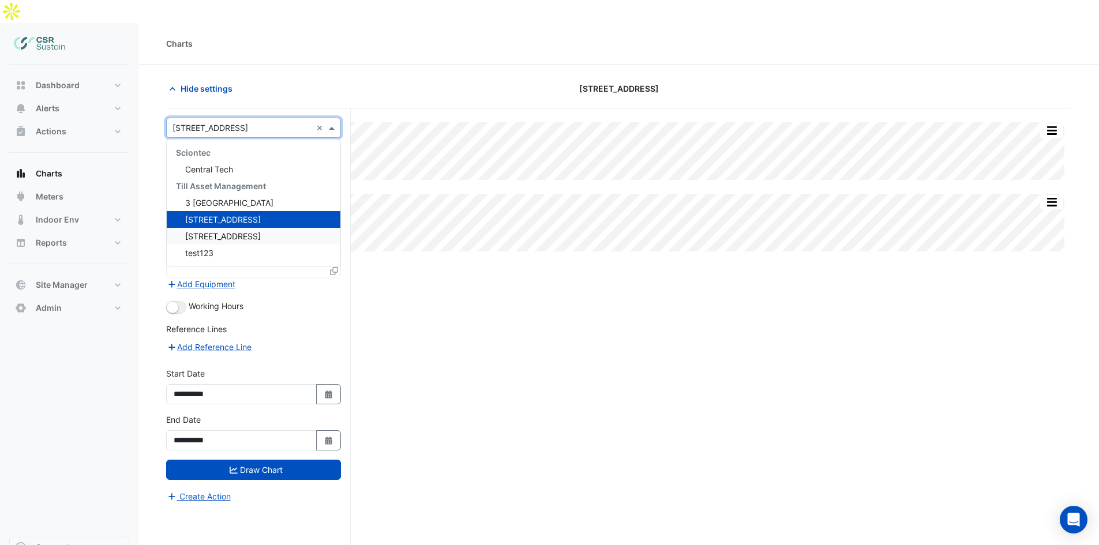
click at [242, 231] on span "[STREET_ADDRESS]" at bounding box center [223, 236] width 76 height 10
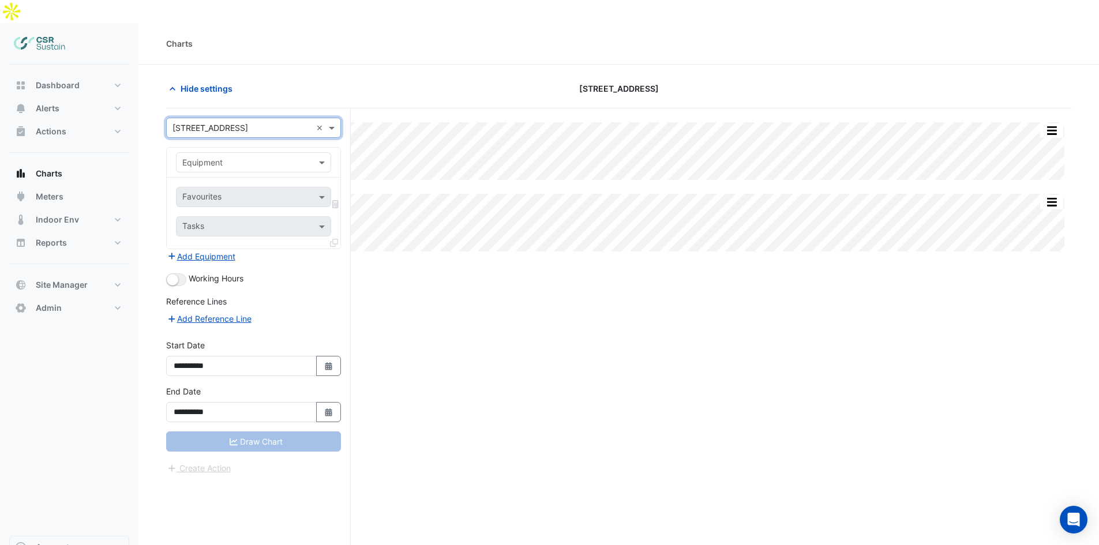
click at [230, 157] on input "text" at bounding box center [241, 163] width 119 height 12
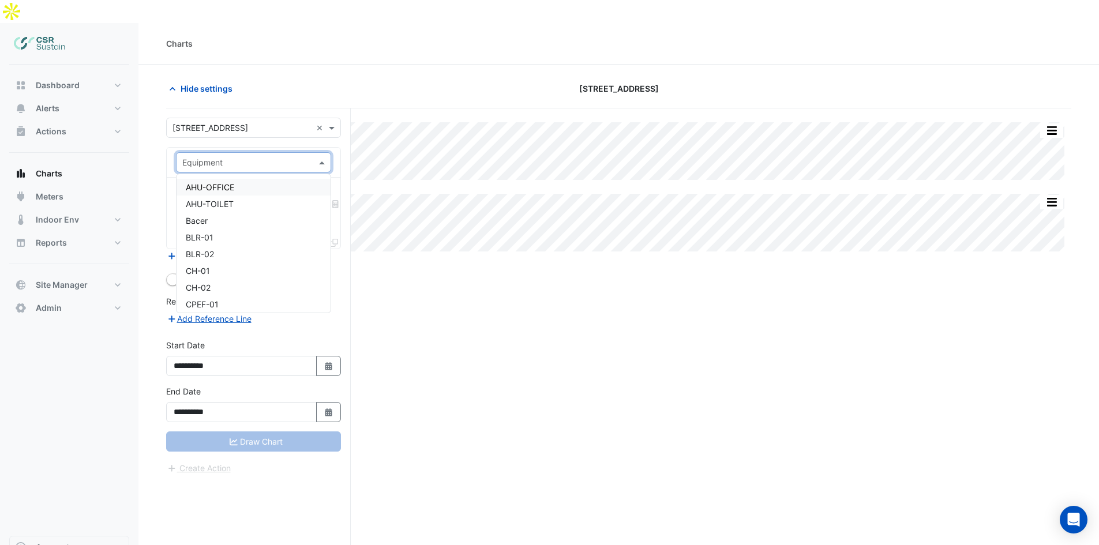
click at [230, 182] on span "AHU-OFFICE" at bounding box center [210, 187] width 48 height 10
click at [226, 192] on input "text" at bounding box center [240, 198] width 116 height 12
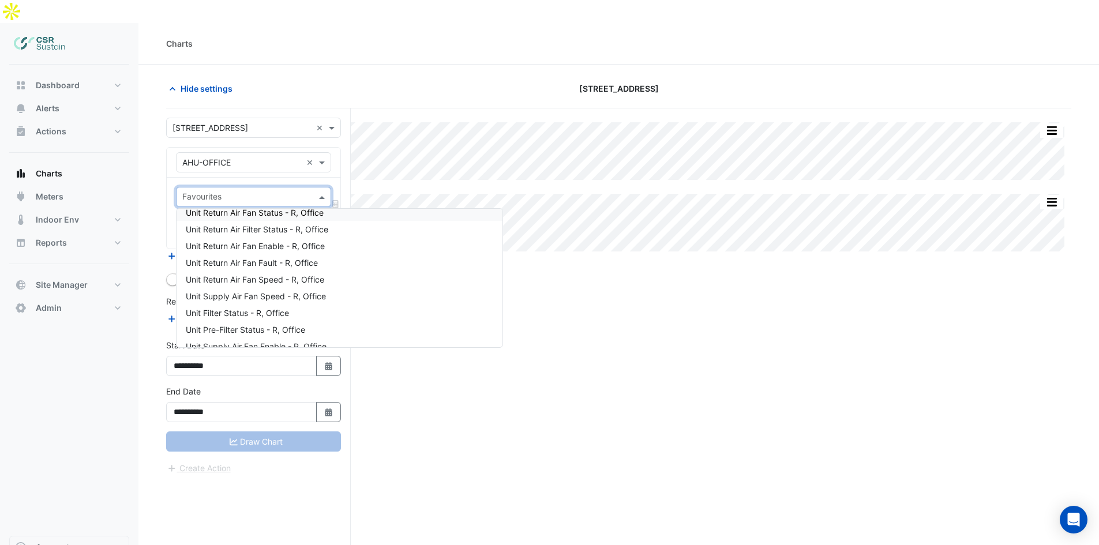
scroll to position [173, 0]
click at [270, 261] on span "Unit Supply Air Fan Speed - R, Office" at bounding box center [256, 266] width 140 height 10
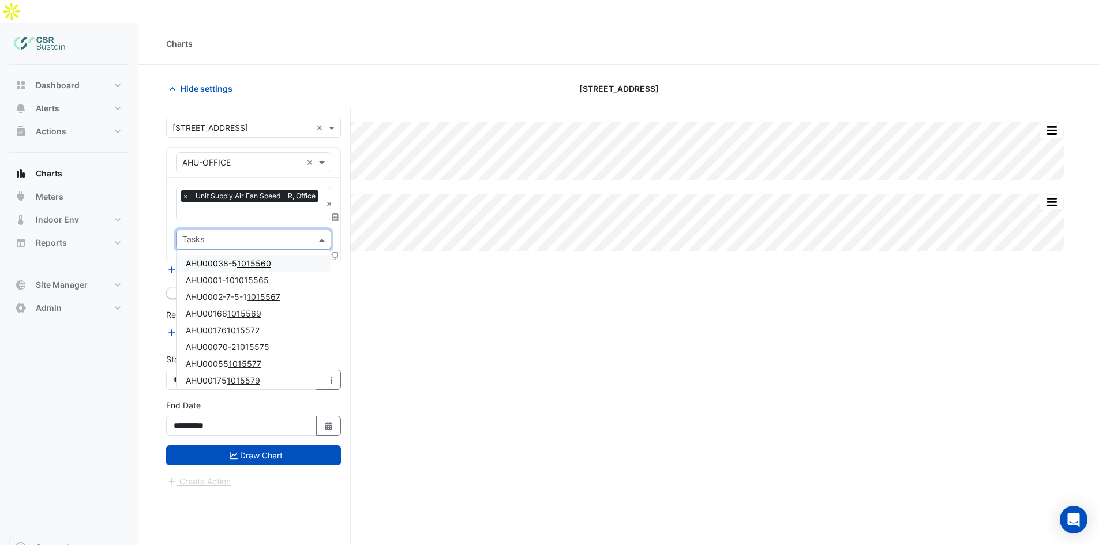
click at [255, 235] on input "text" at bounding box center [246, 241] width 129 height 12
click at [254, 235] on input "text" at bounding box center [246, 241] width 129 height 12
click at [350, 241] on div "**********" at bounding box center [258, 359] width 185 height 503
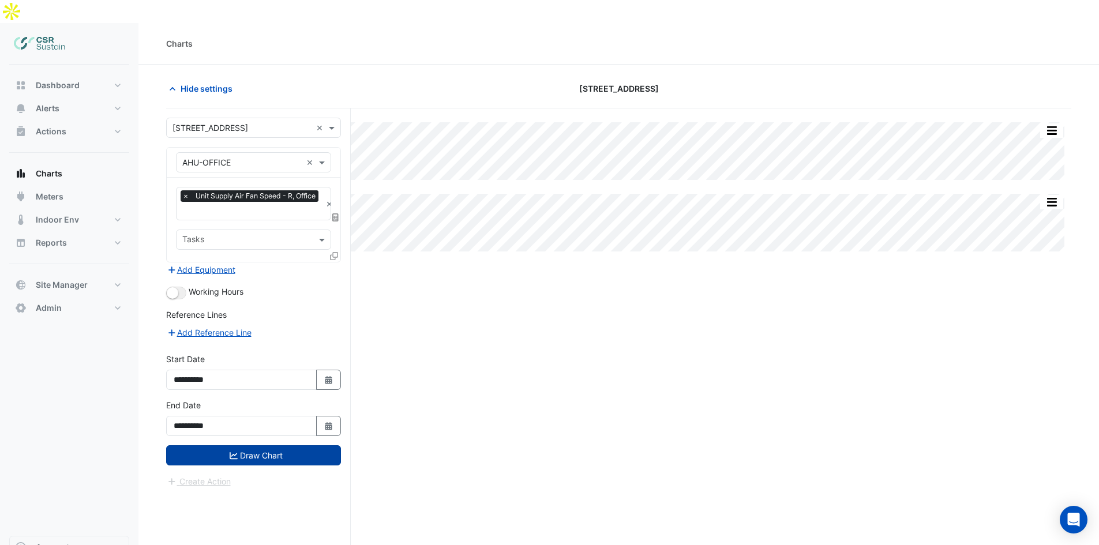
click at [264, 445] on button "Draw Chart" at bounding box center [253, 455] width 175 height 20
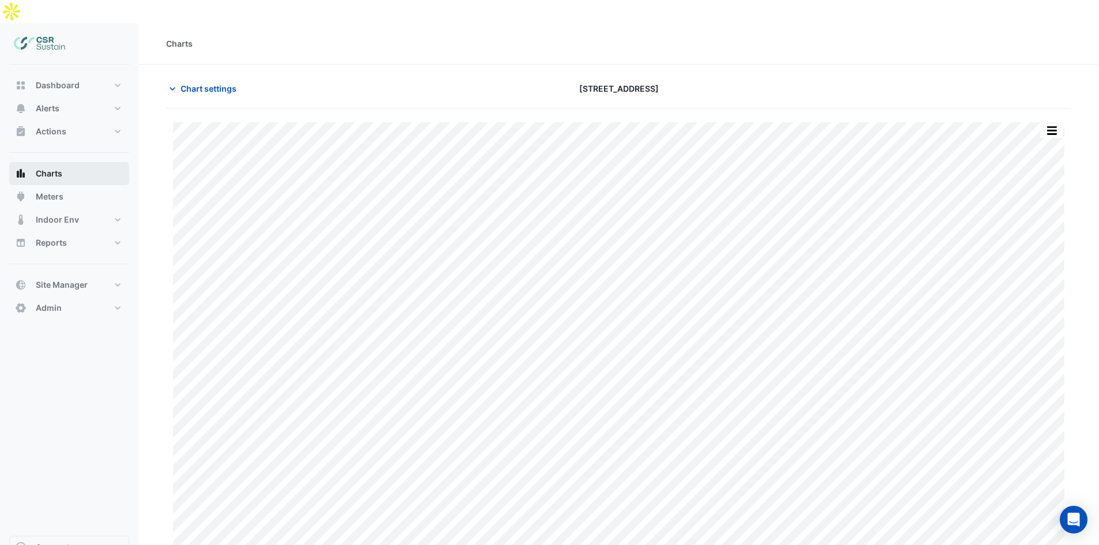
click at [62, 162] on button "Charts" at bounding box center [69, 173] width 120 height 23
click at [183, 82] on span "Chart settings" at bounding box center [209, 88] width 56 height 12
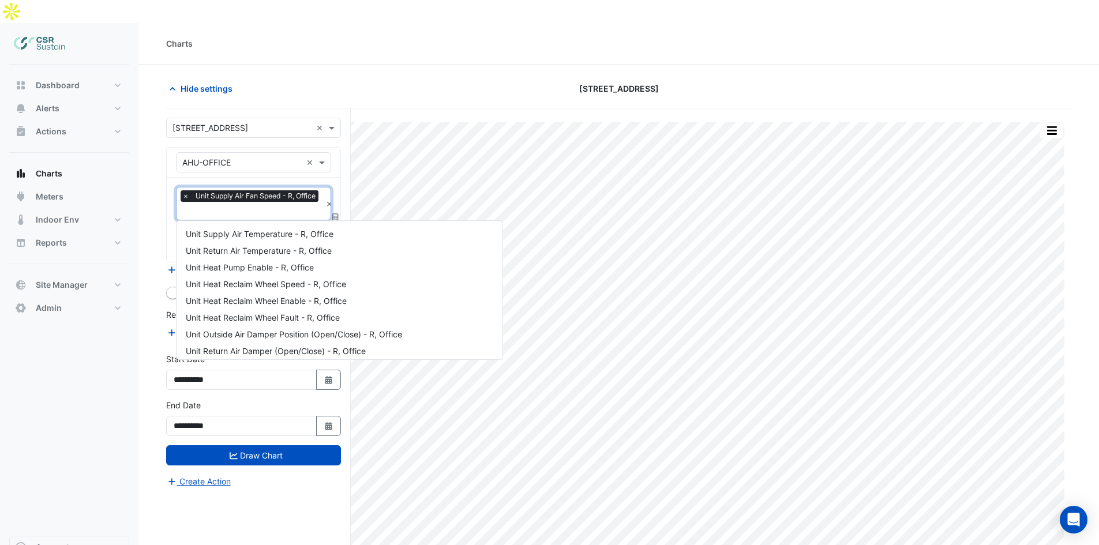
click at [303, 190] on span "Unit Supply Air Fan Speed - R, Office" at bounding box center [256, 196] width 126 height 12
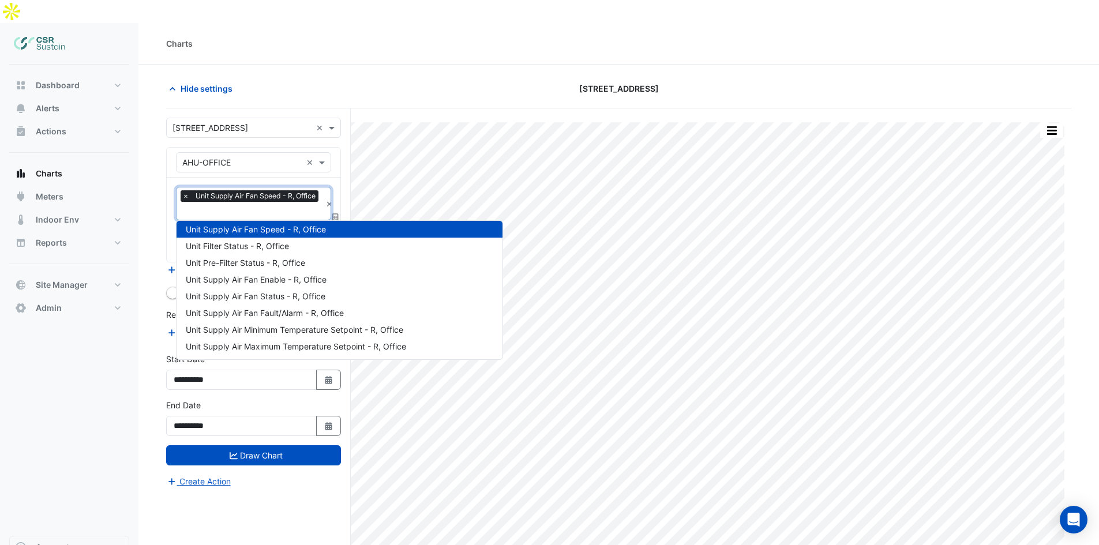
click at [183, 190] on span "×" at bounding box center [186, 196] width 10 height 12
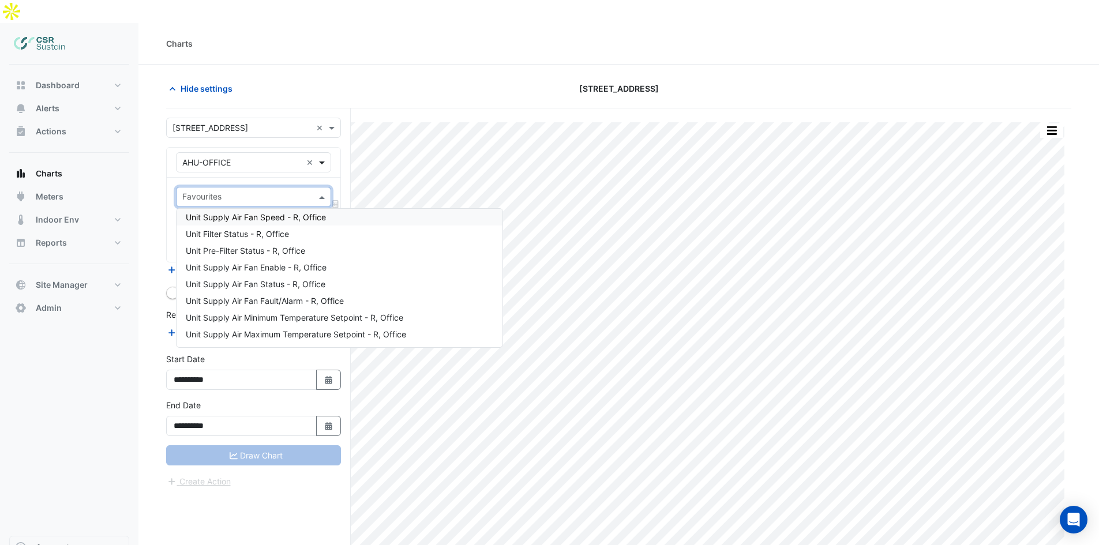
click at [323, 156] on span at bounding box center [323, 162] width 14 height 12
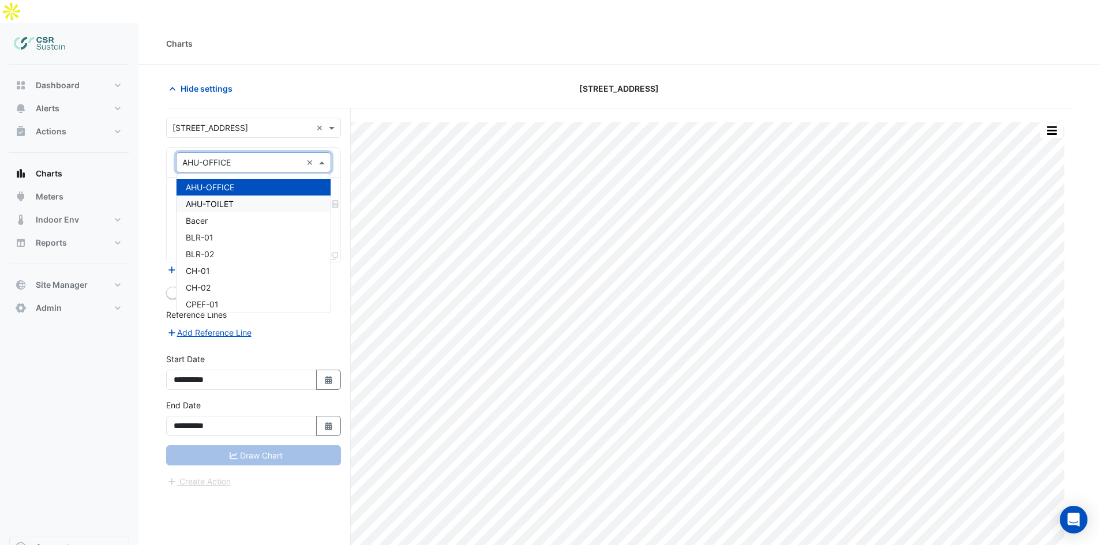
click at [255, 196] on div "AHU-TOILET" at bounding box center [253, 204] width 154 height 17
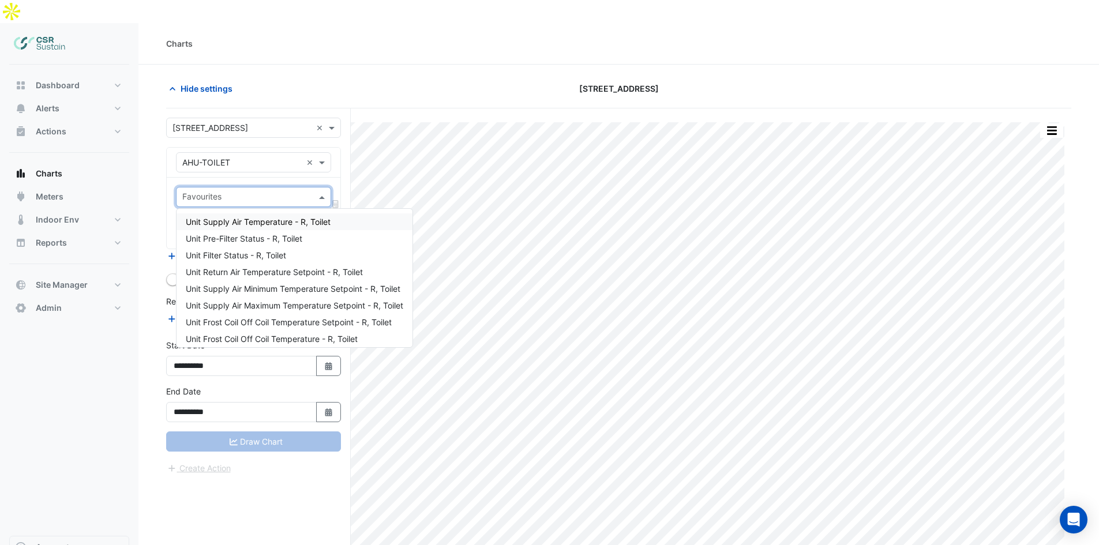
click at [235, 192] on input "text" at bounding box center [246, 198] width 129 height 12
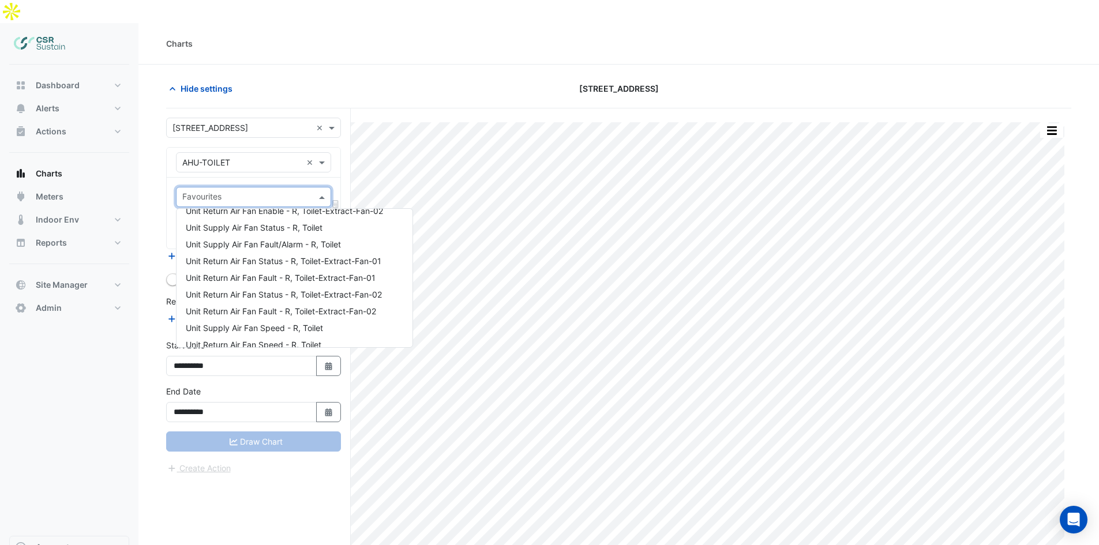
scroll to position [239, 0]
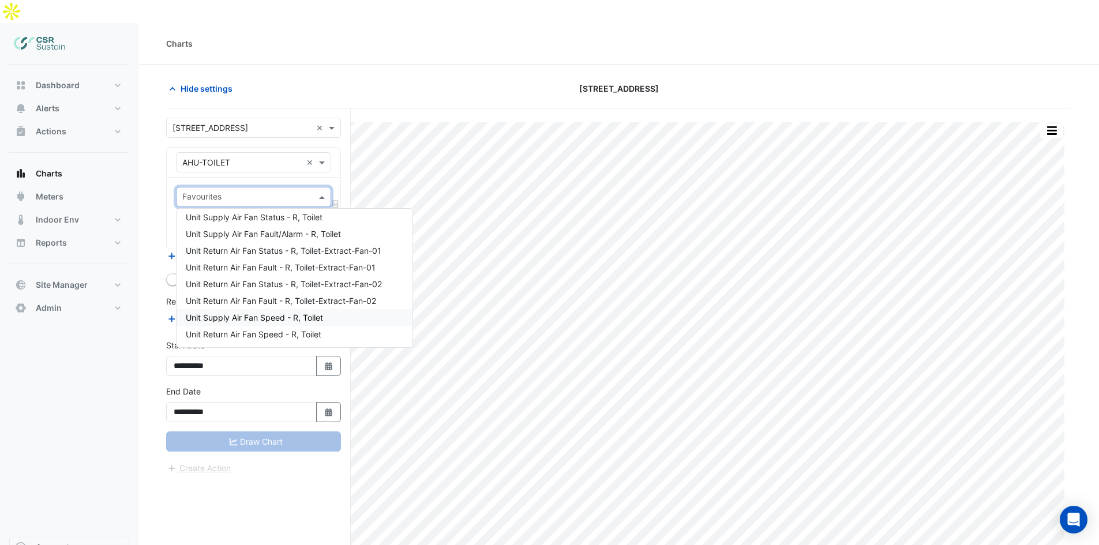
click at [288, 309] on div "Unit Supply Air Fan Speed - R, Toilet" at bounding box center [294, 317] width 236 height 17
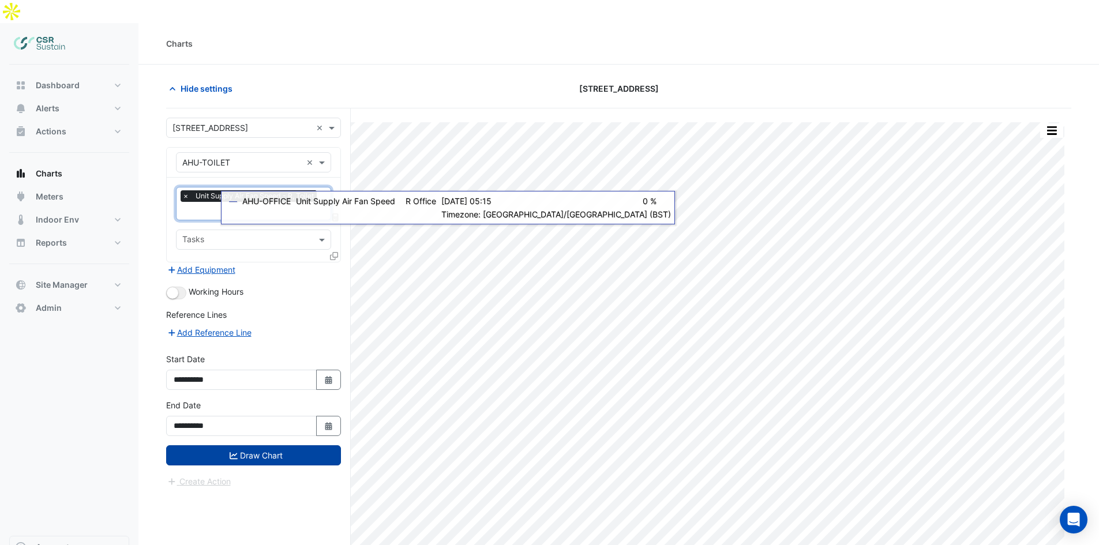
click at [288, 445] on button "Draw Chart" at bounding box center [253, 455] width 175 height 20
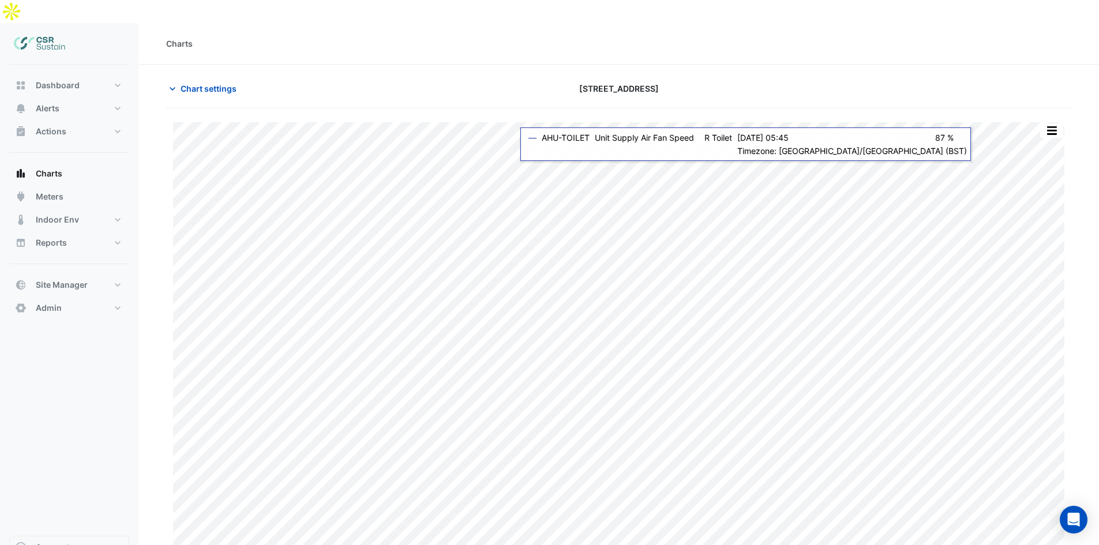
scroll to position [1, 0]
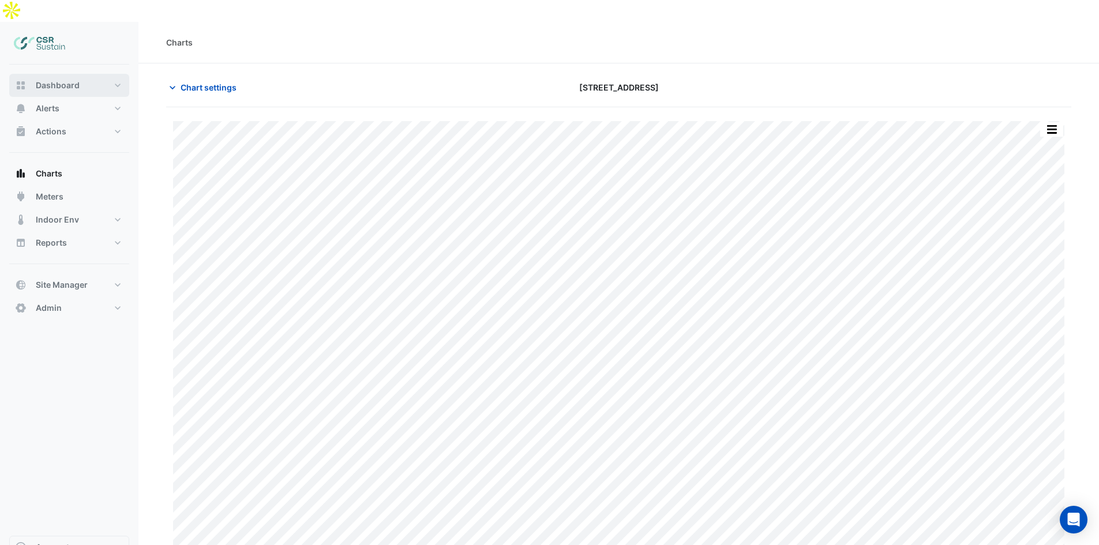
click at [72, 80] on span "Dashboard" at bounding box center [58, 86] width 44 height 12
select select "**"
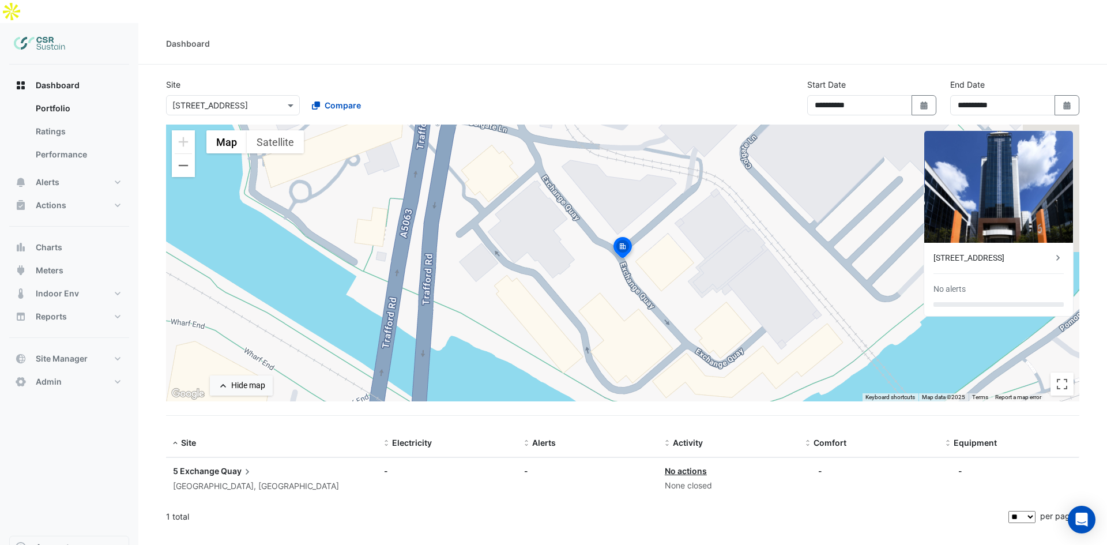
click at [268, 100] on input "text" at bounding box center [221, 106] width 98 height 12
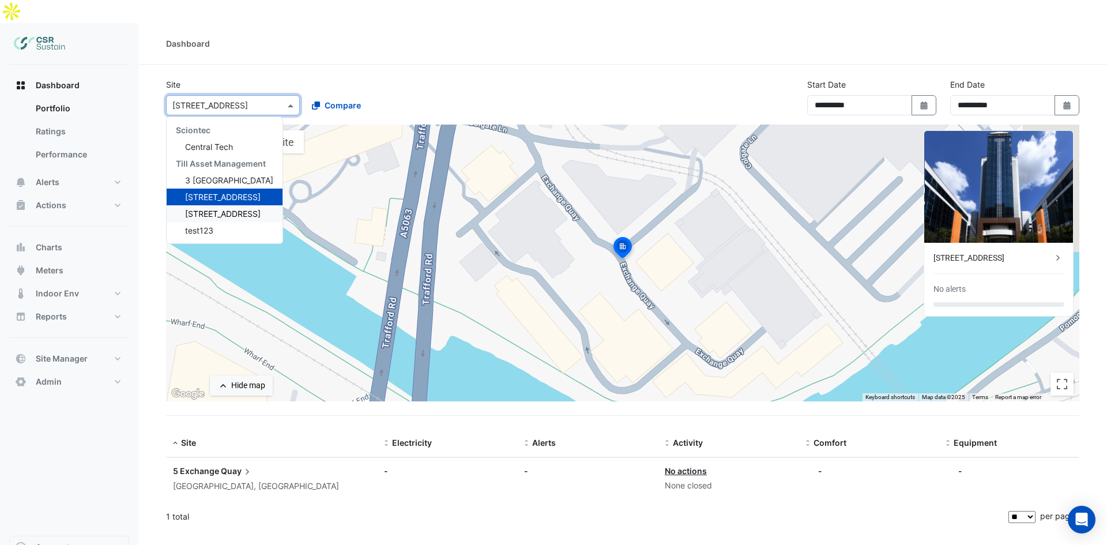
click at [215, 209] on span "[STREET_ADDRESS]" at bounding box center [223, 214] width 76 height 10
